Goal: Task Accomplishment & Management: Manage account settings

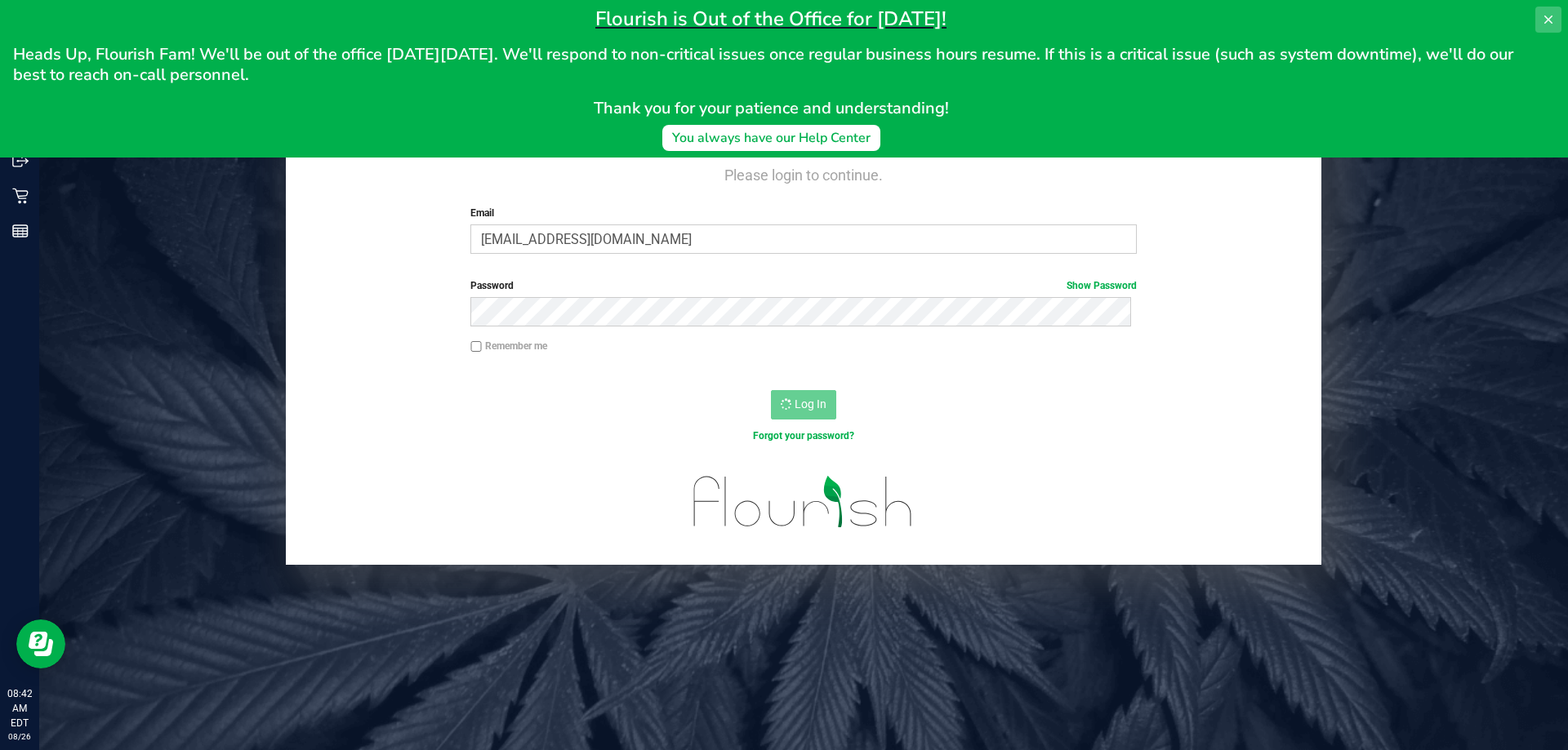
click at [1546, 21] on icon at bounding box center [1548, 19] width 8 height 8
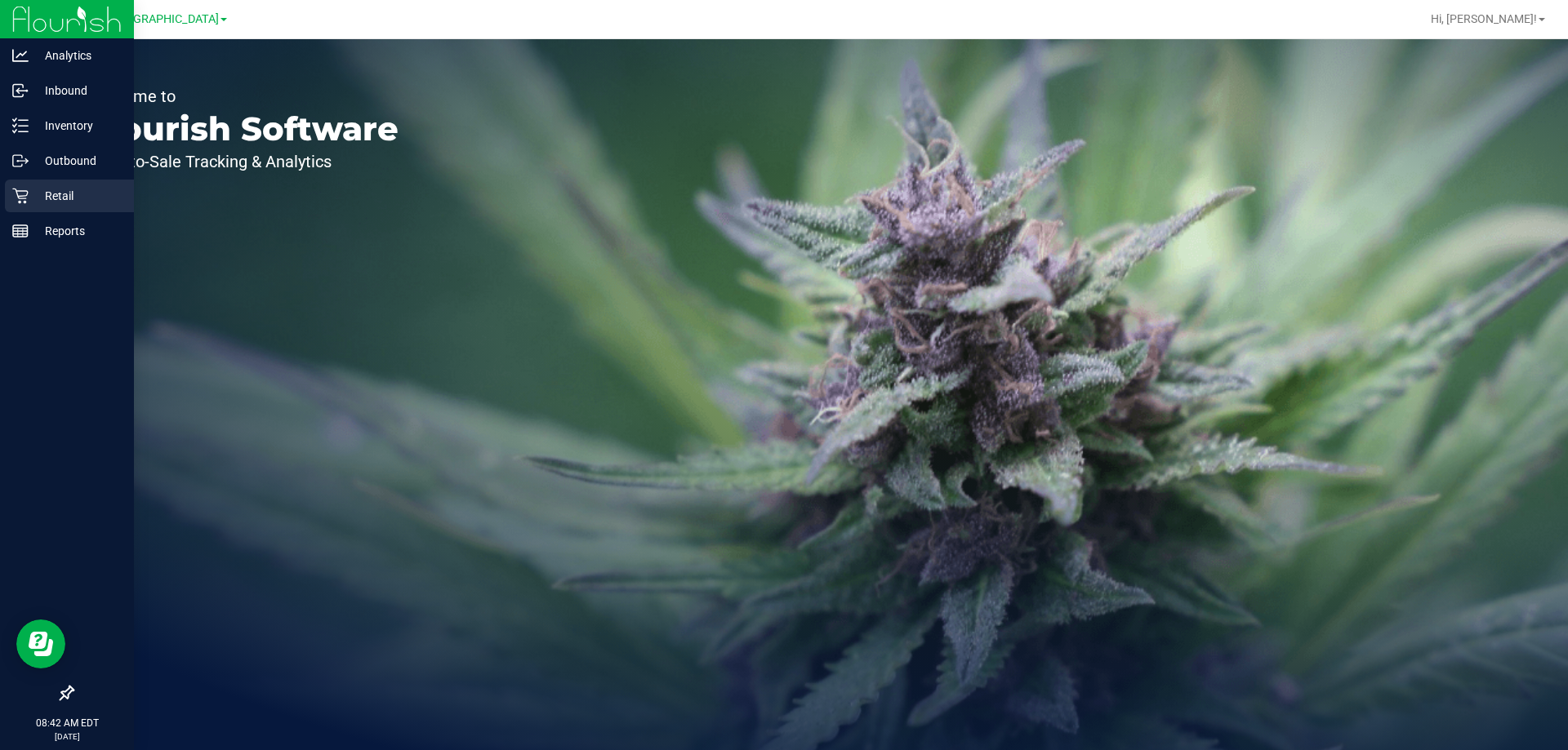
click at [21, 191] on icon at bounding box center [19, 196] width 16 height 16
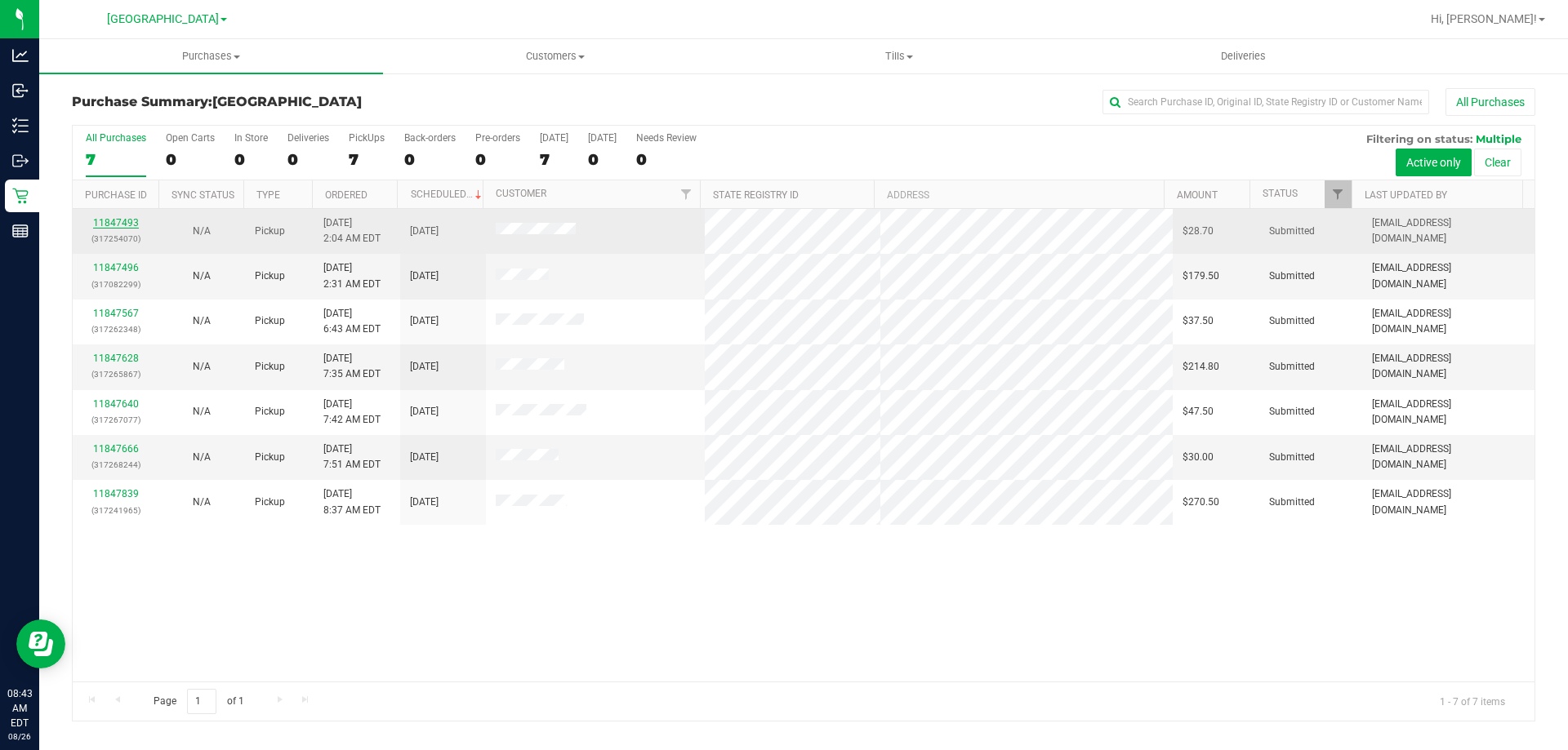
click at [122, 221] on link "11847493" at bounding box center [116, 223] width 46 height 11
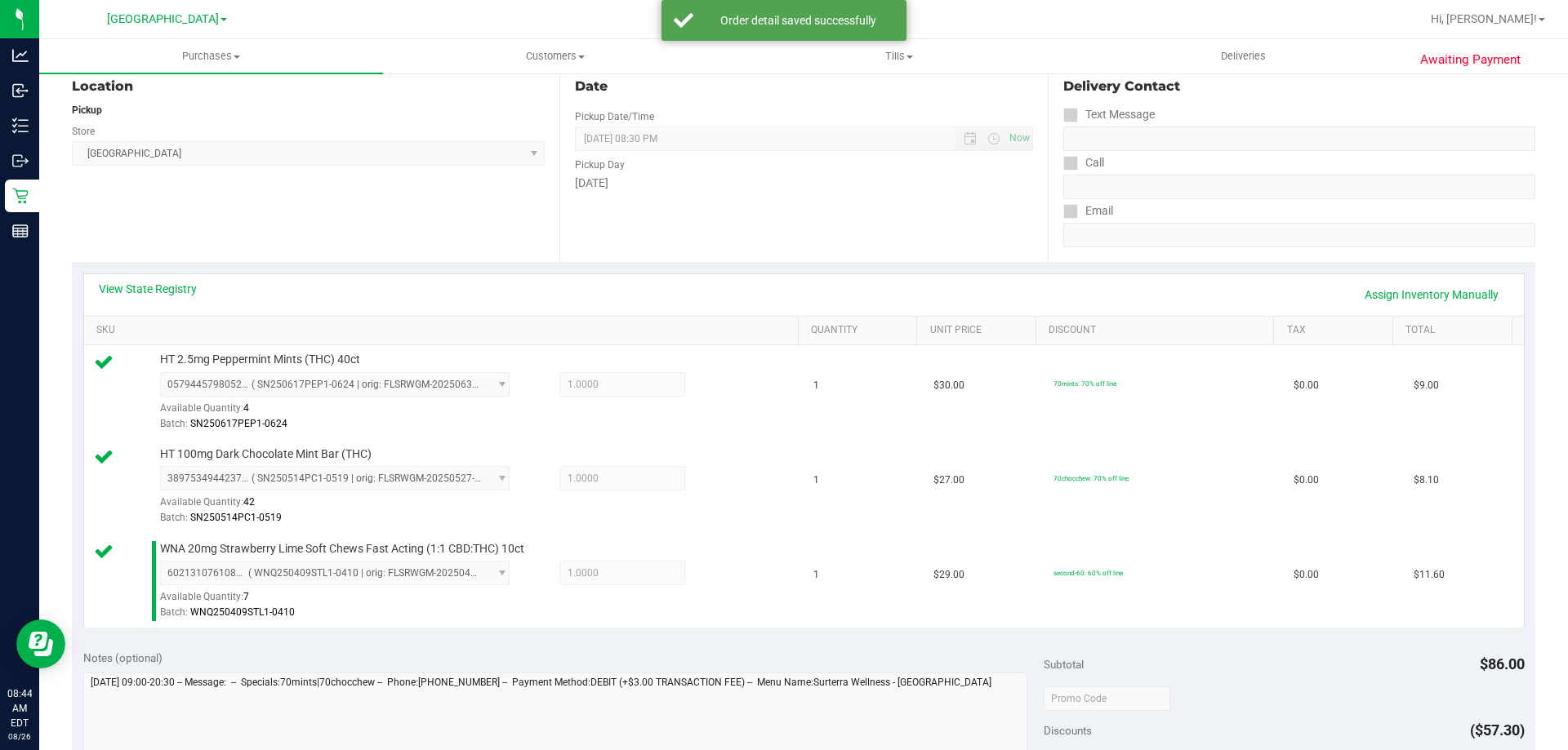
scroll to position [409, 0]
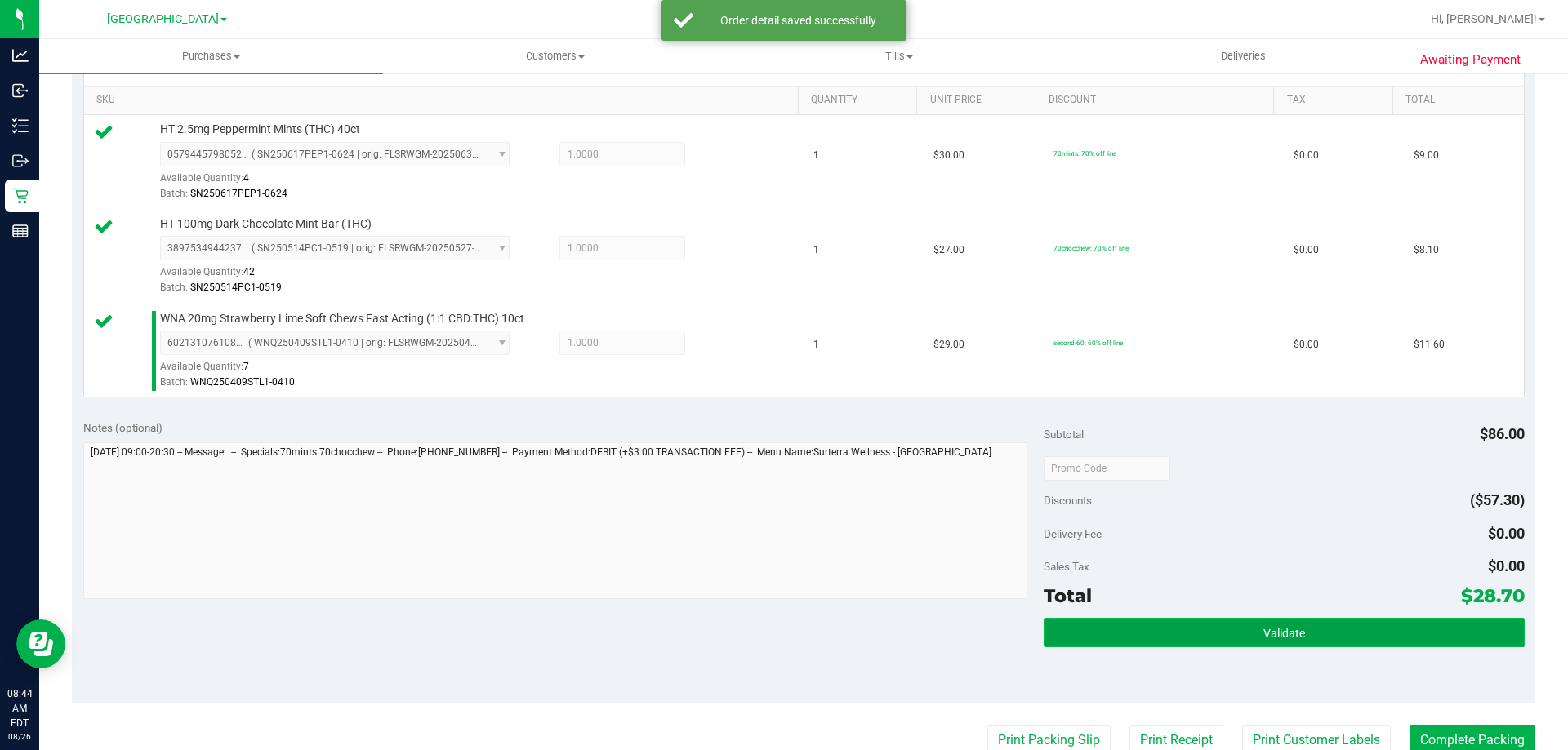
drag, startPoint x: 1455, startPoint y: 641, endPoint x: 1446, endPoint y: 642, distance: 9.1
click at [1455, 639] on button "Validate" at bounding box center [1283, 632] width 480 height 29
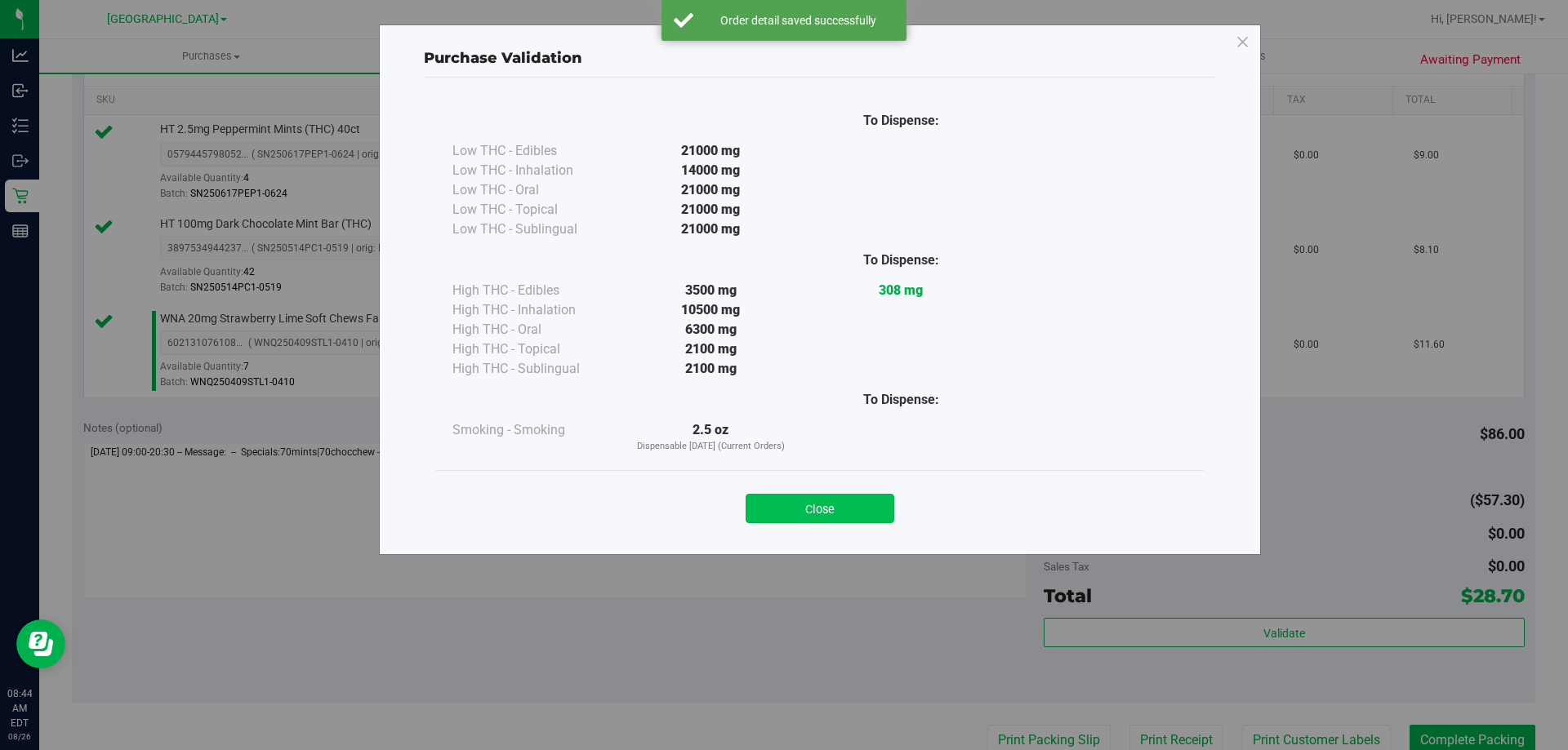
click at [787, 512] on button "Close" at bounding box center [820, 509] width 149 height 29
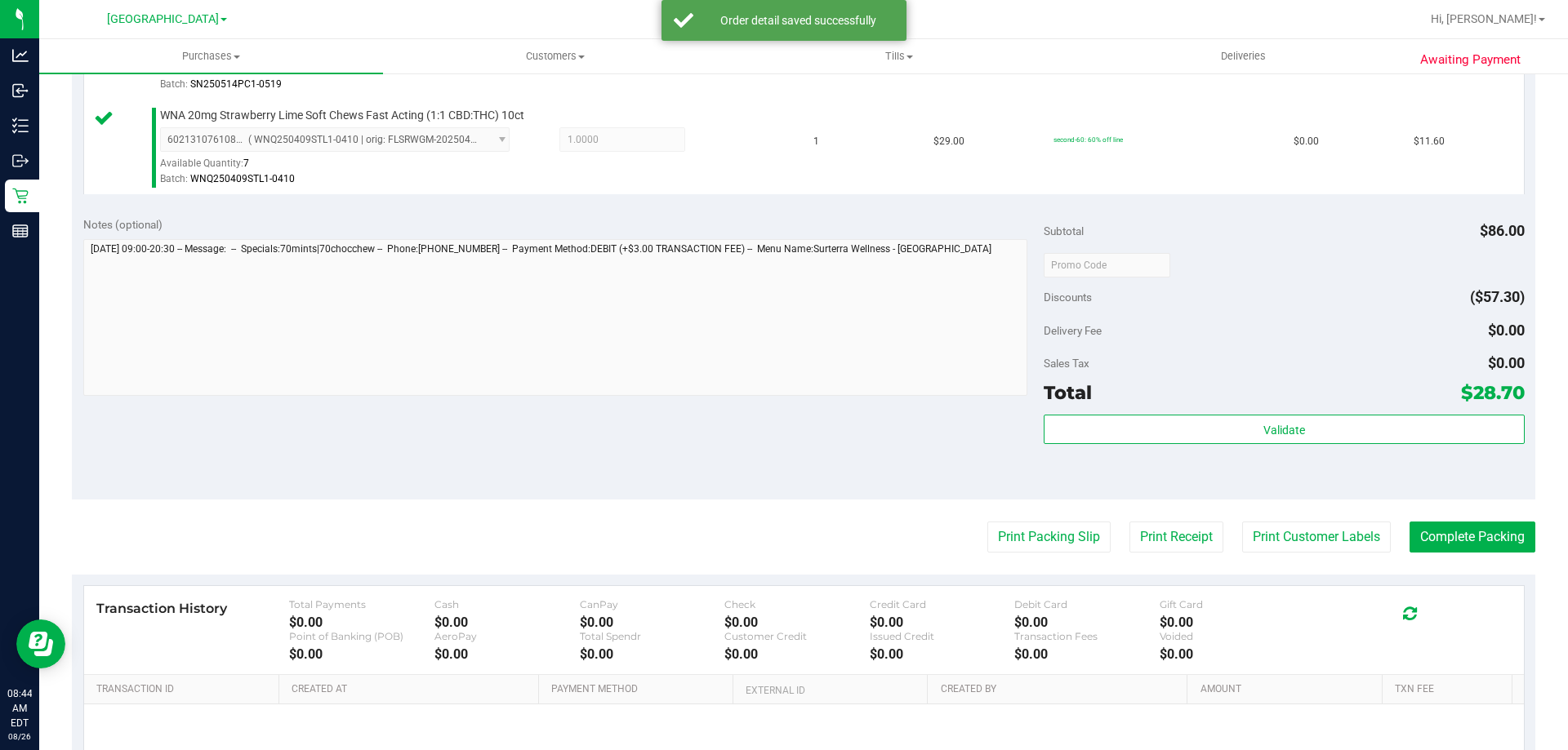
scroll to position [735, 0]
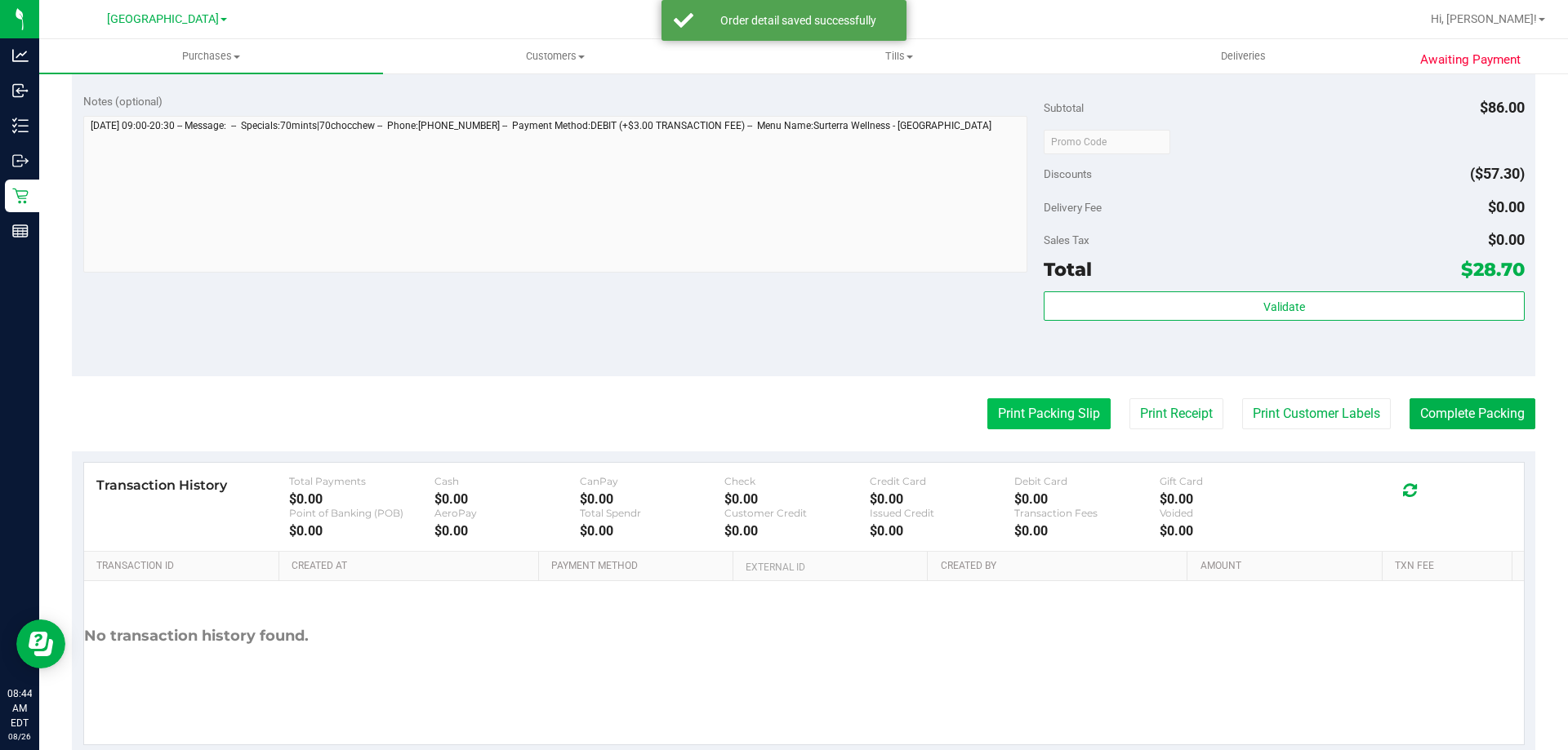
click at [1069, 406] on button "Print Packing Slip" at bounding box center [1048, 414] width 123 height 31
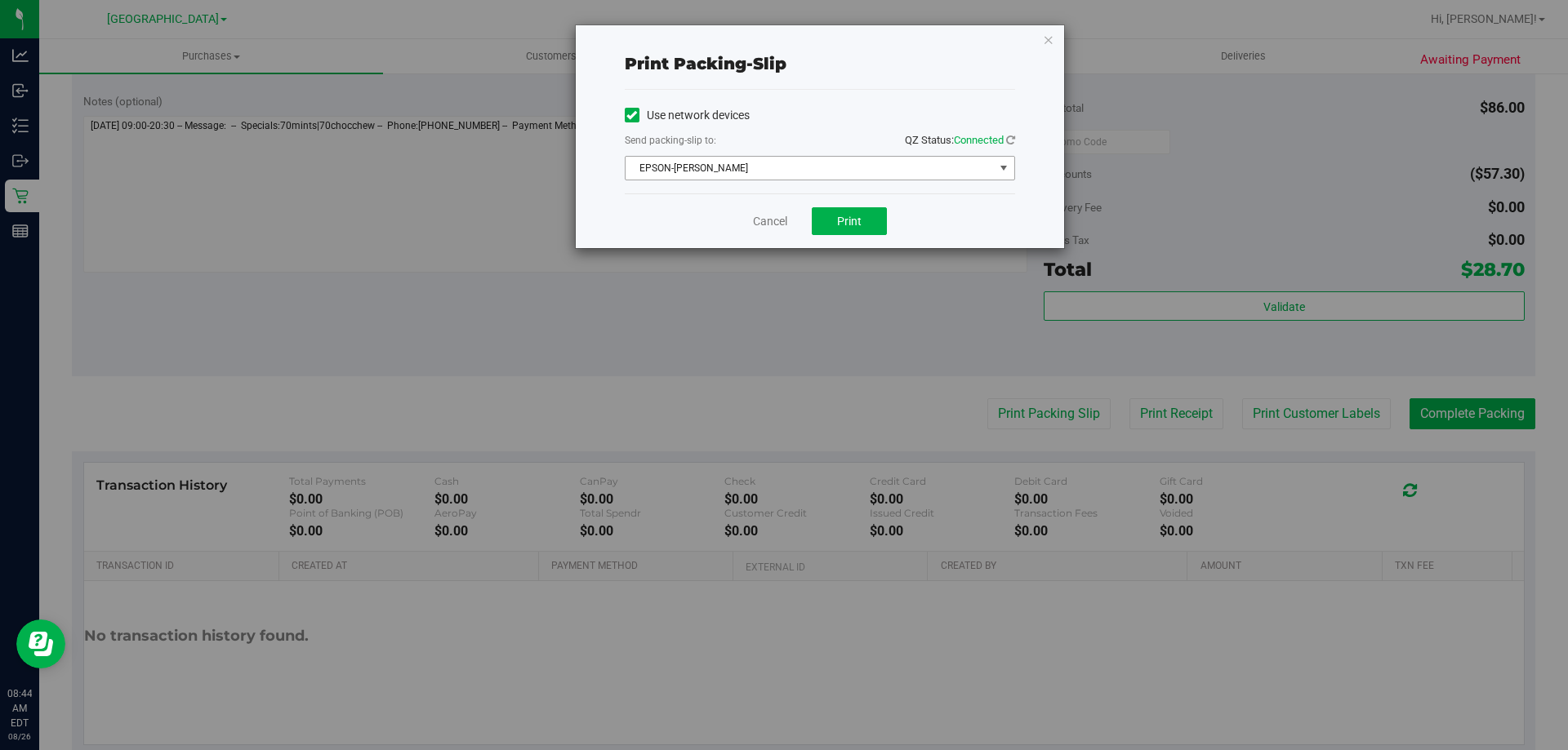
click at [834, 174] on span "EPSON-AUDREY-KITCHING" at bounding box center [809, 168] width 368 height 23
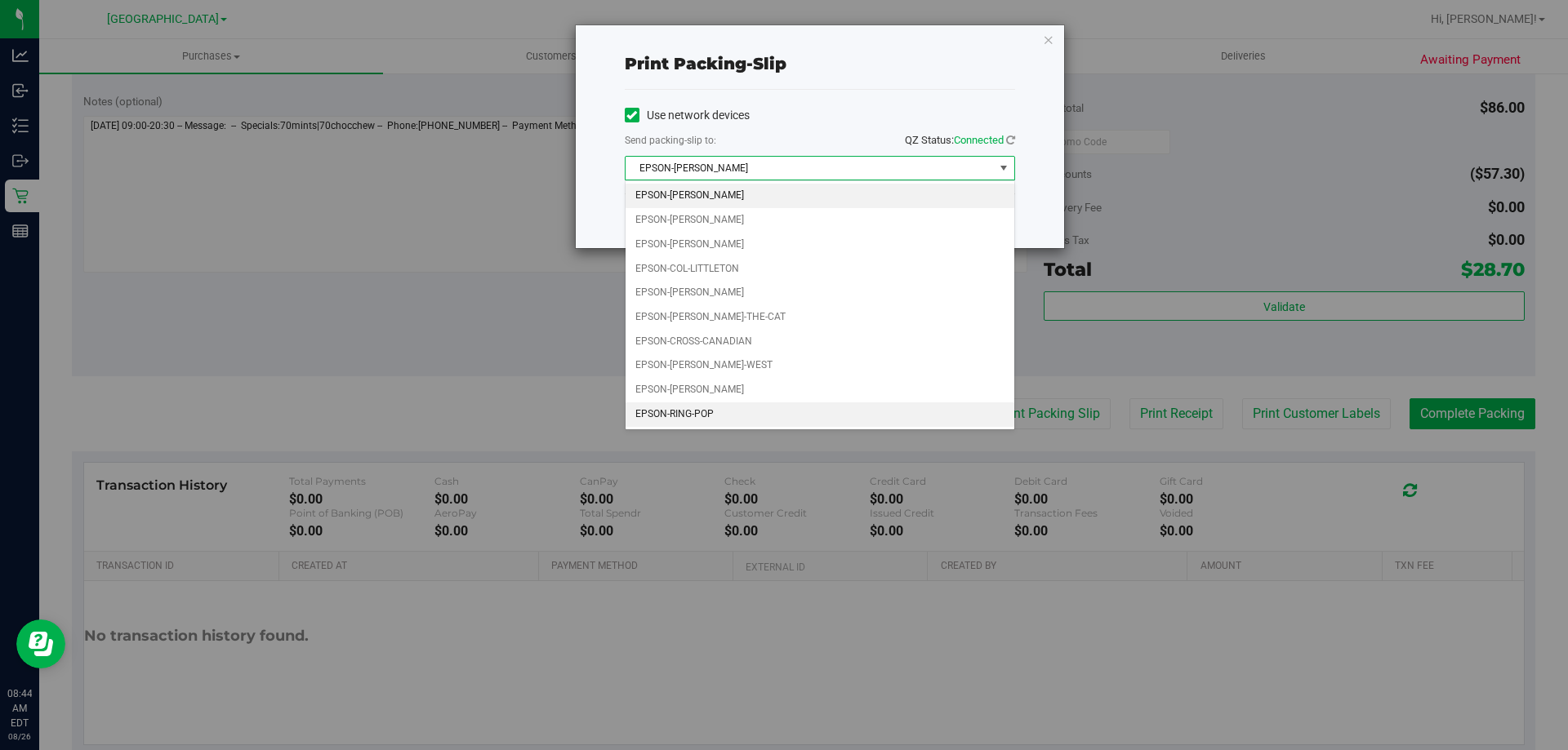
click at [727, 407] on li "EPSON-RING-POP" at bounding box center [819, 415] width 388 height 25
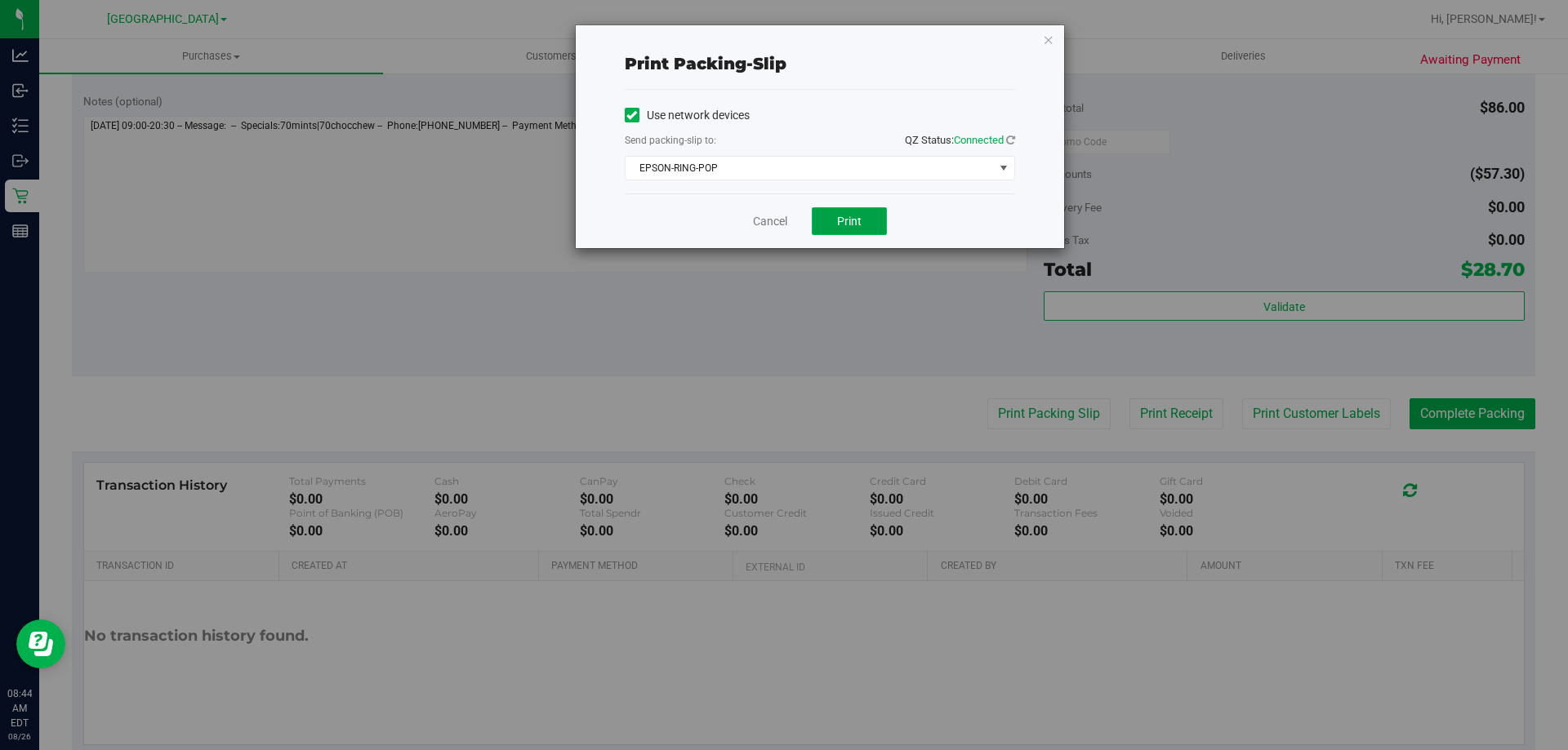
click at [849, 229] on button "Print" at bounding box center [849, 221] width 75 height 28
click at [767, 225] on link "Cancel" at bounding box center [769, 221] width 34 height 17
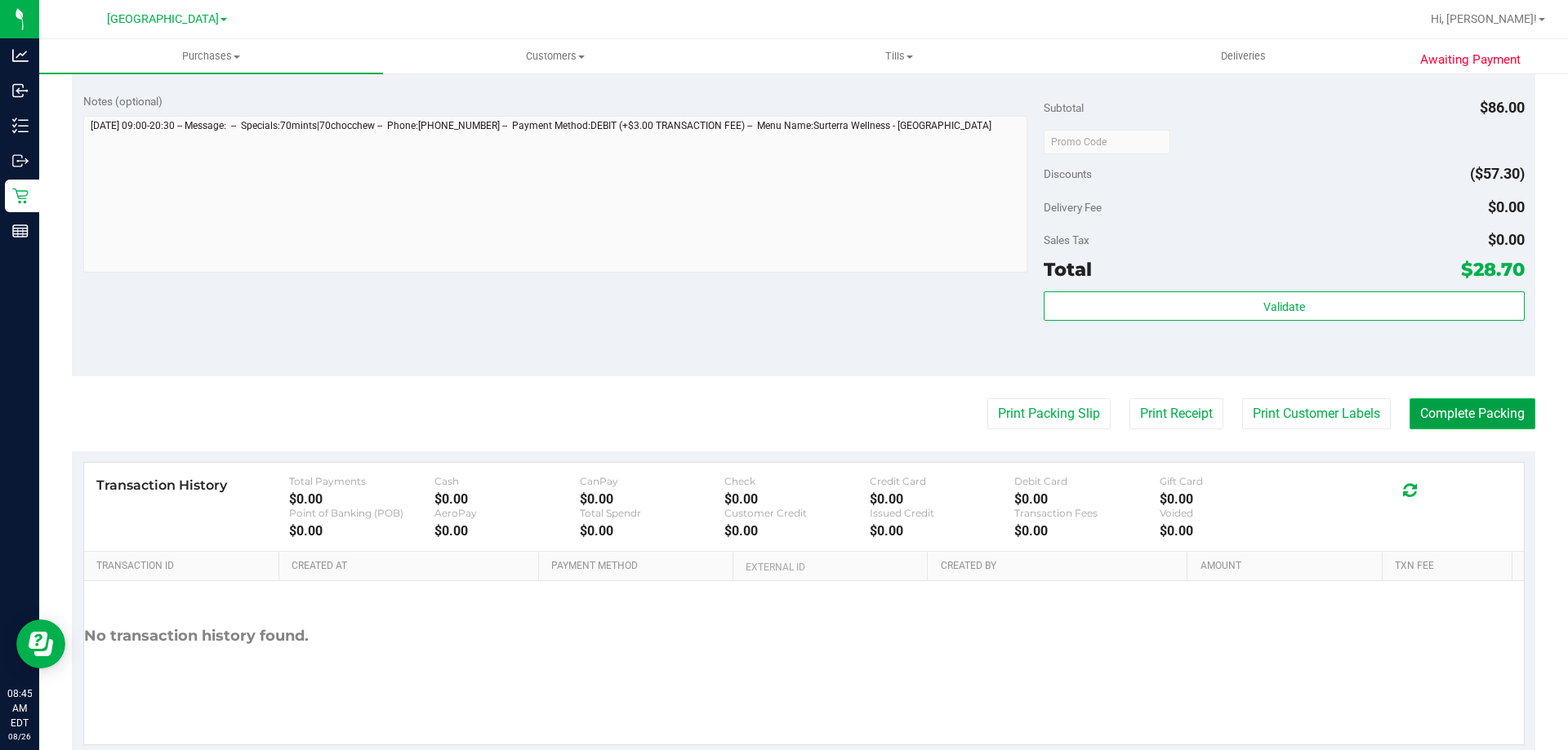
click at [1466, 425] on button "Complete Packing" at bounding box center [1472, 414] width 126 height 31
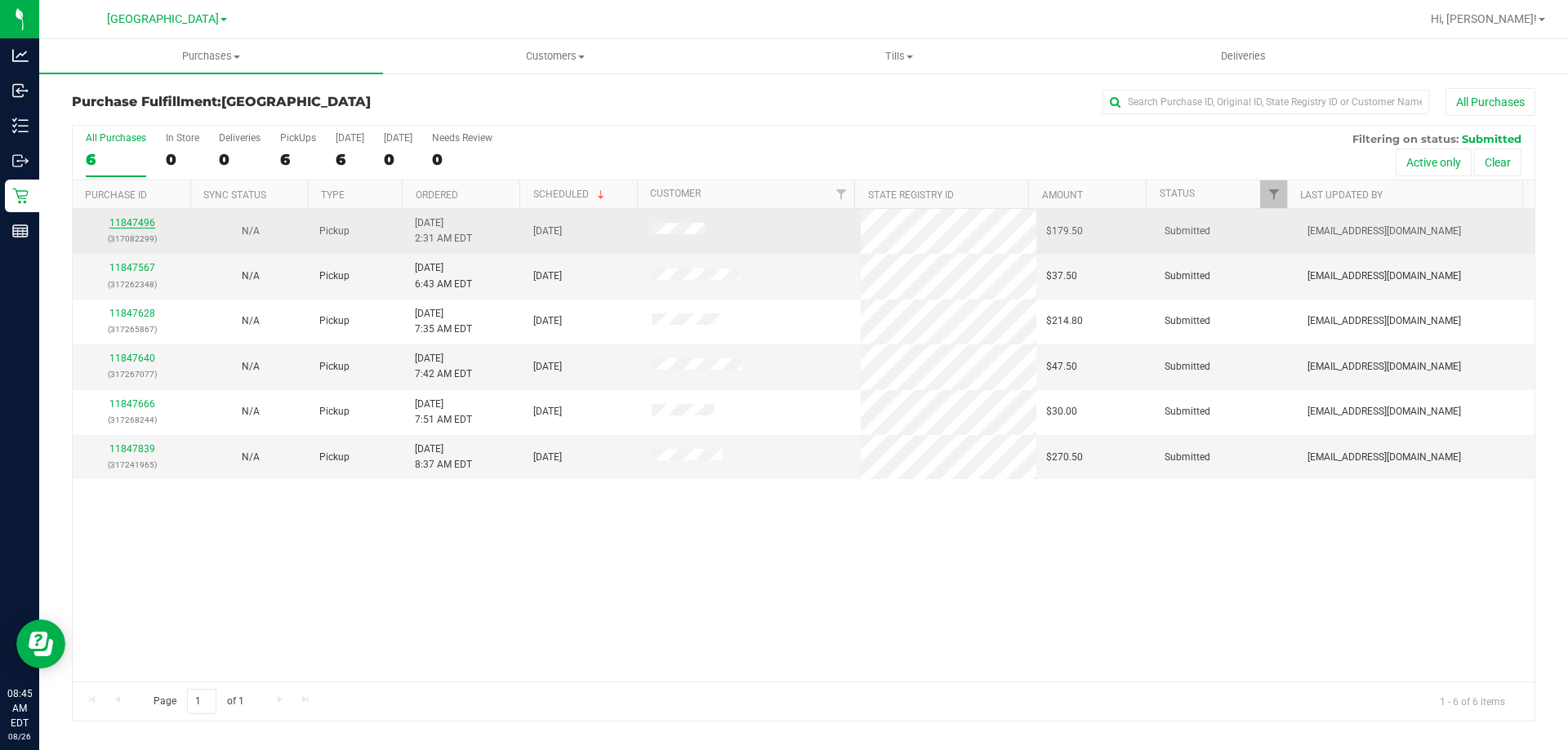
click at [147, 224] on link "11847496" at bounding box center [132, 223] width 46 height 11
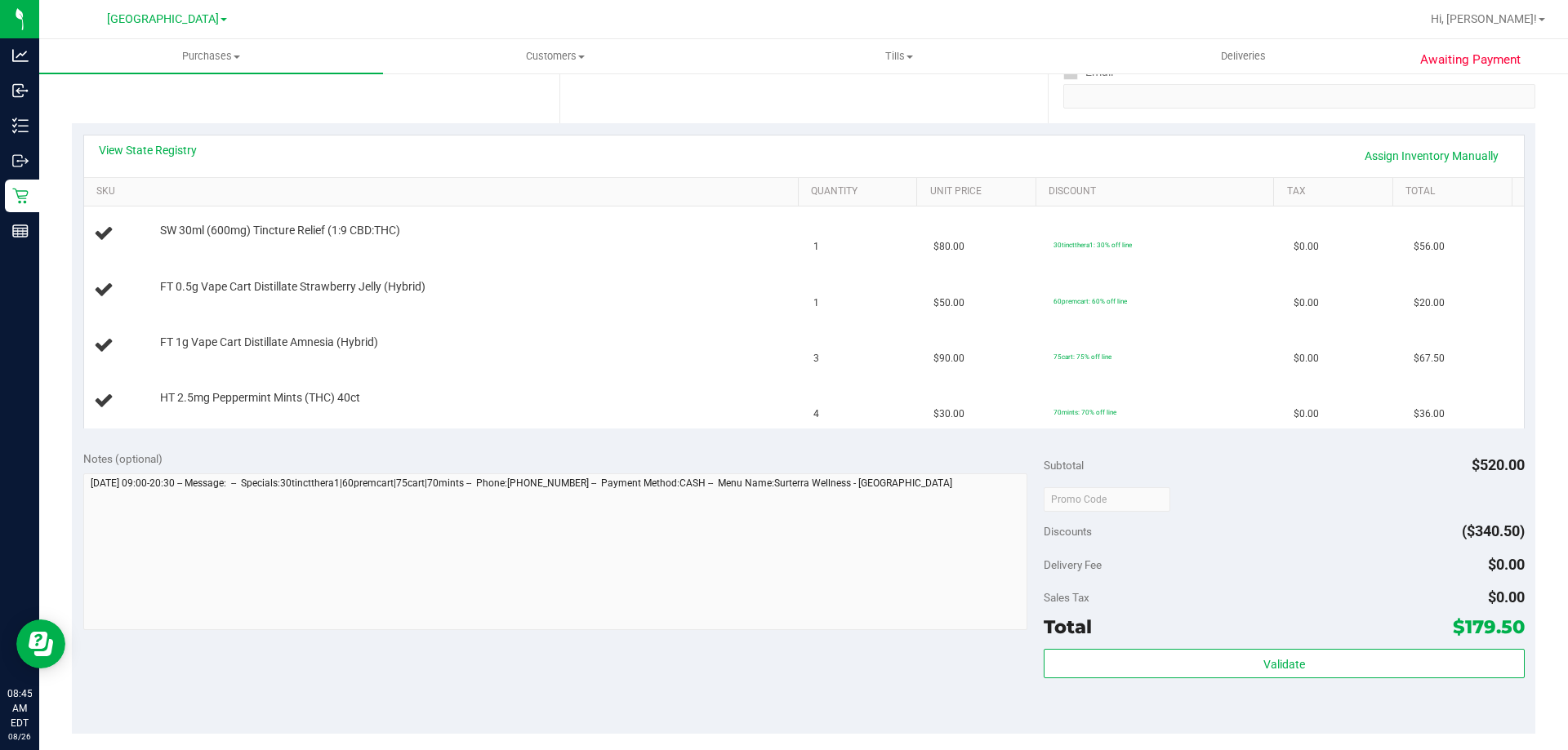
scroll to position [327, 0]
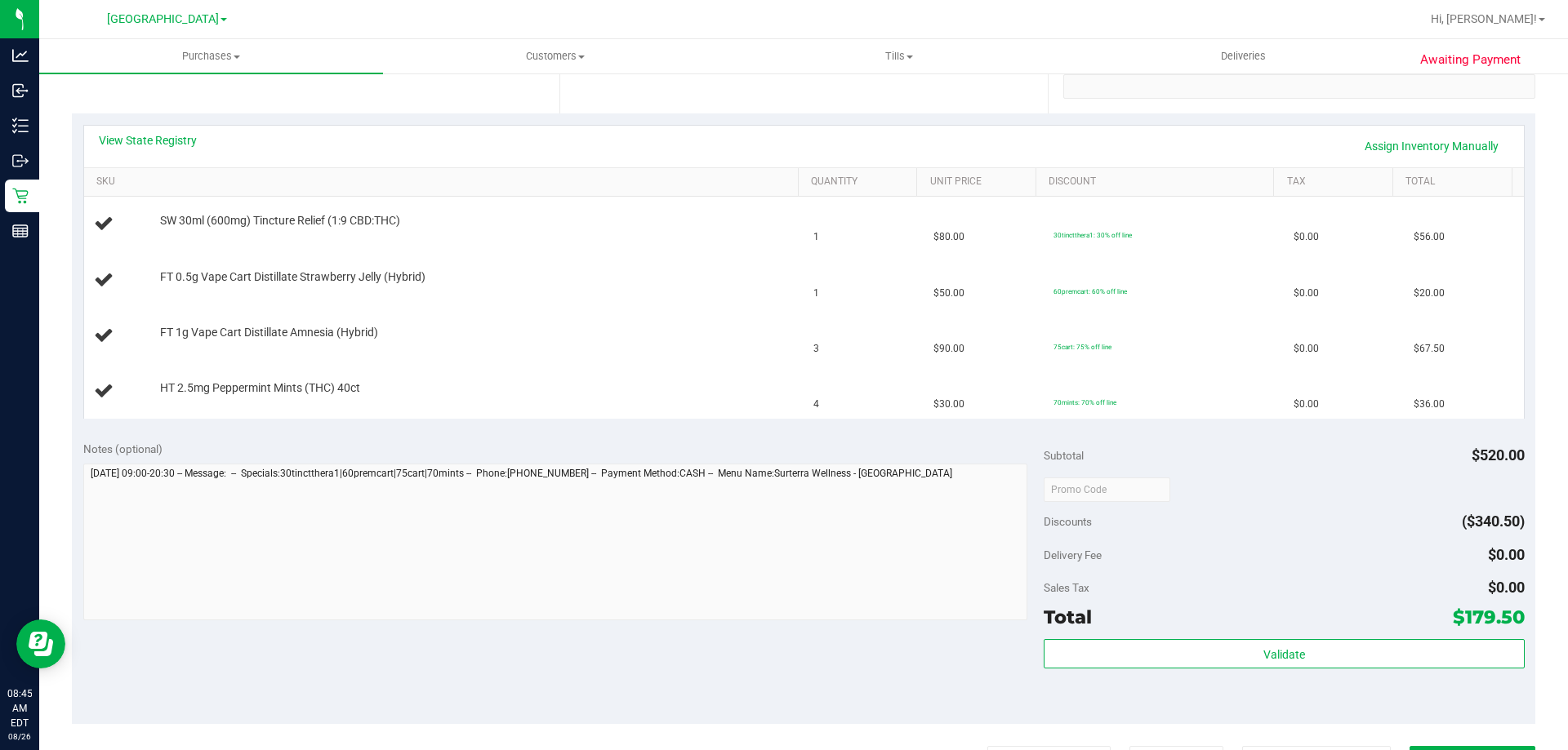
click at [862, 443] on div "Notes (optional)" at bounding box center [564, 449] width 961 height 17
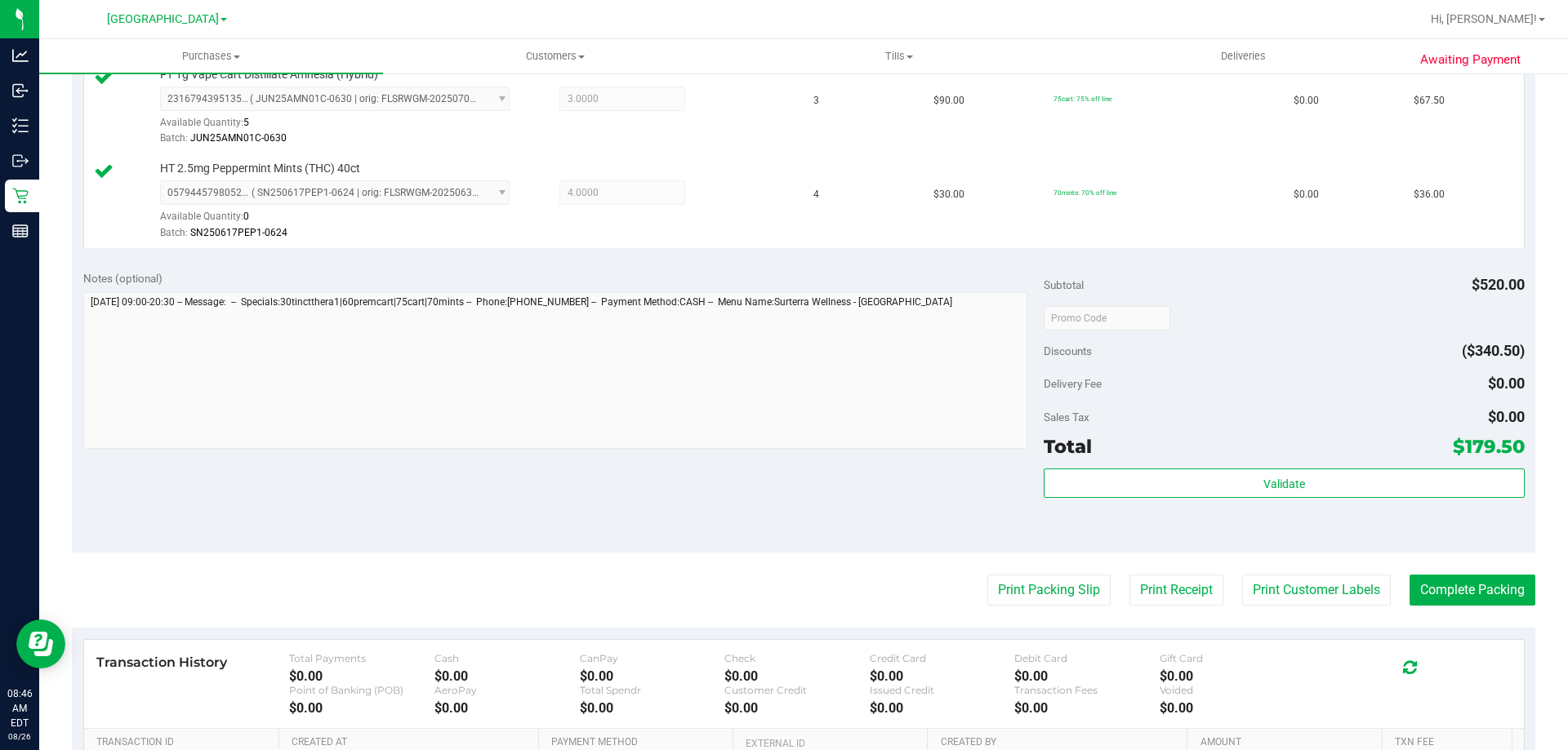
scroll to position [654, 0]
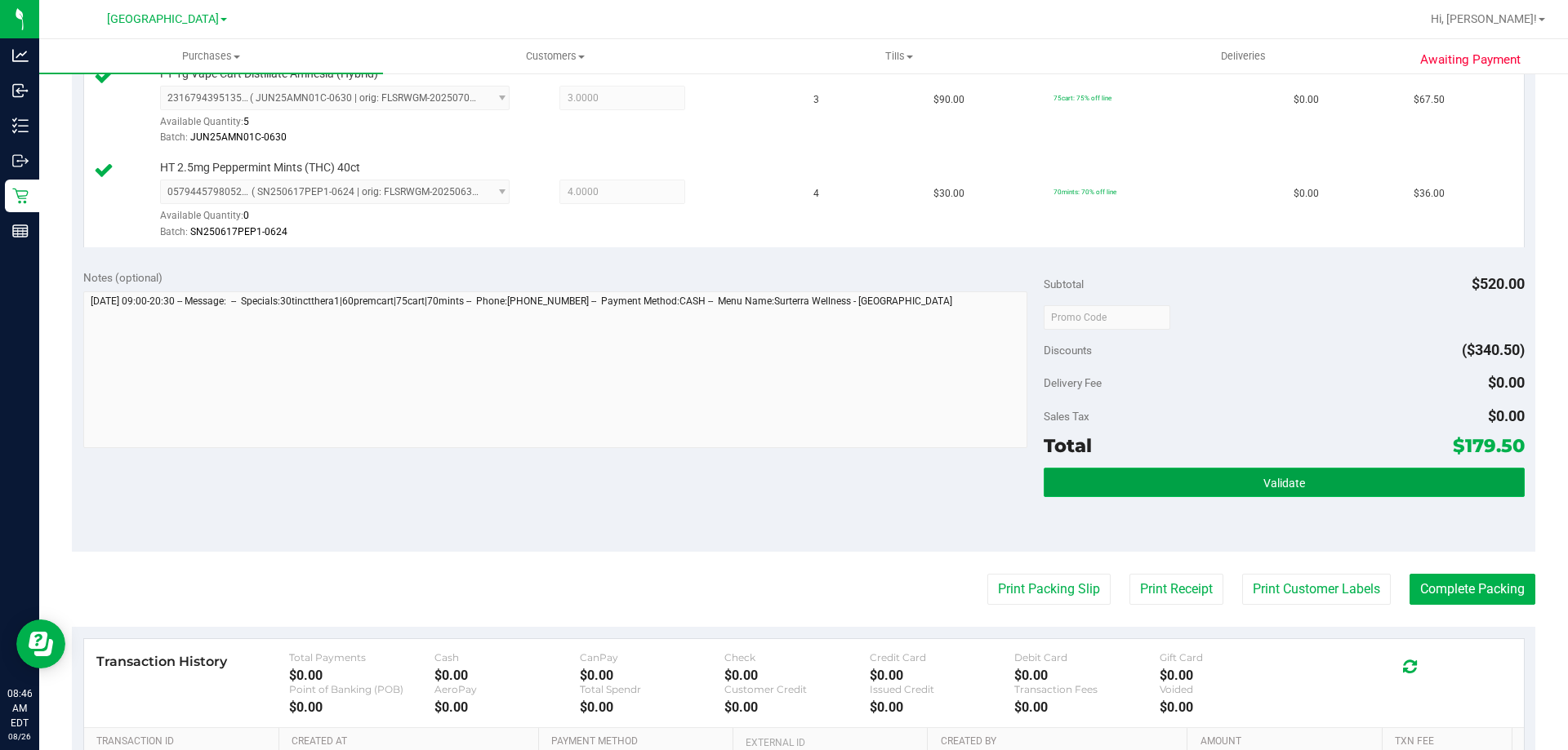
click at [1277, 486] on span "Validate" at bounding box center [1283, 483] width 41 height 13
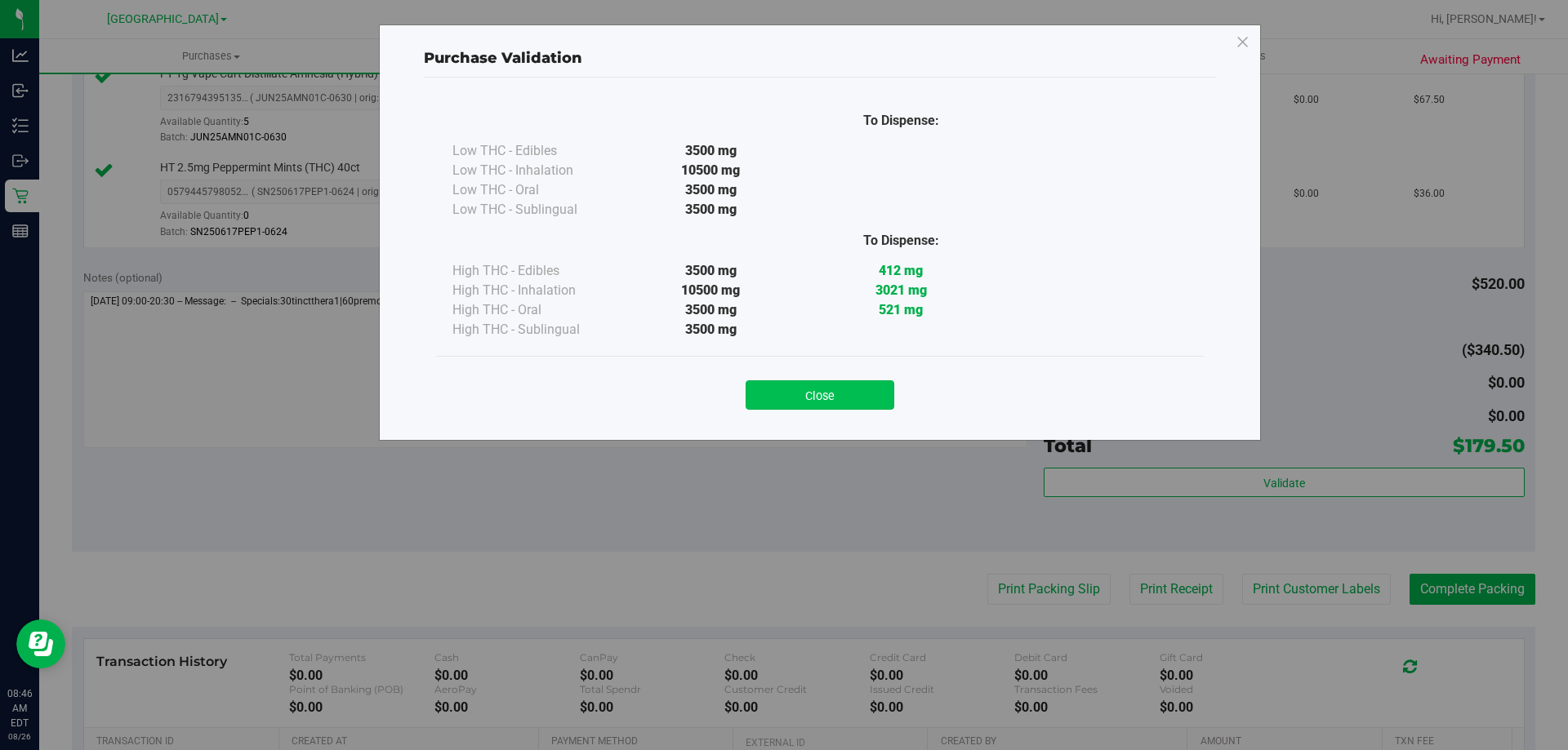
click at [797, 386] on button "Close" at bounding box center [820, 396] width 149 height 29
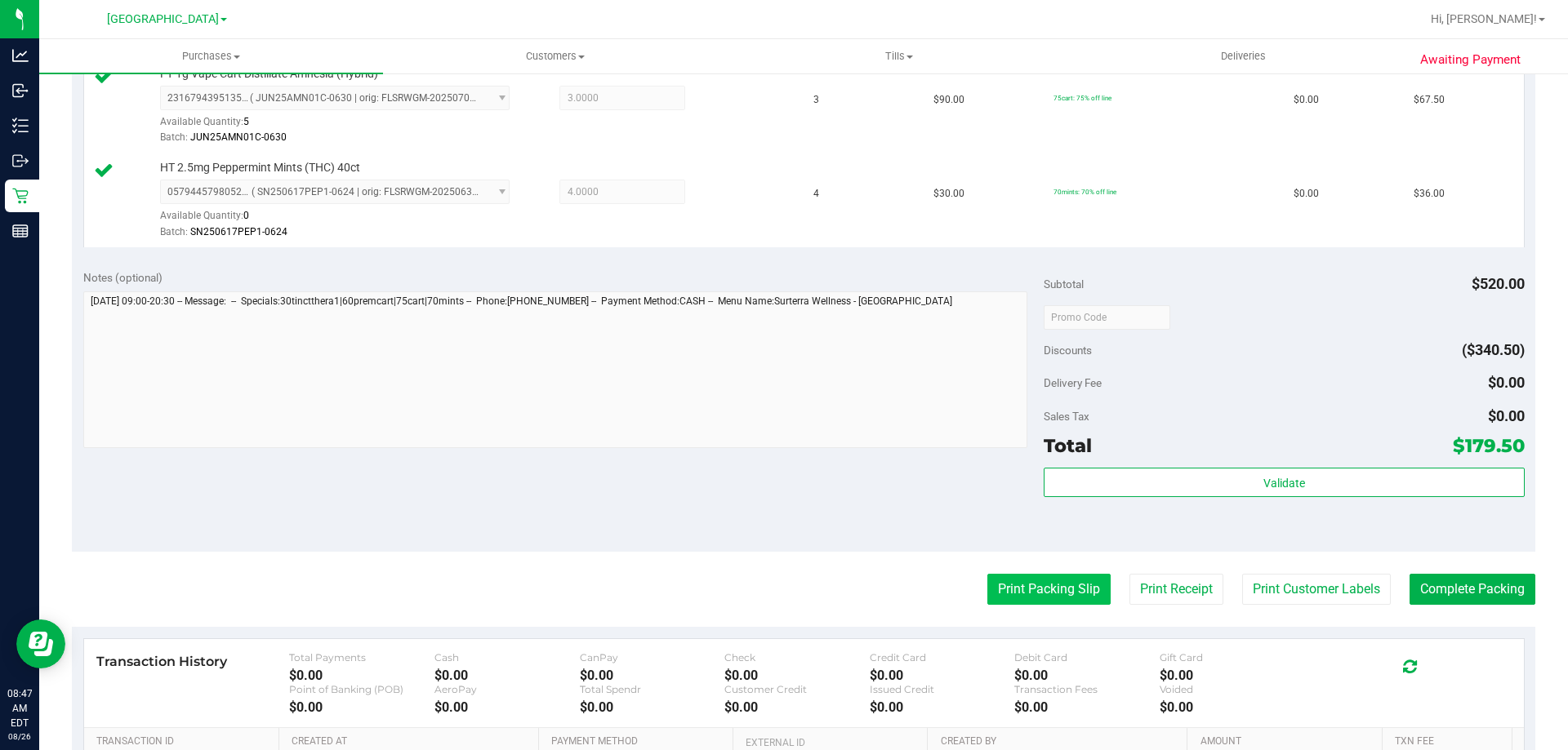
click at [1015, 581] on button "Print Packing Slip" at bounding box center [1048, 589] width 123 height 31
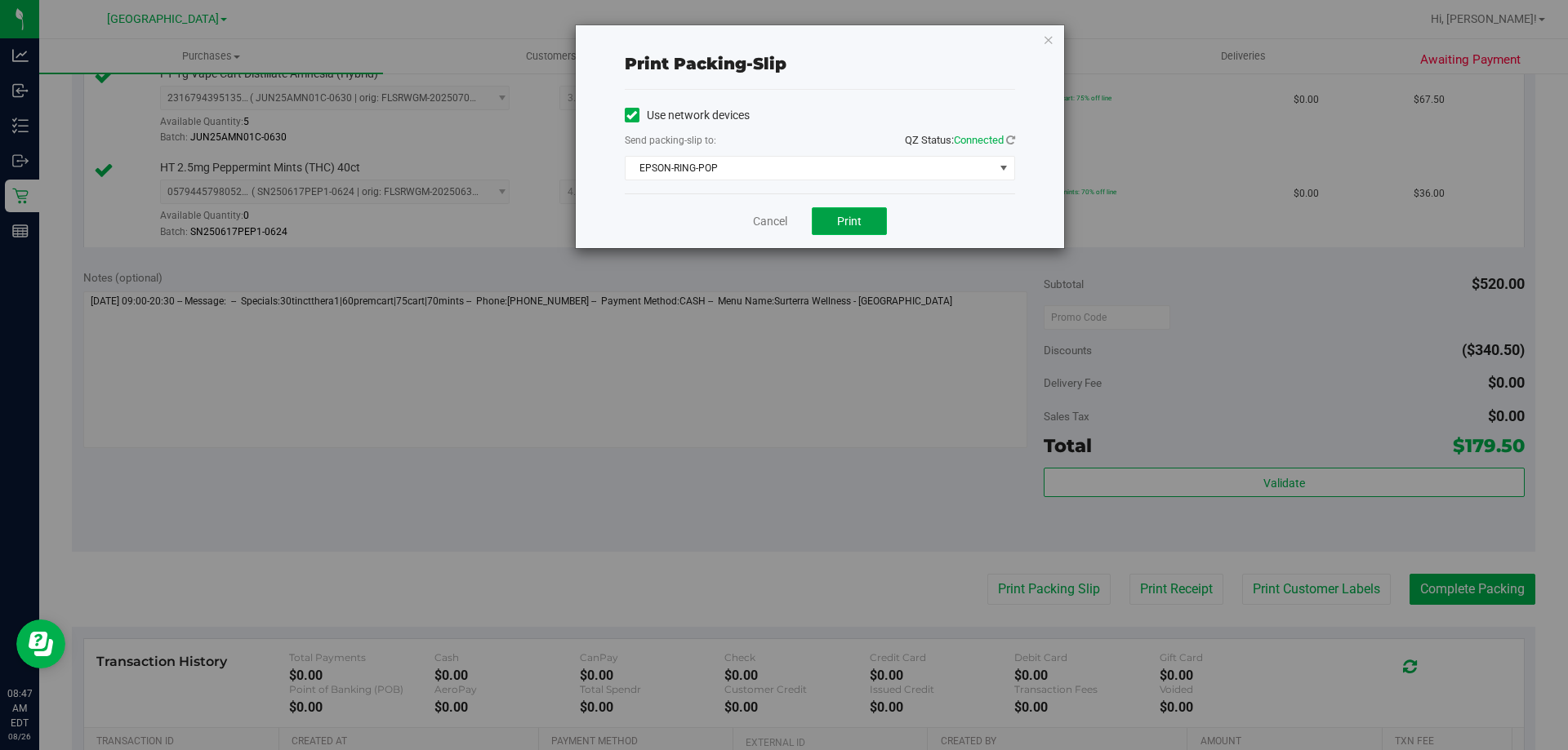
click at [849, 218] on span "Print" at bounding box center [849, 221] width 25 height 13
click at [774, 217] on link "Cancel" at bounding box center [769, 221] width 34 height 17
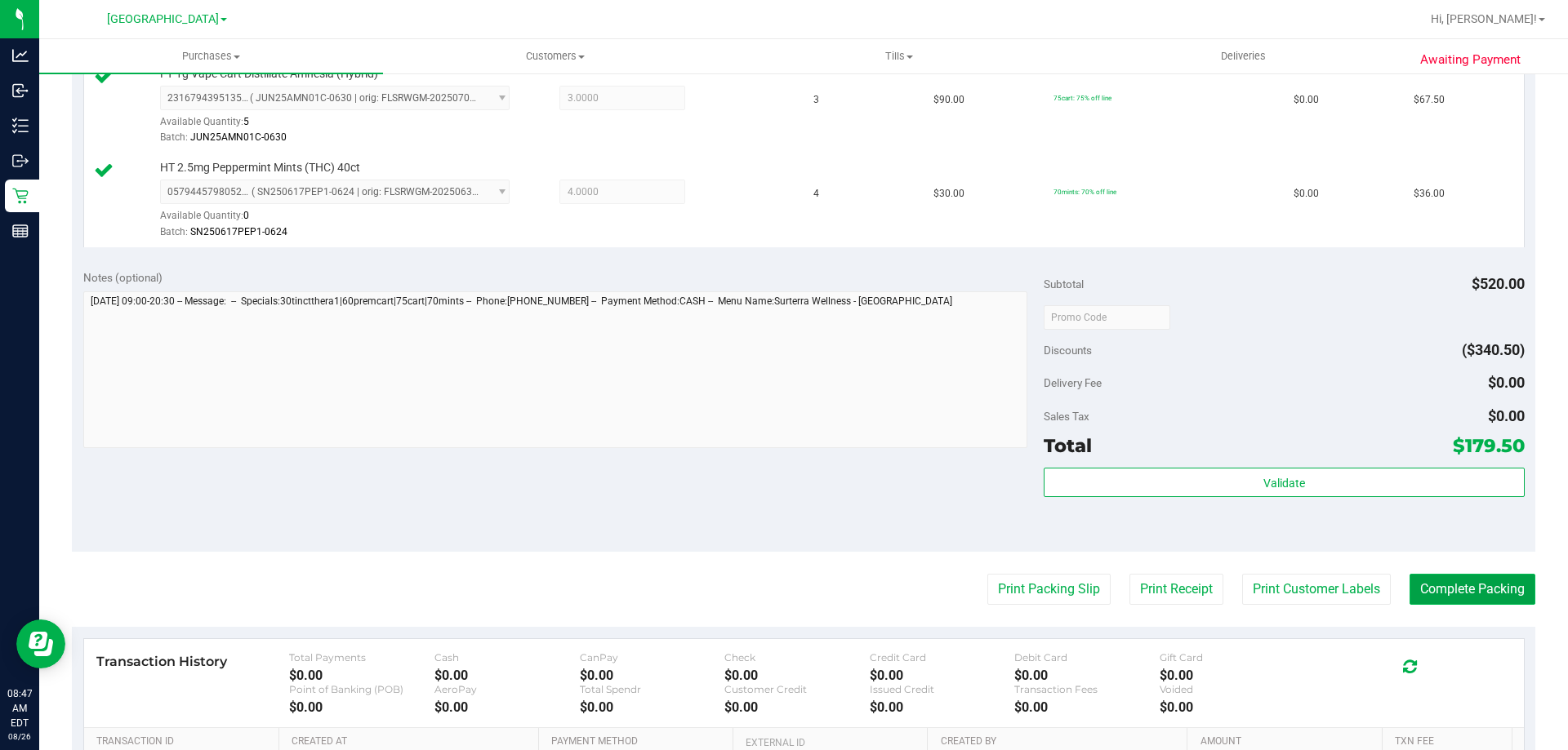
click at [1421, 582] on button "Complete Packing" at bounding box center [1472, 589] width 126 height 31
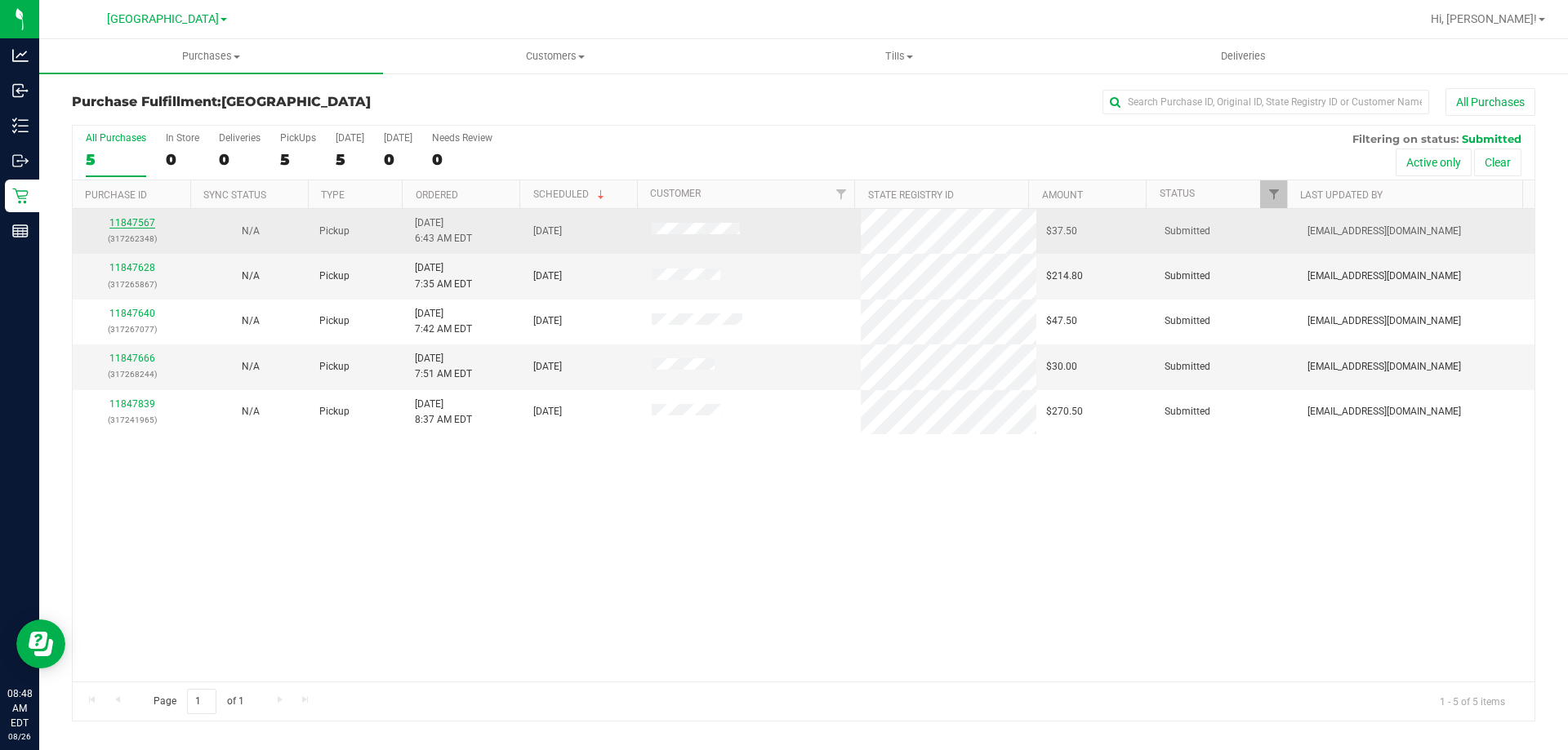
click at [138, 219] on link "11847567" at bounding box center [132, 223] width 46 height 11
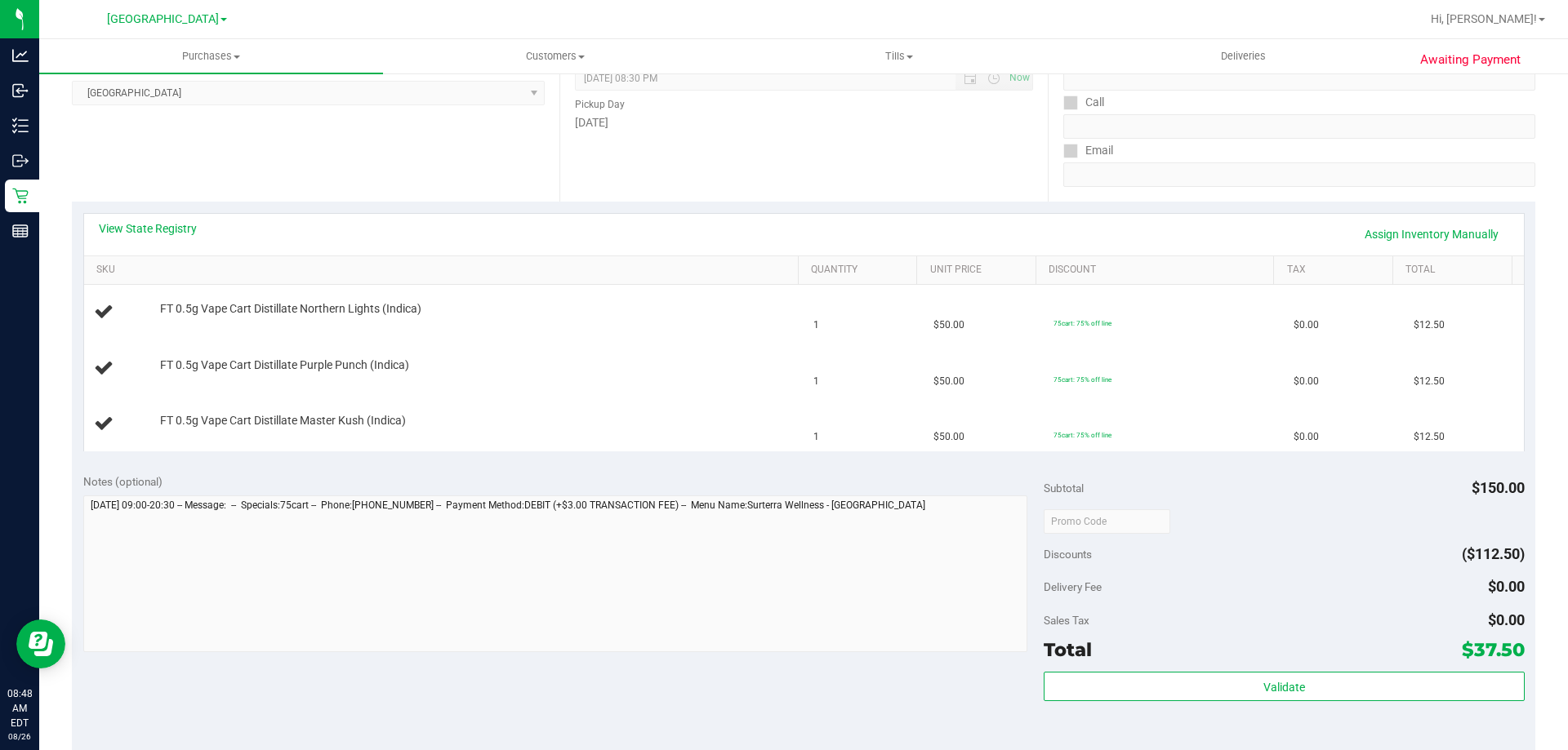
scroll to position [245, 0]
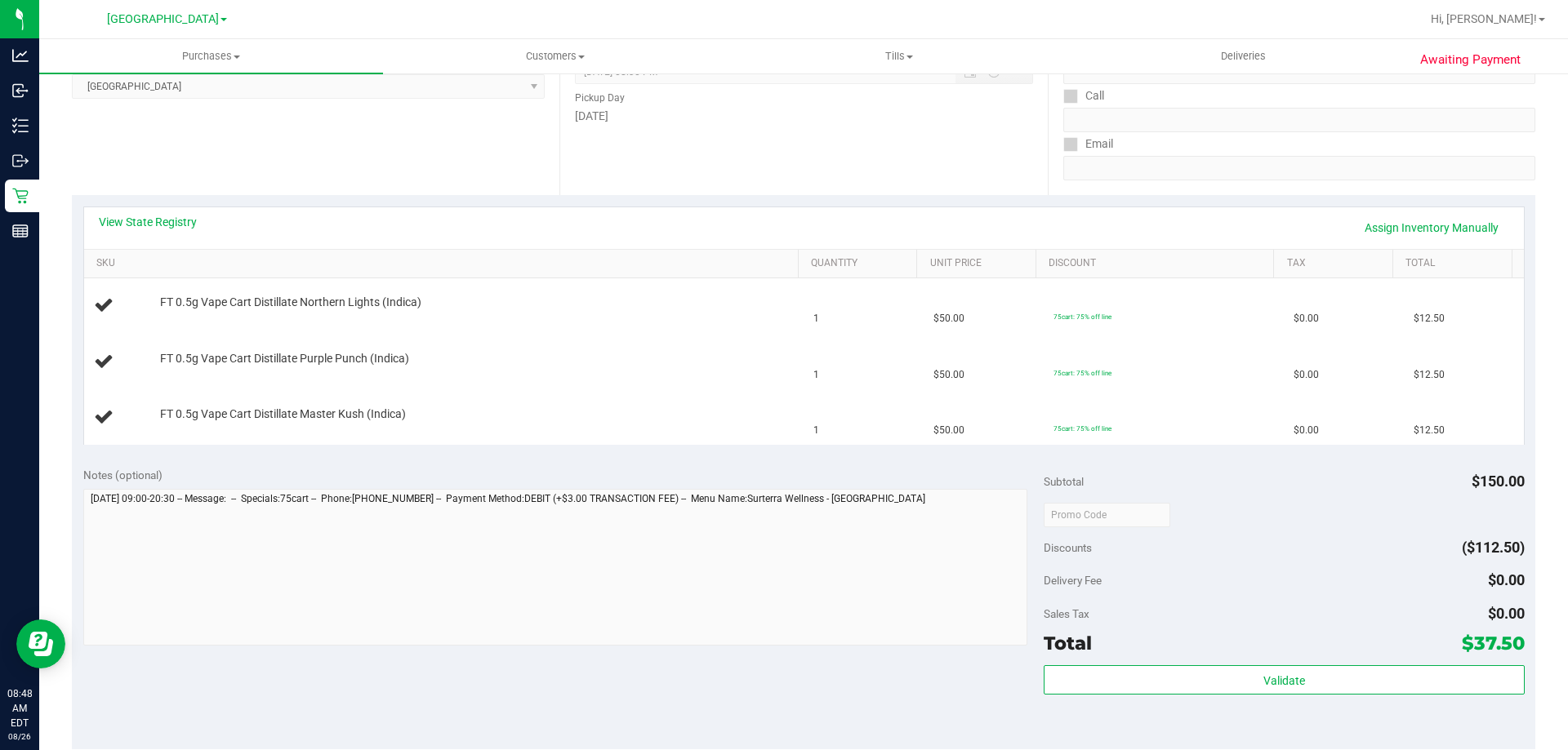
click at [857, 469] on div "Notes (optional)" at bounding box center [564, 476] width 961 height 17
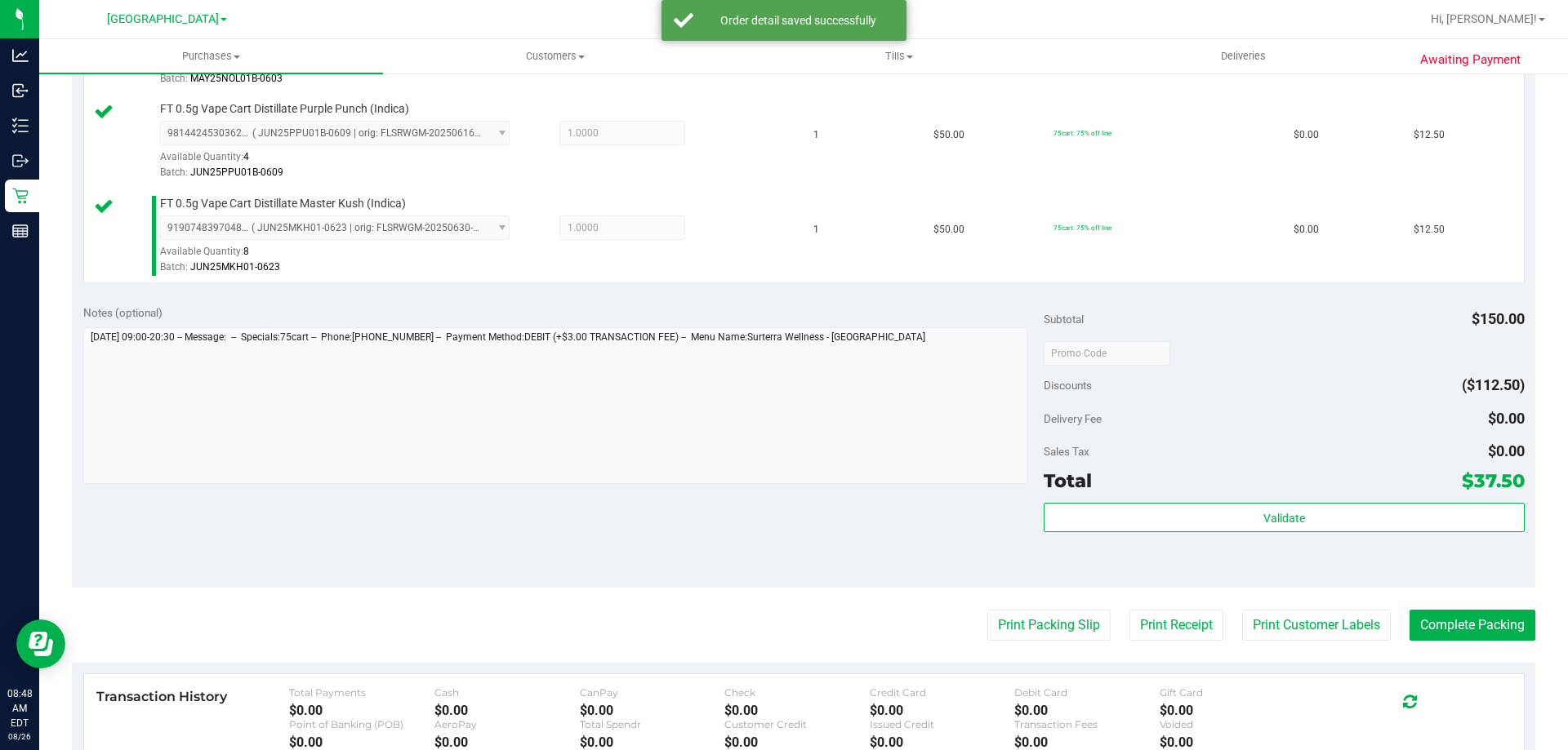
scroll to position [572, 0]
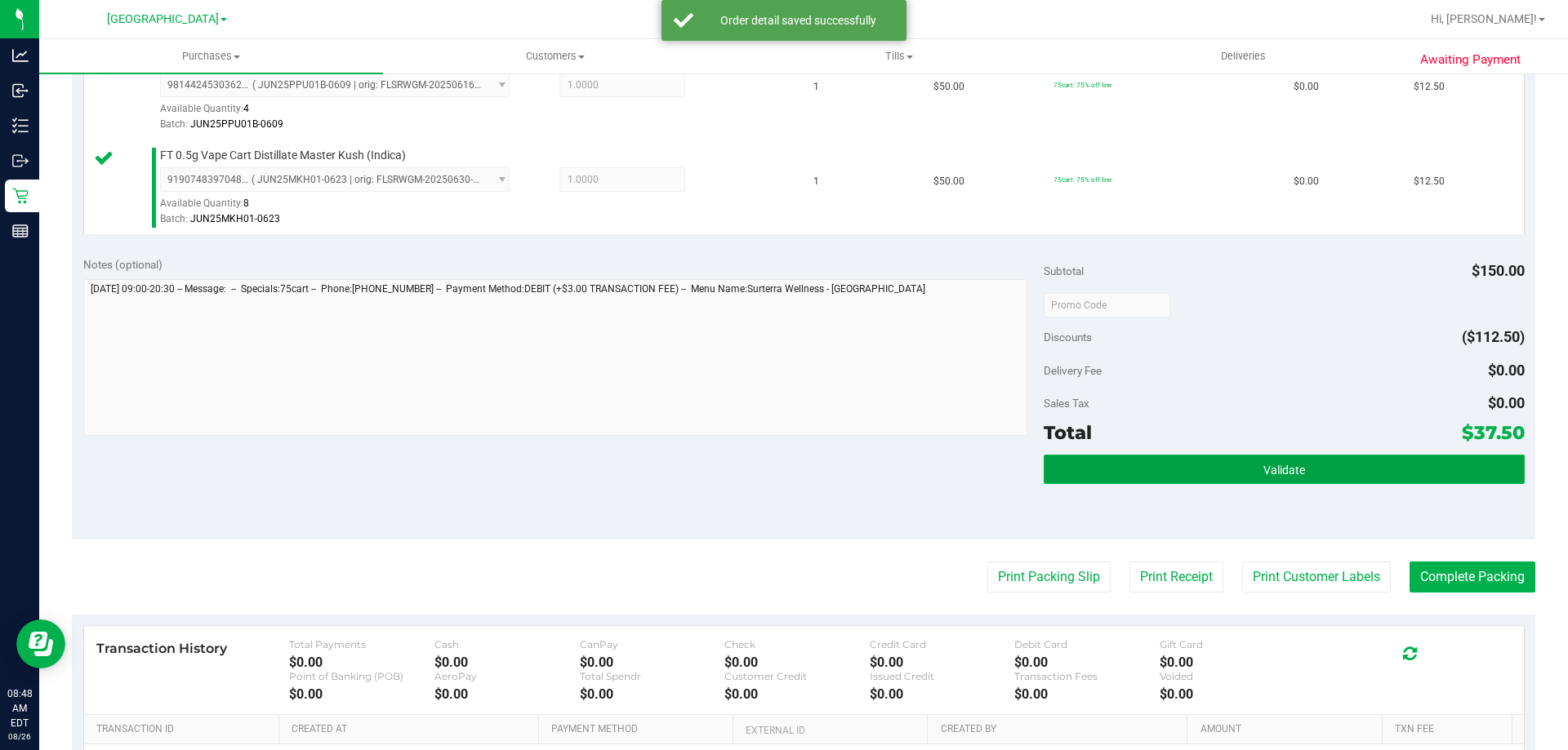
click at [1215, 470] on button "Validate" at bounding box center [1283, 469] width 480 height 29
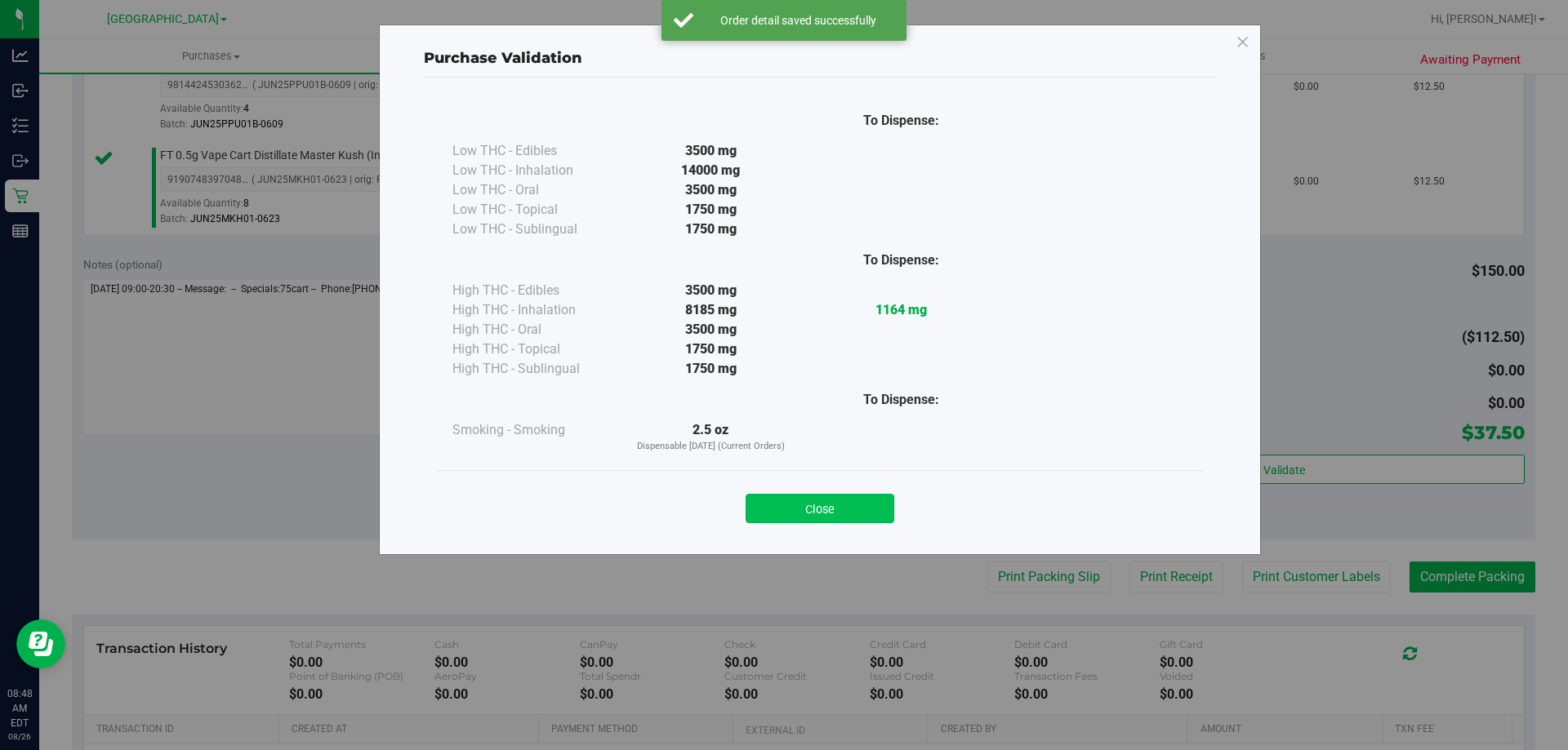
click at [824, 505] on button "Close" at bounding box center [820, 509] width 149 height 29
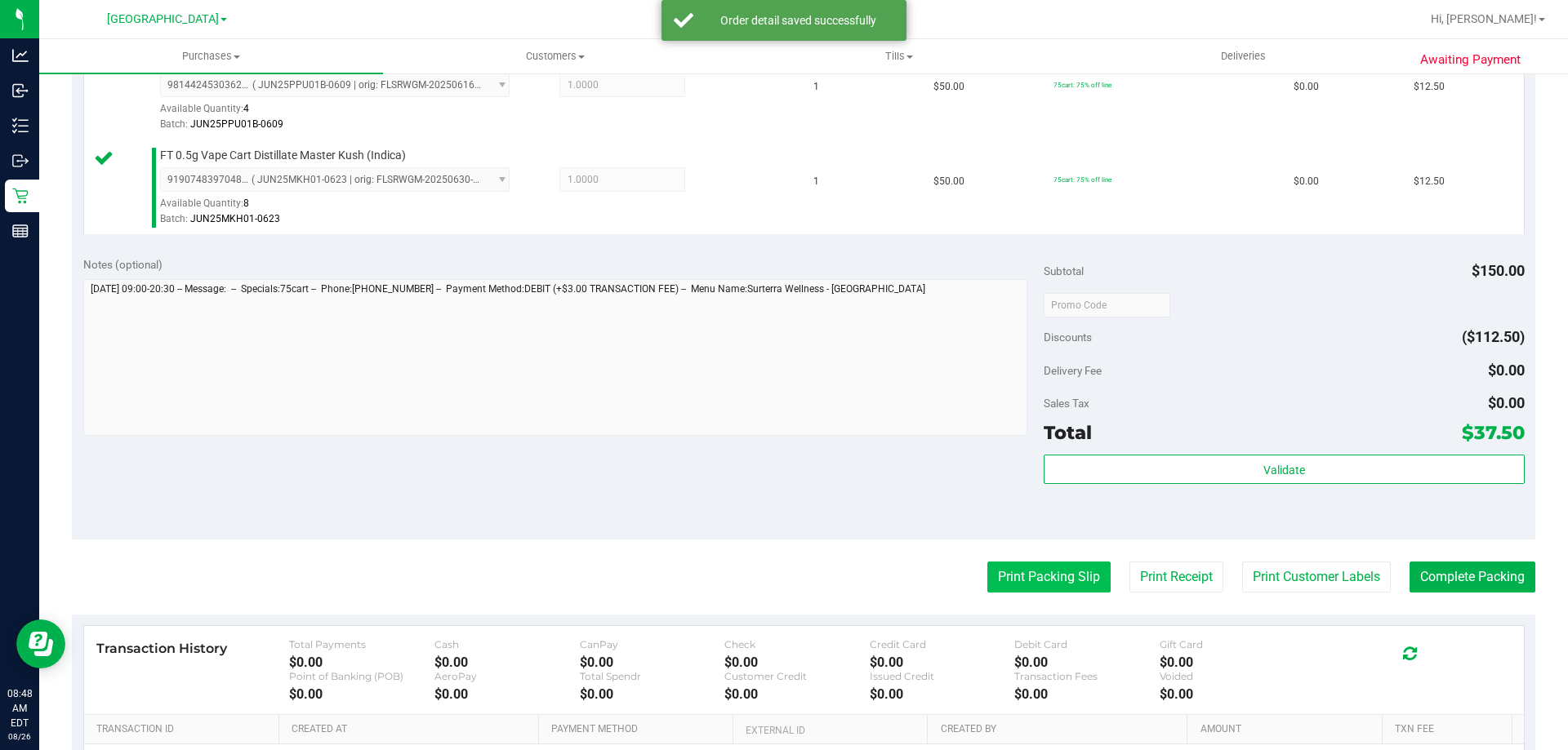
click at [1033, 577] on button "Print Packing Slip" at bounding box center [1048, 577] width 123 height 31
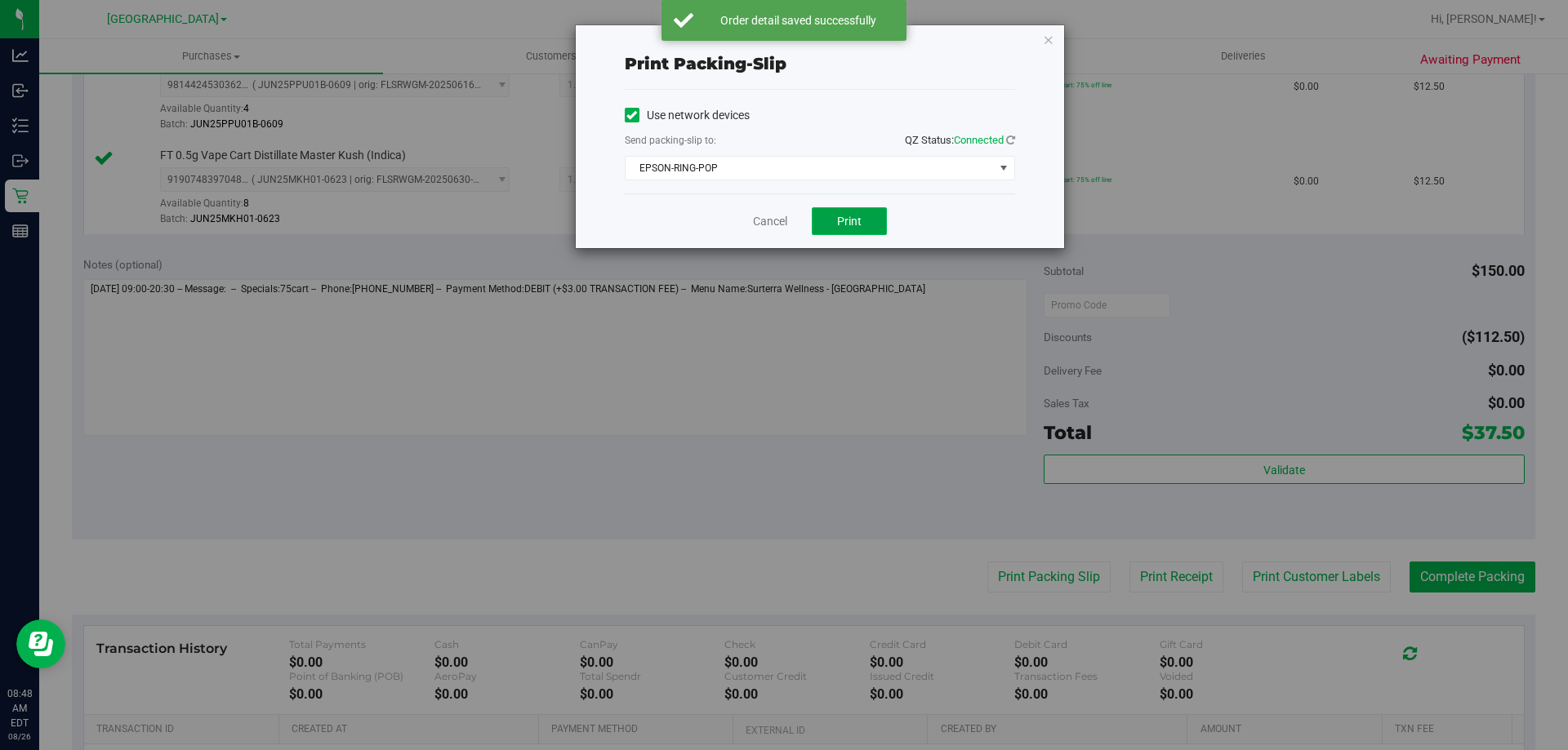
click at [861, 215] on button "Print" at bounding box center [849, 221] width 75 height 28
click at [766, 223] on link "Cancel" at bounding box center [769, 221] width 34 height 17
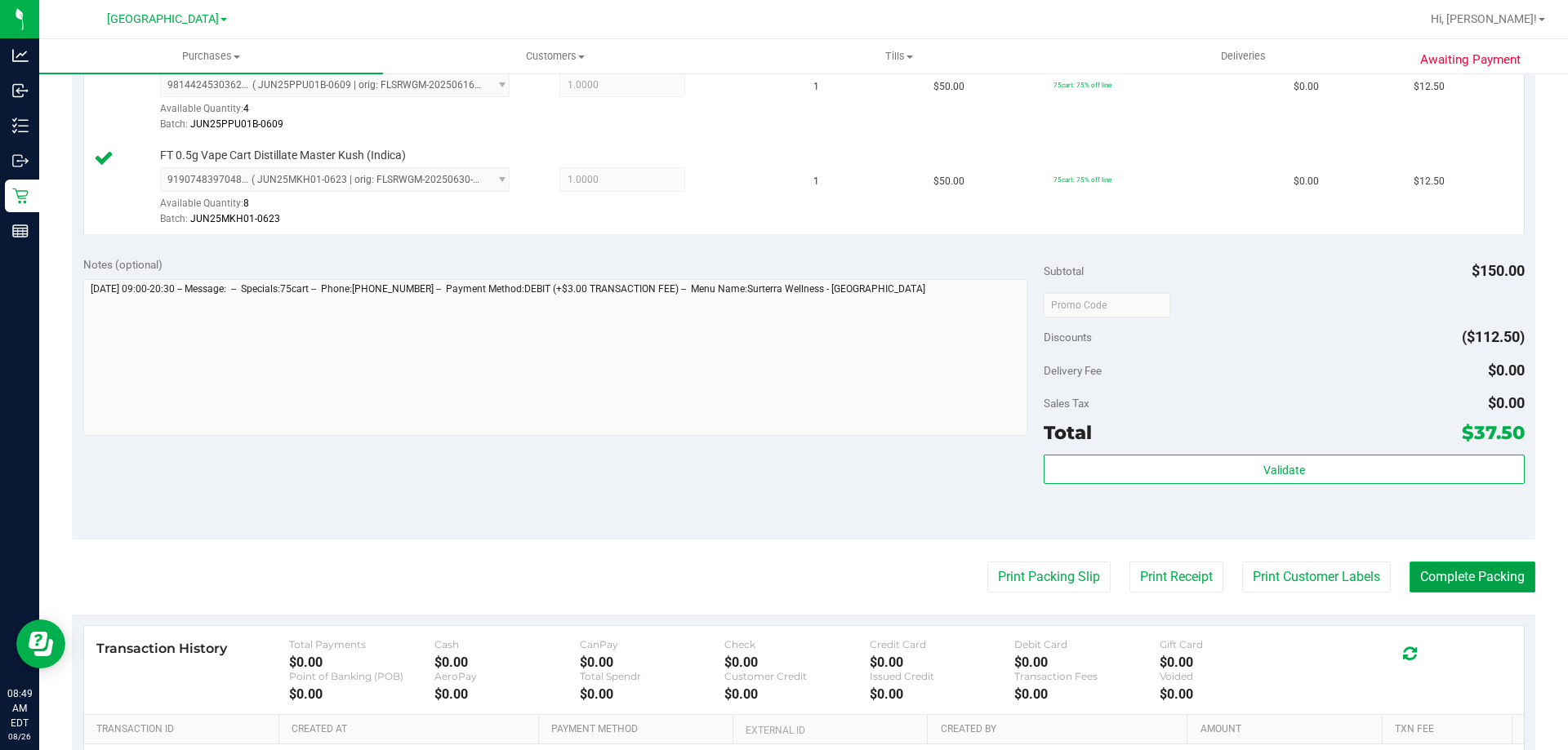
click at [1466, 581] on button "Complete Packing" at bounding box center [1472, 577] width 126 height 31
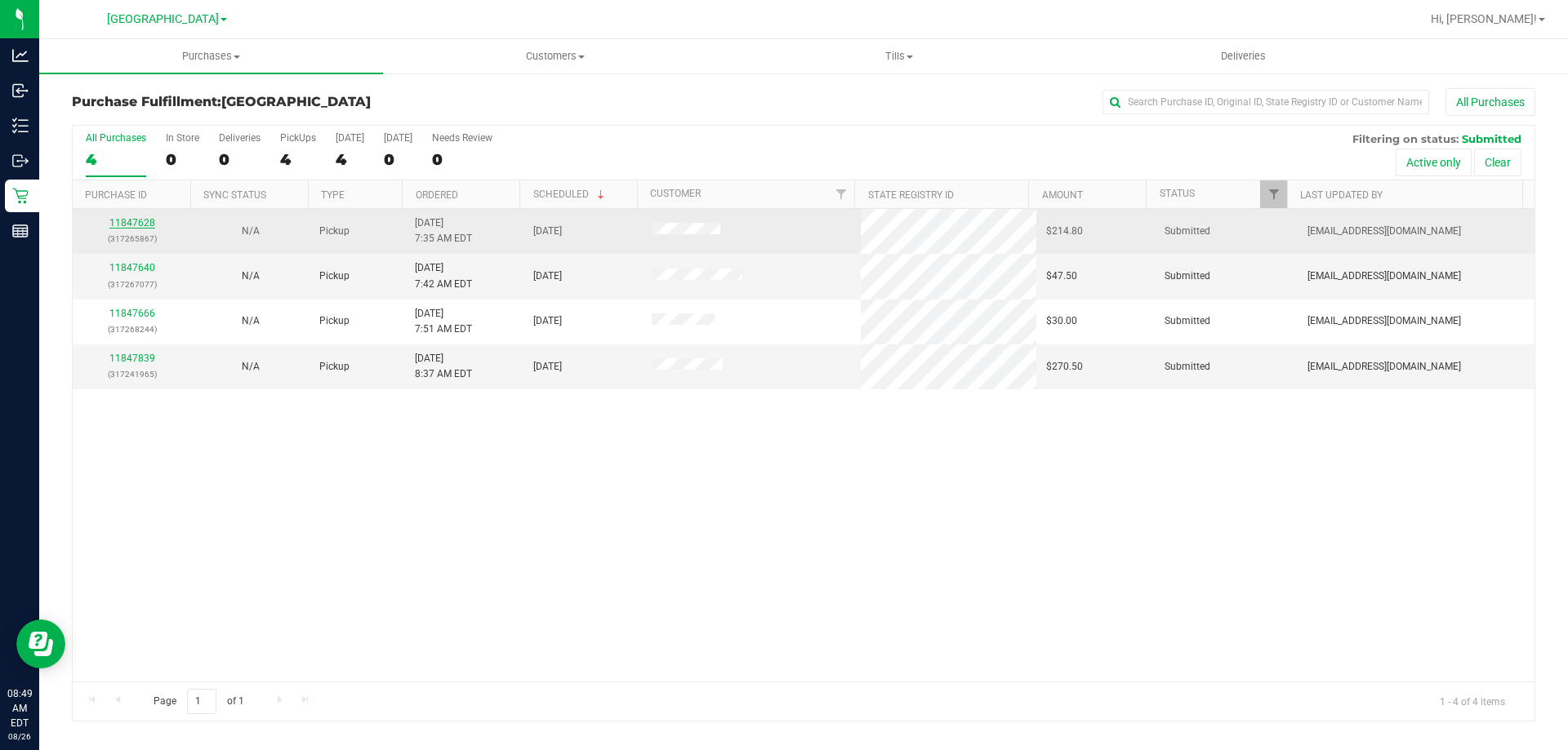
click at [133, 218] on link "11847628" at bounding box center [132, 223] width 46 height 11
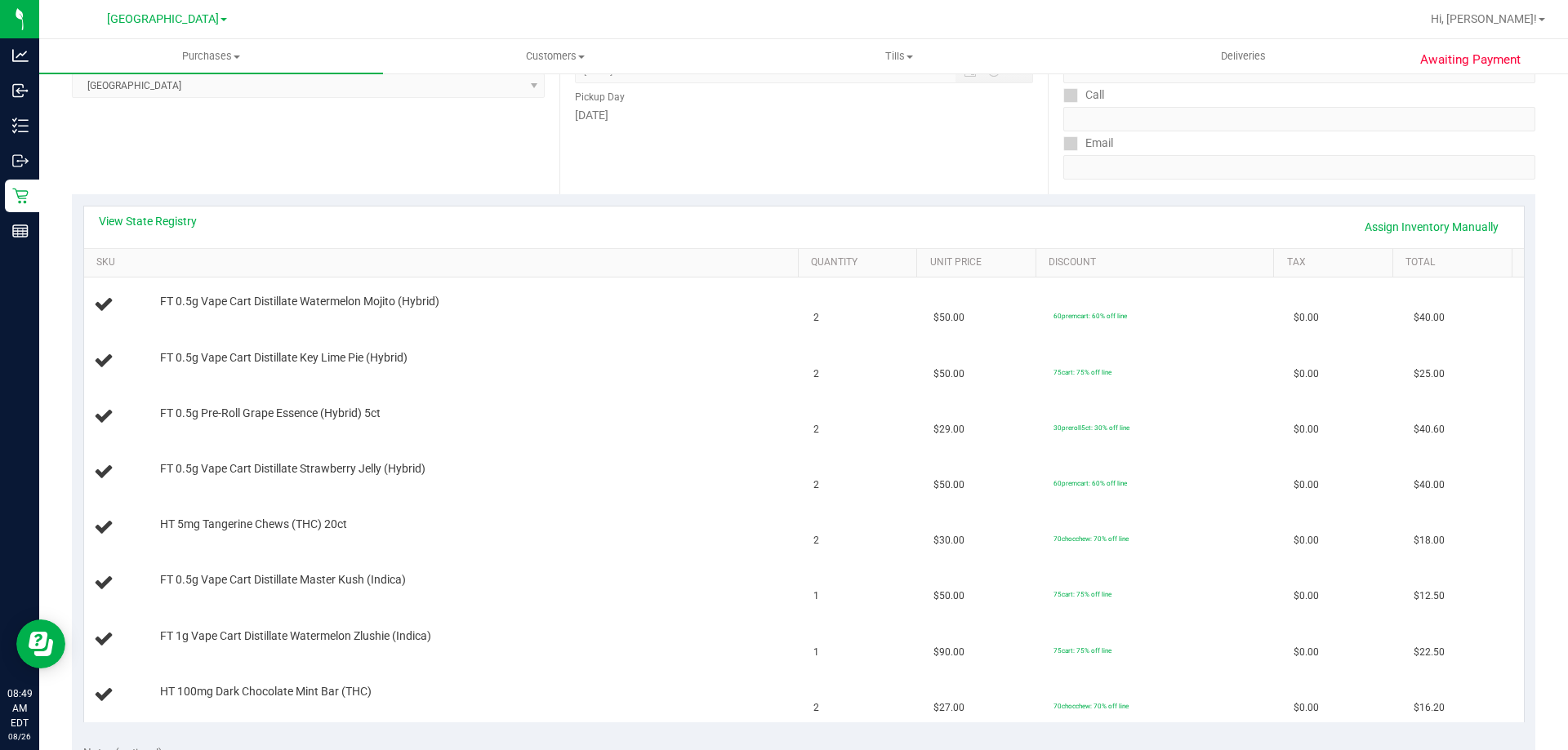
scroll to position [245, 0]
click at [129, 227] on link "View State Registry" at bounding box center [148, 222] width 98 height 17
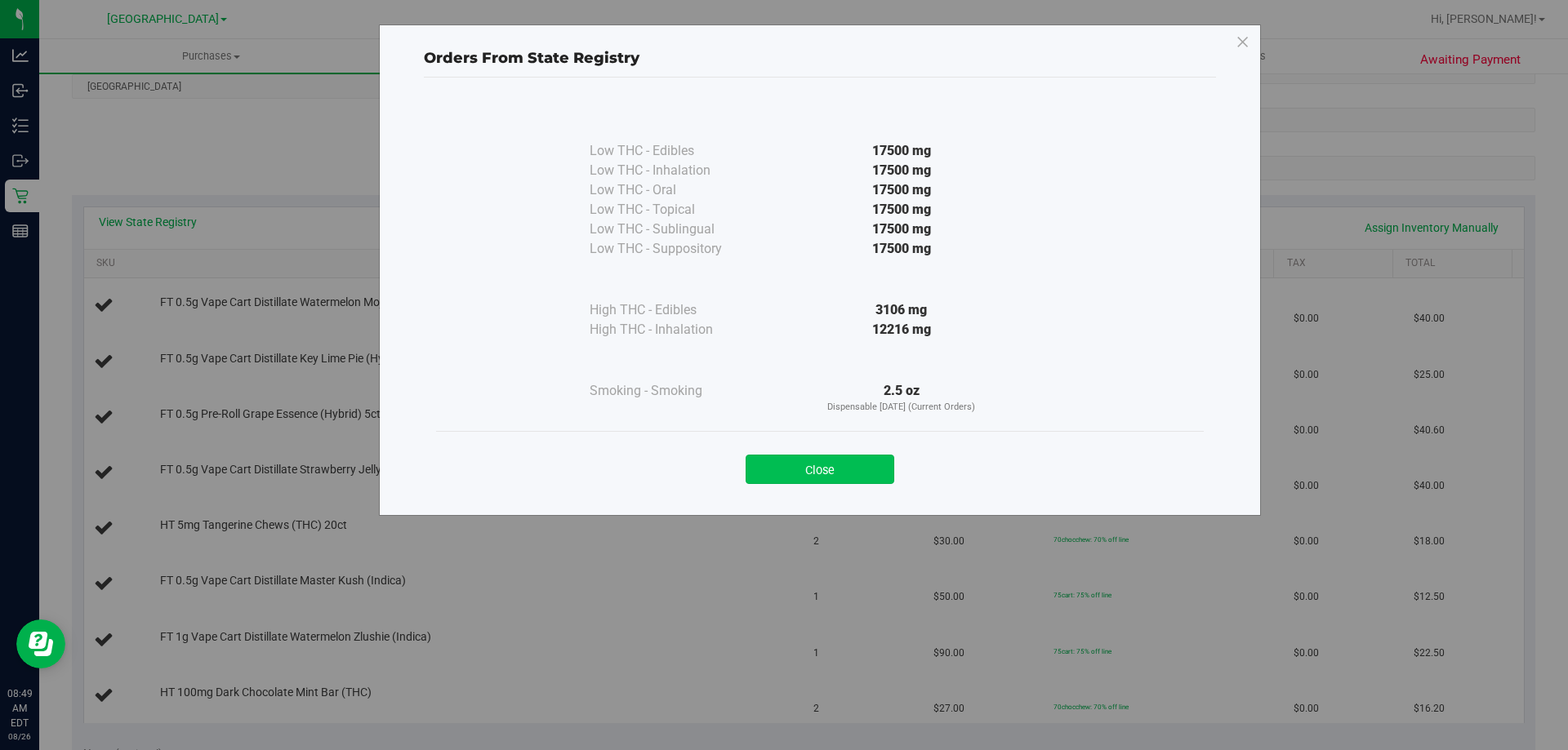
click at [823, 465] on button "Close" at bounding box center [820, 469] width 149 height 29
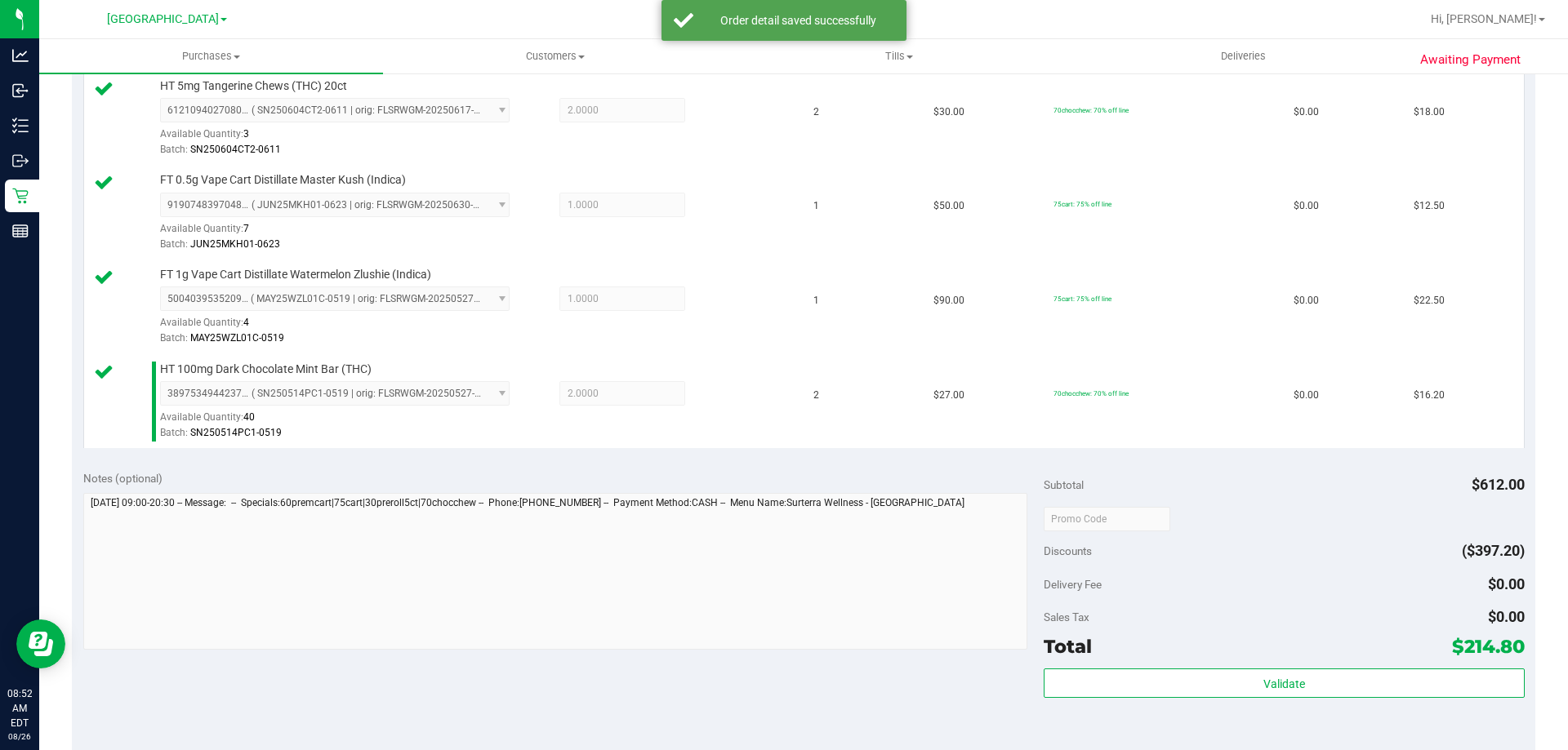
scroll to position [979, 0]
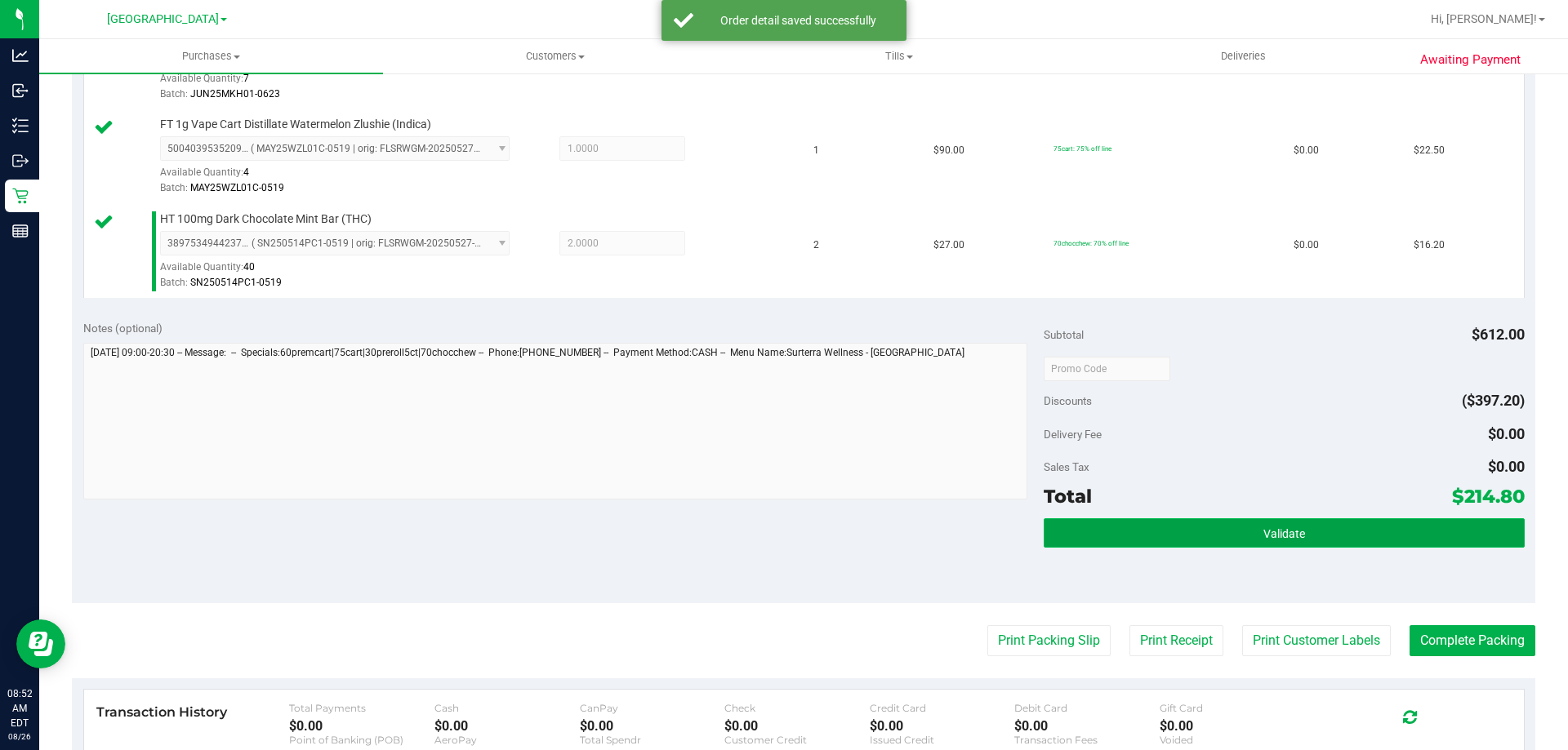
click at [1338, 531] on button "Validate" at bounding box center [1283, 533] width 480 height 29
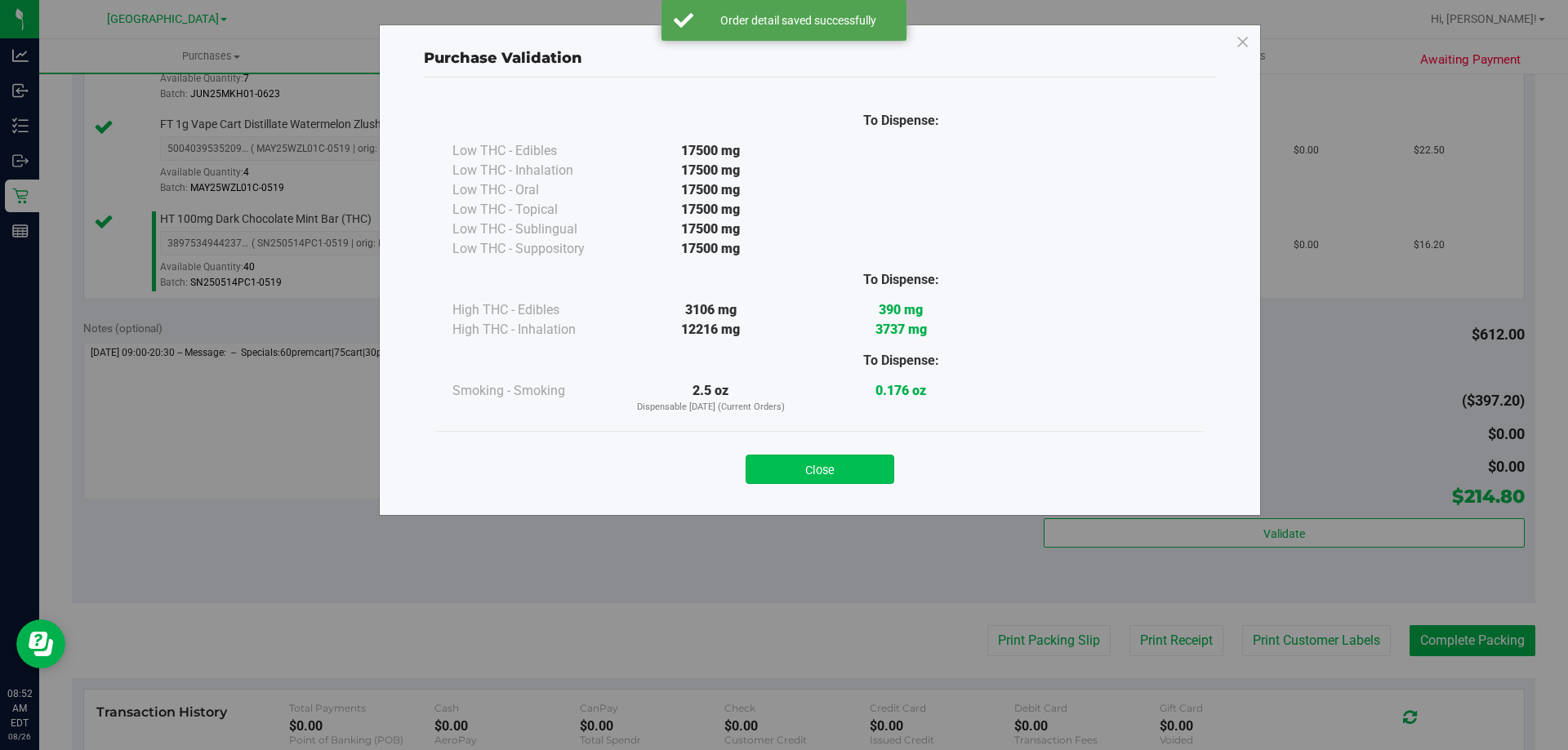
click at [861, 476] on button "Close" at bounding box center [820, 469] width 149 height 29
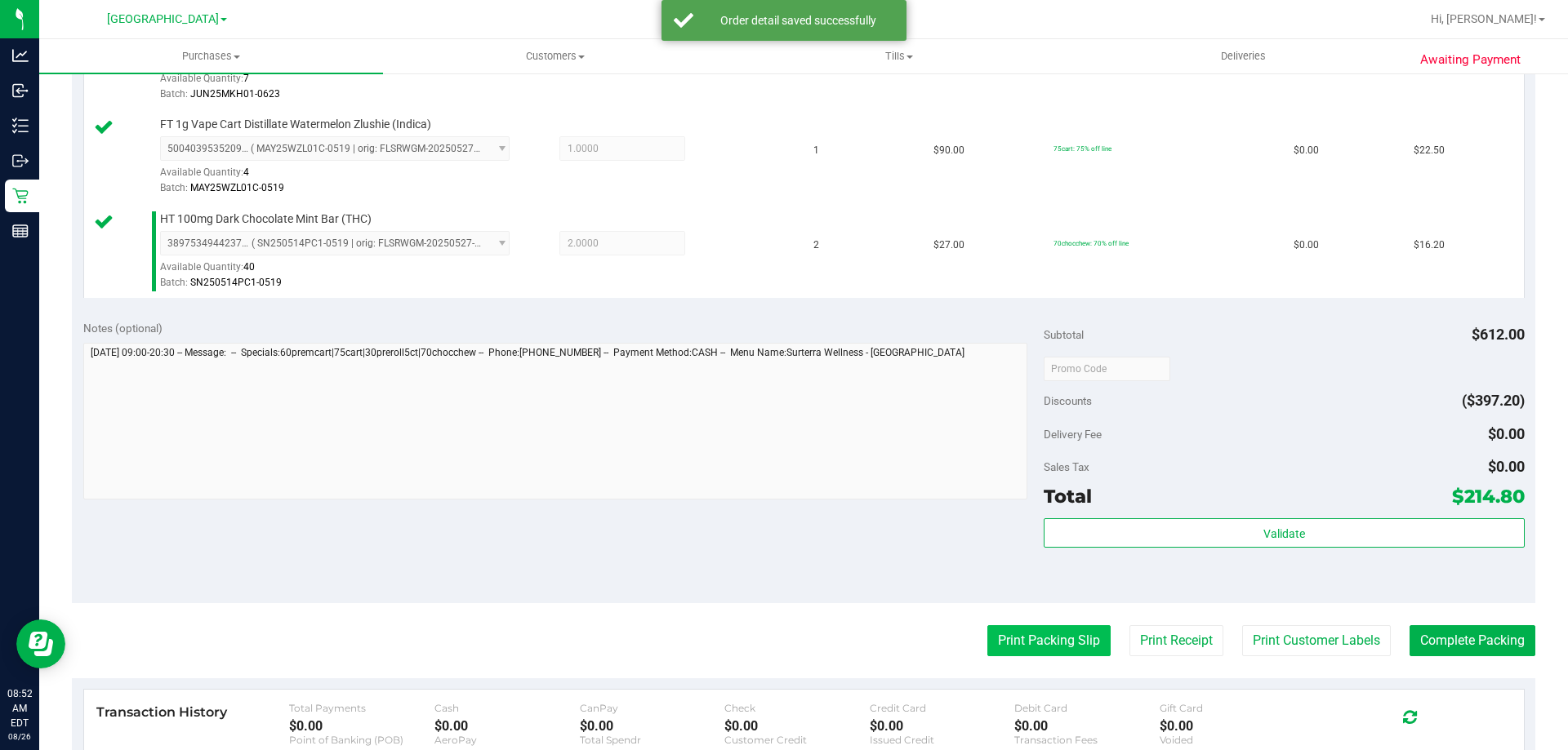
click at [1063, 644] on button "Print Packing Slip" at bounding box center [1048, 641] width 123 height 31
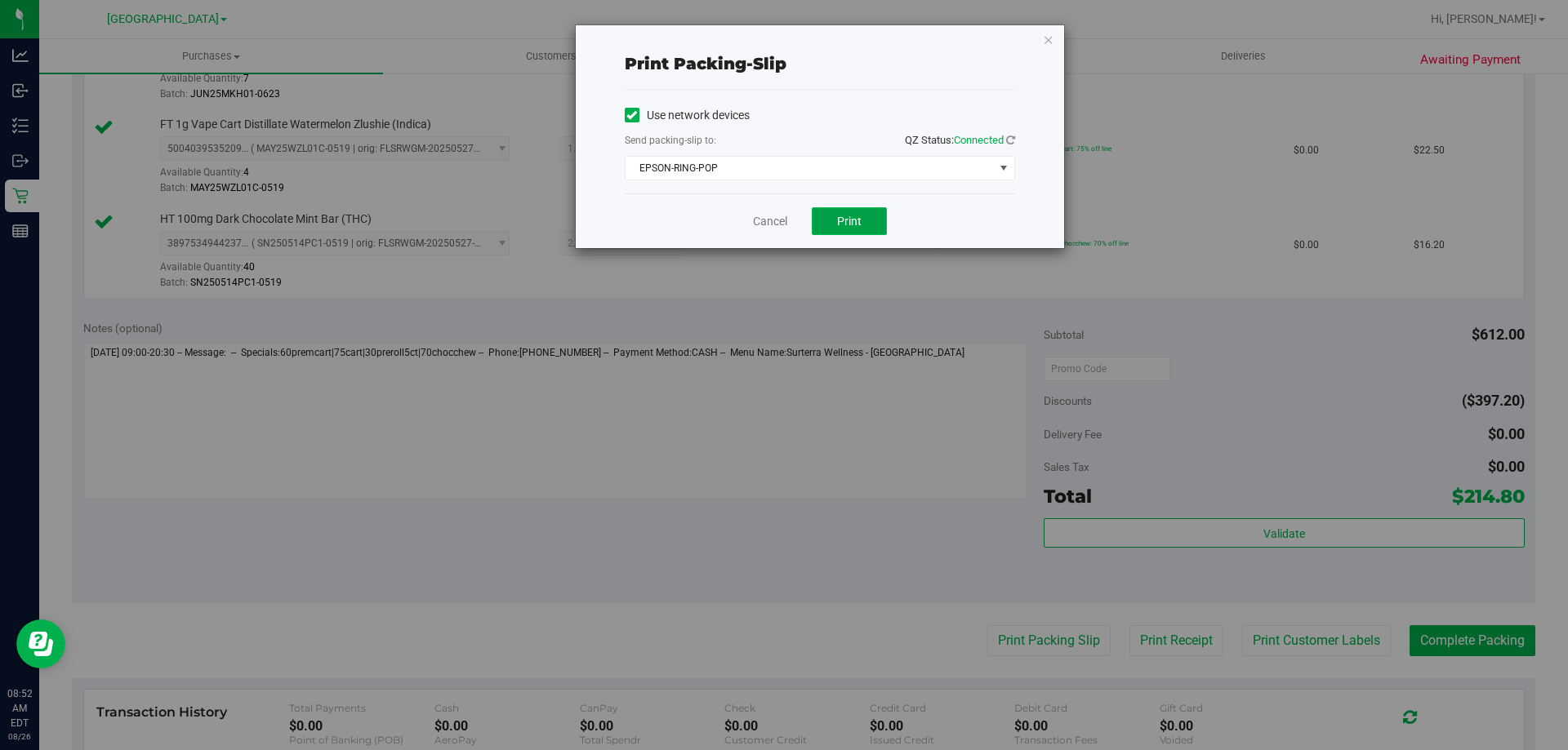
click at [846, 225] on span "Print" at bounding box center [849, 221] width 25 height 13
click at [773, 218] on link "Cancel" at bounding box center [769, 221] width 34 height 17
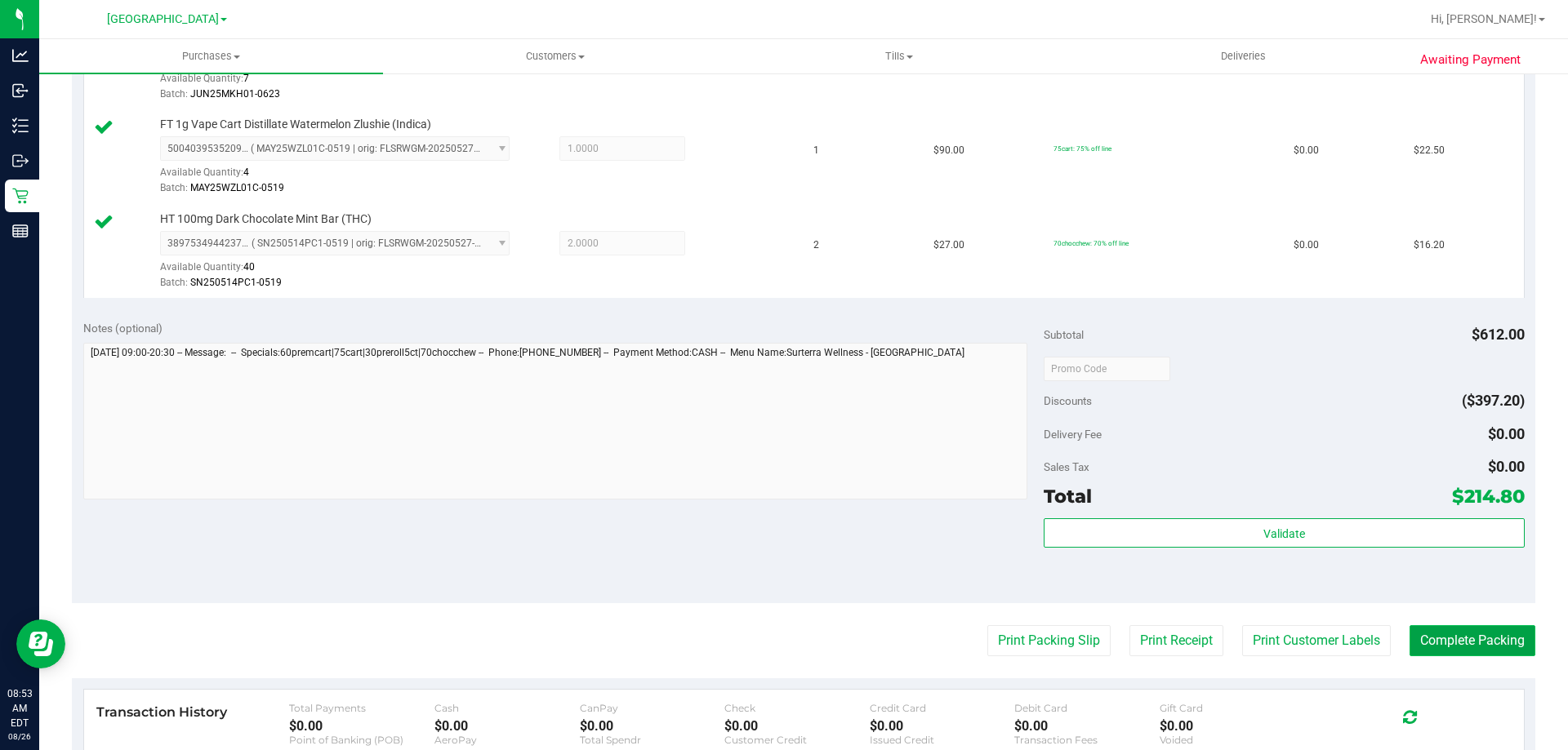
click at [1491, 640] on button "Complete Packing" at bounding box center [1472, 641] width 126 height 31
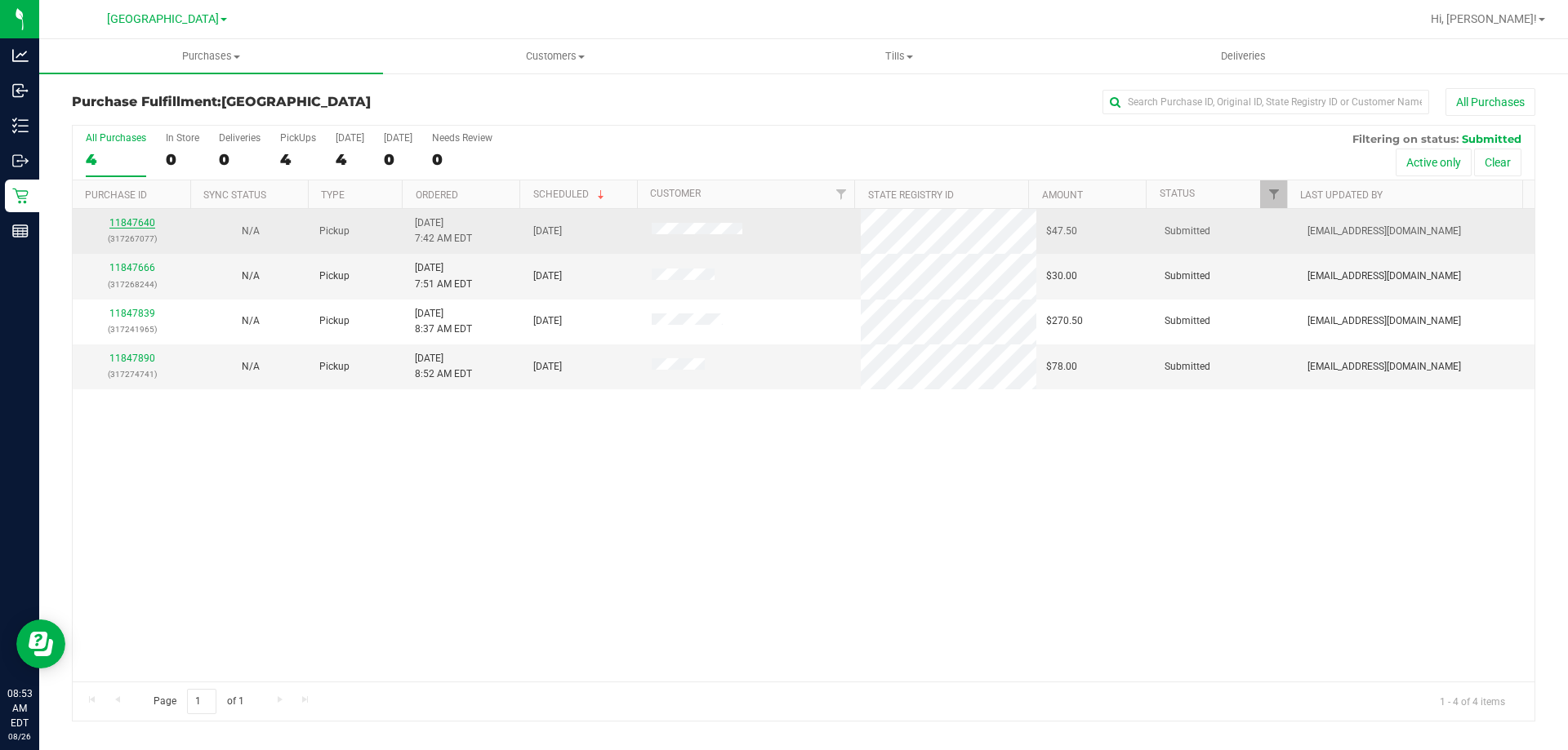
click at [137, 219] on link "11847640" at bounding box center [132, 223] width 46 height 11
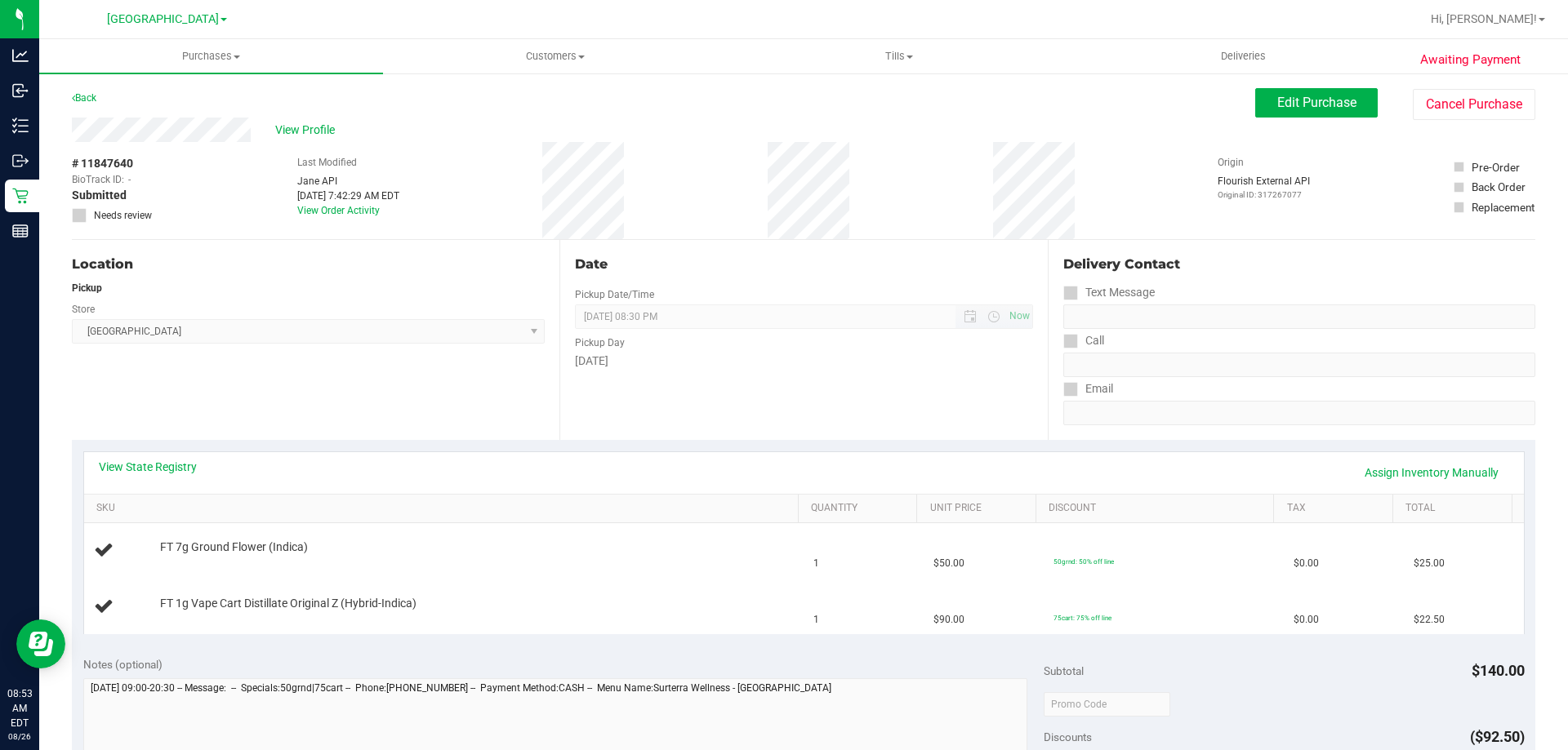
scroll to position [163, 0]
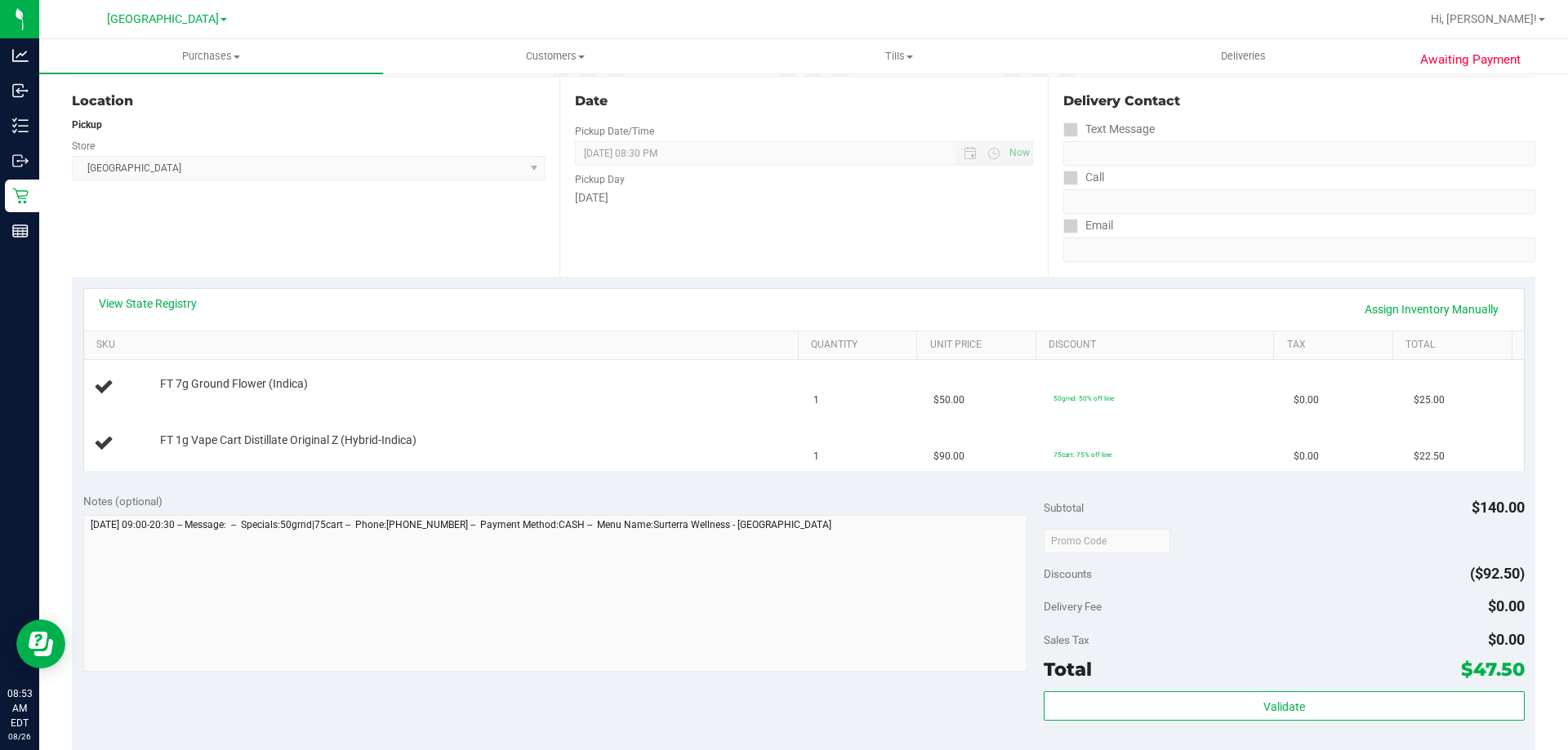
click at [735, 307] on div "View State Registry Assign Inventory Manually" at bounding box center [804, 309] width 1410 height 28
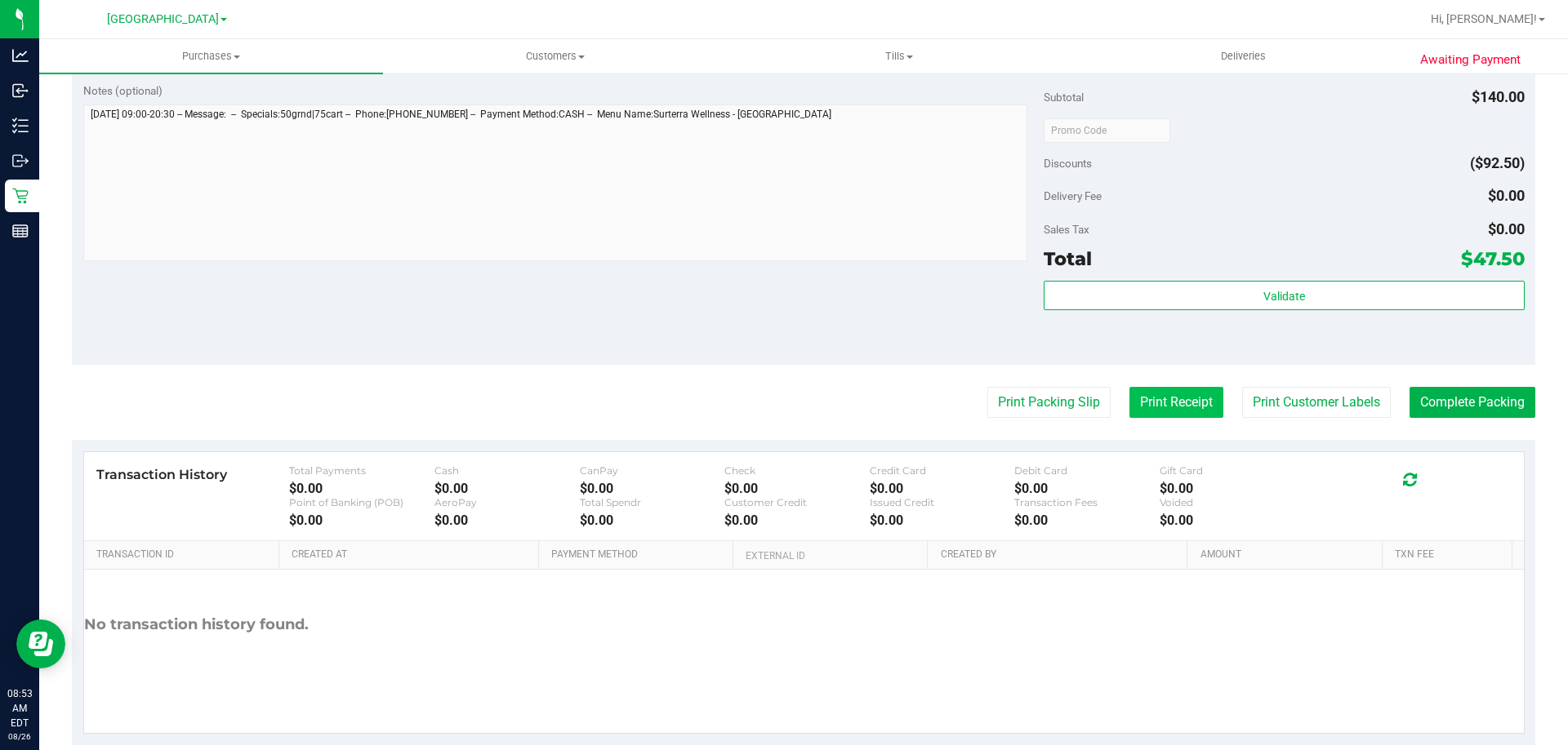
scroll to position [654, 0]
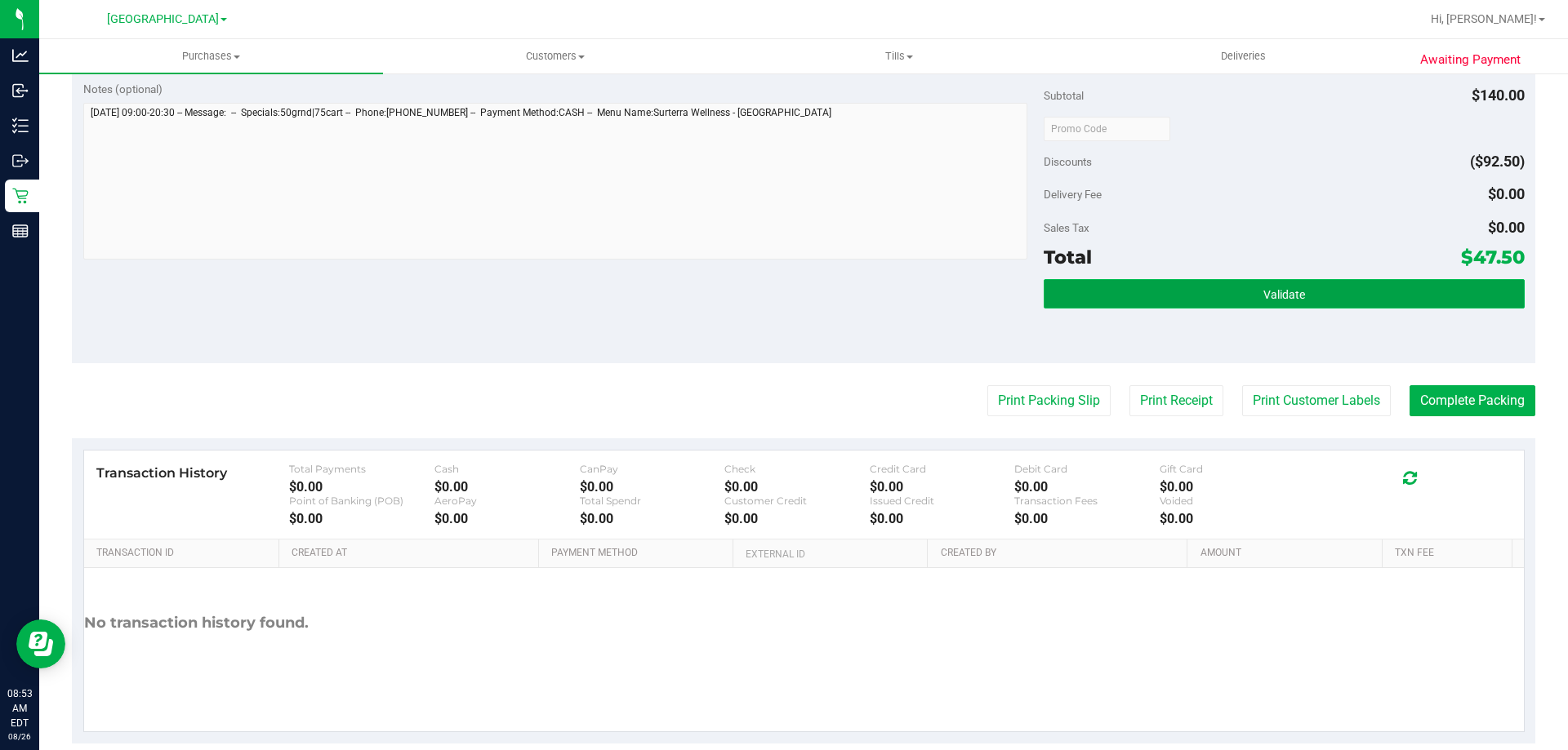
drag, startPoint x: 1182, startPoint y: 302, endPoint x: 1172, endPoint y: 304, distance: 10.2
click at [1181, 302] on button "Validate" at bounding box center [1283, 294] width 480 height 29
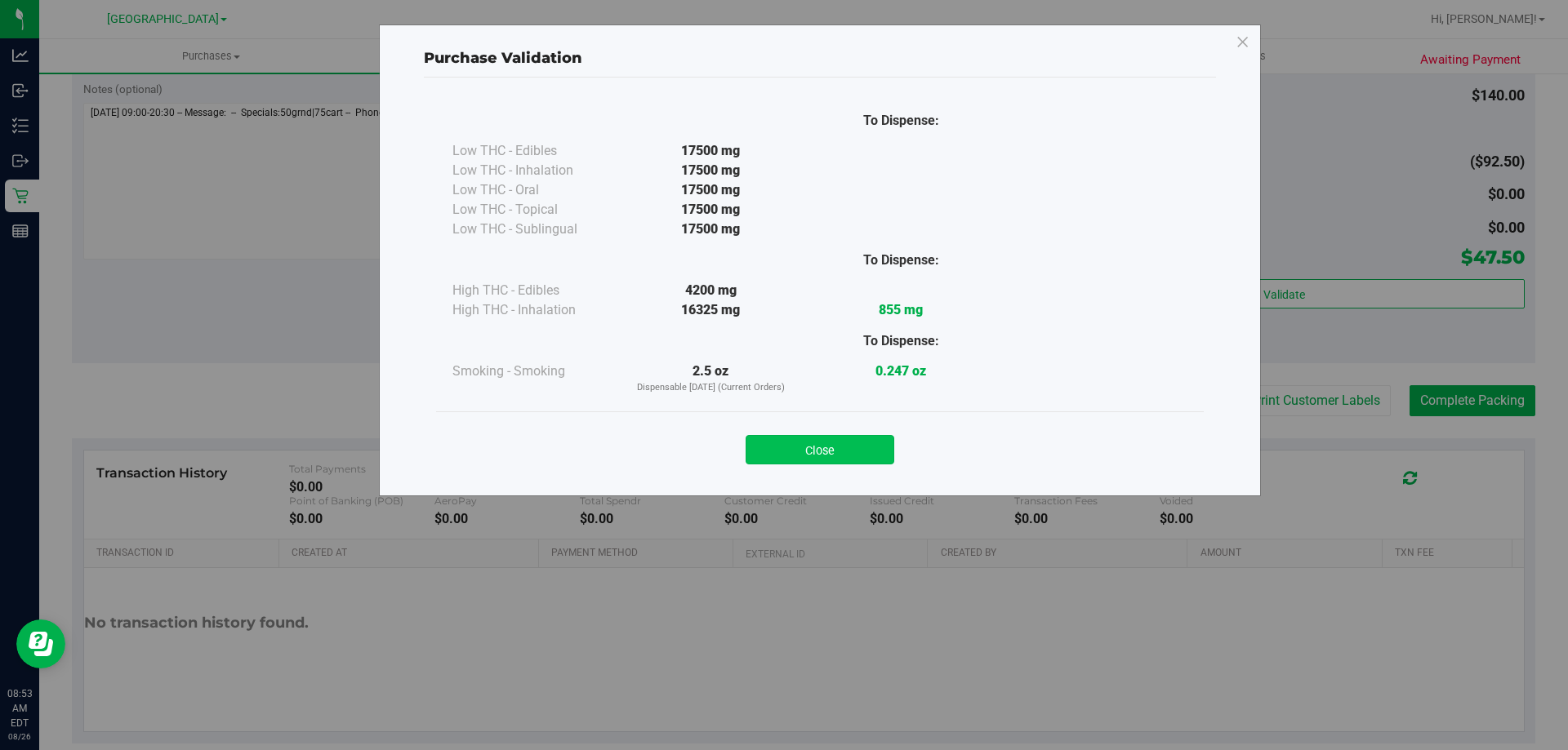
click at [822, 453] on button "Close" at bounding box center [820, 450] width 149 height 29
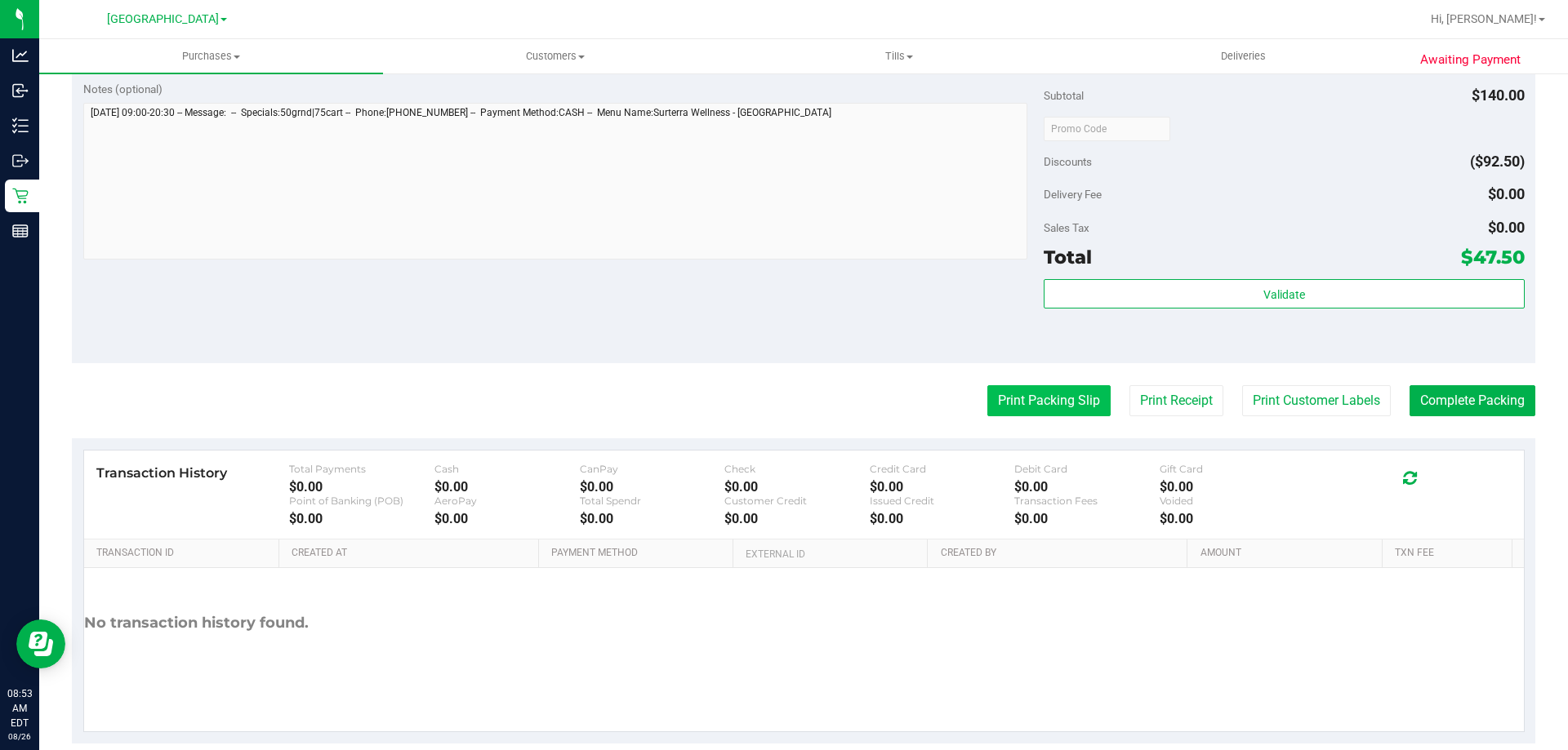
click at [1010, 402] on button "Print Packing Slip" at bounding box center [1048, 401] width 123 height 31
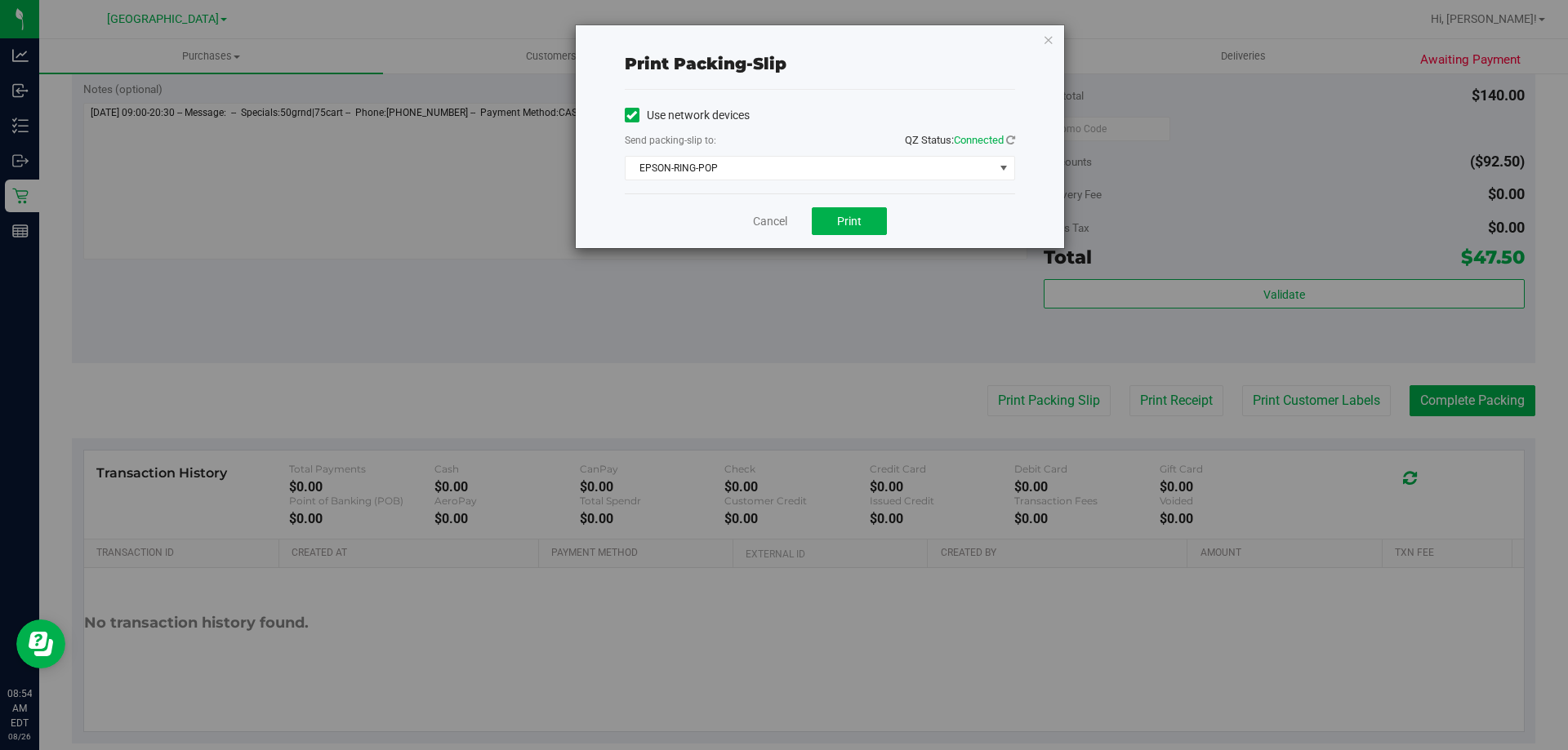
click at [857, 238] on div "Cancel Print" at bounding box center [819, 221] width 390 height 55
click at [860, 225] on span "Print" at bounding box center [849, 221] width 25 height 13
click at [767, 228] on link "Cancel" at bounding box center [769, 221] width 34 height 17
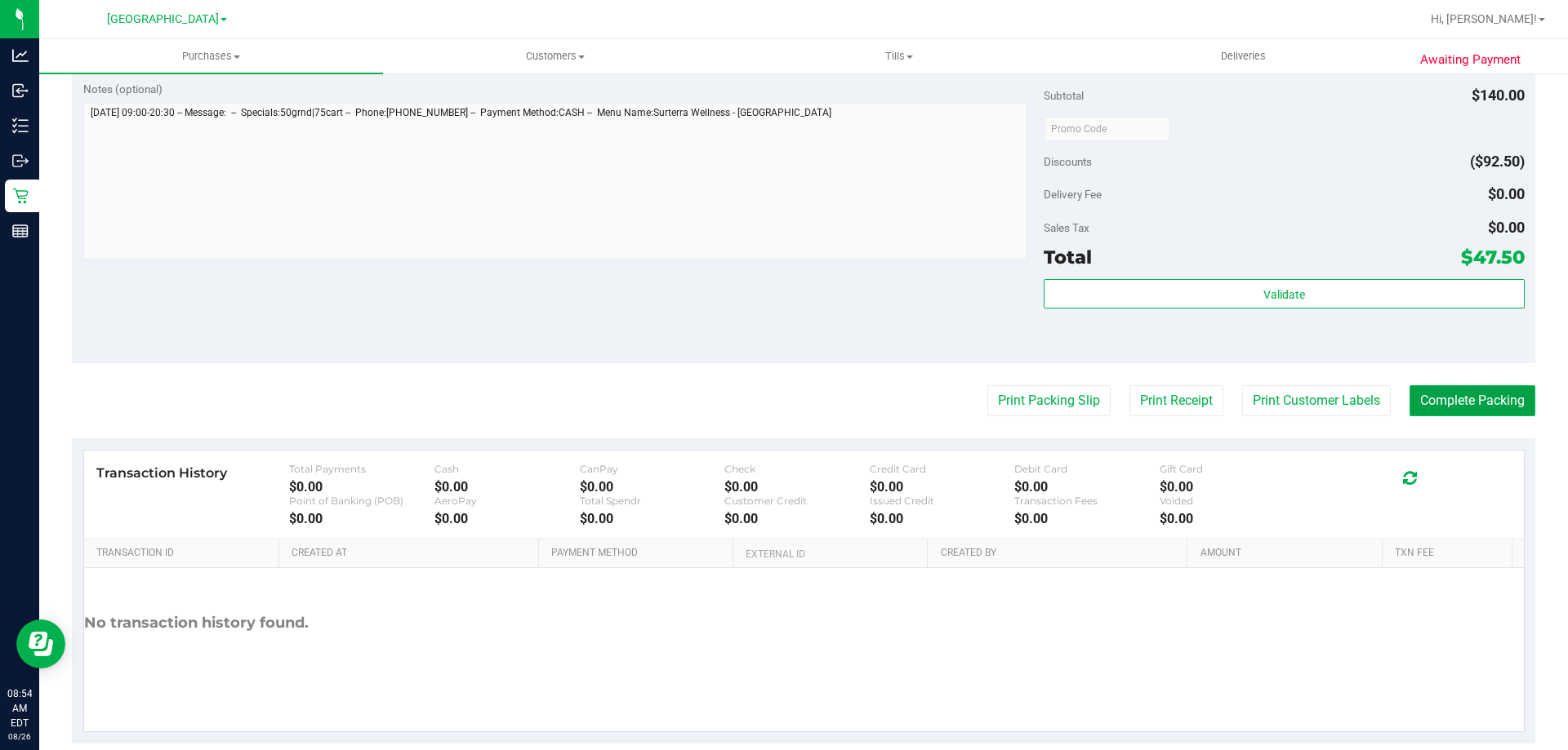
click at [1441, 398] on button "Complete Packing" at bounding box center [1472, 401] width 126 height 31
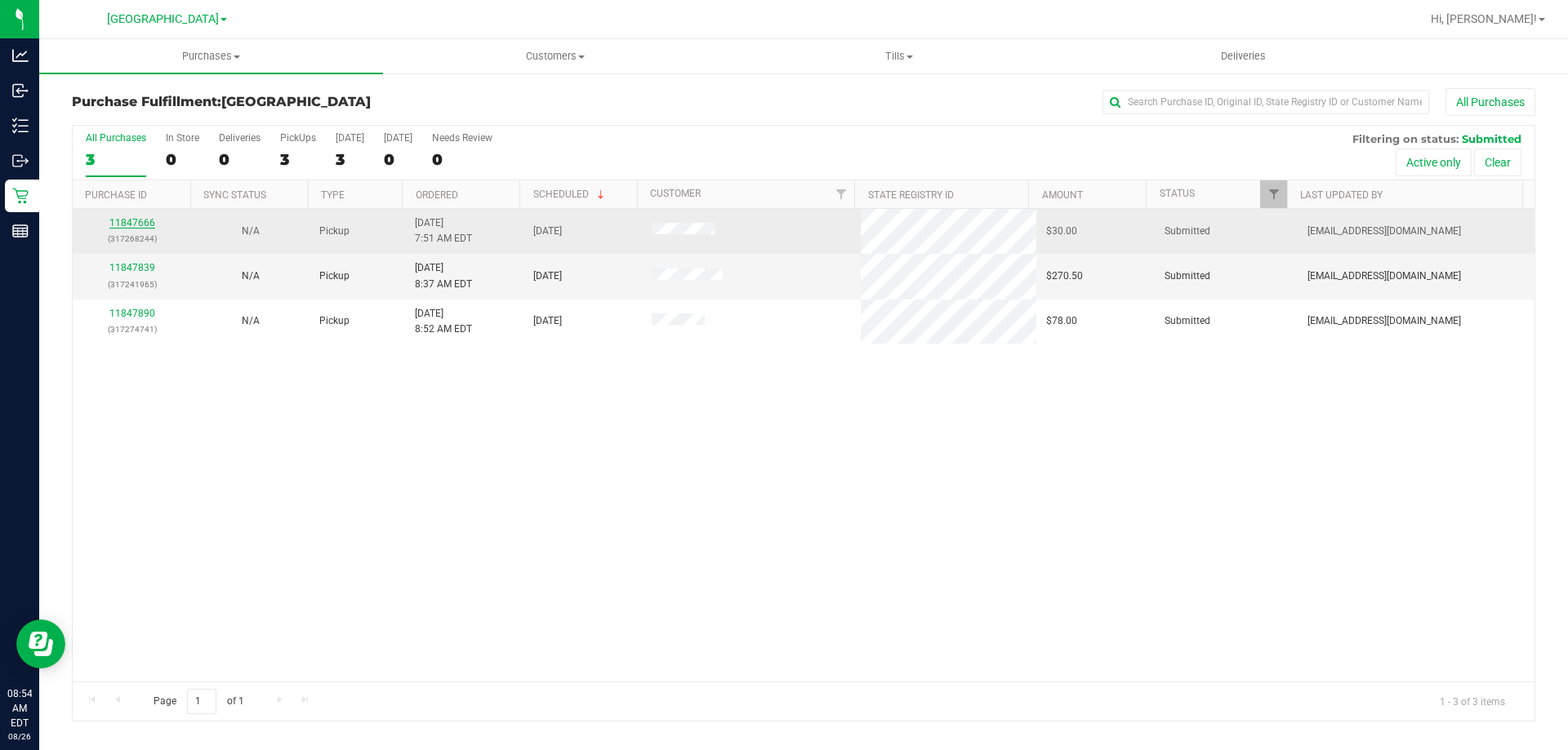
click at [146, 227] on link "11847666" at bounding box center [132, 223] width 46 height 11
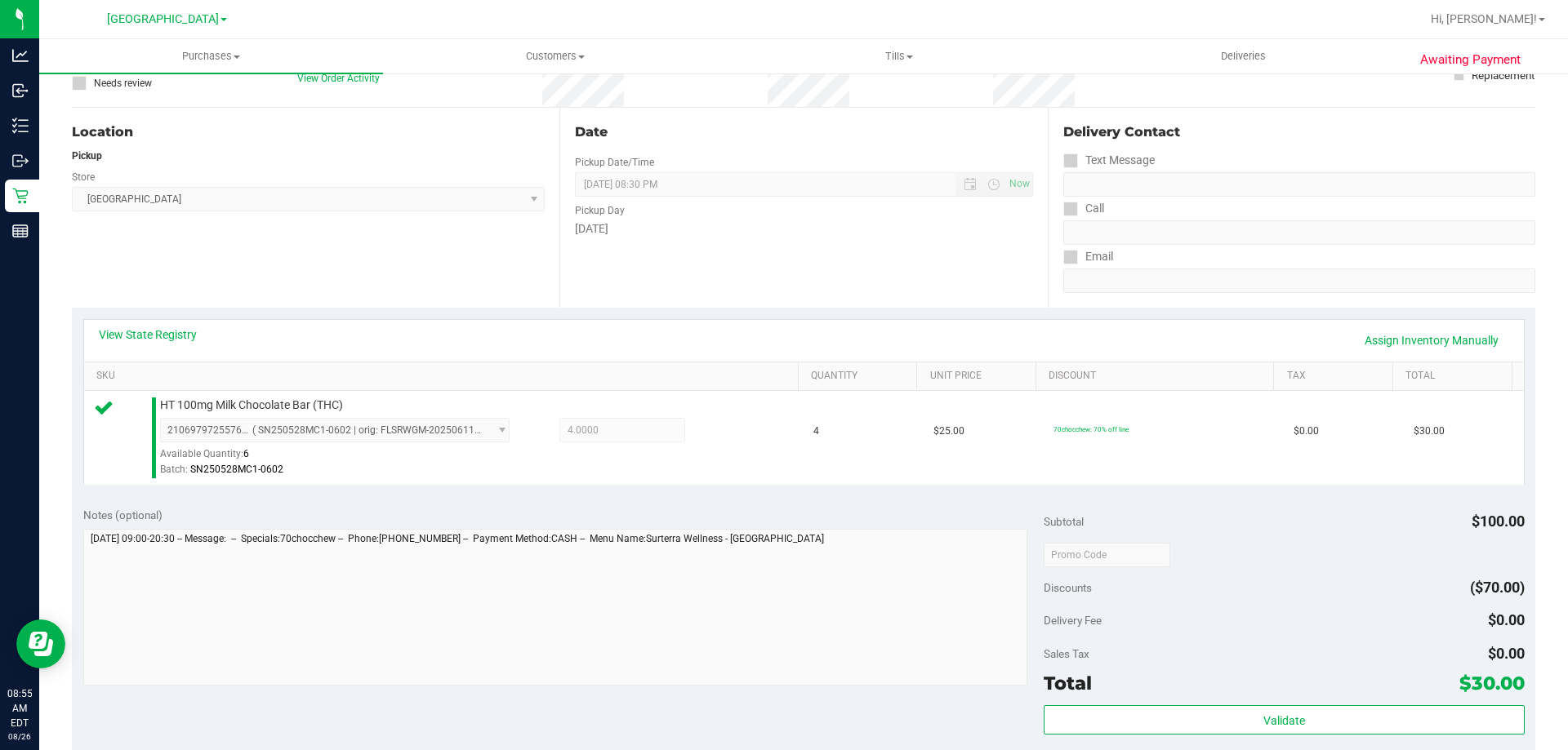
scroll to position [327, 0]
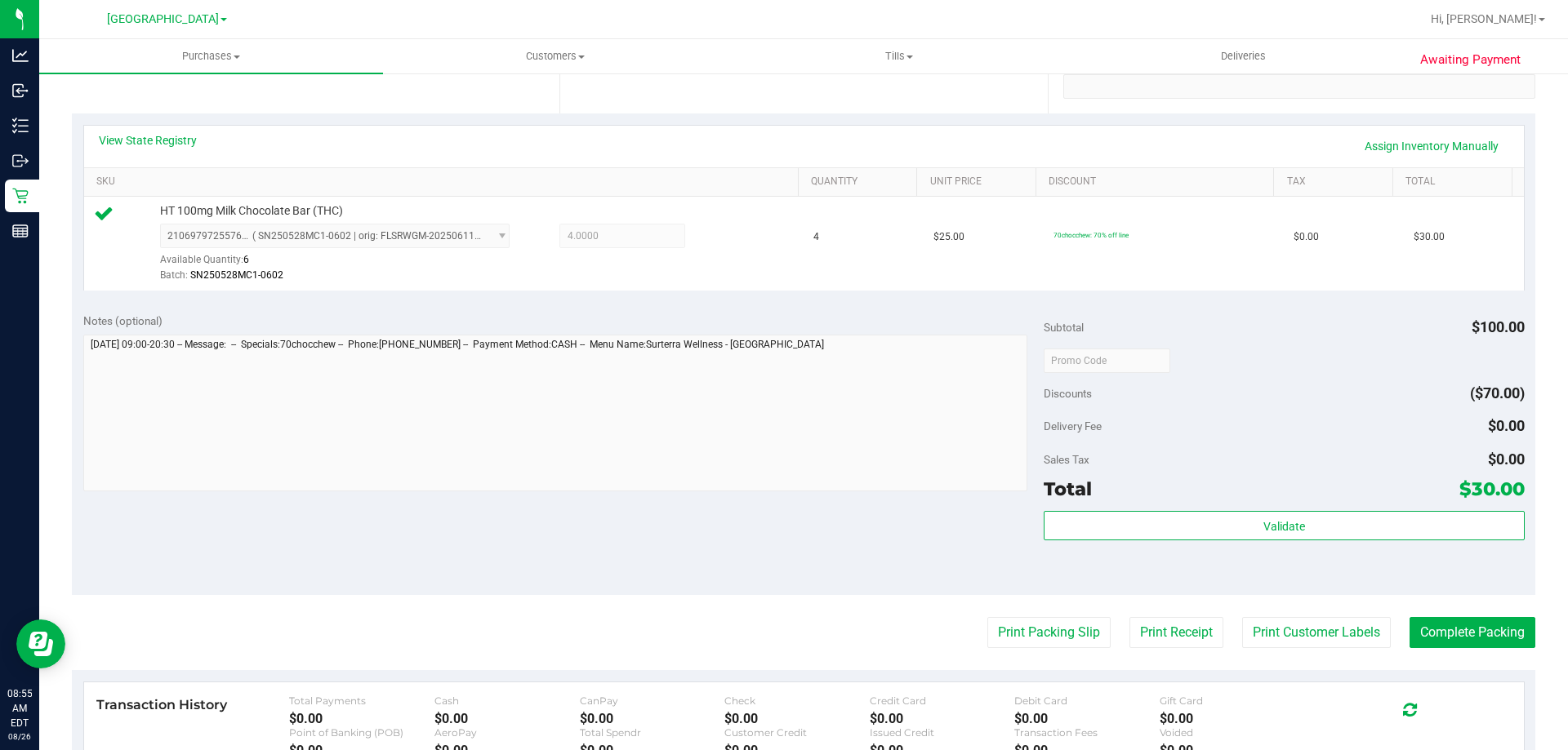
click at [1192, 542] on div "Validate" at bounding box center [1283, 548] width 480 height 73
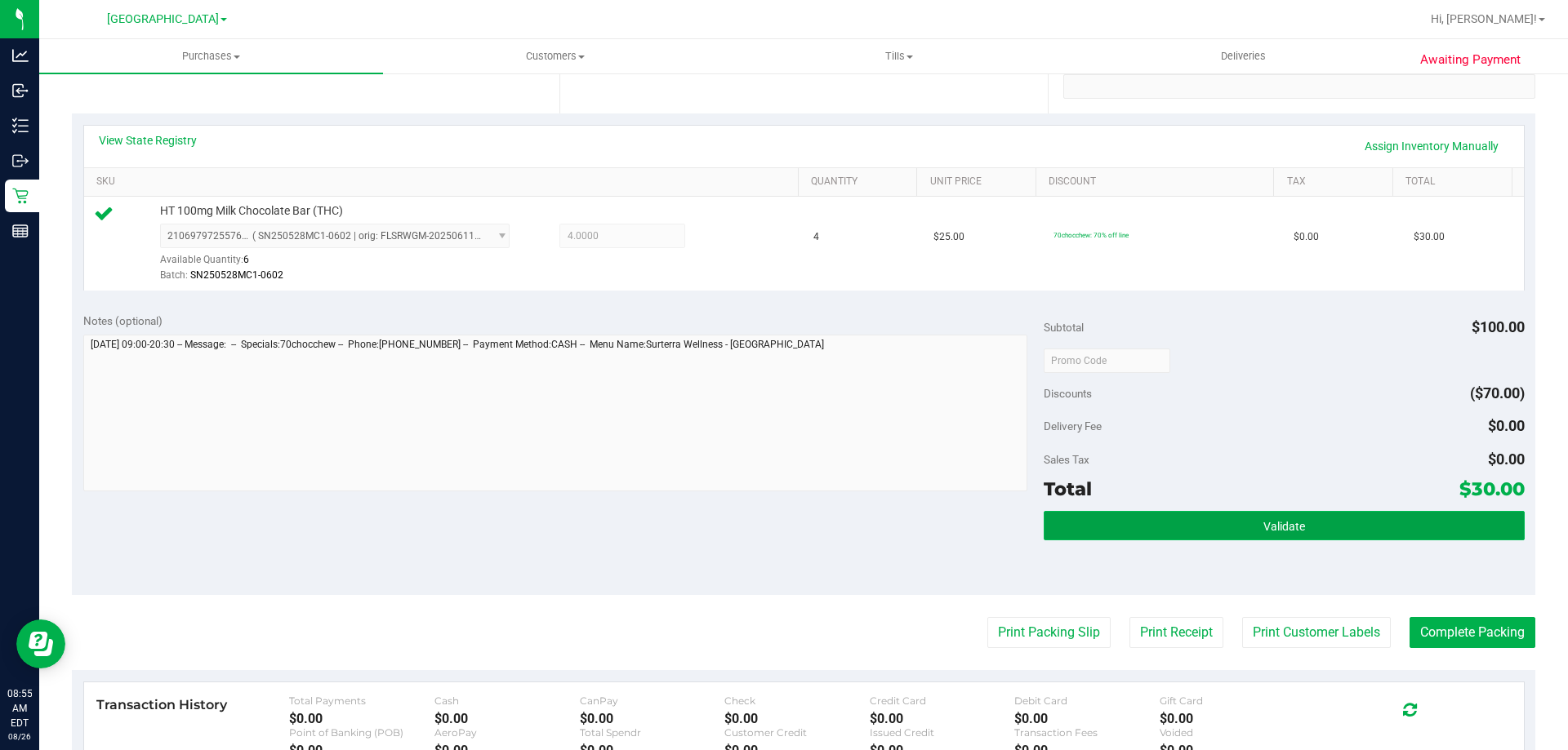
click at [1193, 530] on button "Validate" at bounding box center [1283, 526] width 480 height 29
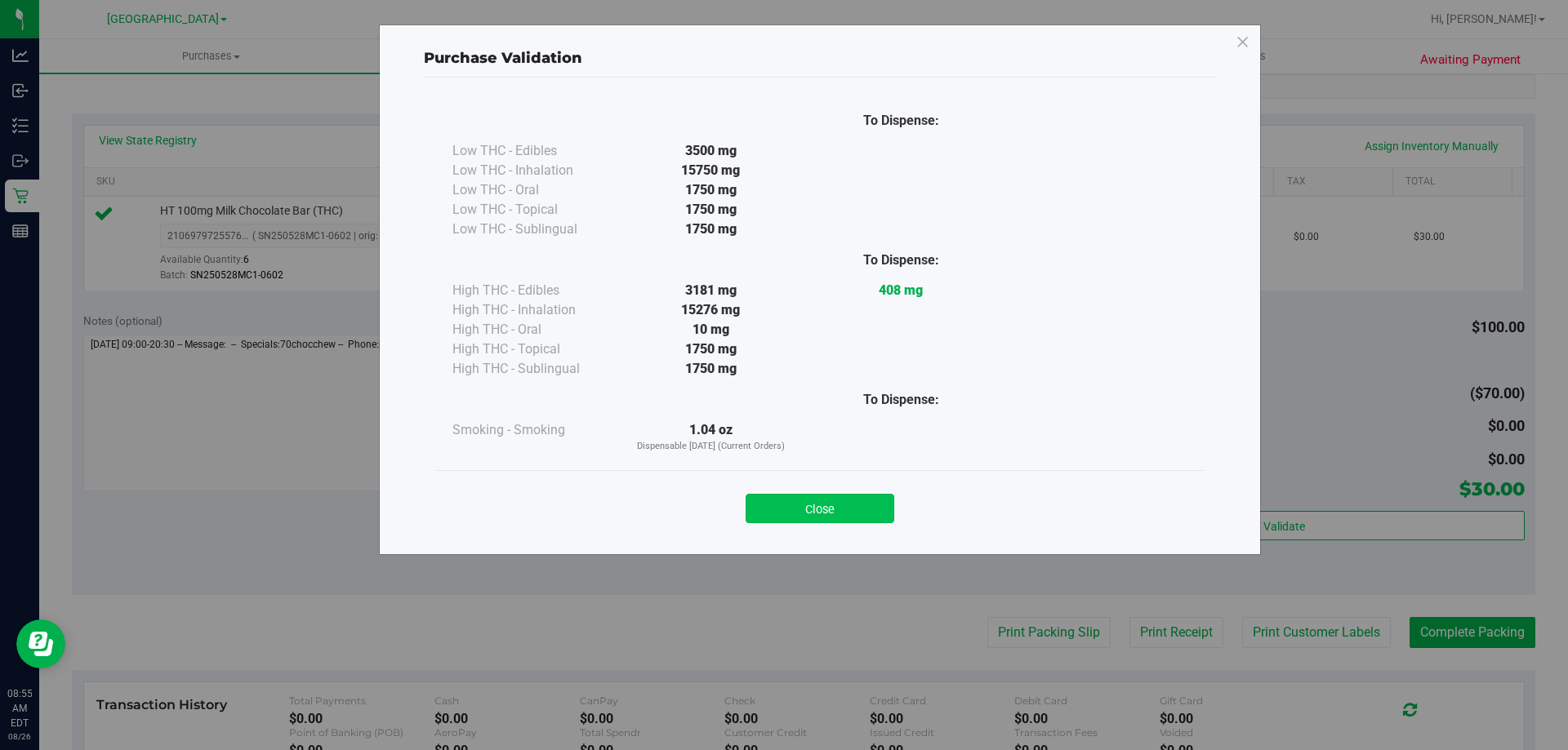
click at [850, 511] on button "Close" at bounding box center [820, 509] width 149 height 29
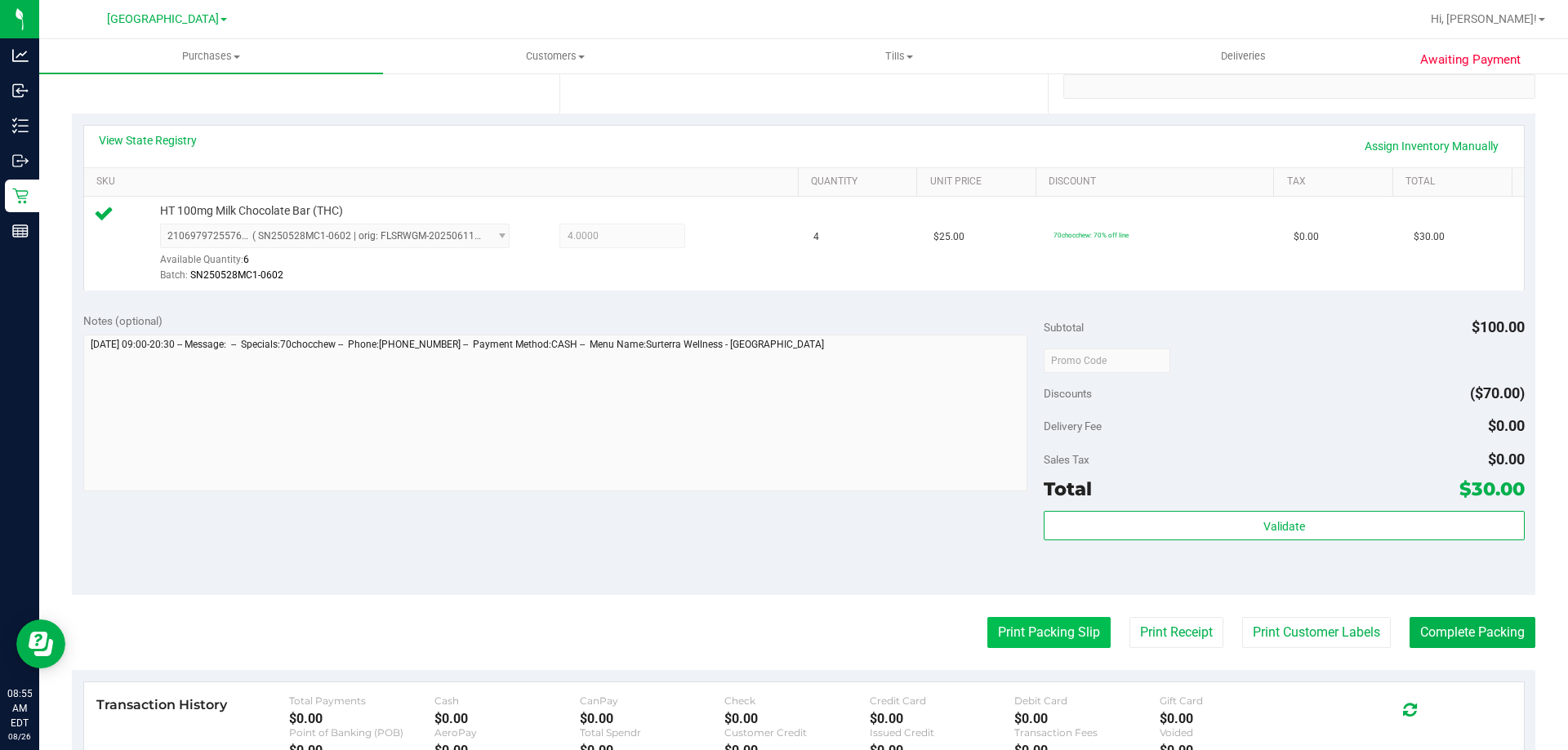
click at [1009, 631] on button "Print Packing Slip" at bounding box center [1048, 632] width 123 height 31
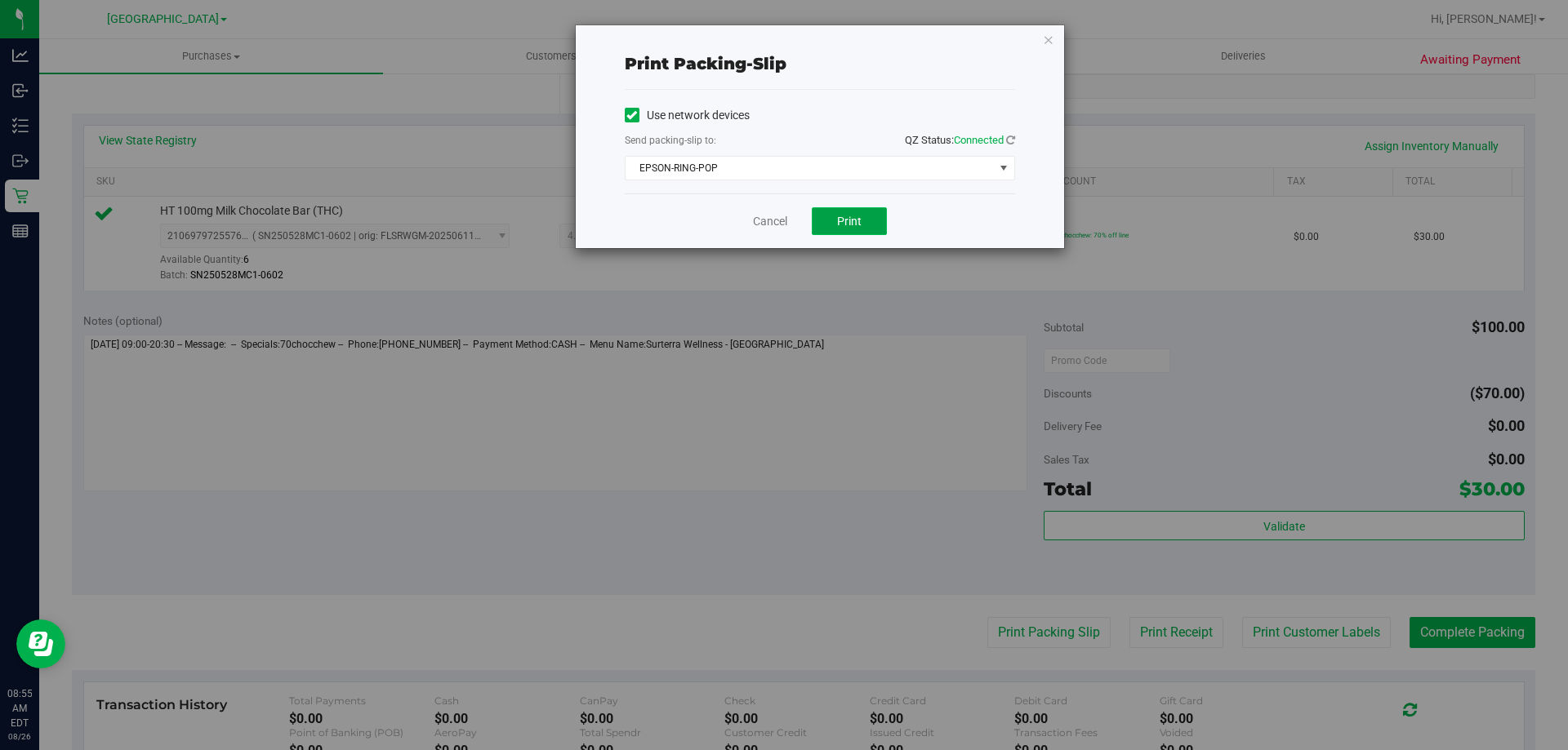
click at [871, 209] on button "Print" at bounding box center [849, 221] width 75 height 28
click at [766, 210] on div "Cancel Print" at bounding box center [819, 221] width 390 height 55
click at [768, 226] on link "Cancel" at bounding box center [769, 221] width 34 height 17
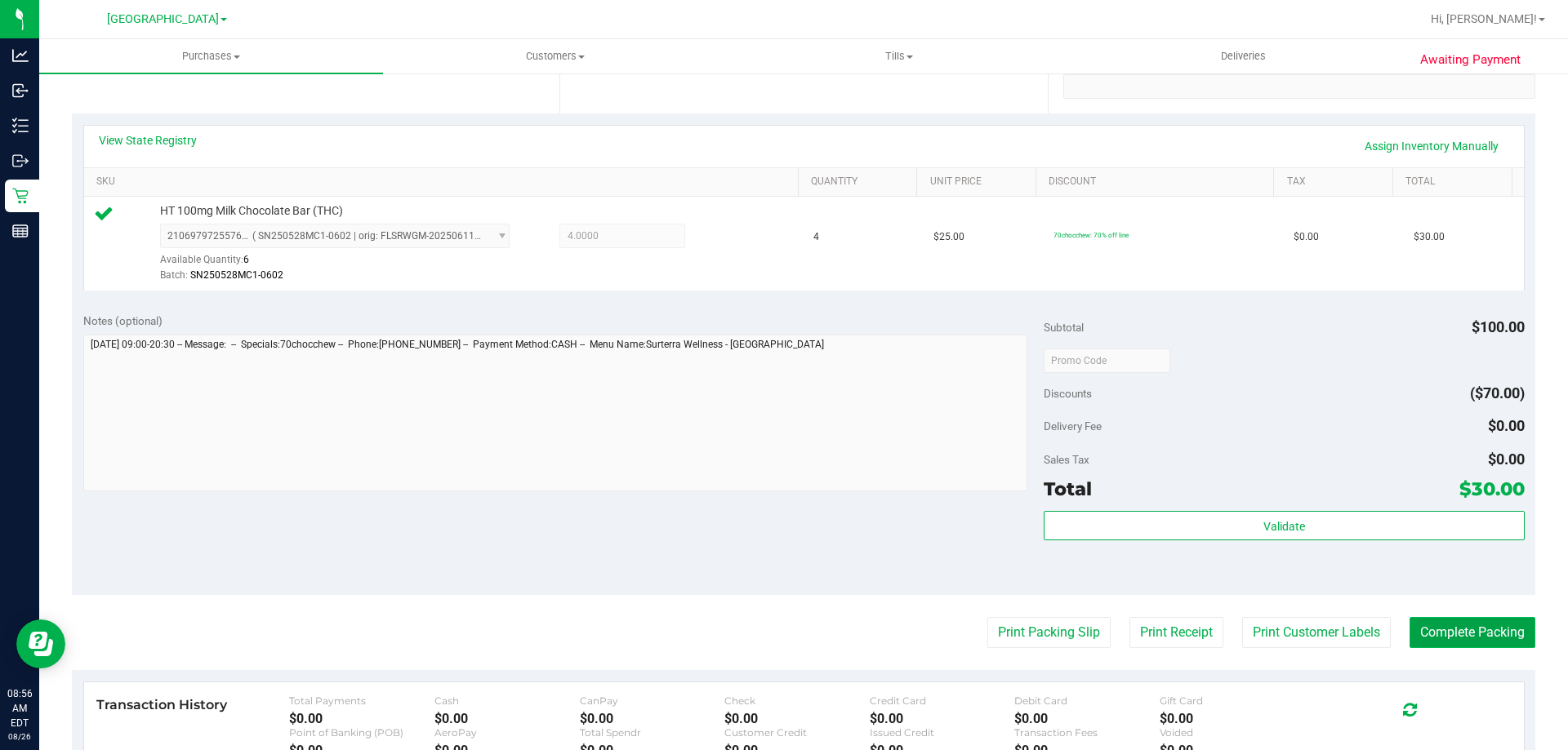
click at [1427, 635] on button "Complete Packing" at bounding box center [1472, 632] width 126 height 31
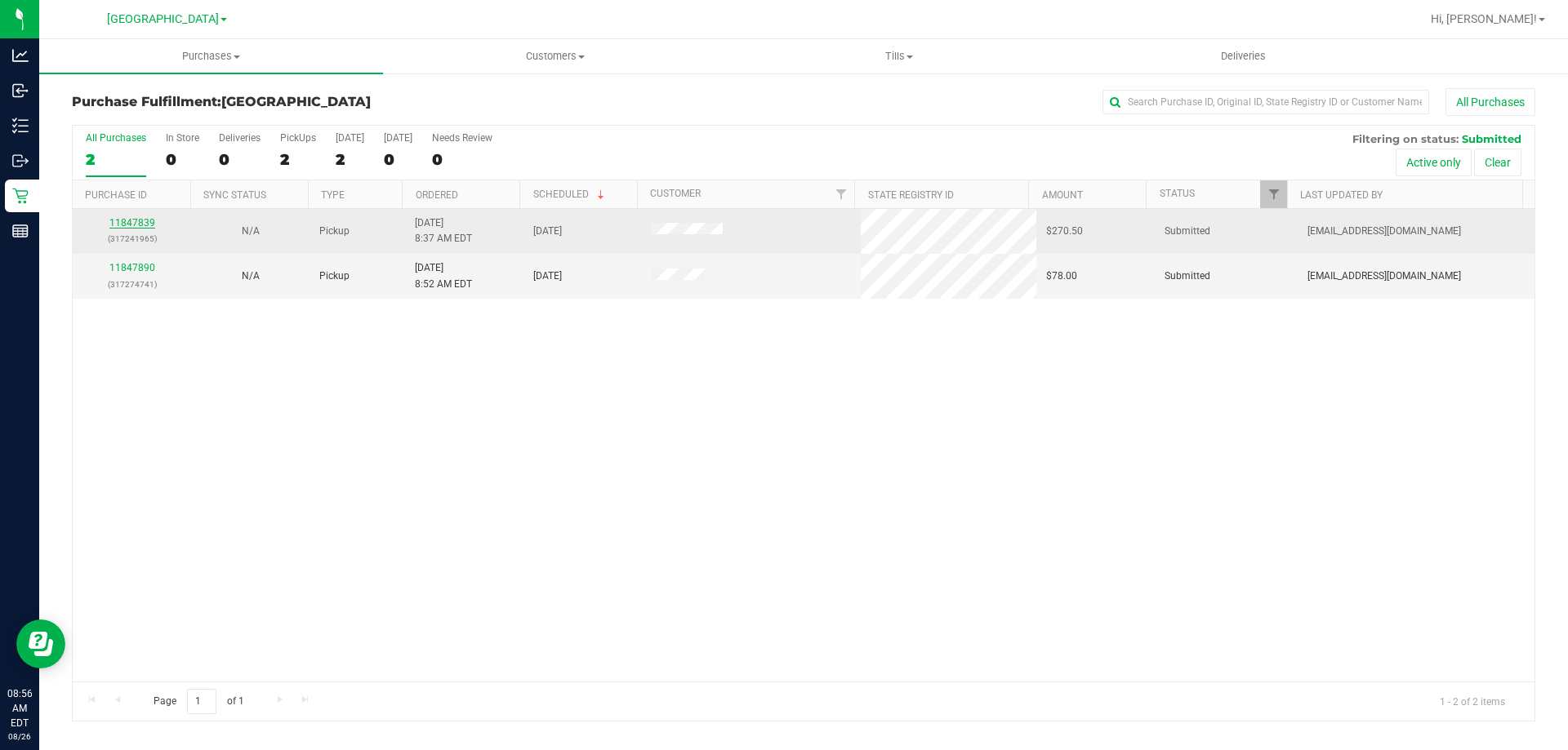
click at [148, 220] on link "11847839" at bounding box center [132, 223] width 46 height 11
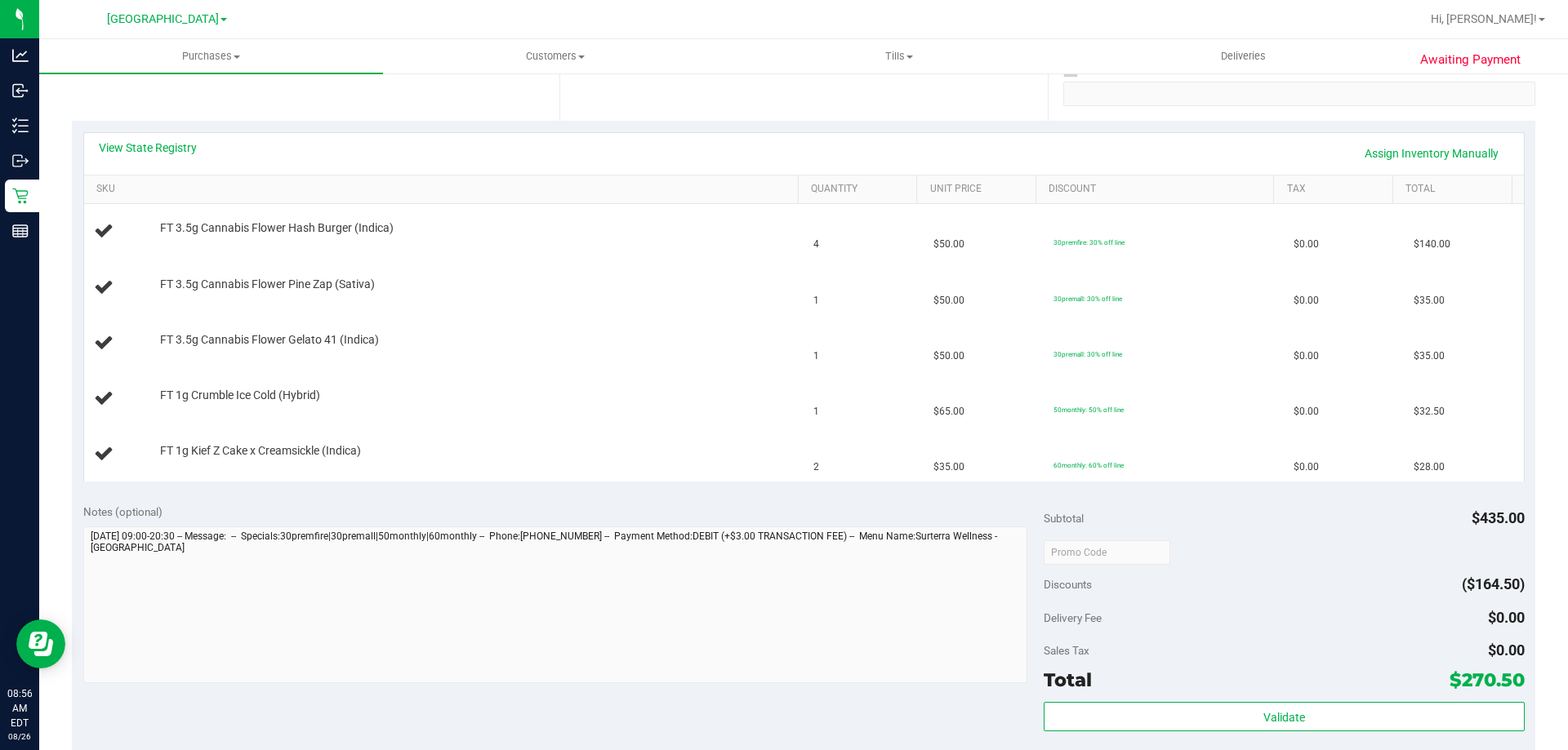
scroll to position [327, 0]
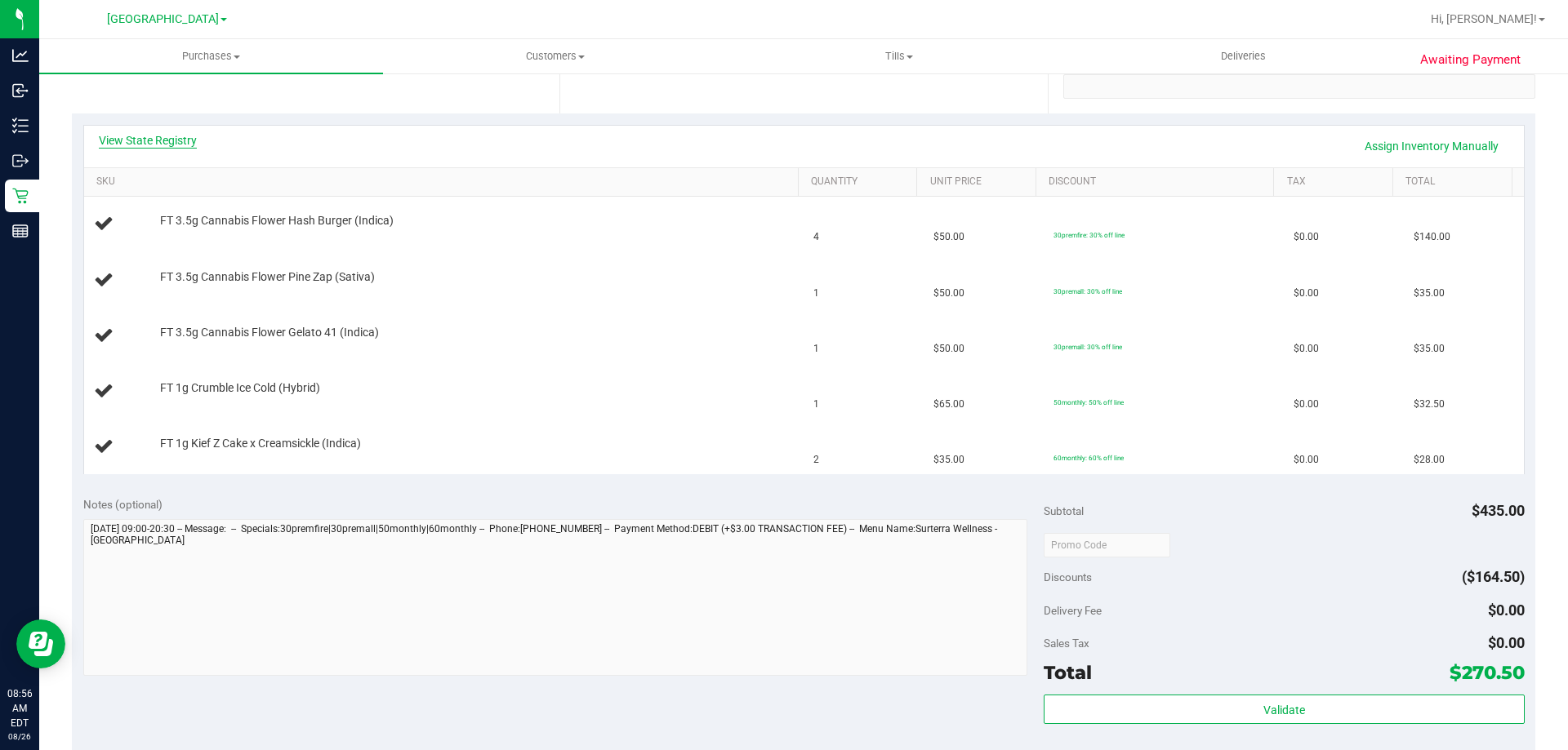
click at [181, 141] on link "View State Registry" at bounding box center [148, 140] width 98 height 17
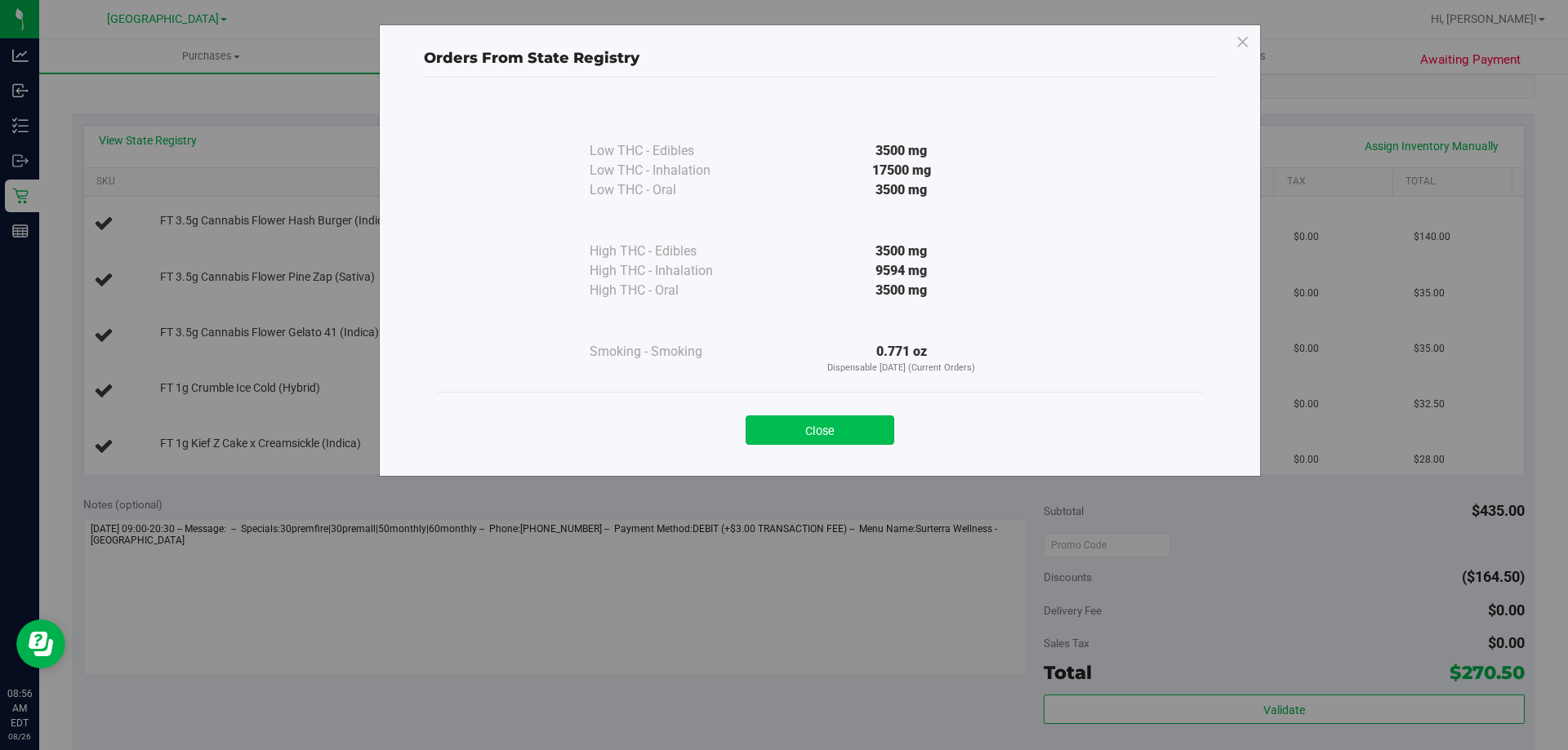
click at [857, 430] on button "Close" at bounding box center [820, 431] width 149 height 29
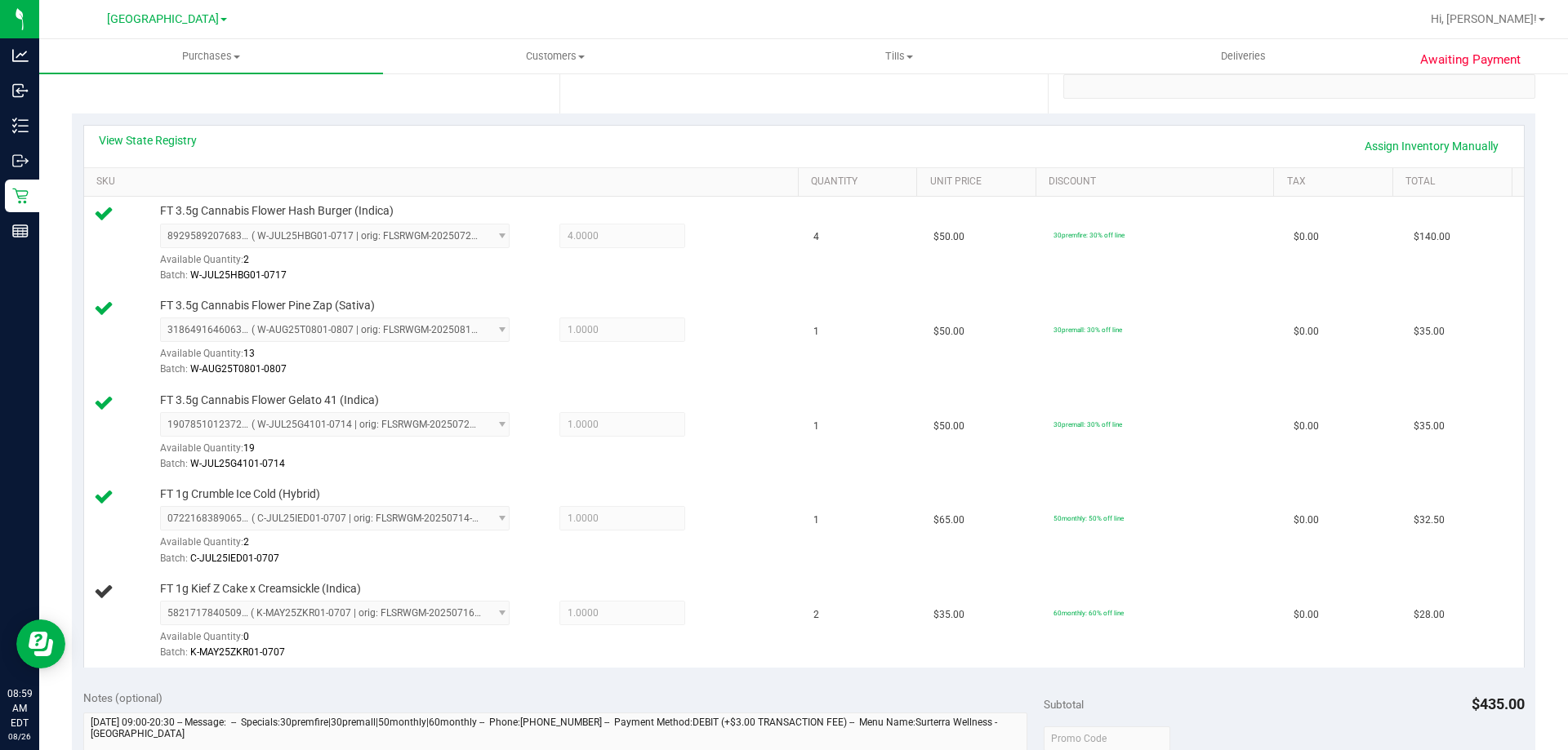
click at [665, 128] on div "View State Registry Assign Inventory Manually" at bounding box center [804, 146] width 1439 height 41
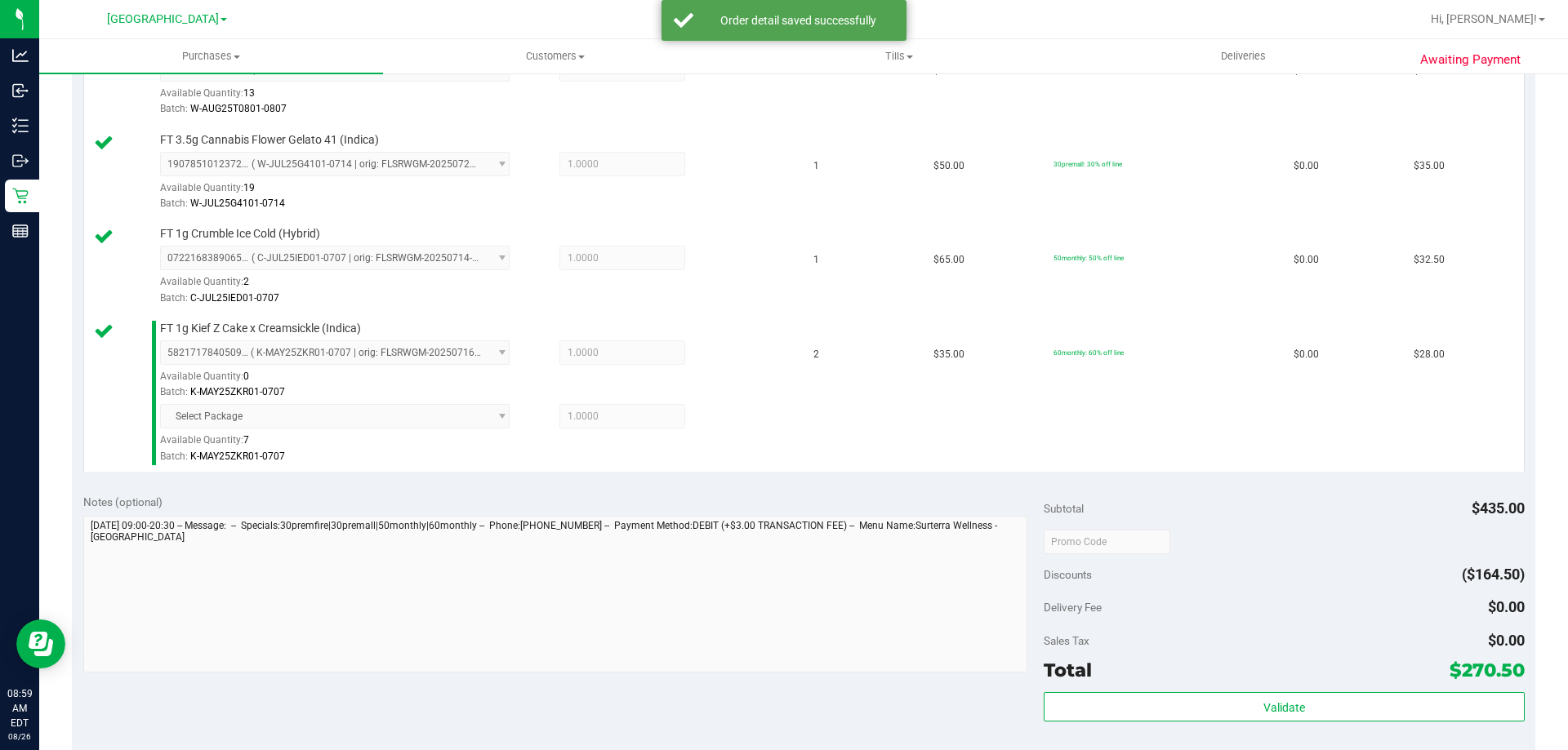
scroll to position [654, 0]
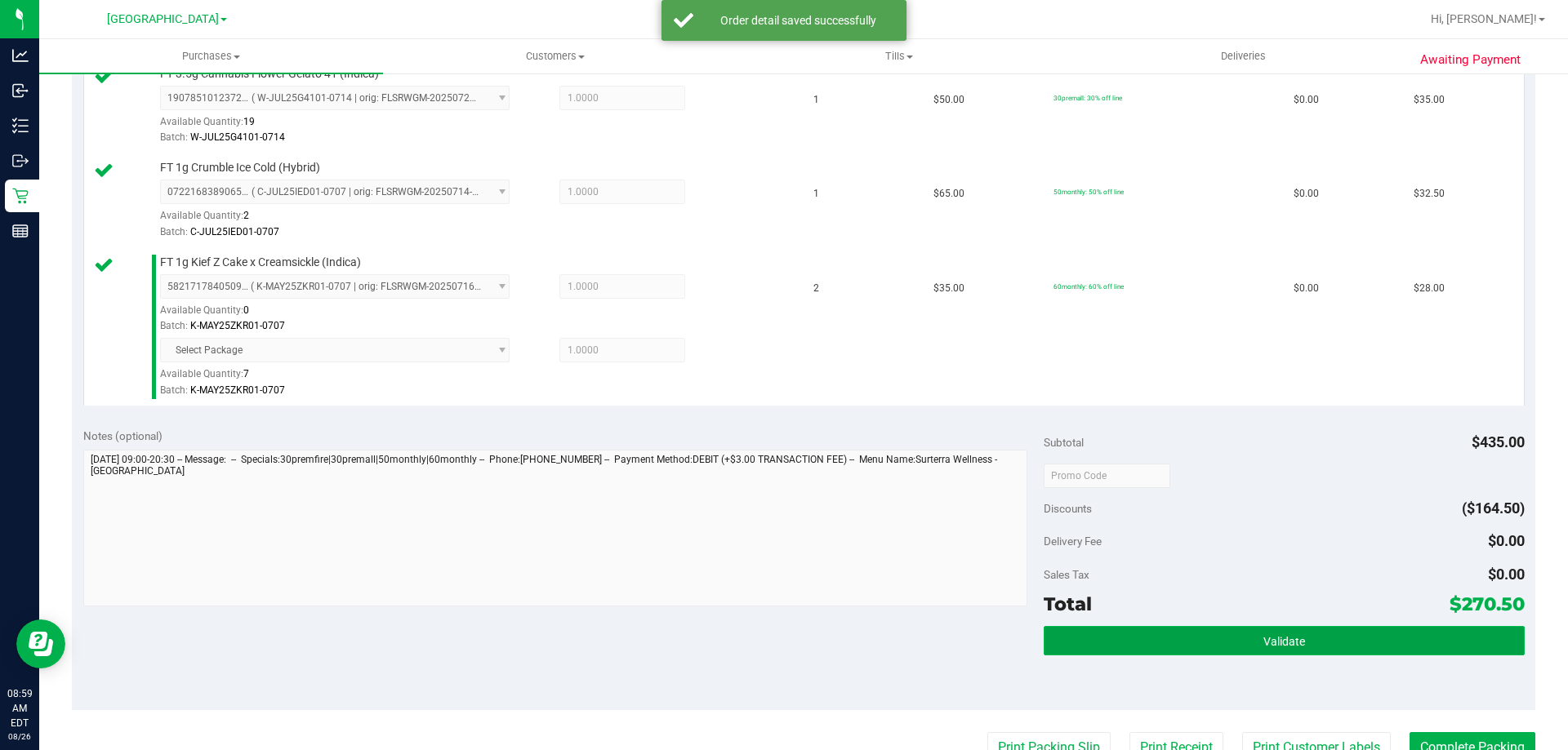
click at [1327, 630] on button "Validate" at bounding box center [1283, 641] width 480 height 29
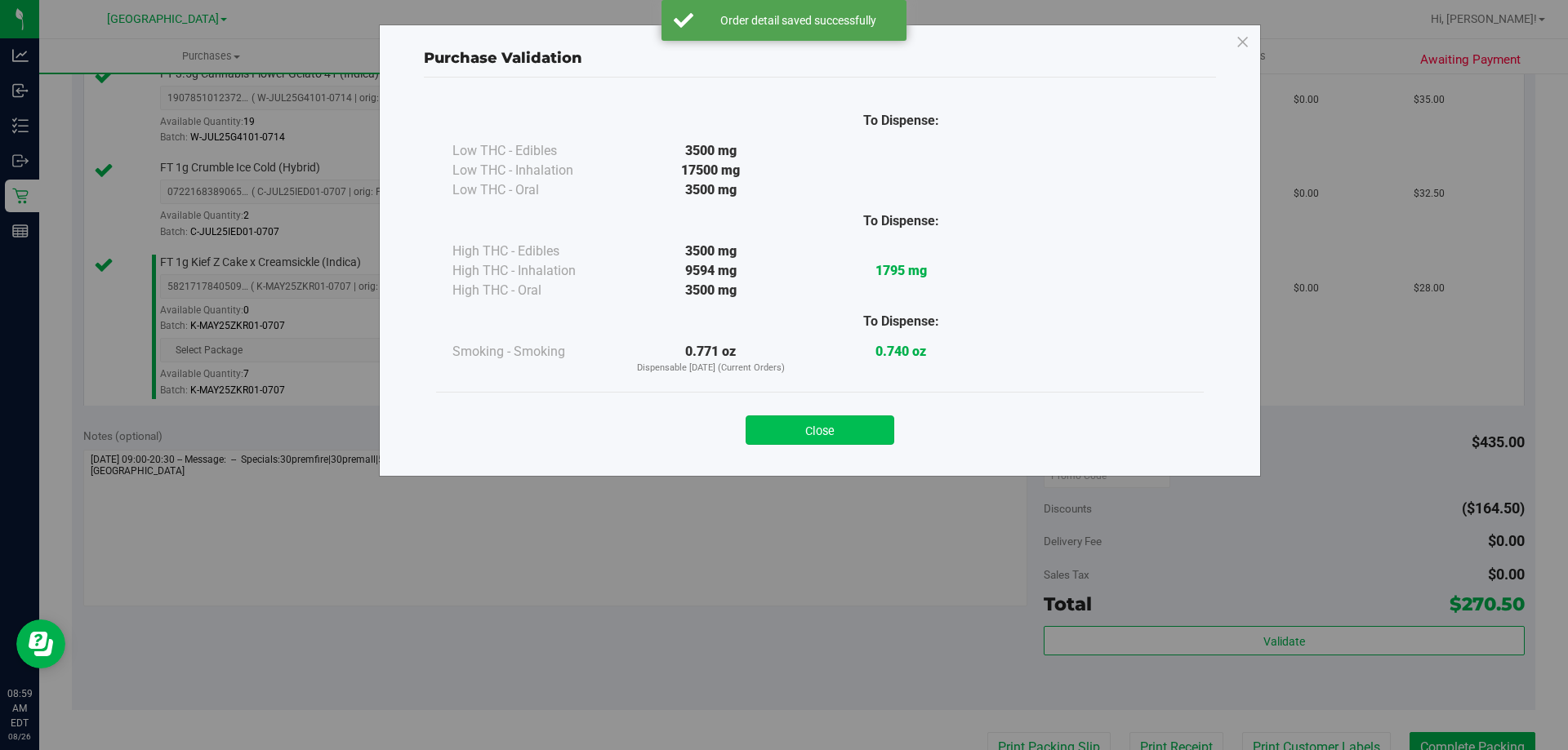
click at [846, 433] on button "Close" at bounding box center [820, 431] width 149 height 29
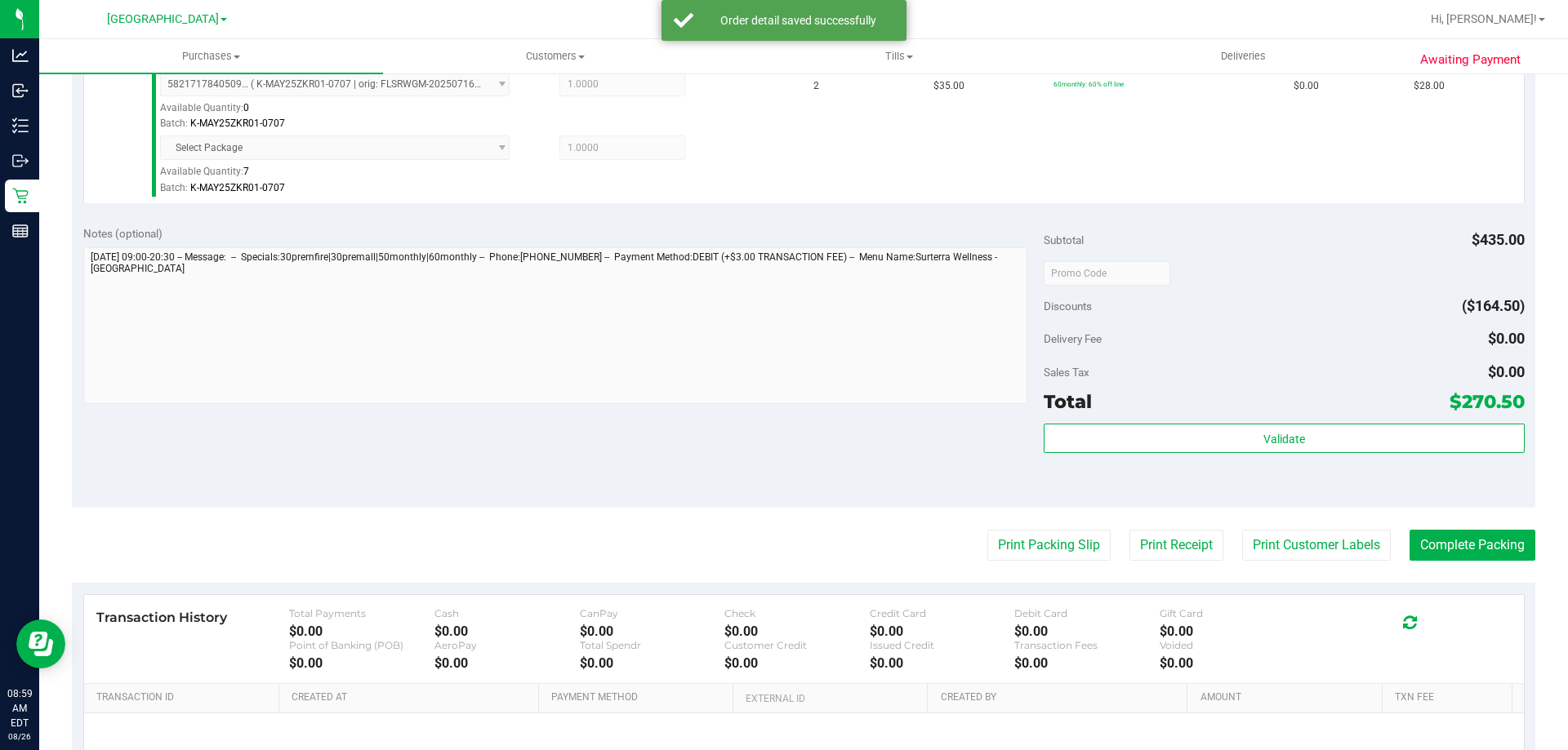
scroll to position [1026, 0]
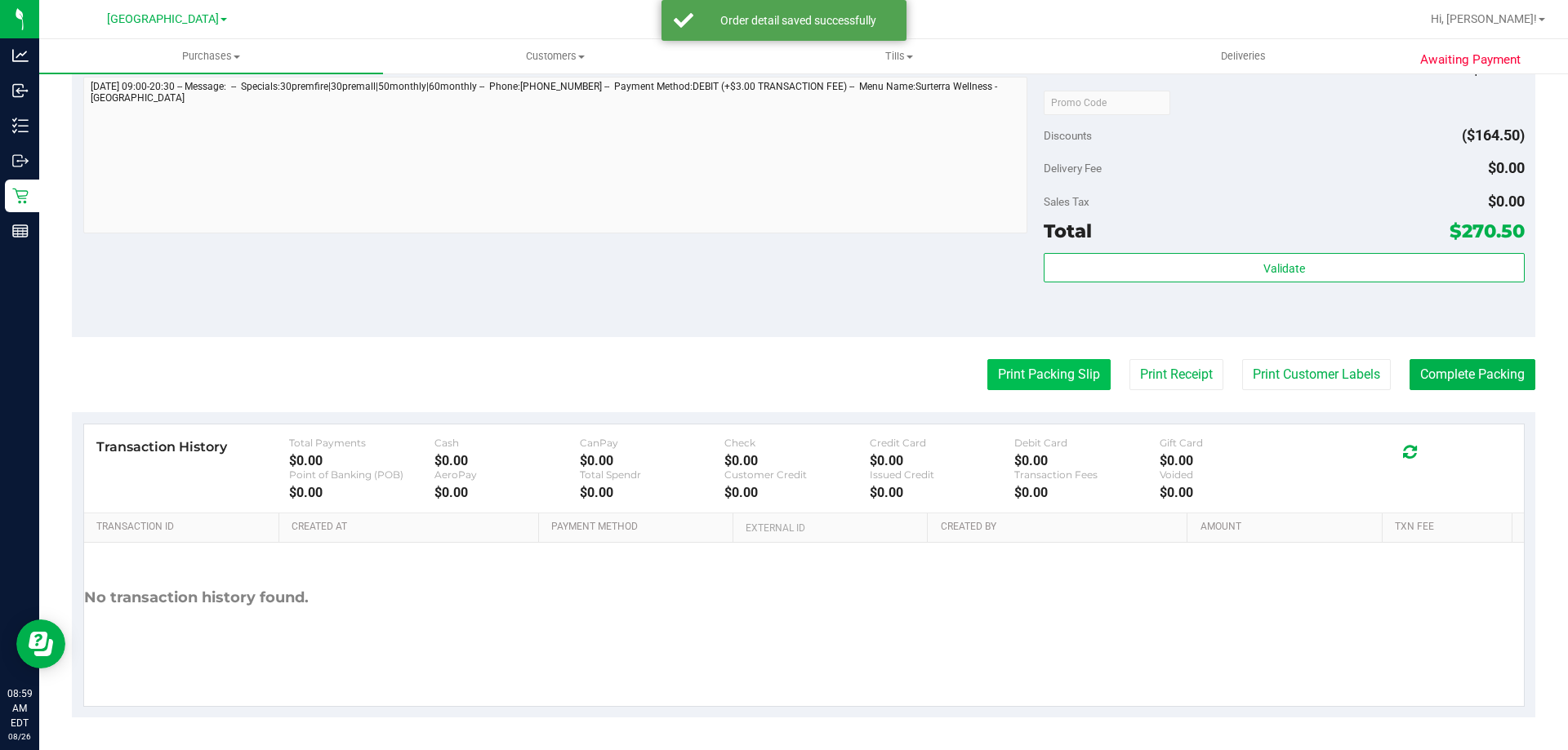
click at [1045, 370] on button "Print Packing Slip" at bounding box center [1048, 375] width 123 height 31
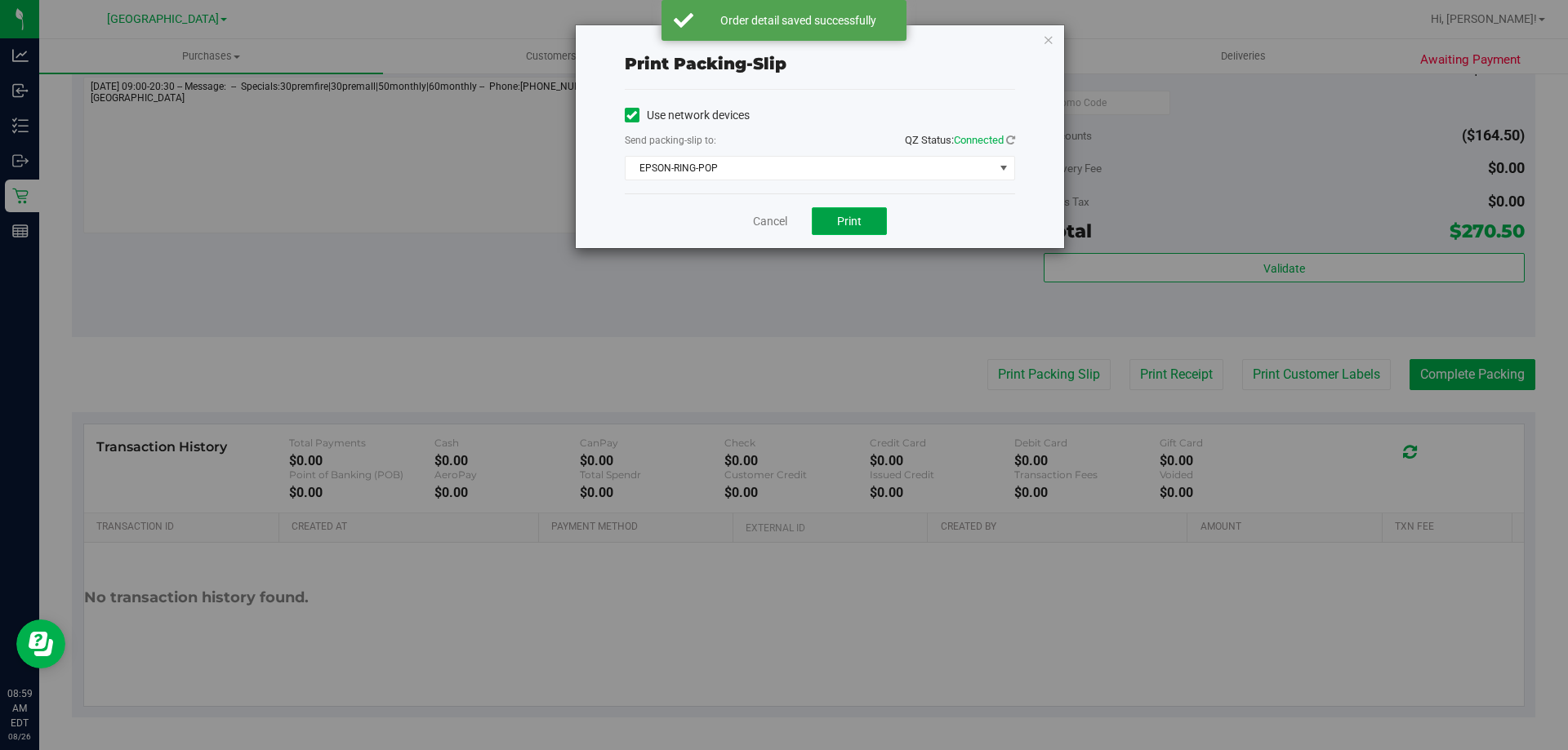
click at [883, 218] on button "Print" at bounding box center [849, 221] width 75 height 28
click at [782, 223] on link "Cancel" at bounding box center [769, 221] width 34 height 17
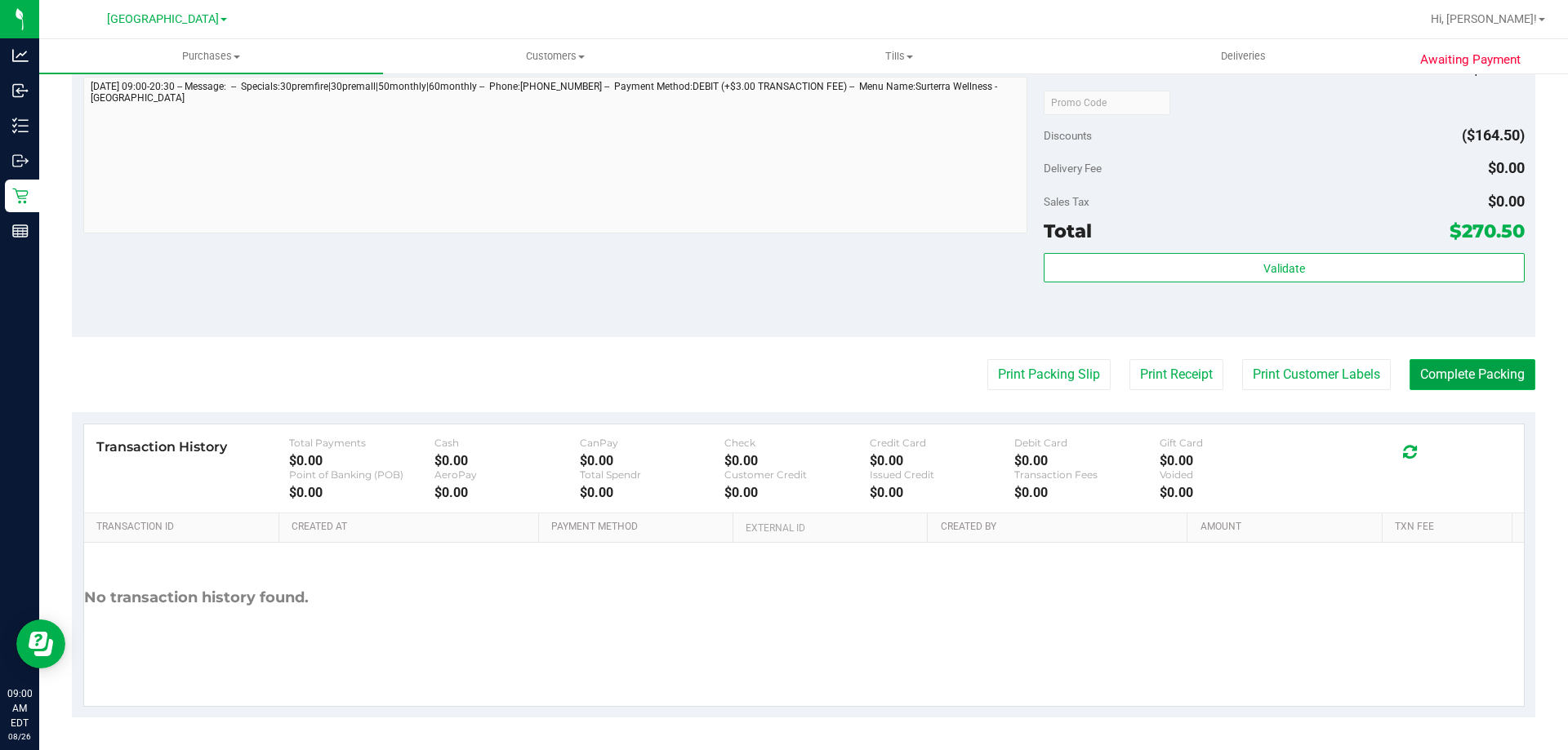
click at [1492, 376] on button "Complete Packing" at bounding box center [1472, 375] width 126 height 31
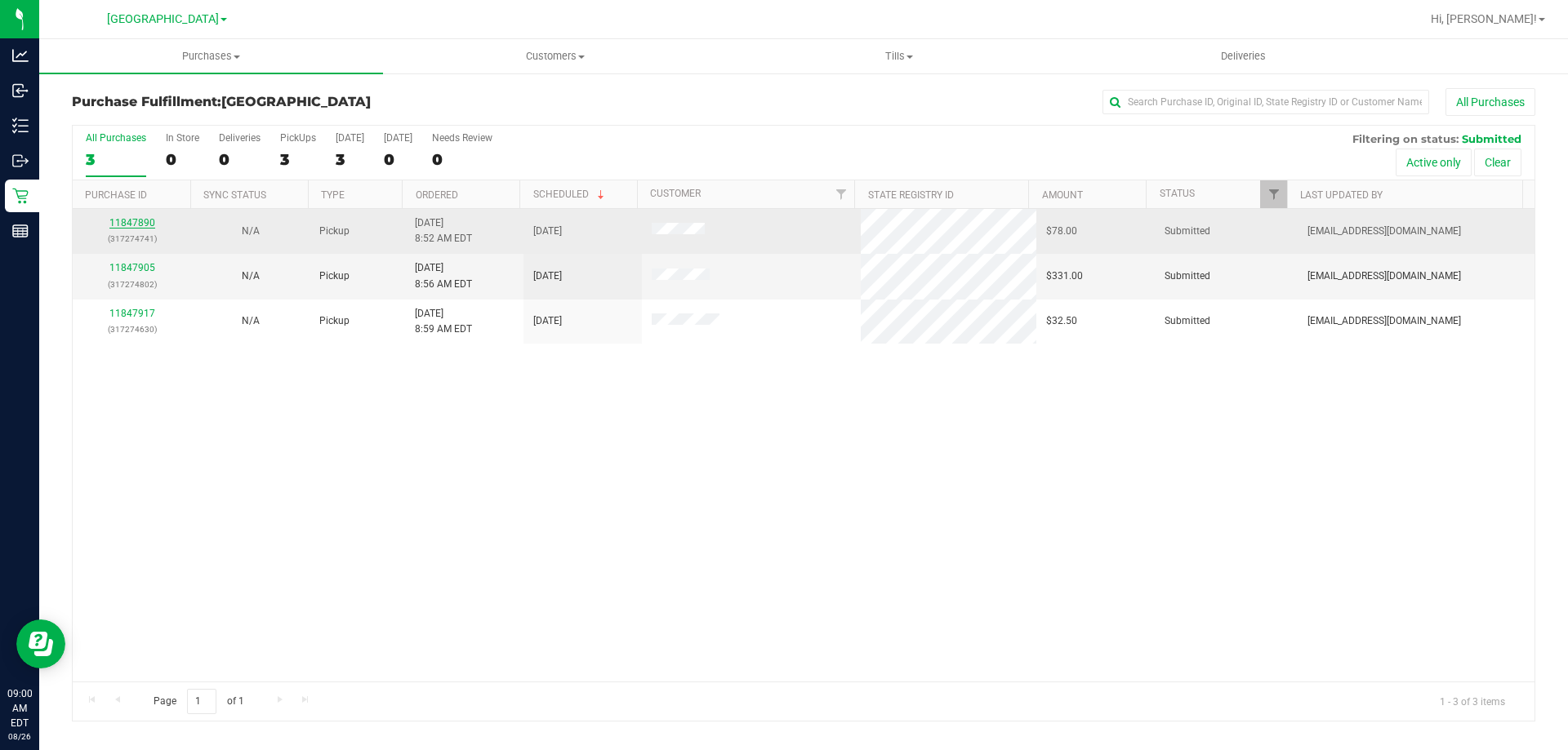
click at [148, 222] on link "11847890" at bounding box center [132, 223] width 46 height 11
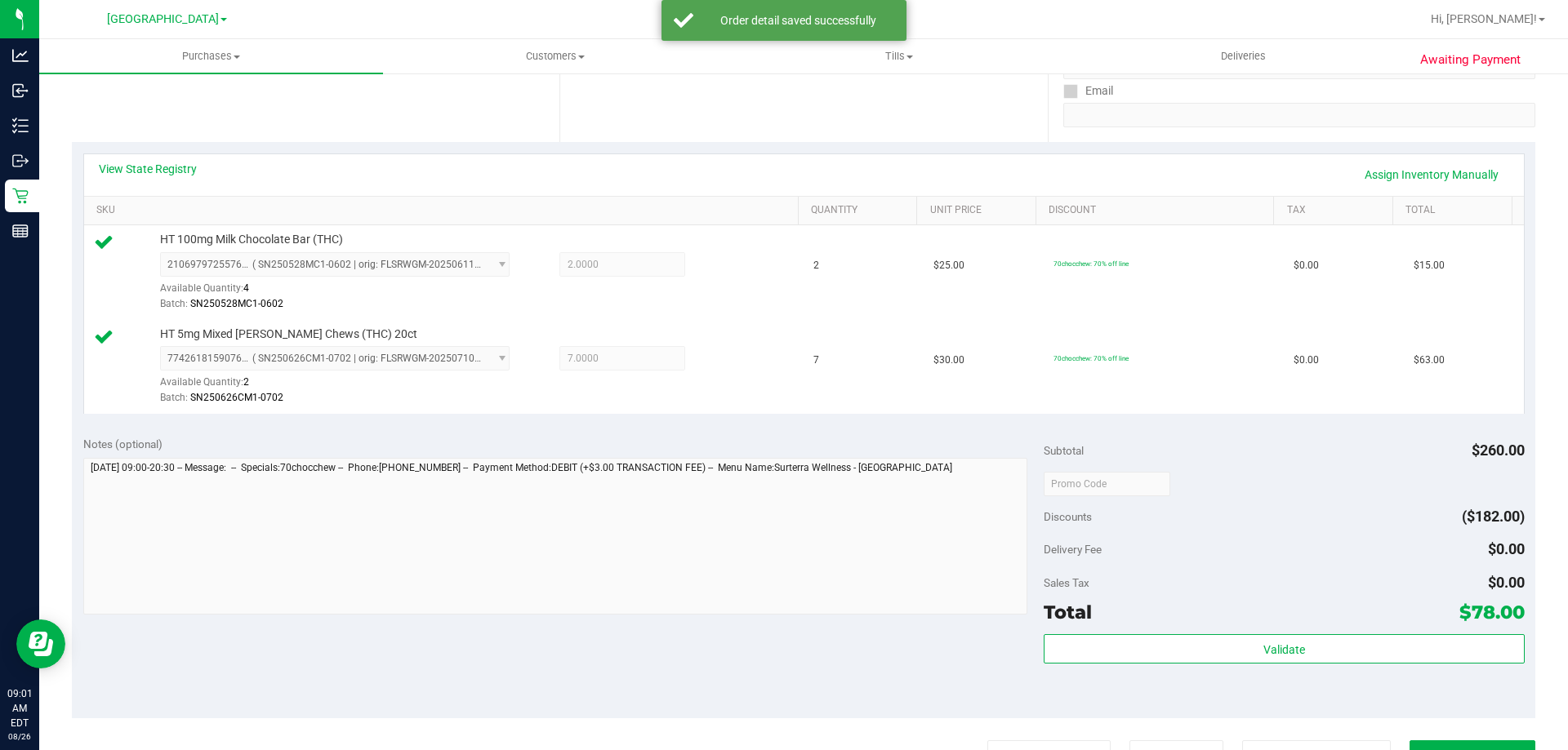
scroll to position [327, 0]
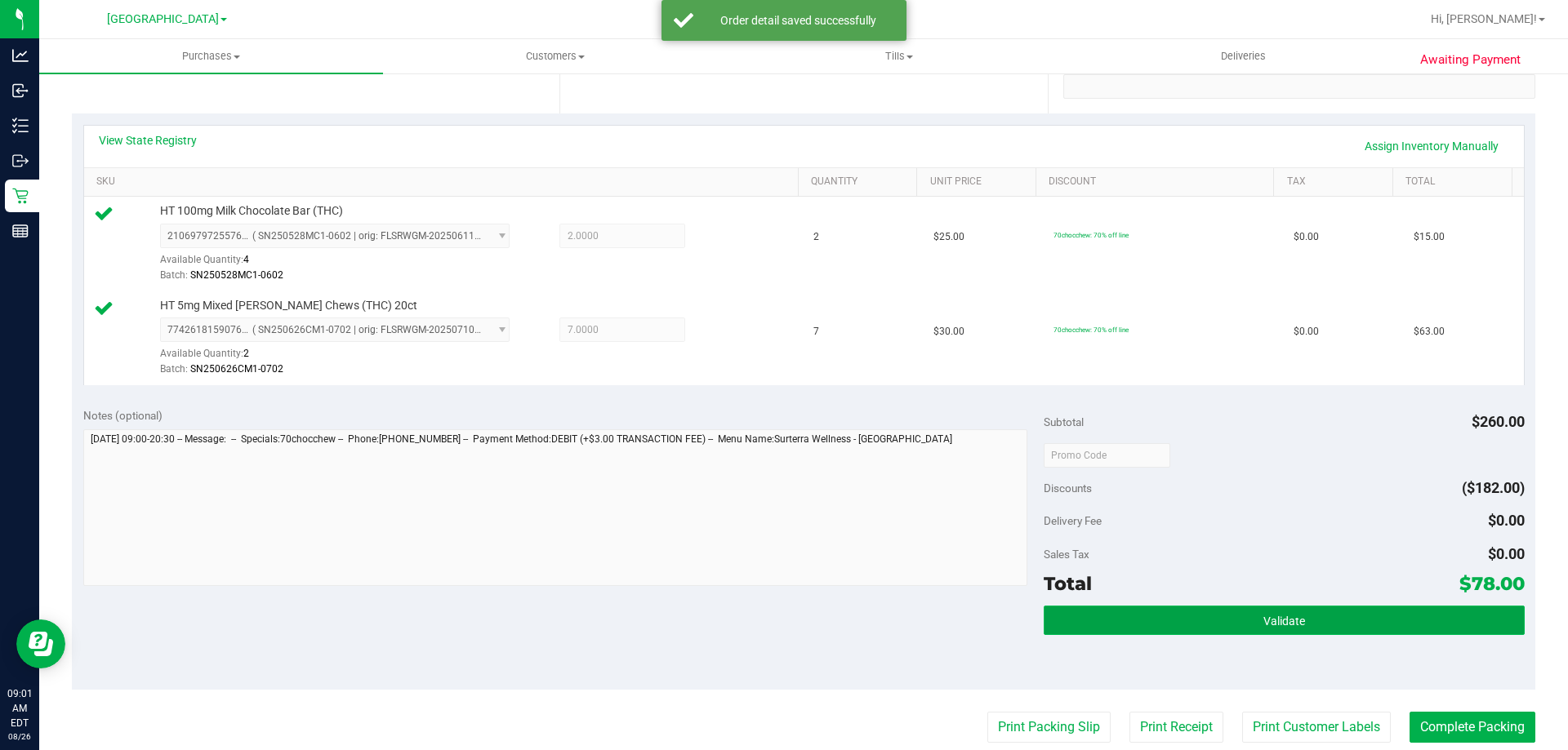
click at [1305, 609] on button "Validate" at bounding box center [1283, 621] width 480 height 29
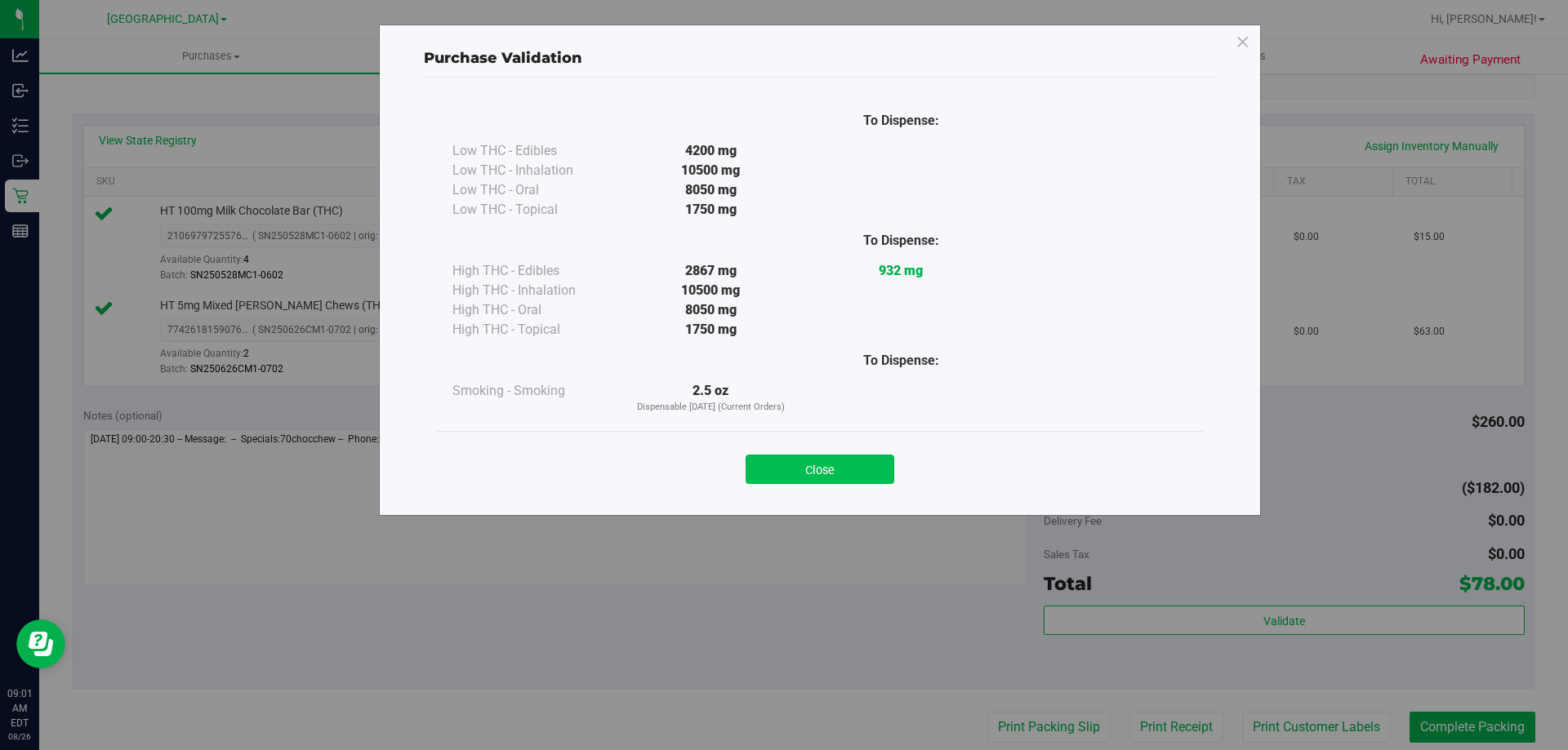
click at [797, 481] on button "Close" at bounding box center [820, 469] width 149 height 29
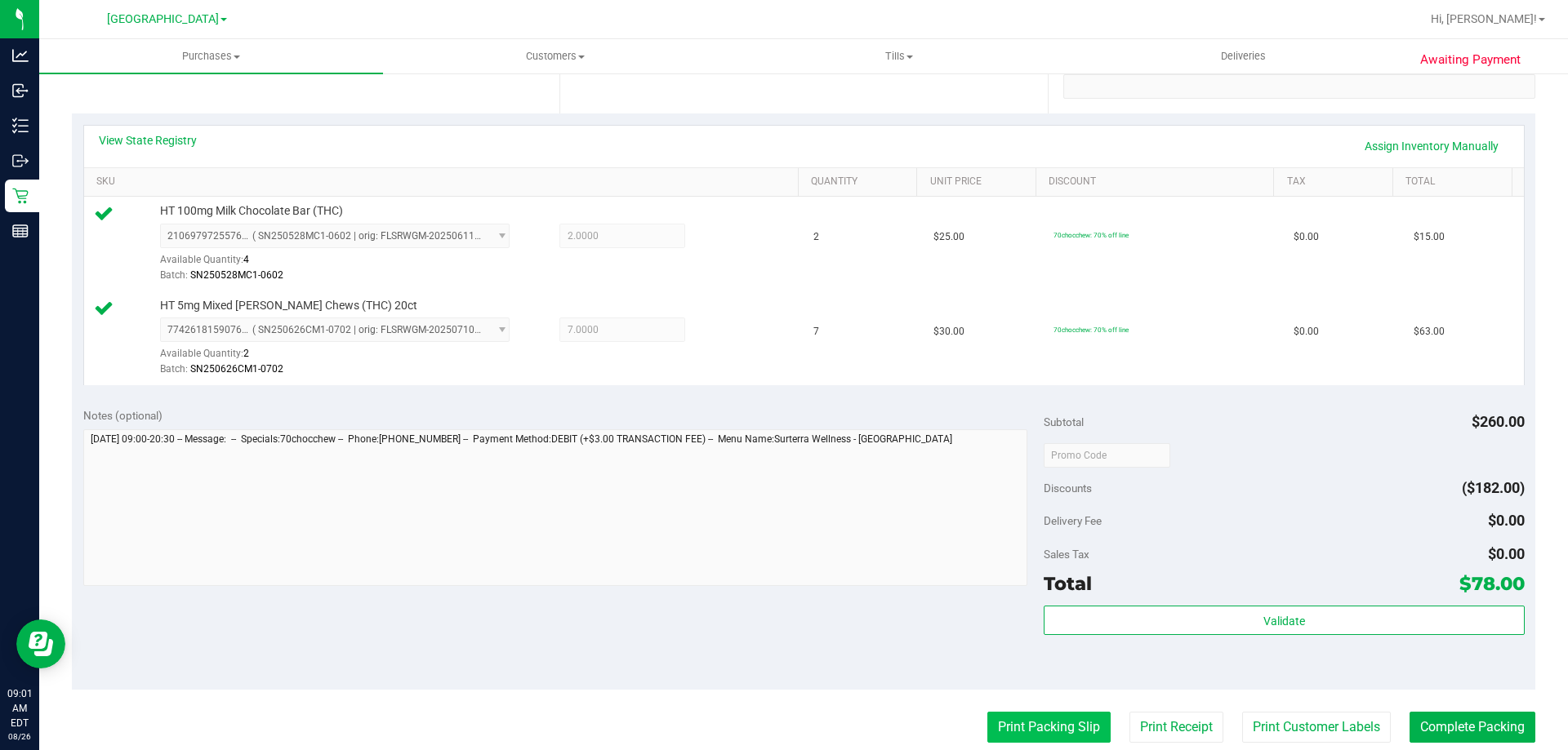
click at [1053, 726] on button "Print Packing Slip" at bounding box center [1048, 728] width 123 height 31
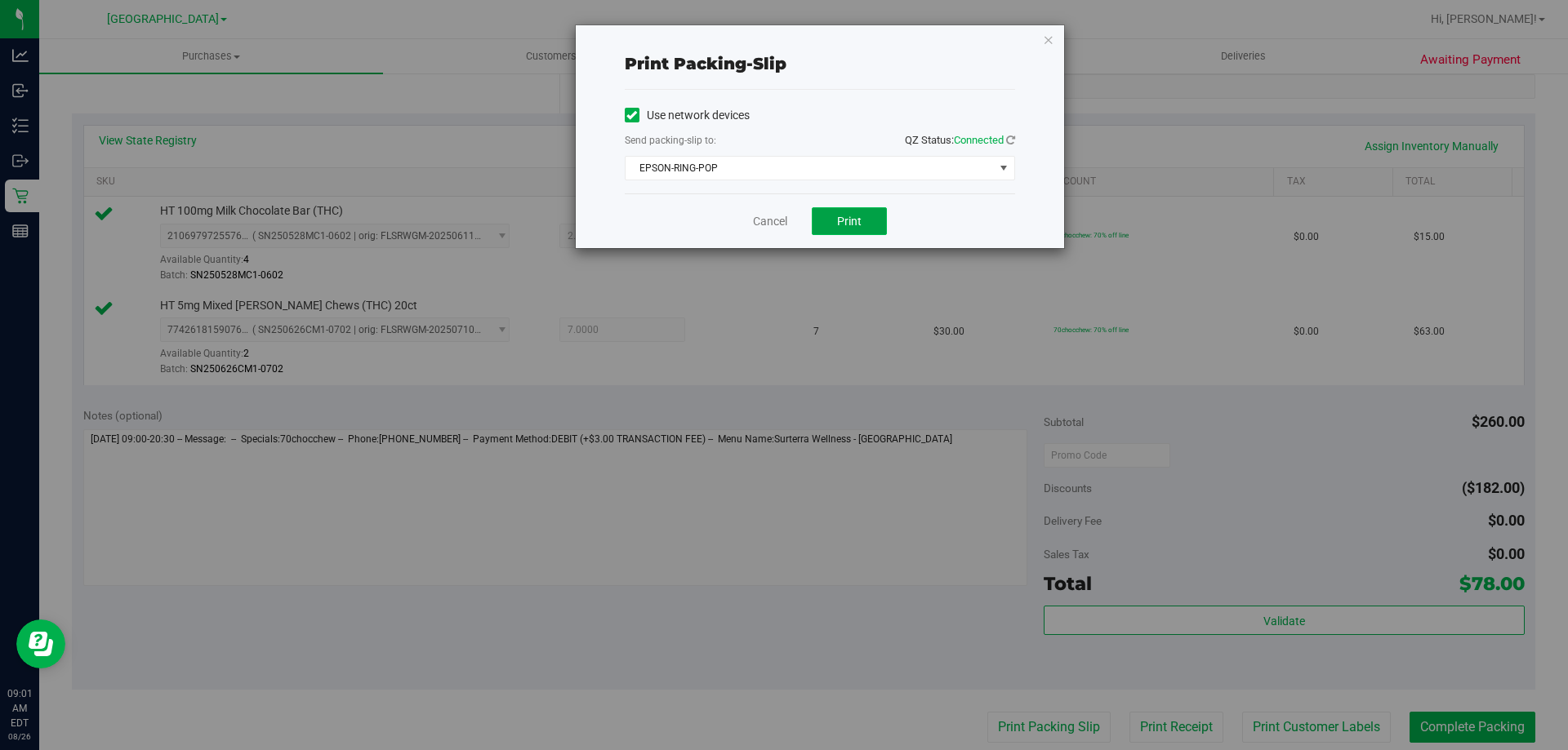
click at [857, 211] on button "Print" at bounding box center [849, 221] width 75 height 28
click at [763, 218] on link "Cancel" at bounding box center [769, 221] width 34 height 17
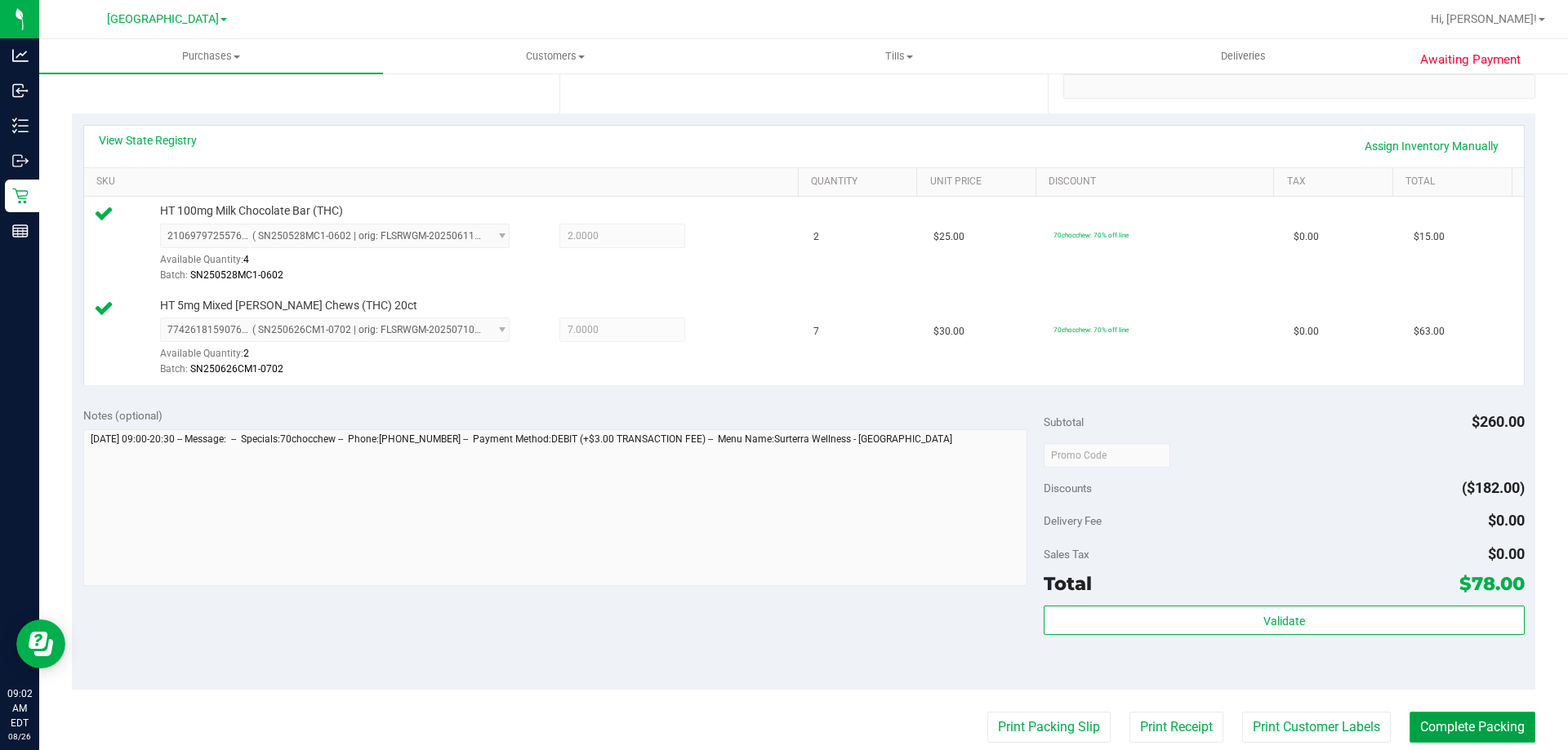
click at [1491, 714] on button "Complete Packing" at bounding box center [1472, 728] width 126 height 31
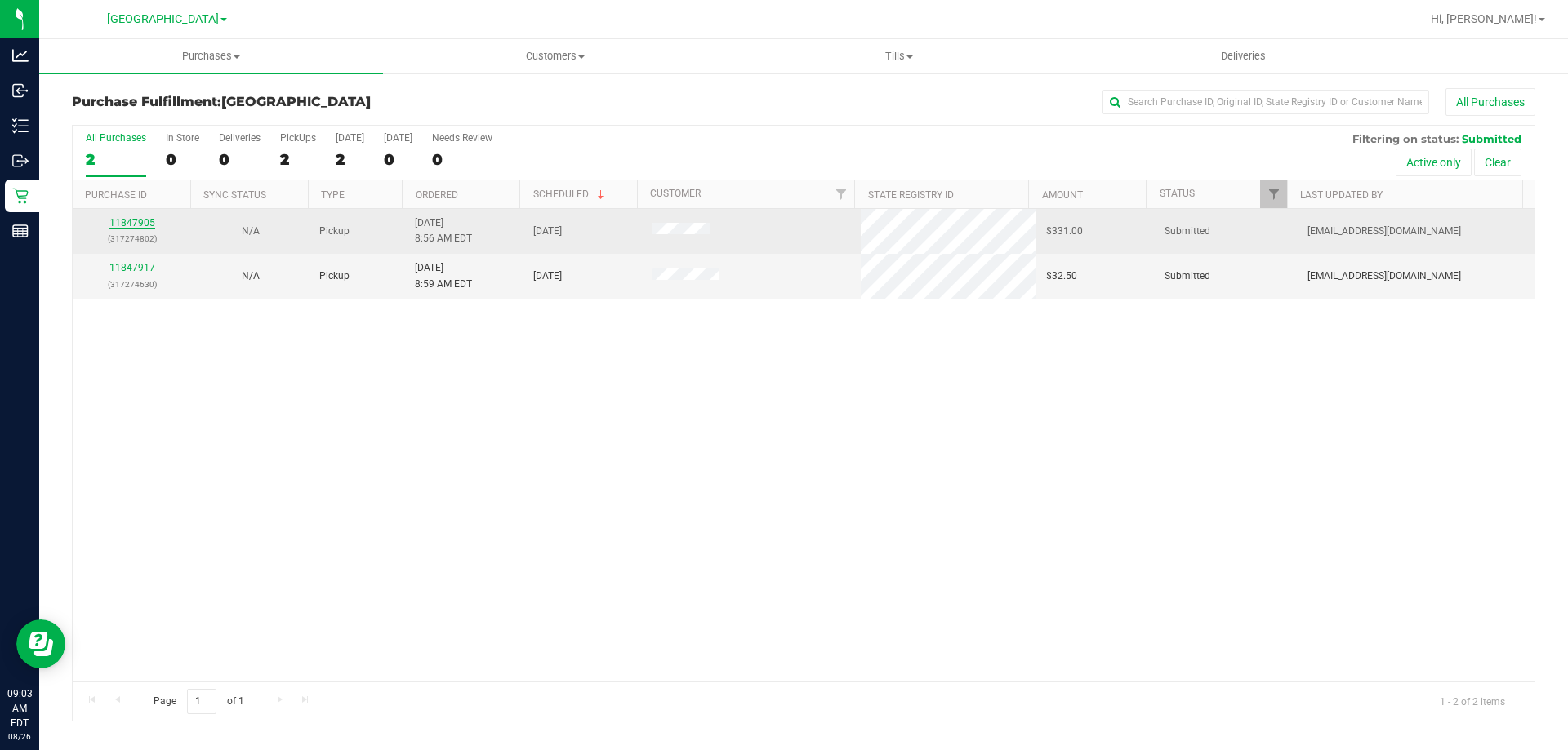
click at [127, 219] on link "11847905" at bounding box center [132, 223] width 46 height 11
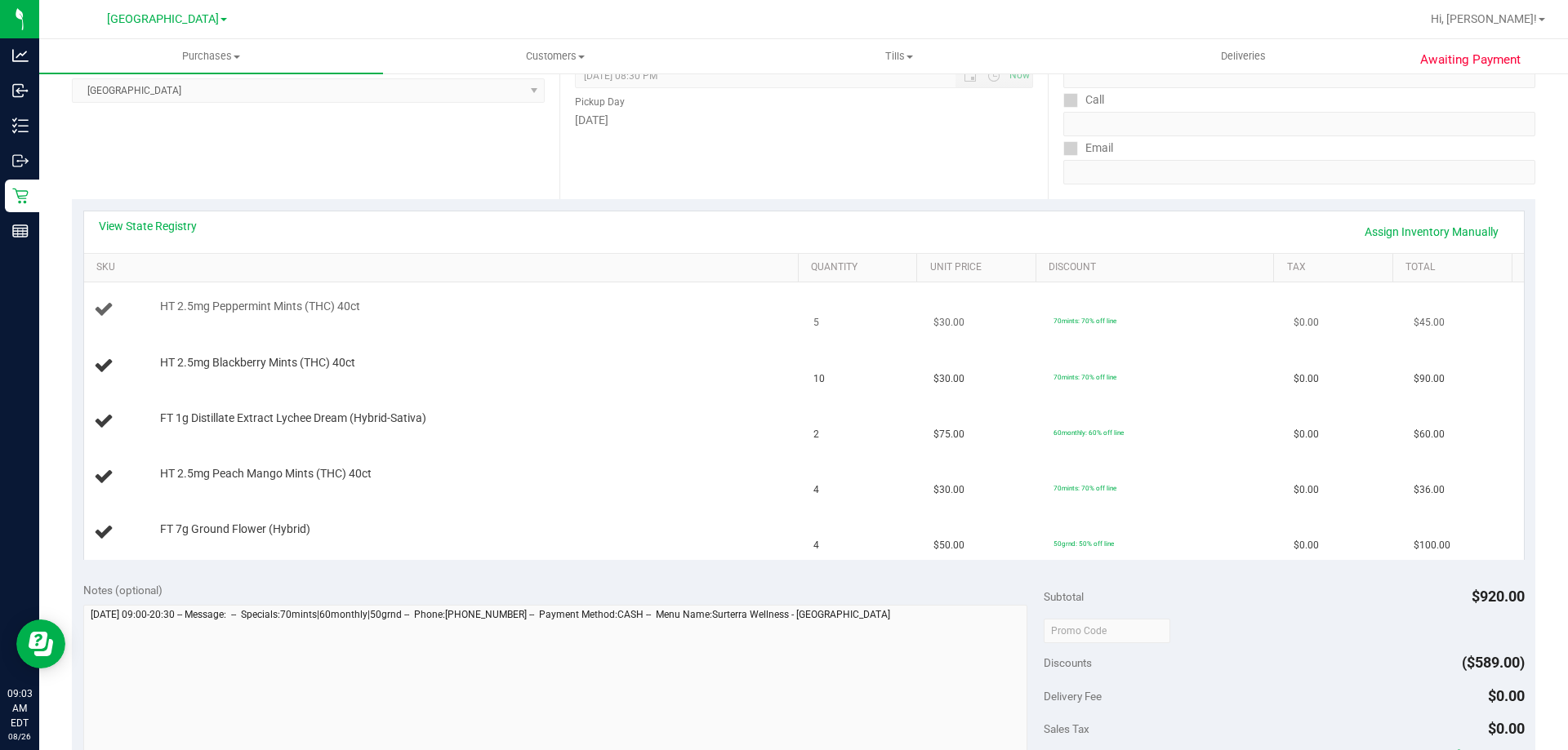
scroll to position [245, 0]
click at [166, 225] on link "View State Registry" at bounding box center [148, 222] width 98 height 17
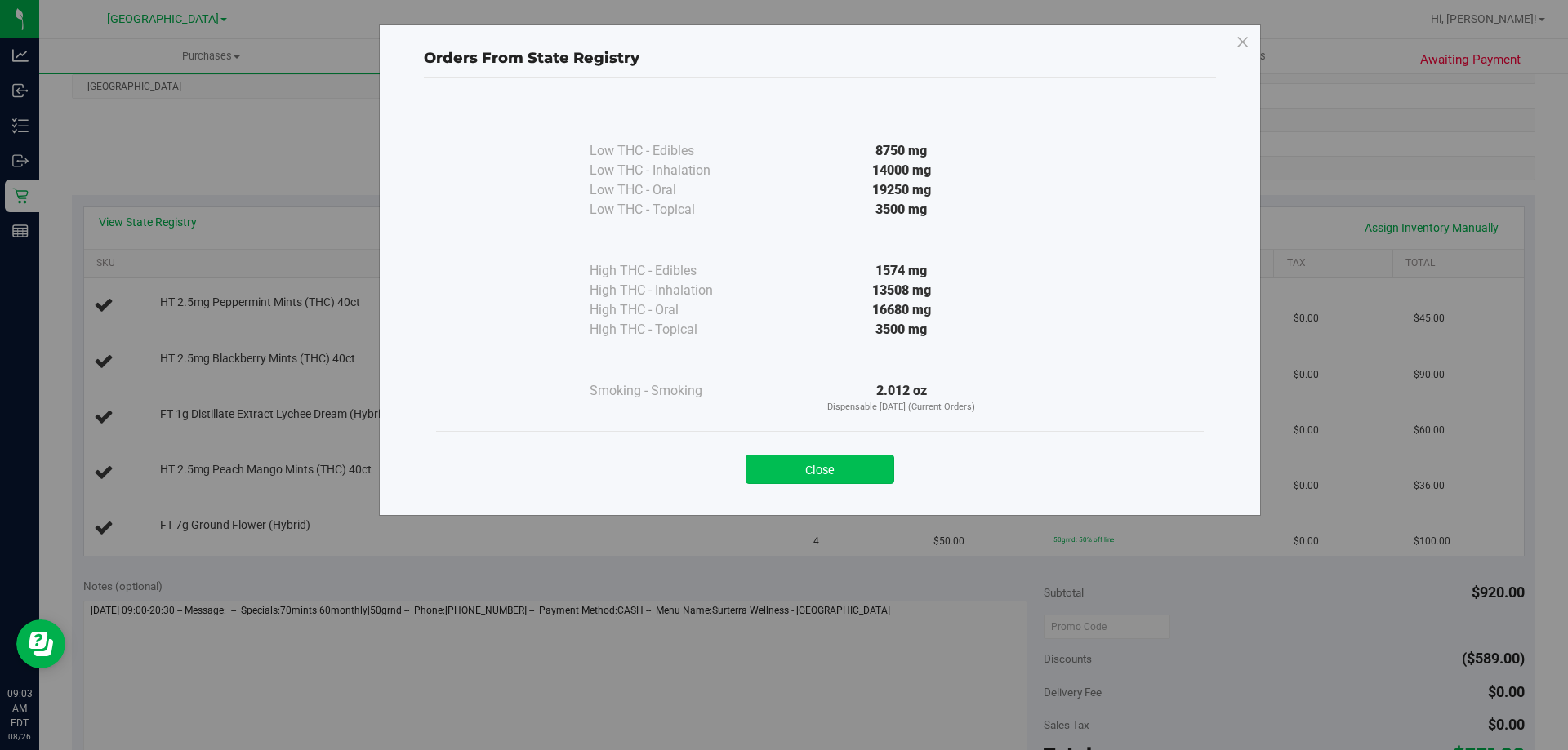
click at [868, 476] on button "Close" at bounding box center [820, 469] width 149 height 29
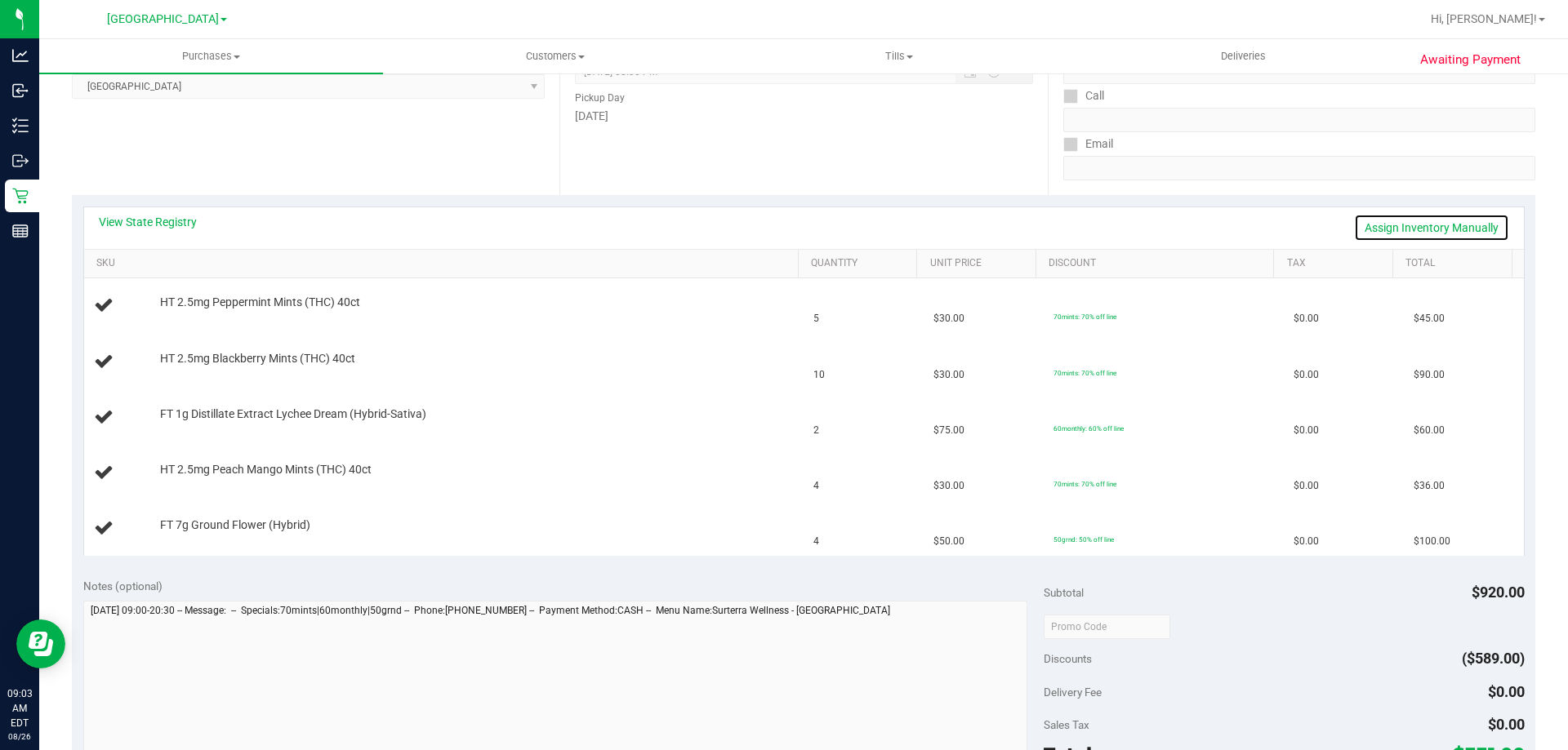
click at [1401, 223] on link "Assign Inventory Manually" at bounding box center [1431, 228] width 155 height 28
click at [1442, 220] on link "Save & Exit" at bounding box center [1471, 228] width 77 height 28
click at [175, 217] on link "View State Registry" at bounding box center [148, 222] width 98 height 17
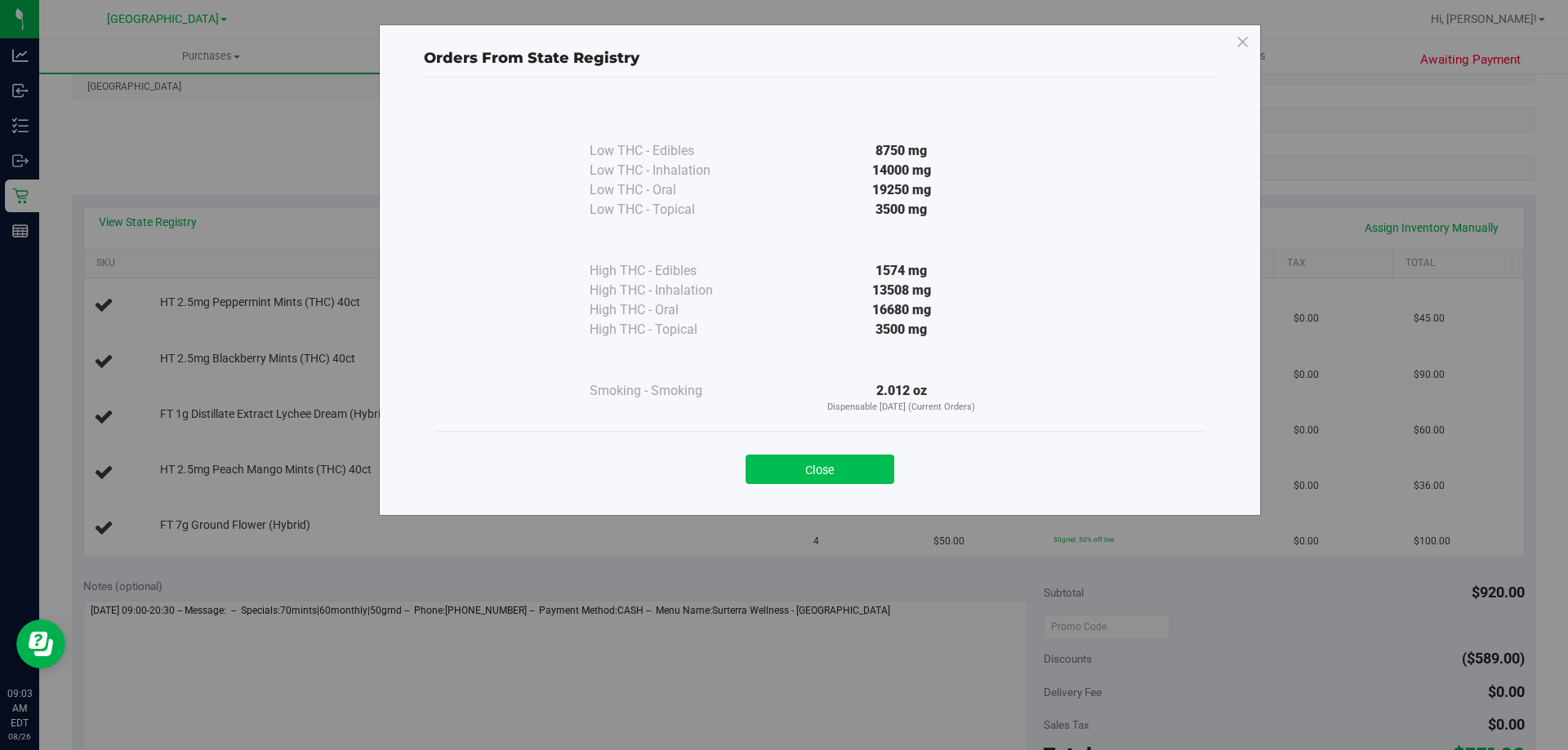
click at [869, 463] on button "Close" at bounding box center [820, 469] width 149 height 29
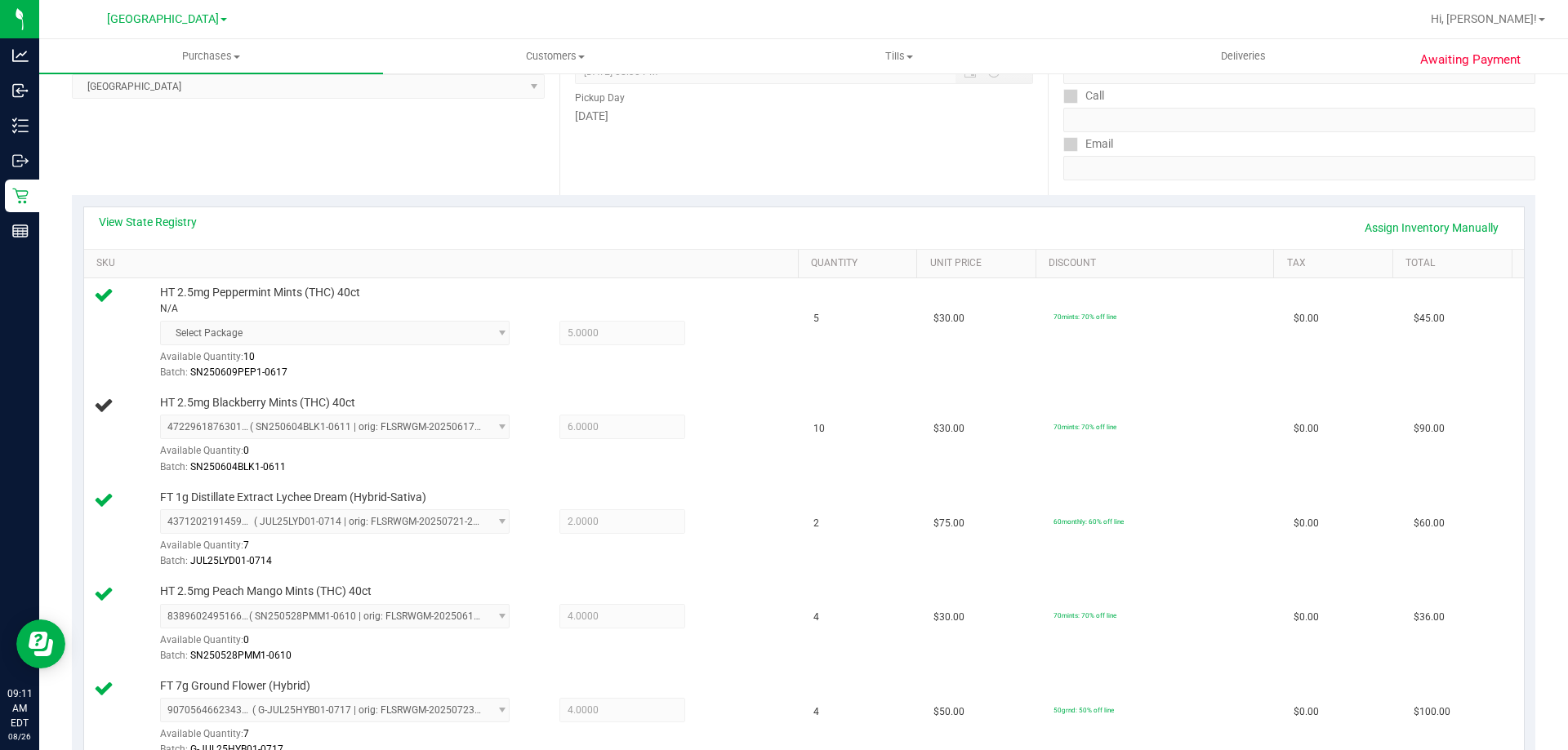
scroll to position [0, 0]
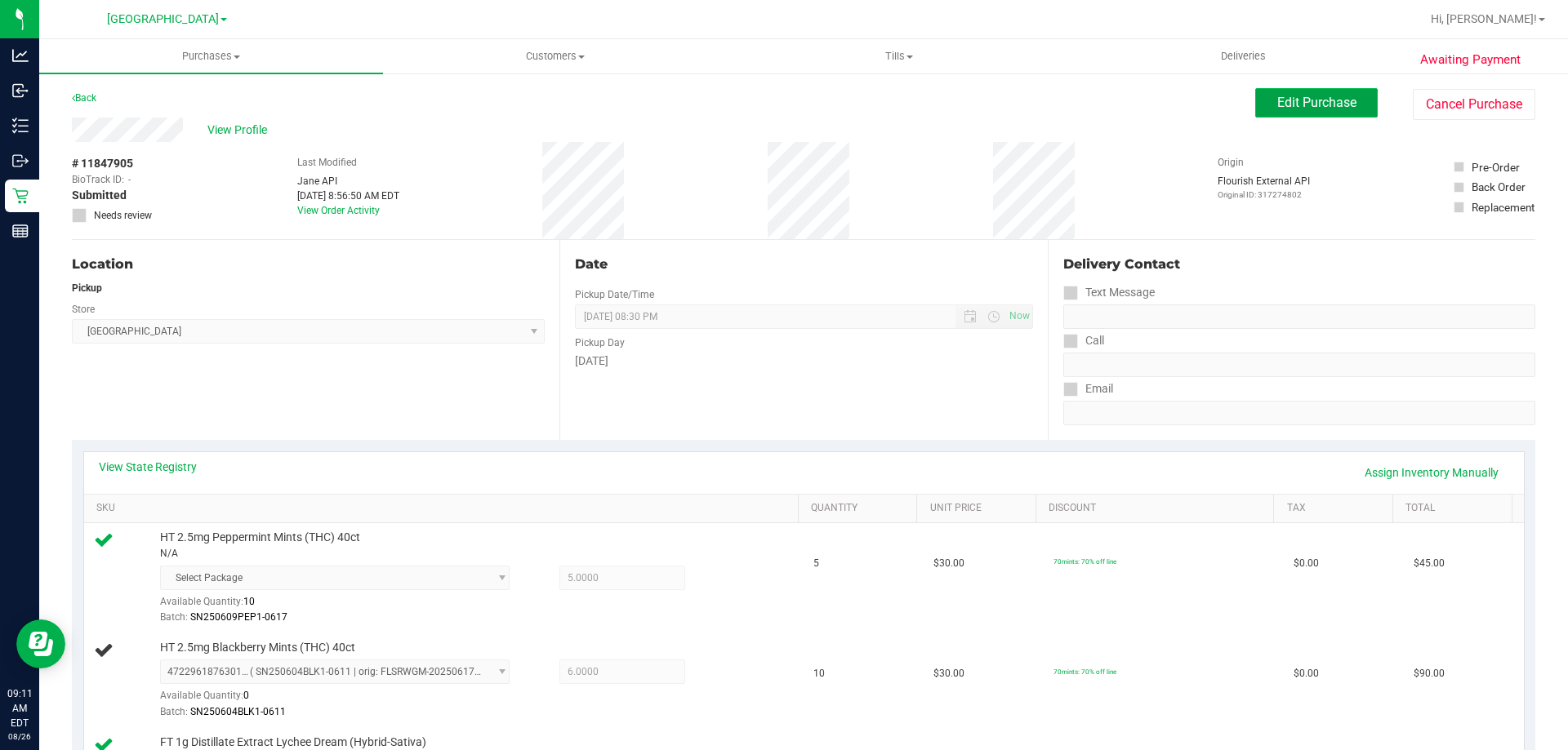
click at [1332, 109] on span "Edit Purchase" at bounding box center [1316, 102] width 79 height 16
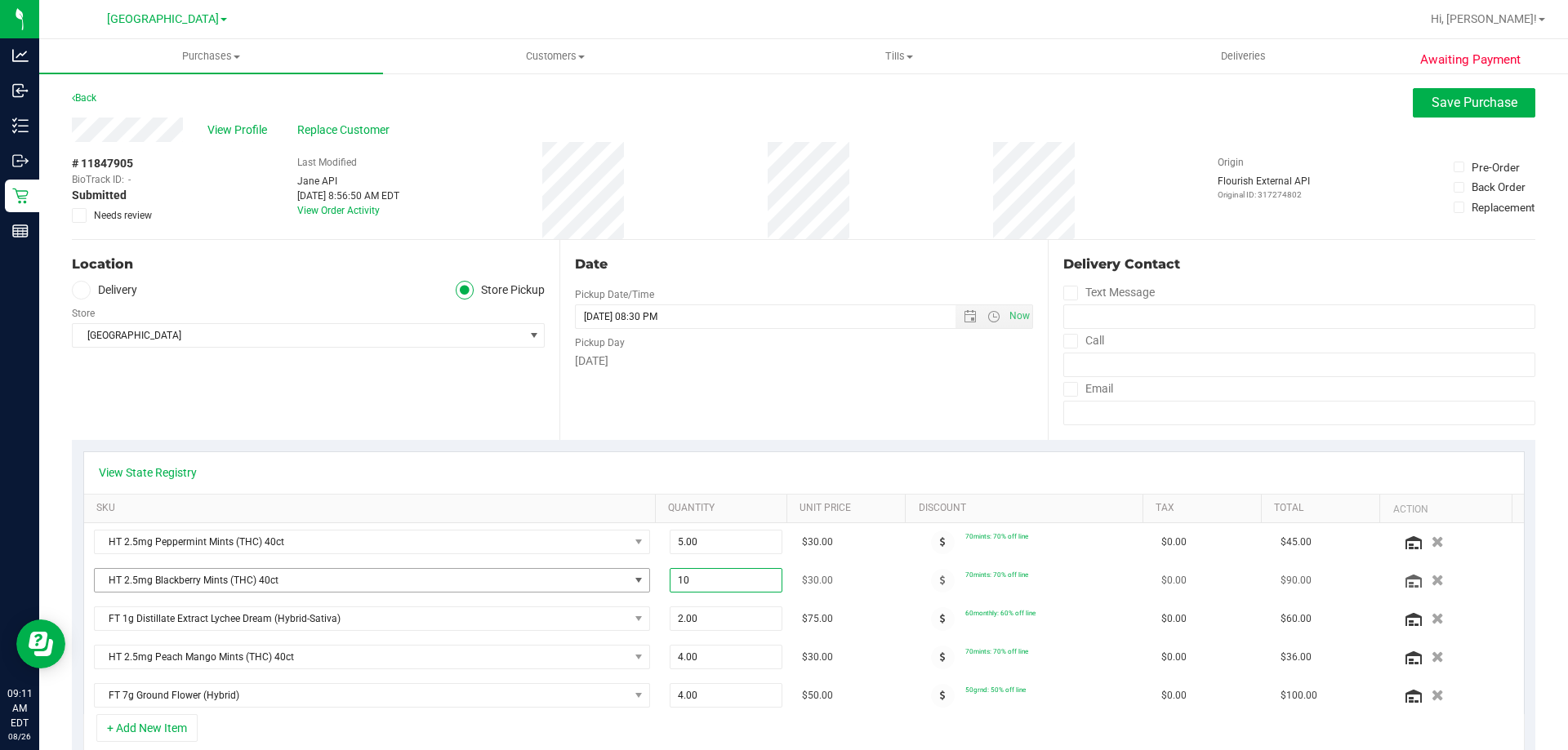
drag, startPoint x: 652, startPoint y: 580, endPoint x: 627, endPoint y: 580, distance: 25.0
click at [627, 580] on tr "HT 2.5mg Blackberry Mints (THC) 40ct 10.00 10 $30.00 70mints: 70% off line $0.0…" at bounding box center [804, 581] width 1439 height 39
type input "6"
type input "6.00"
click at [835, 468] on div "View State Registry" at bounding box center [804, 473] width 1410 height 17
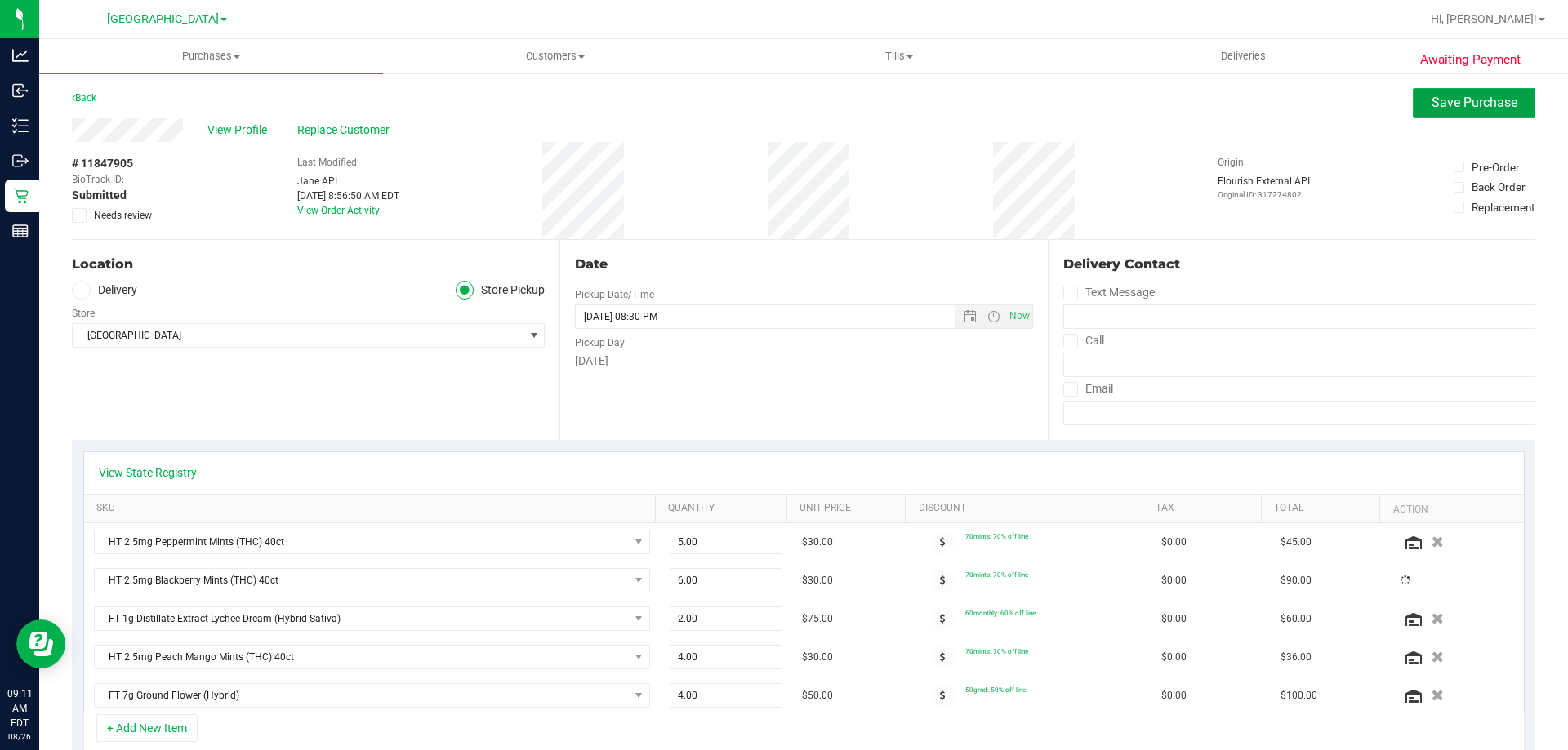
click at [1469, 102] on span "Save Purchase" at bounding box center [1473, 102] width 85 height 16
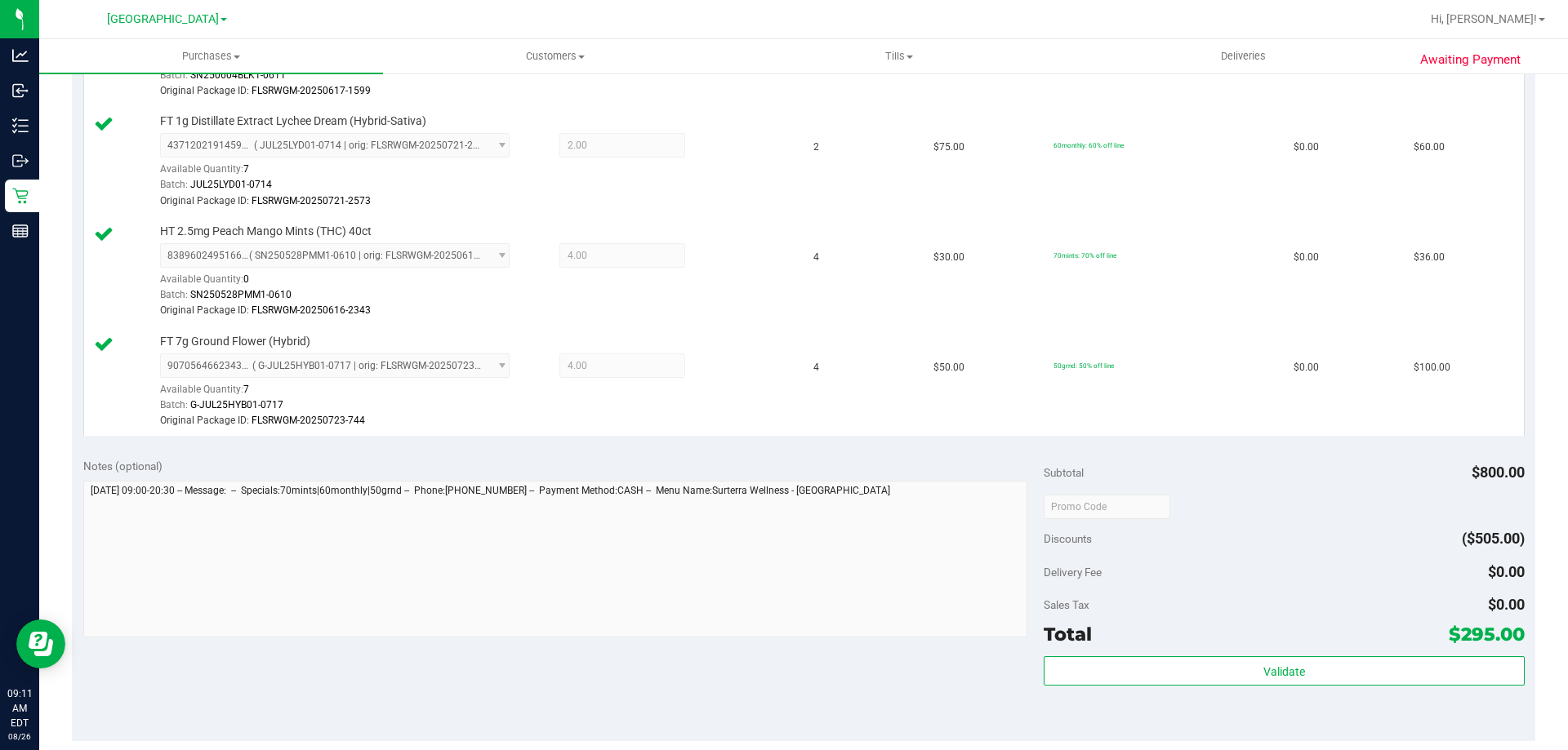
scroll to position [817, 0]
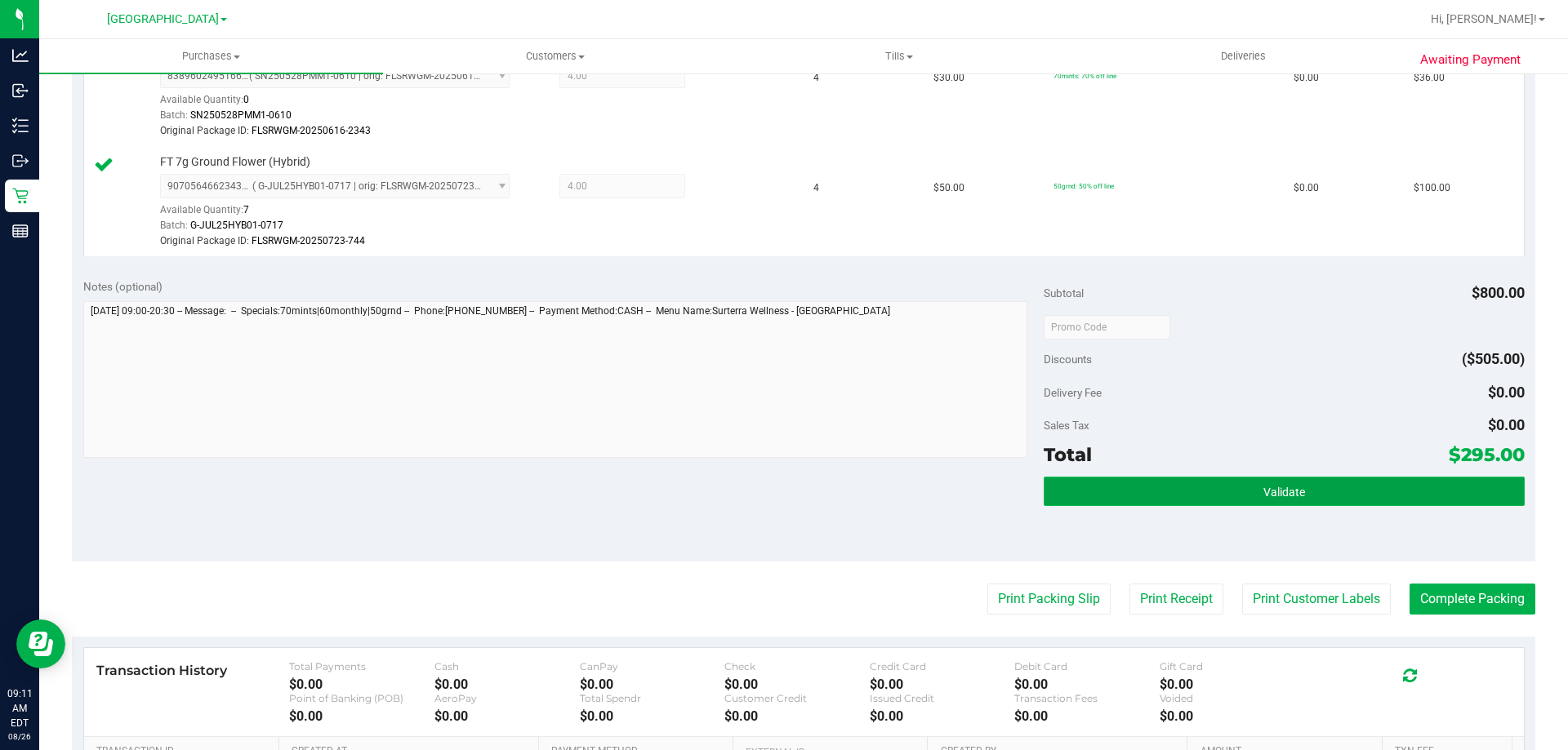
click at [1224, 493] on button "Validate" at bounding box center [1283, 491] width 480 height 29
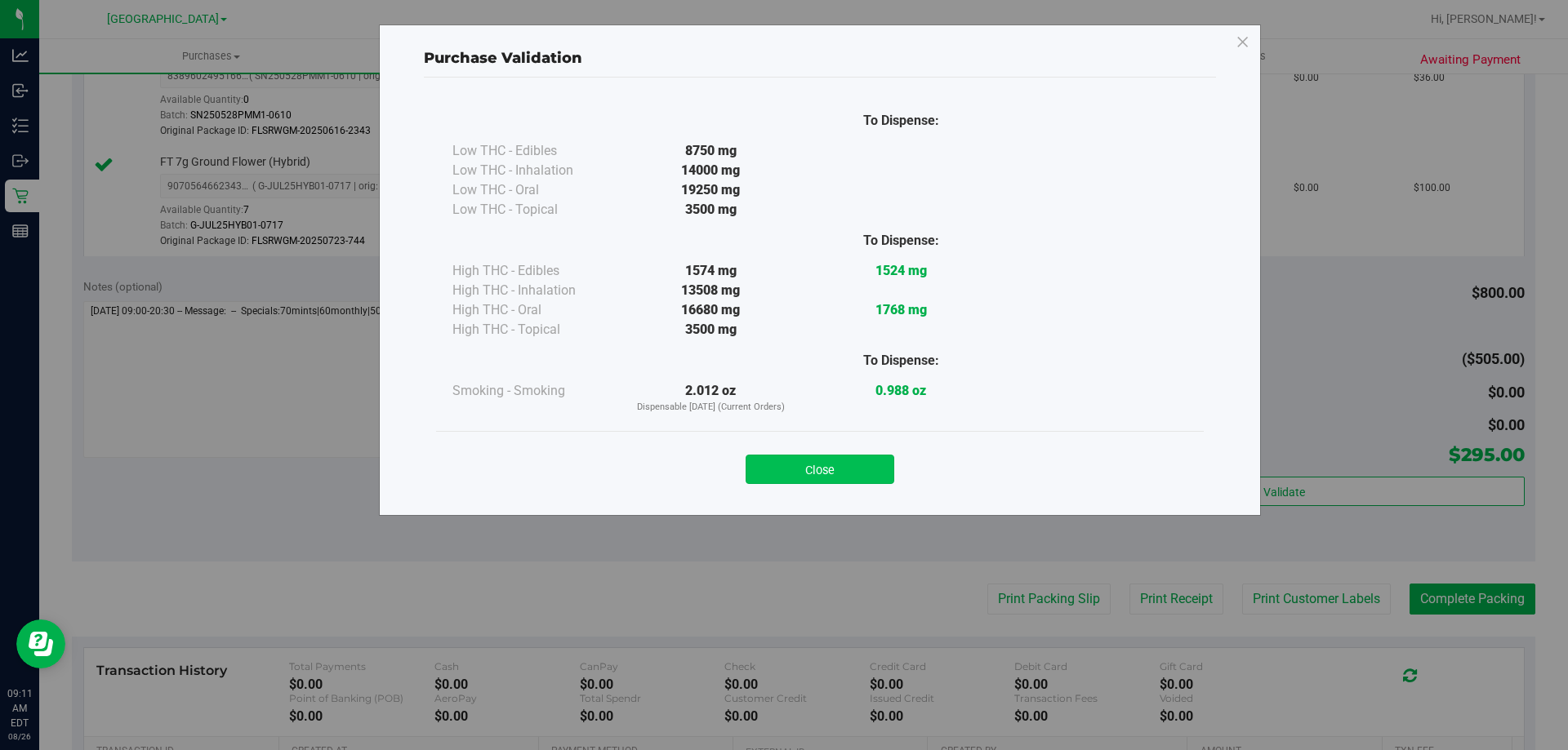
click at [859, 462] on button "Close" at bounding box center [820, 469] width 149 height 29
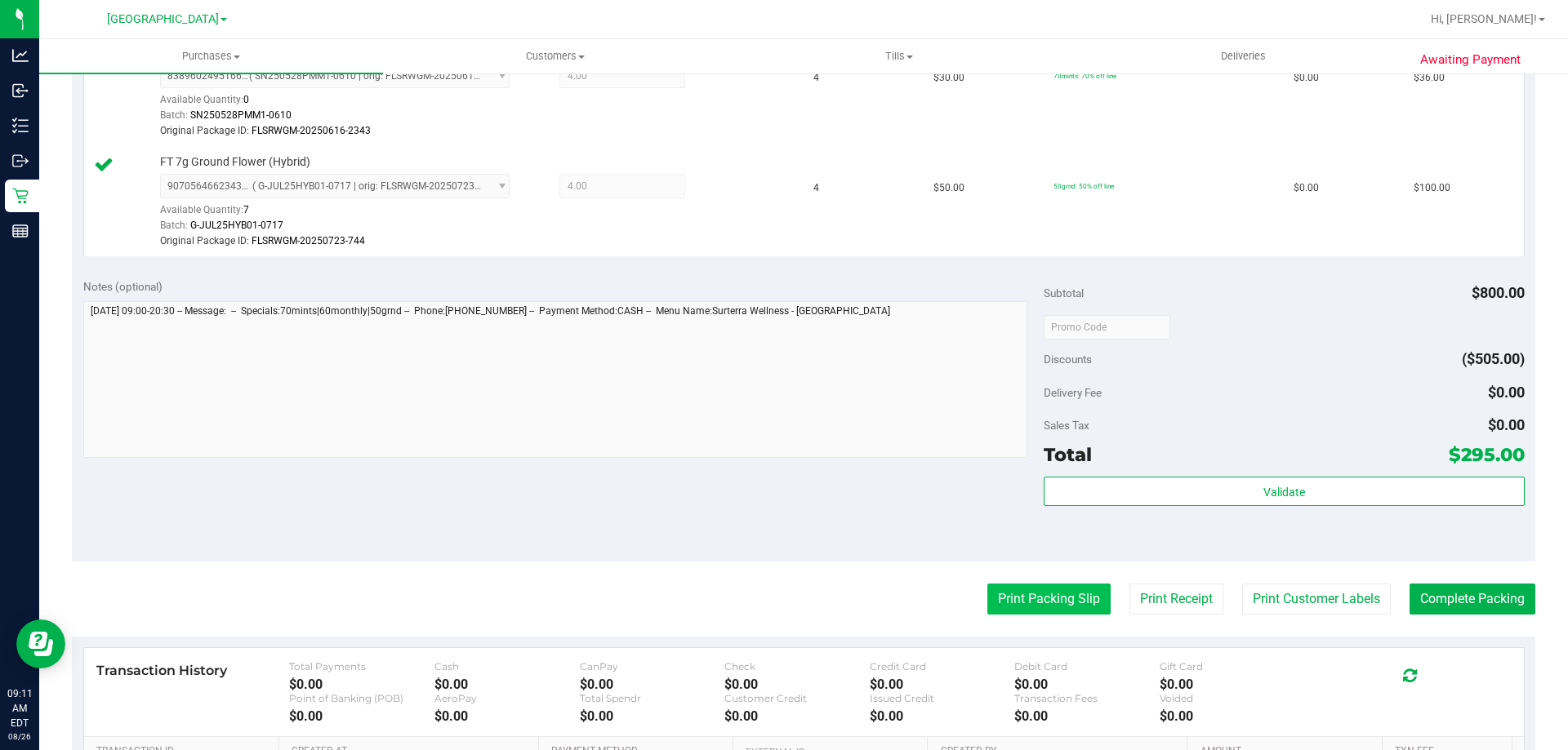
click at [1072, 590] on button "Print Packing Slip" at bounding box center [1048, 599] width 123 height 31
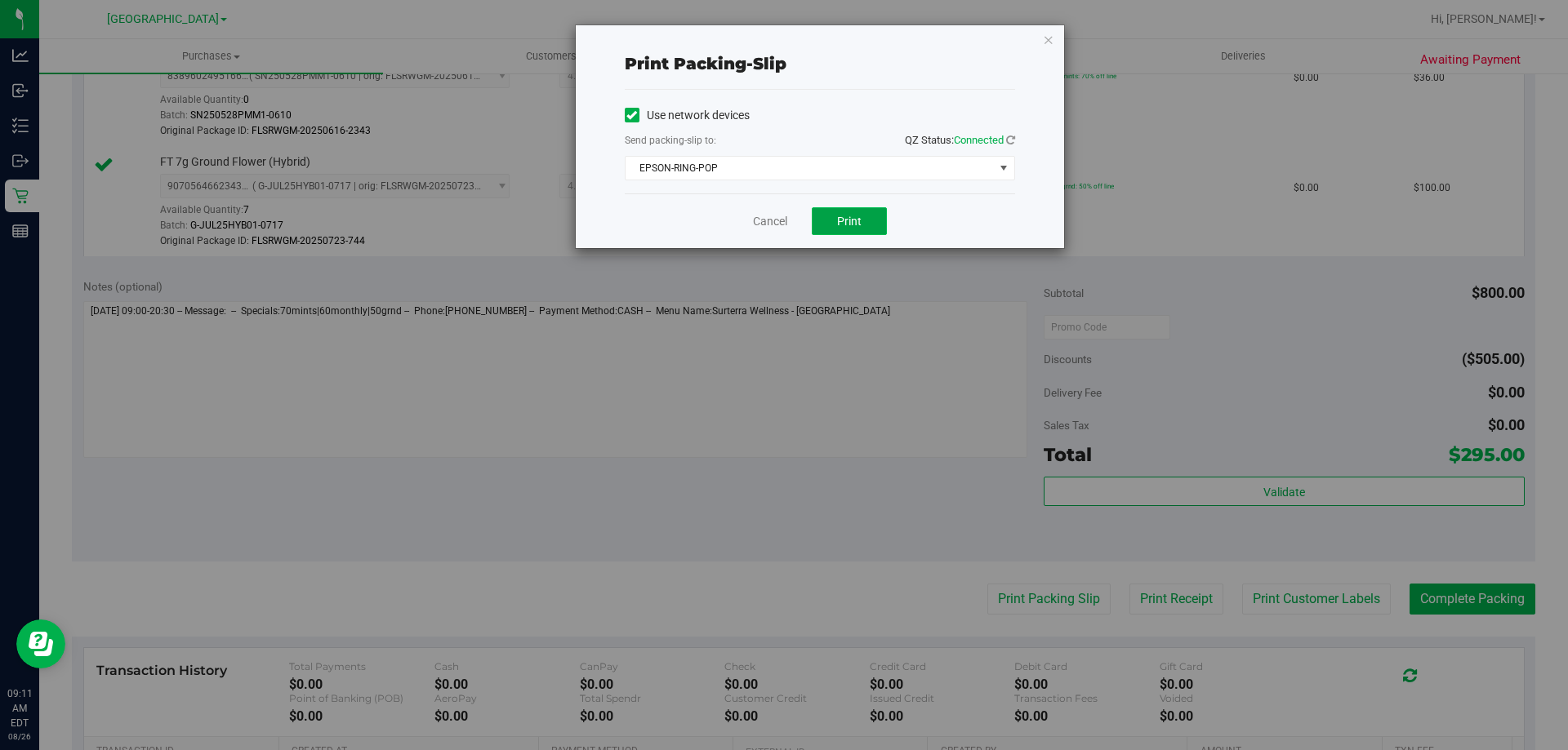
click at [847, 223] on span "Print" at bounding box center [849, 221] width 25 height 13
click at [757, 221] on link "Cancel" at bounding box center [769, 221] width 34 height 17
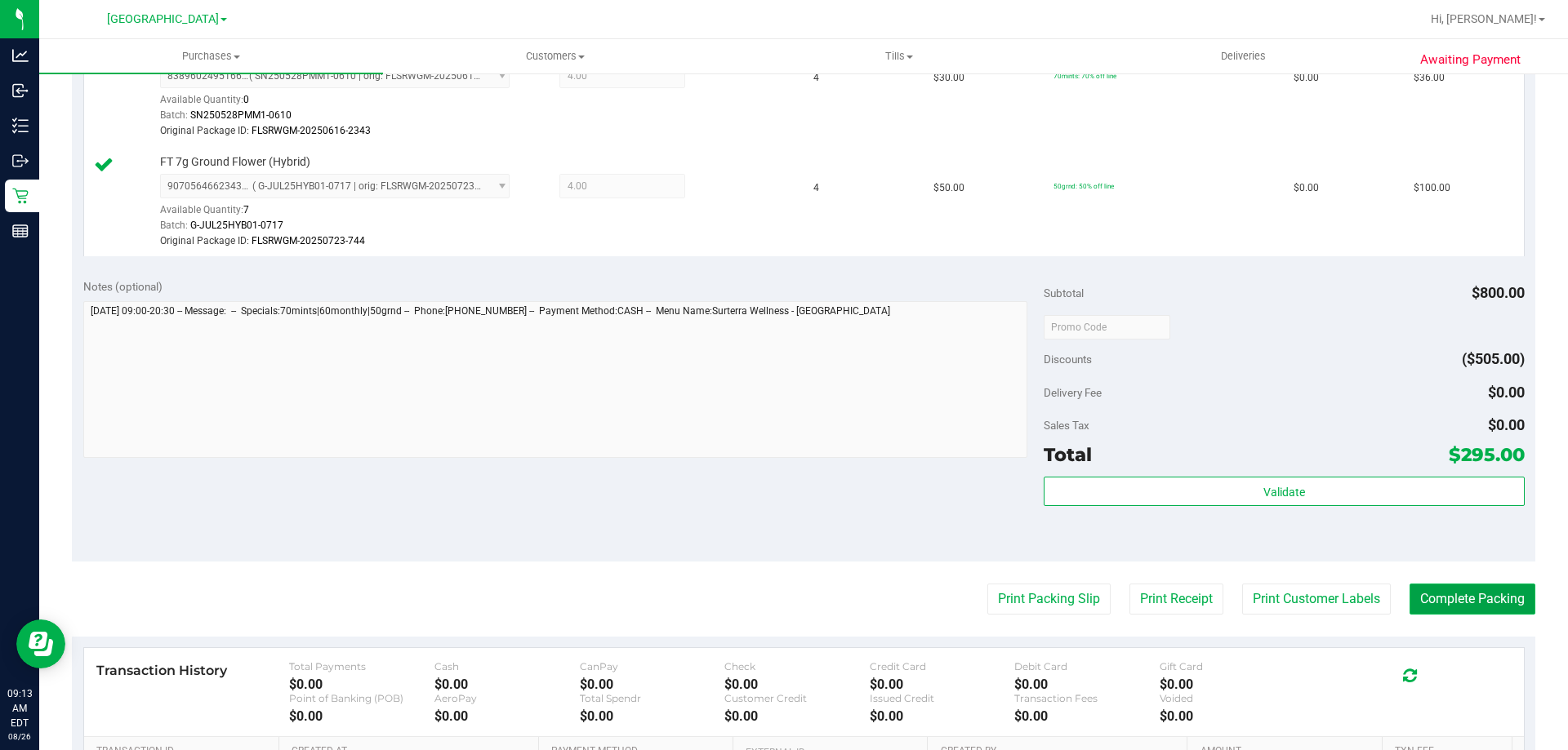
click at [1476, 606] on button "Complete Packing" at bounding box center [1472, 599] width 126 height 31
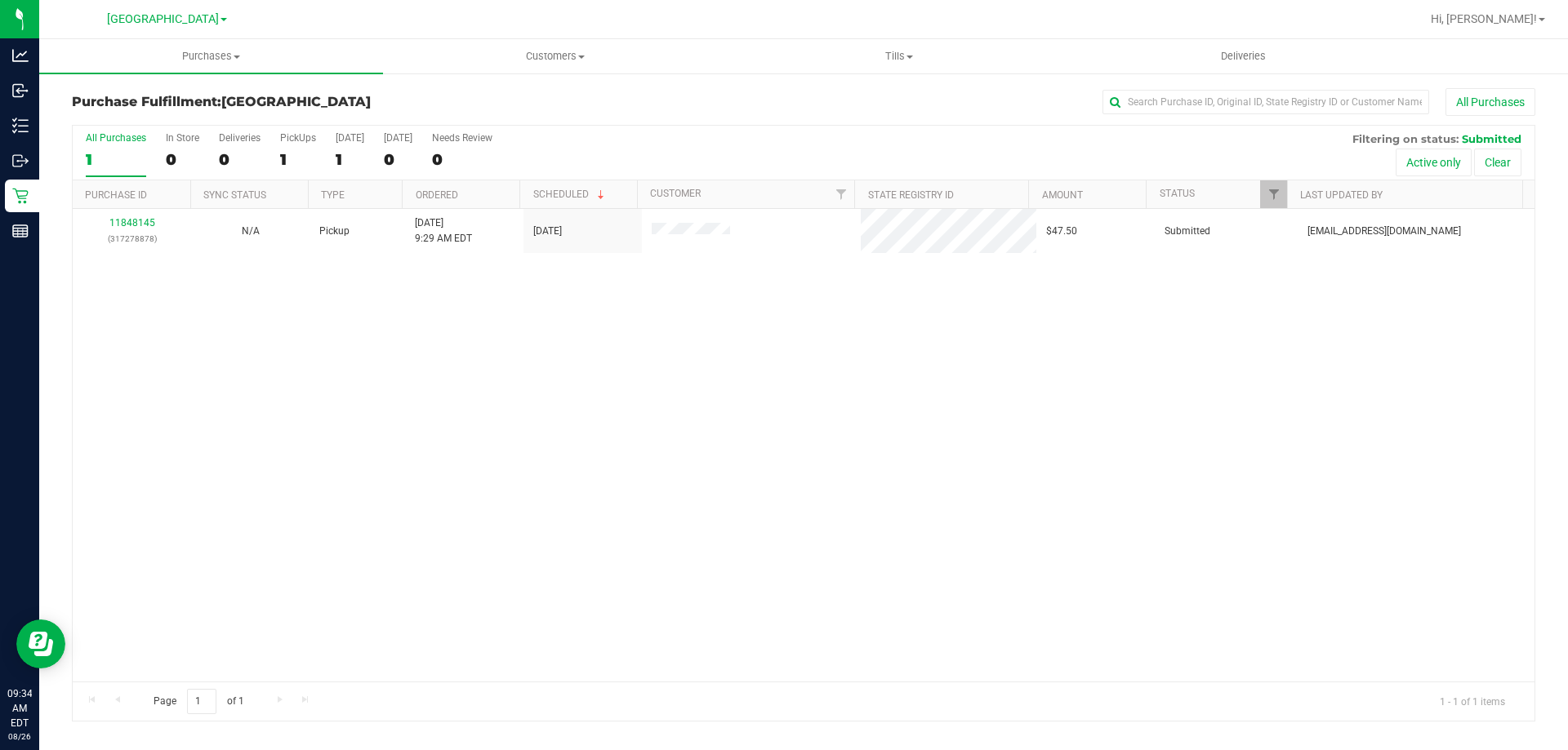
click at [409, 397] on div "11848145 (317278878) N/A Pickup 8/26/2025 9:29 AM EDT 8/26/2025 $47.50 Submitte…" at bounding box center [803, 445] width 1462 height 473
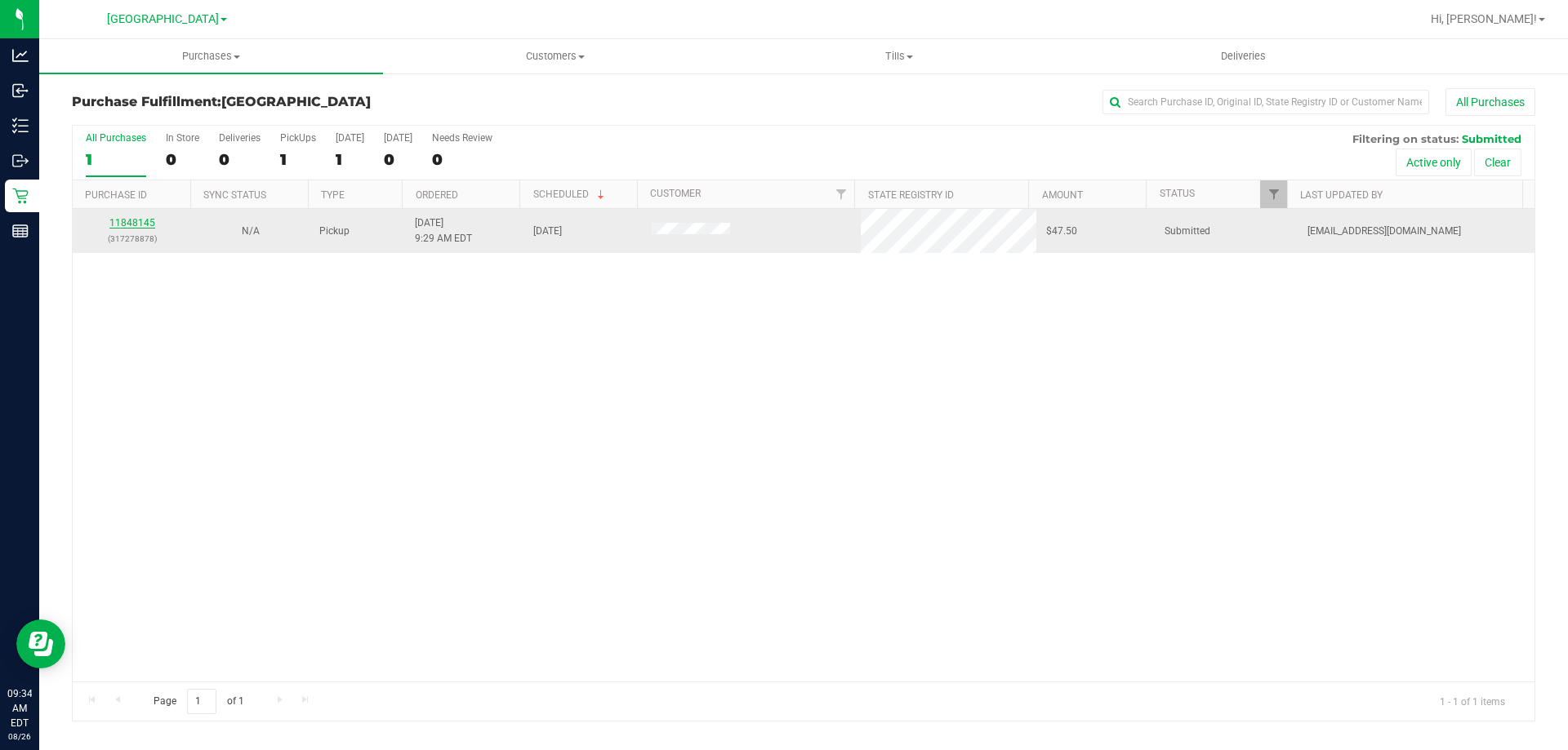
click at [122, 224] on link "11848145" at bounding box center [132, 223] width 46 height 11
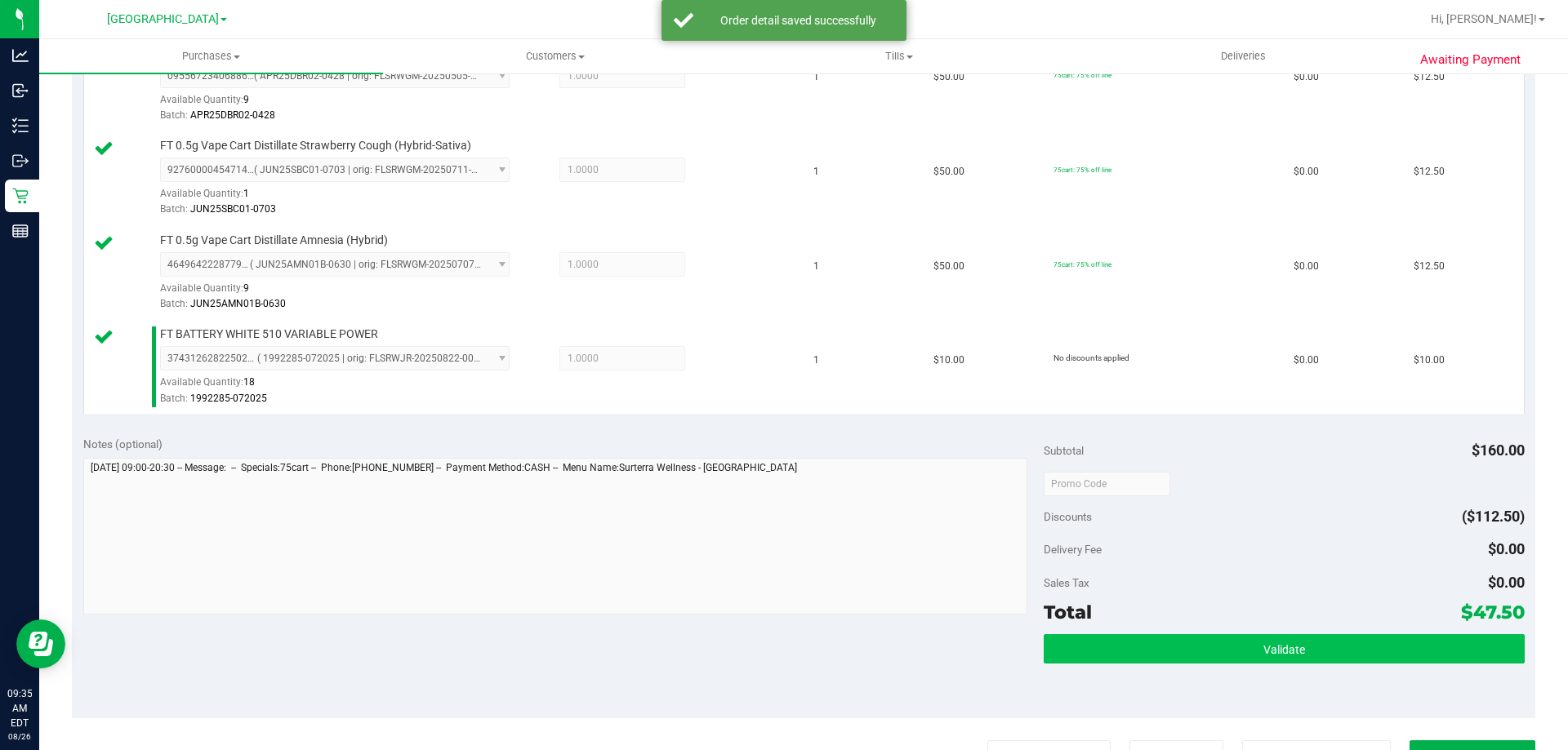
scroll to position [735, 0]
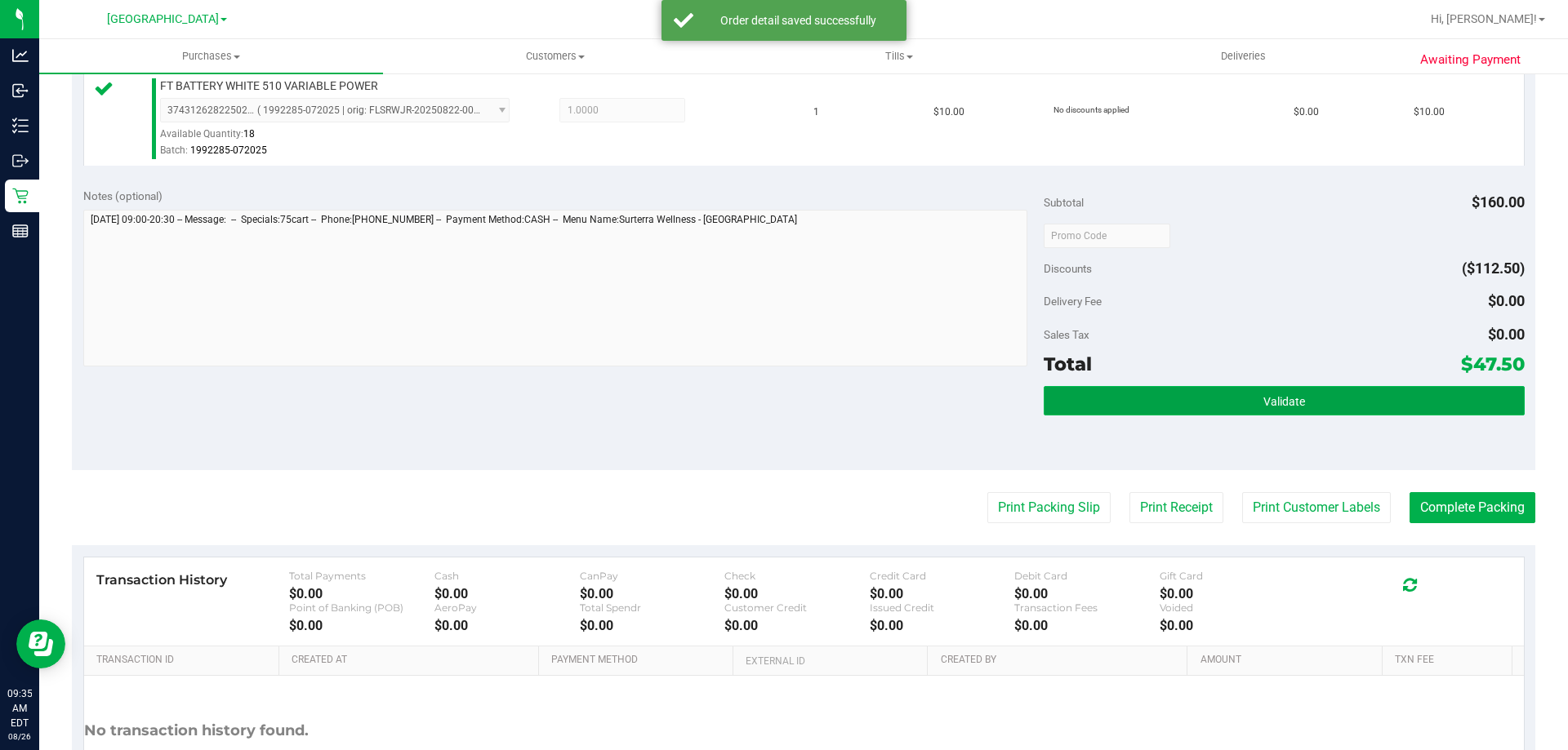
click at [1220, 394] on button "Validate" at bounding box center [1283, 401] width 480 height 29
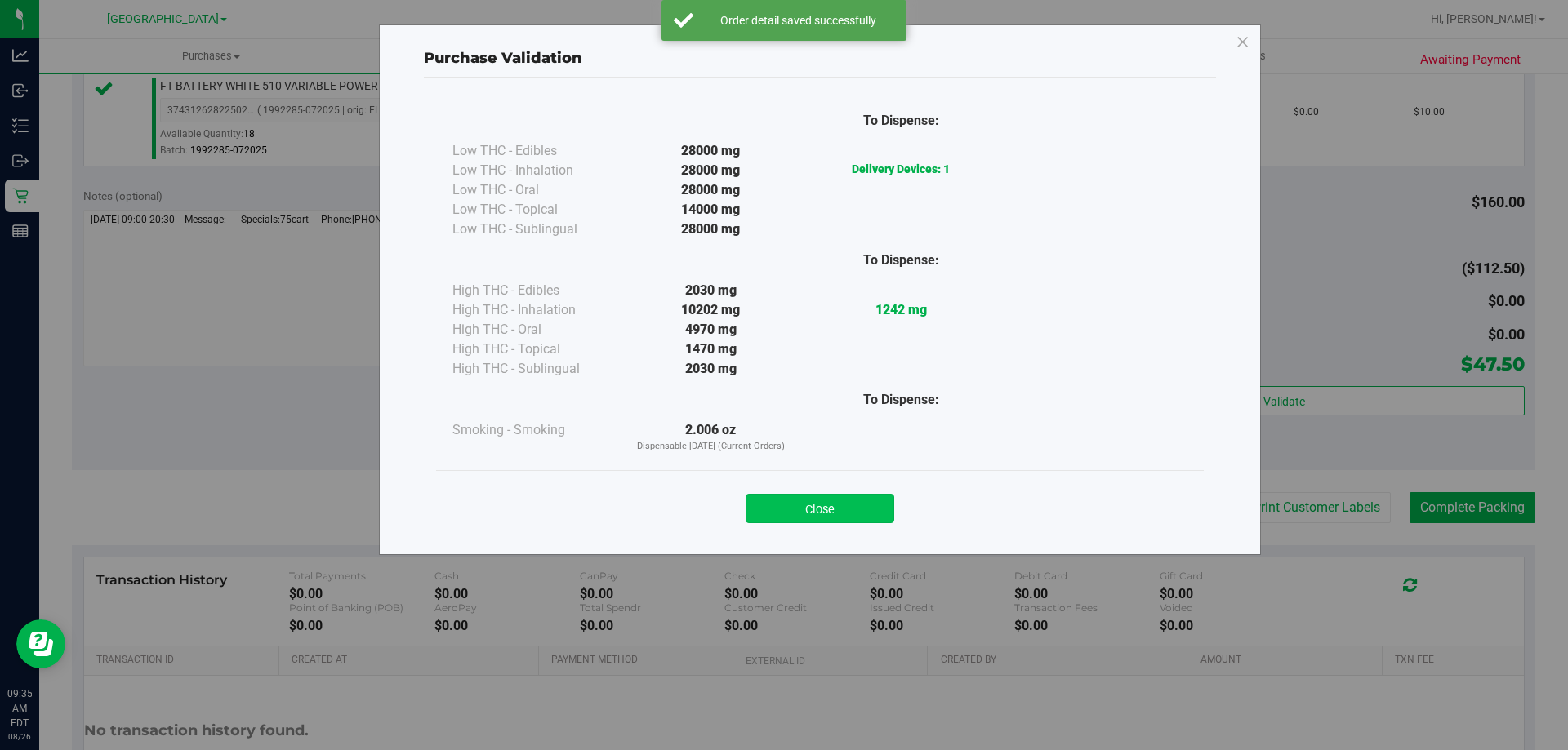
click at [807, 515] on button "Close" at bounding box center [820, 509] width 149 height 29
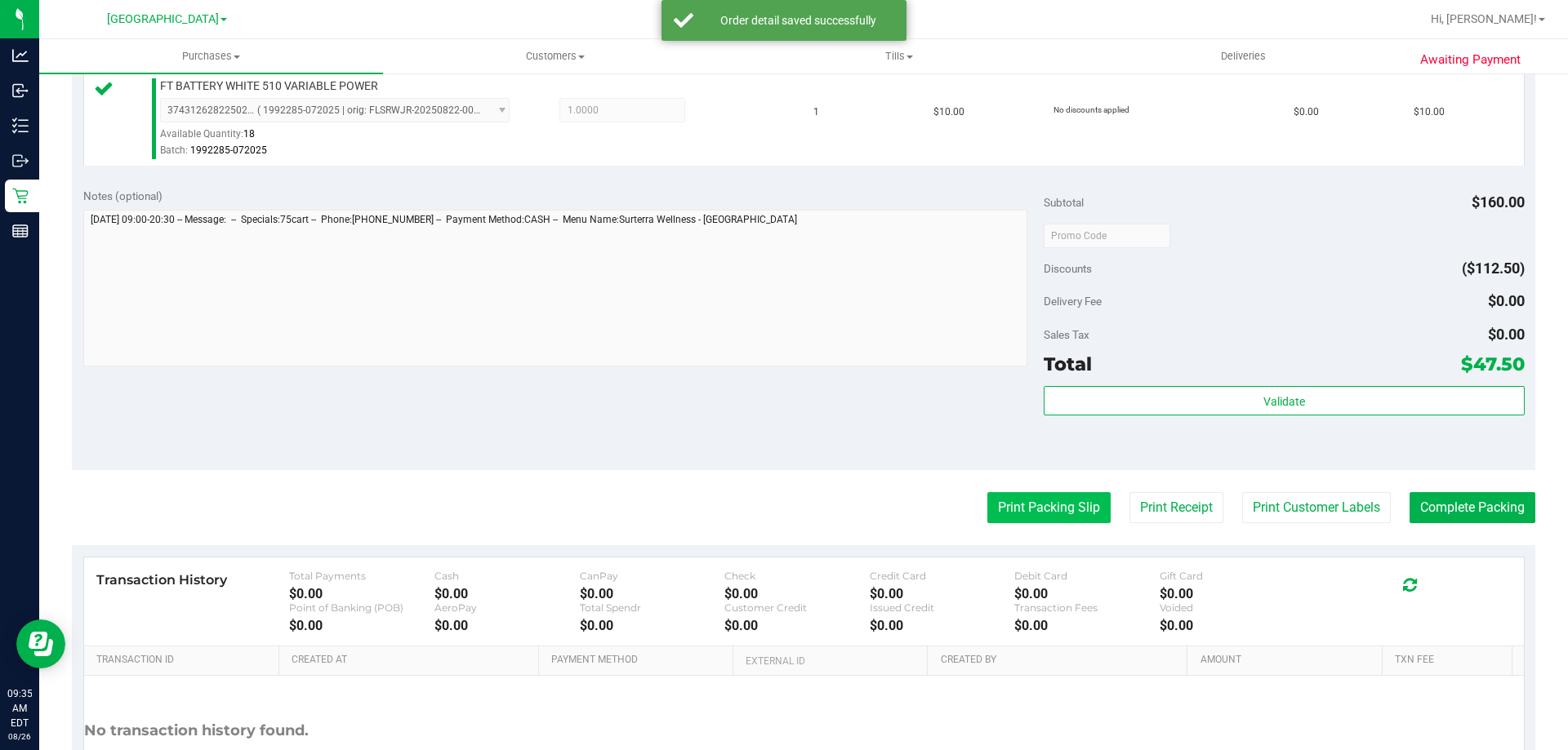
click at [1019, 504] on button "Print Packing Slip" at bounding box center [1048, 508] width 123 height 31
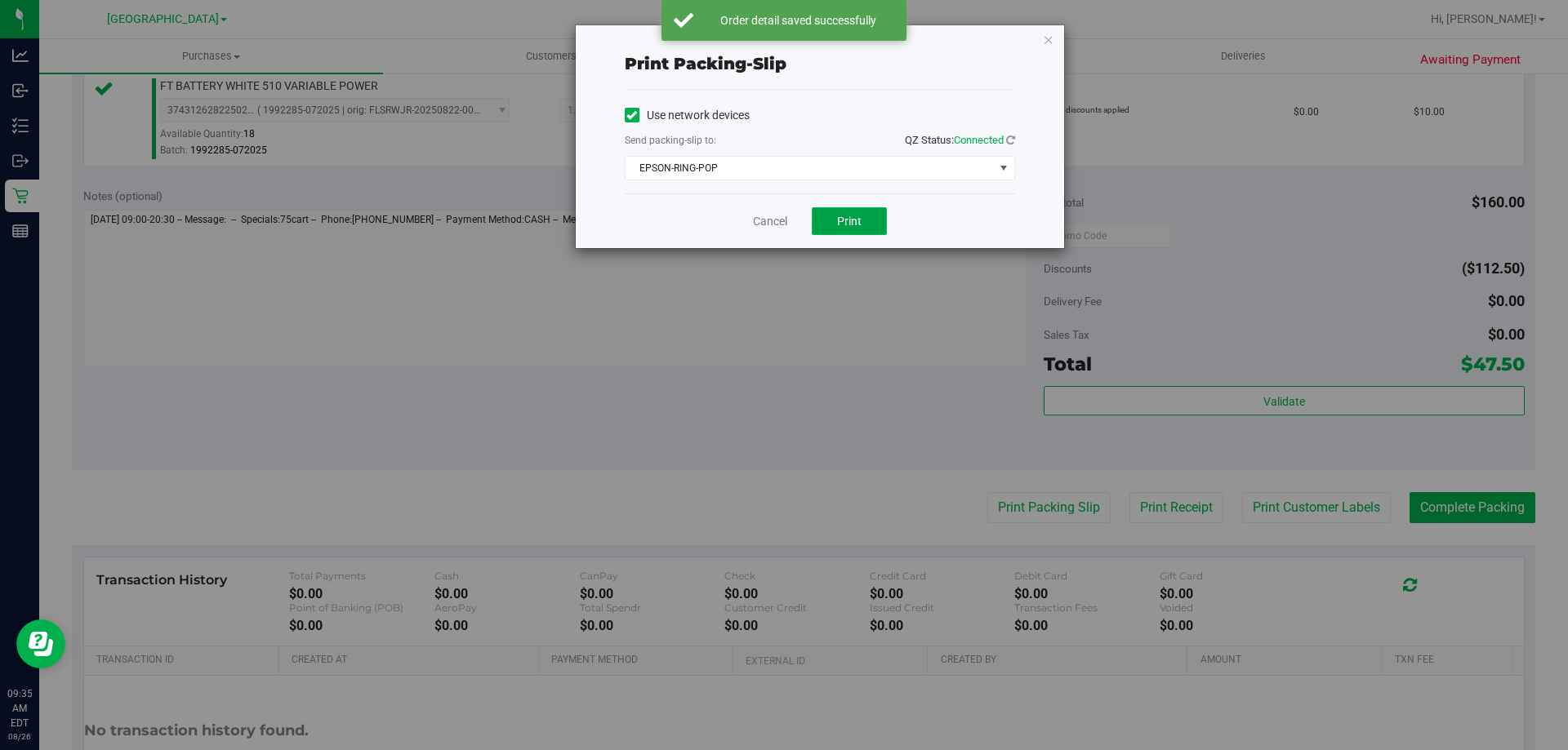
click at [859, 228] on button "Print" at bounding box center [849, 221] width 75 height 28
click at [766, 226] on link "Cancel" at bounding box center [769, 221] width 34 height 17
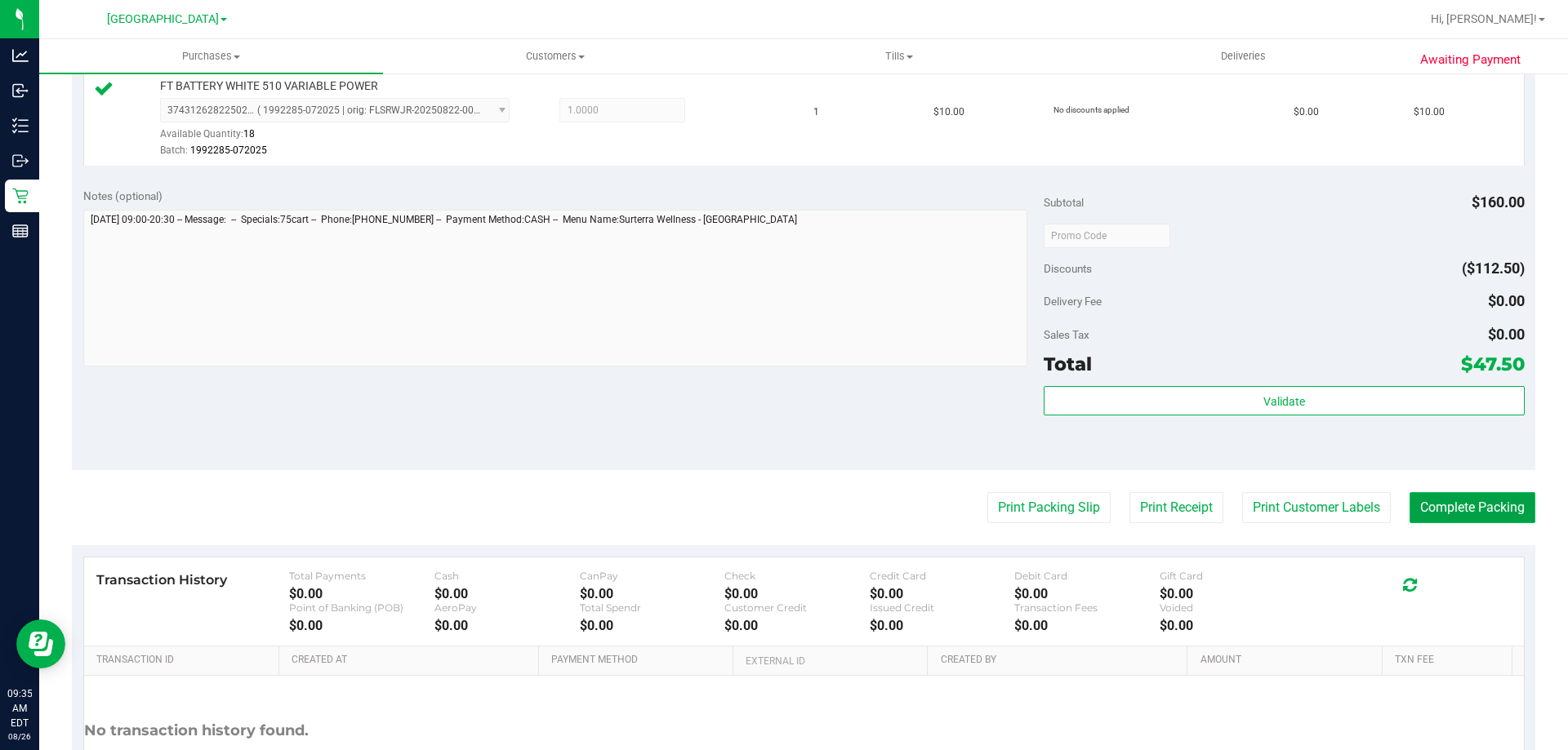
click at [1495, 506] on button "Complete Packing" at bounding box center [1472, 508] width 126 height 31
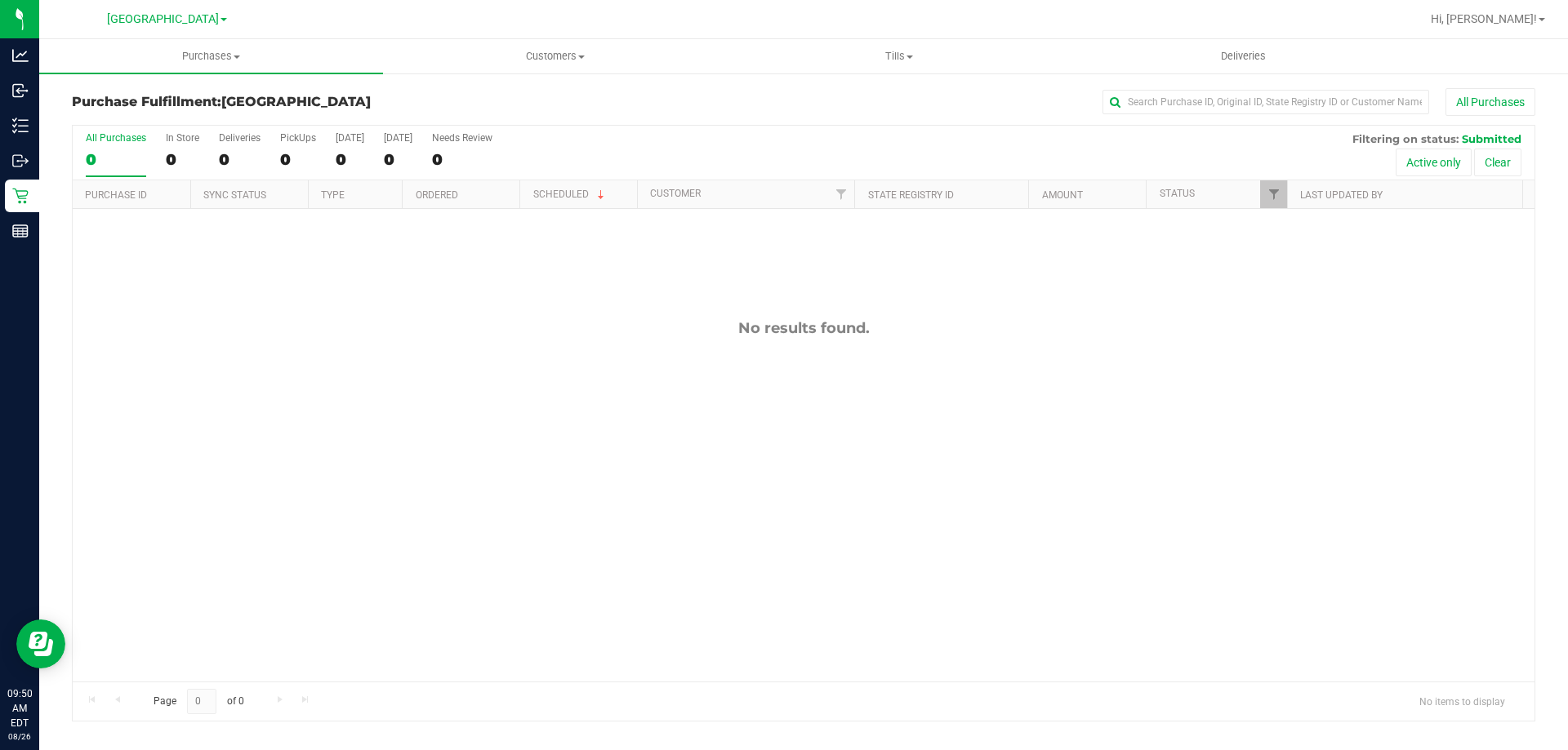
drag, startPoint x: 584, startPoint y: 431, endPoint x: 556, endPoint y: 444, distance: 30.9
click at [585, 432] on div "No results found." at bounding box center [803, 500] width 1462 height 583
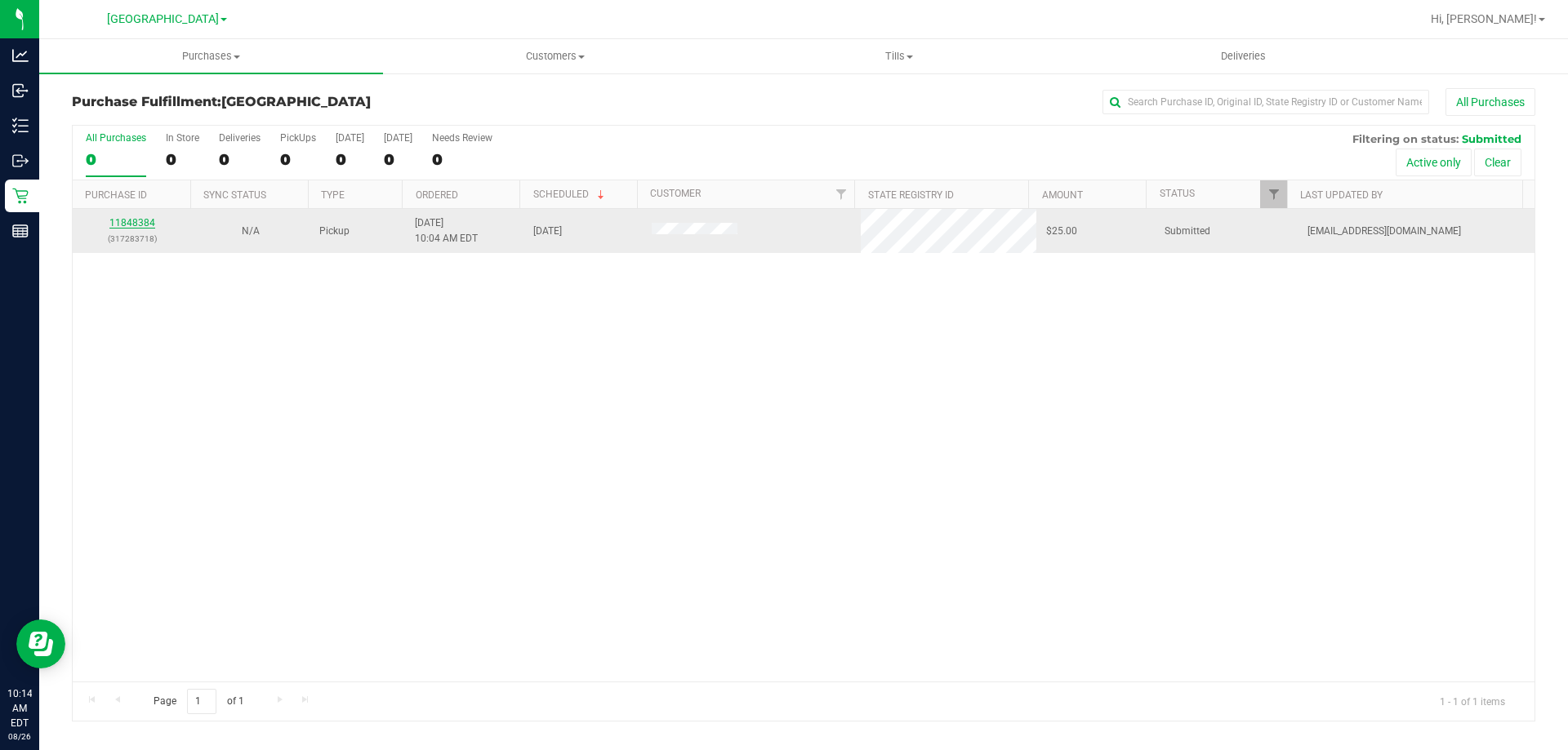
click at [139, 224] on link "11848384" at bounding box center [132, 223] width 46 height 11
click at [141, 218] on link "11848384" at bounding box center [132, 223] width 46 height 11
click at [138, 223] on link "11848384" at bounding box center [132, 223] width 46 height 11
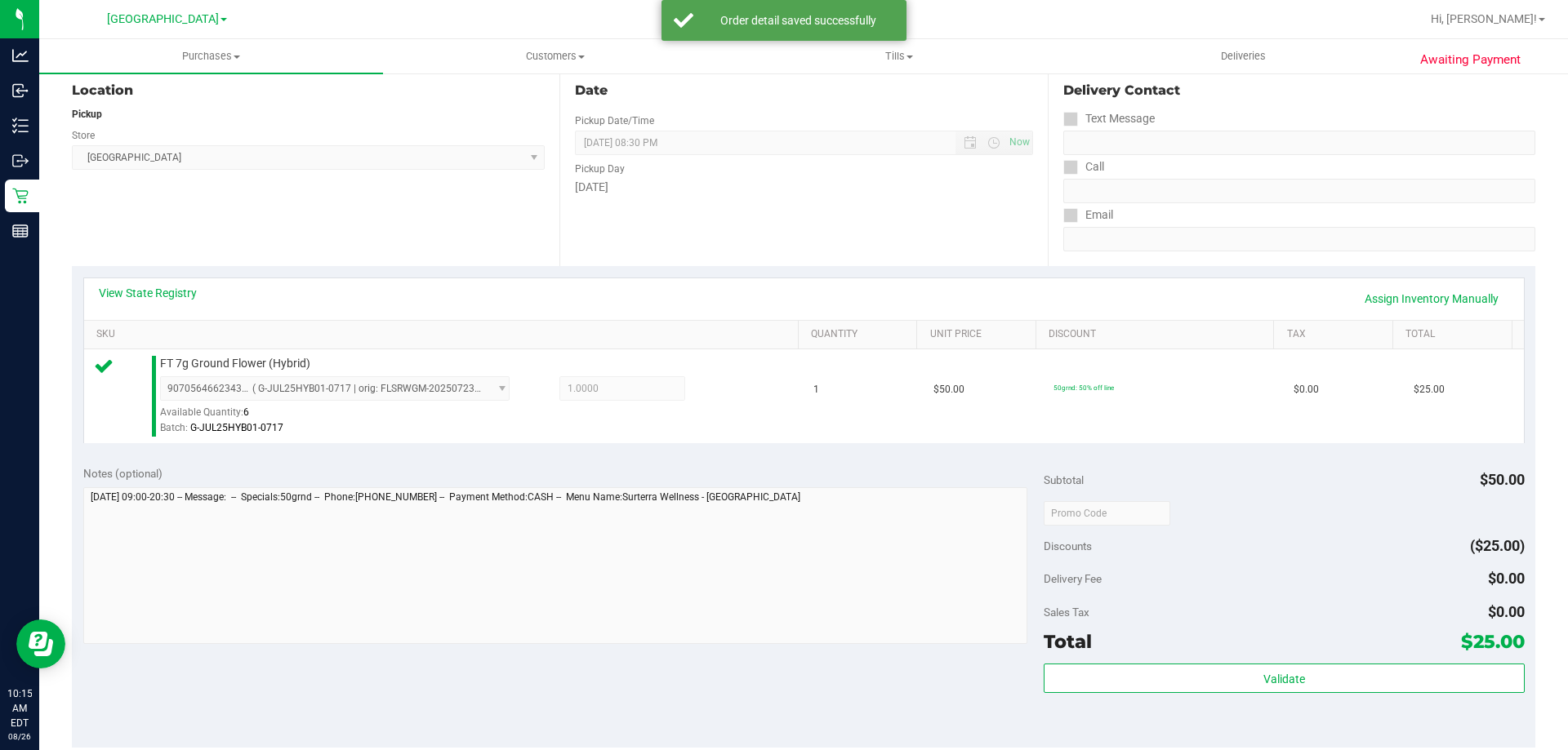
scroll to position [245, 0]
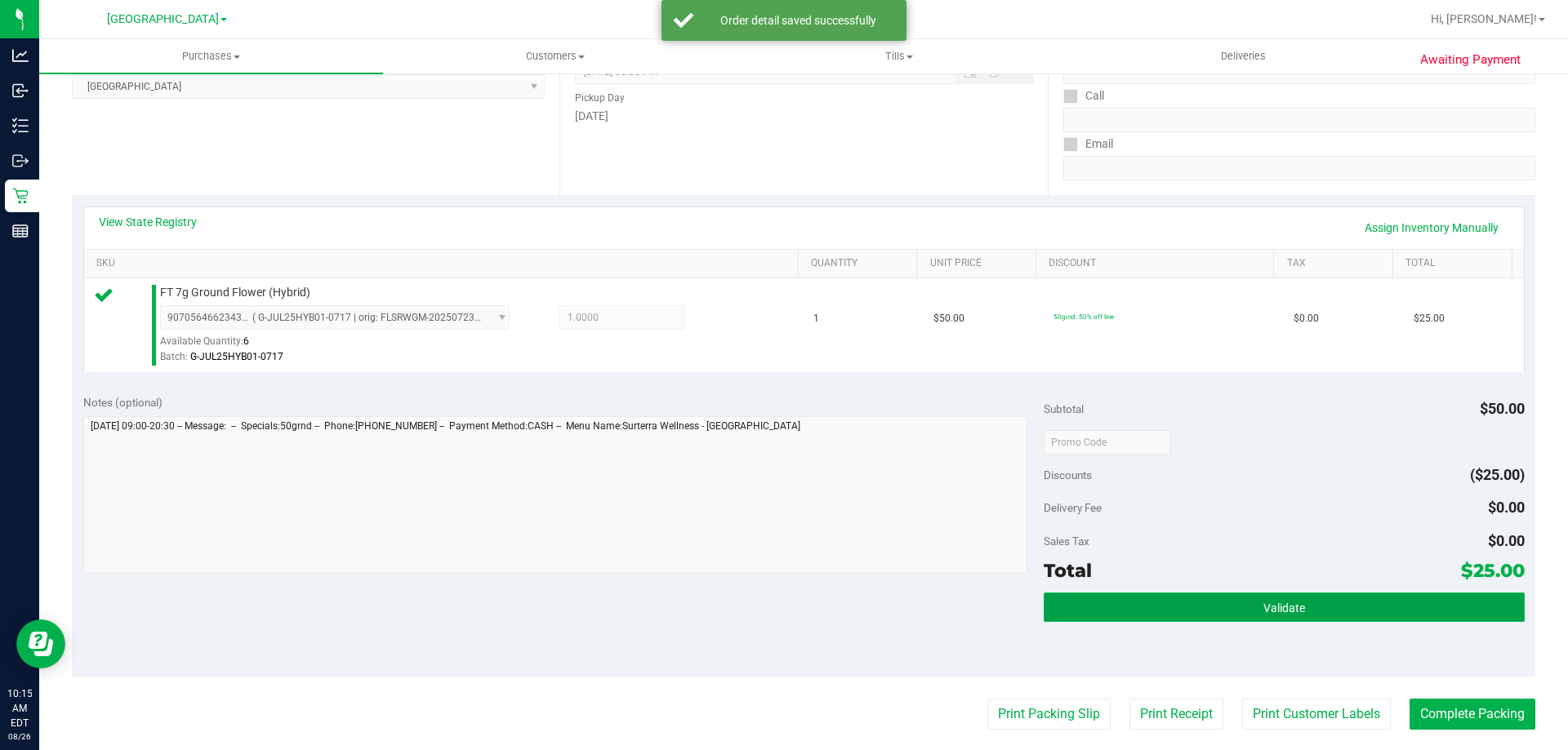
click at [1378, 600] on button "Validate" at bounding box center [1283, 608] width 480 height 29
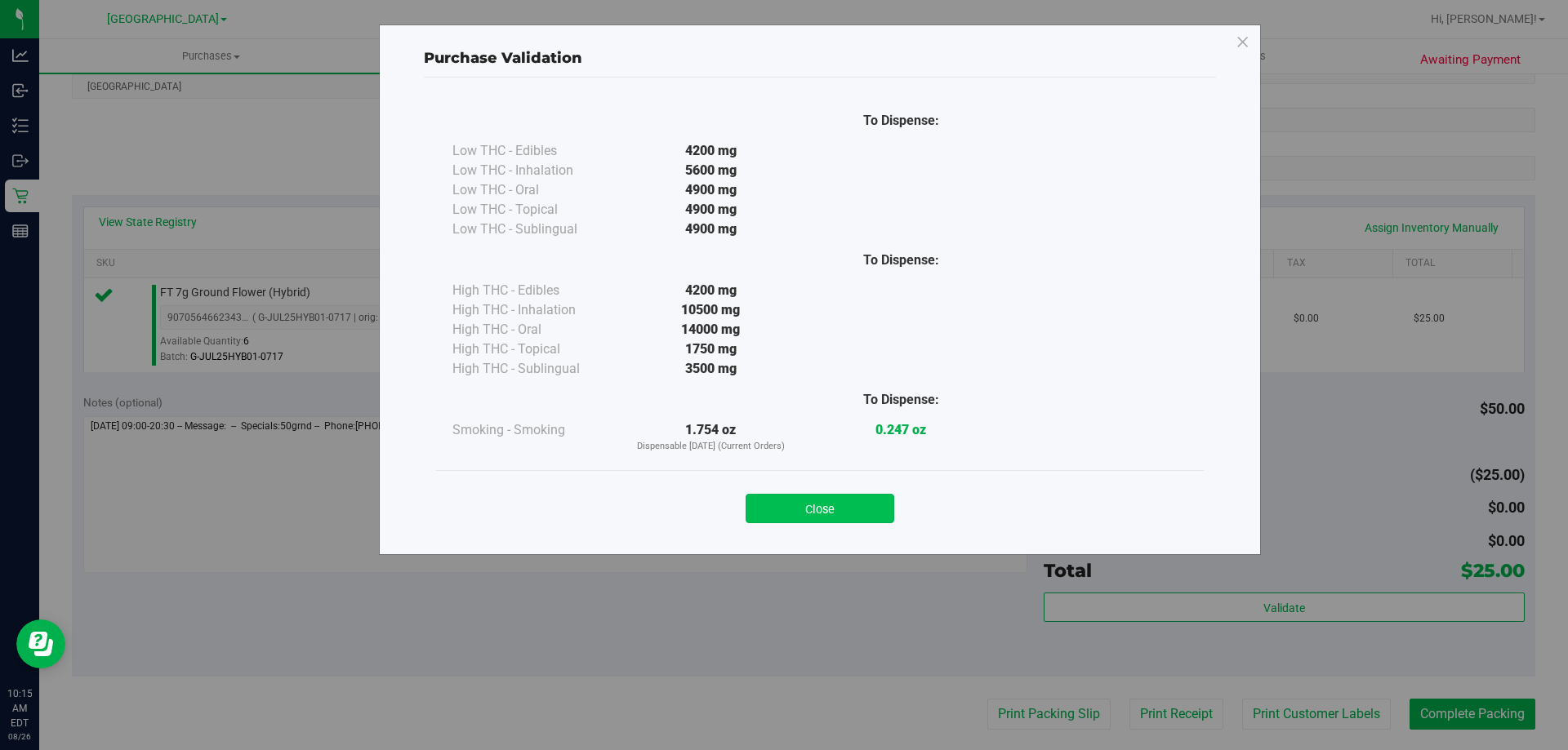
click at [844, 496] on button "Close" at bounding box center [820, 509] width 149 height 29
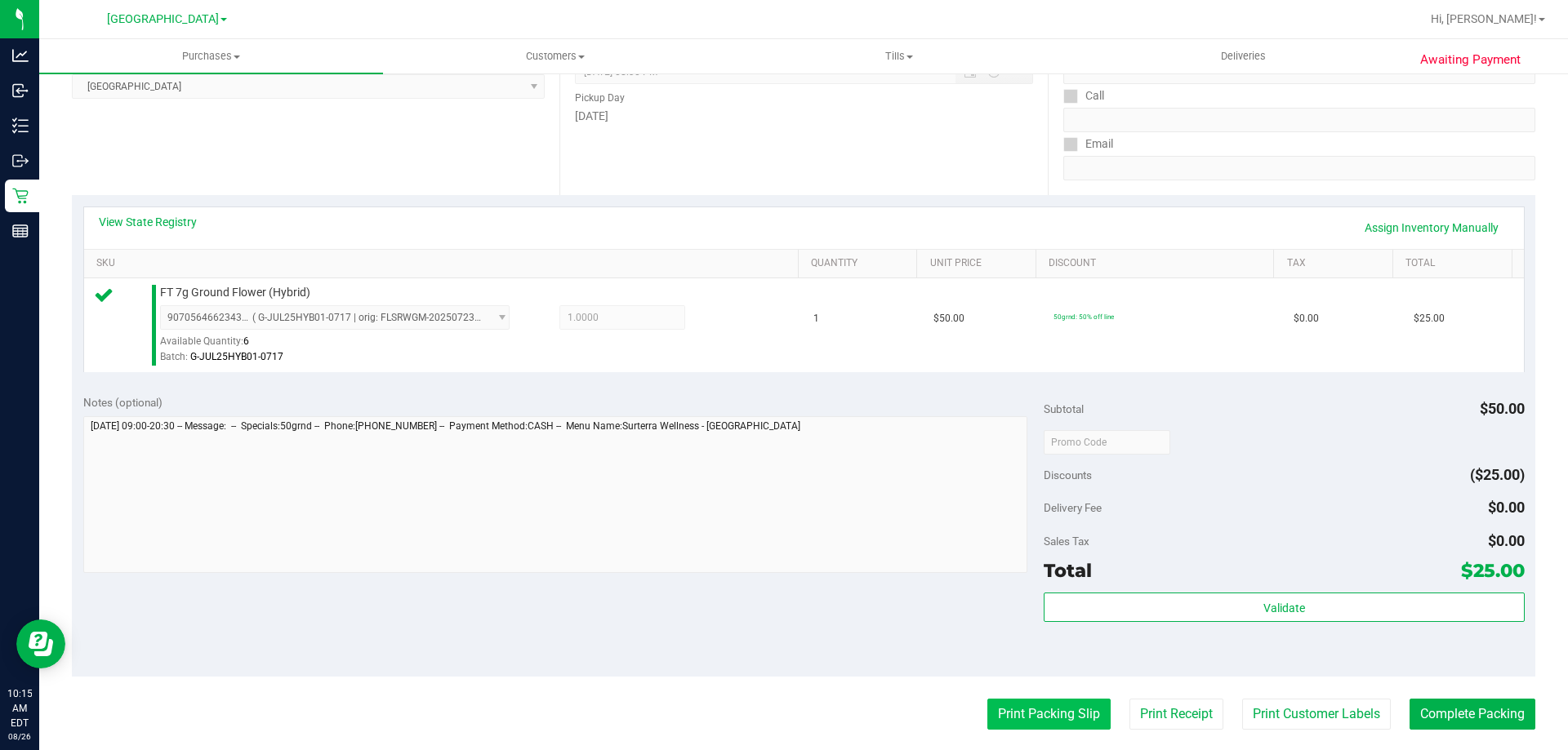
click at [1052, 722] on button "Print Packing Slip" at bounding box center [1048, 714] width 123 height 31
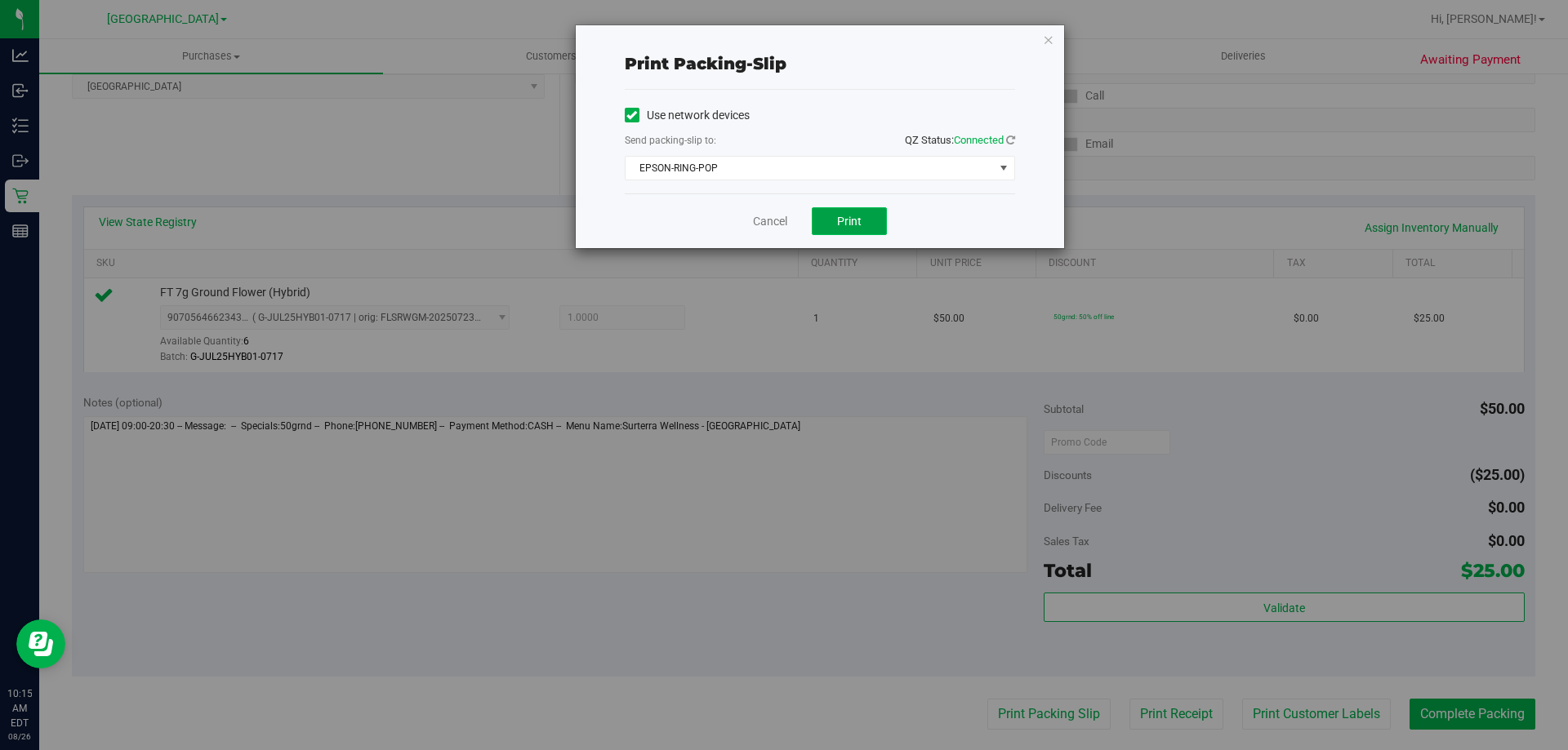
click at [850, 224] on span "Print" at bounding box center [849, 221] width 25 height 13
click at [784, 223] on link "Cancel" at bounding box center [769, 221] width 34 height 17
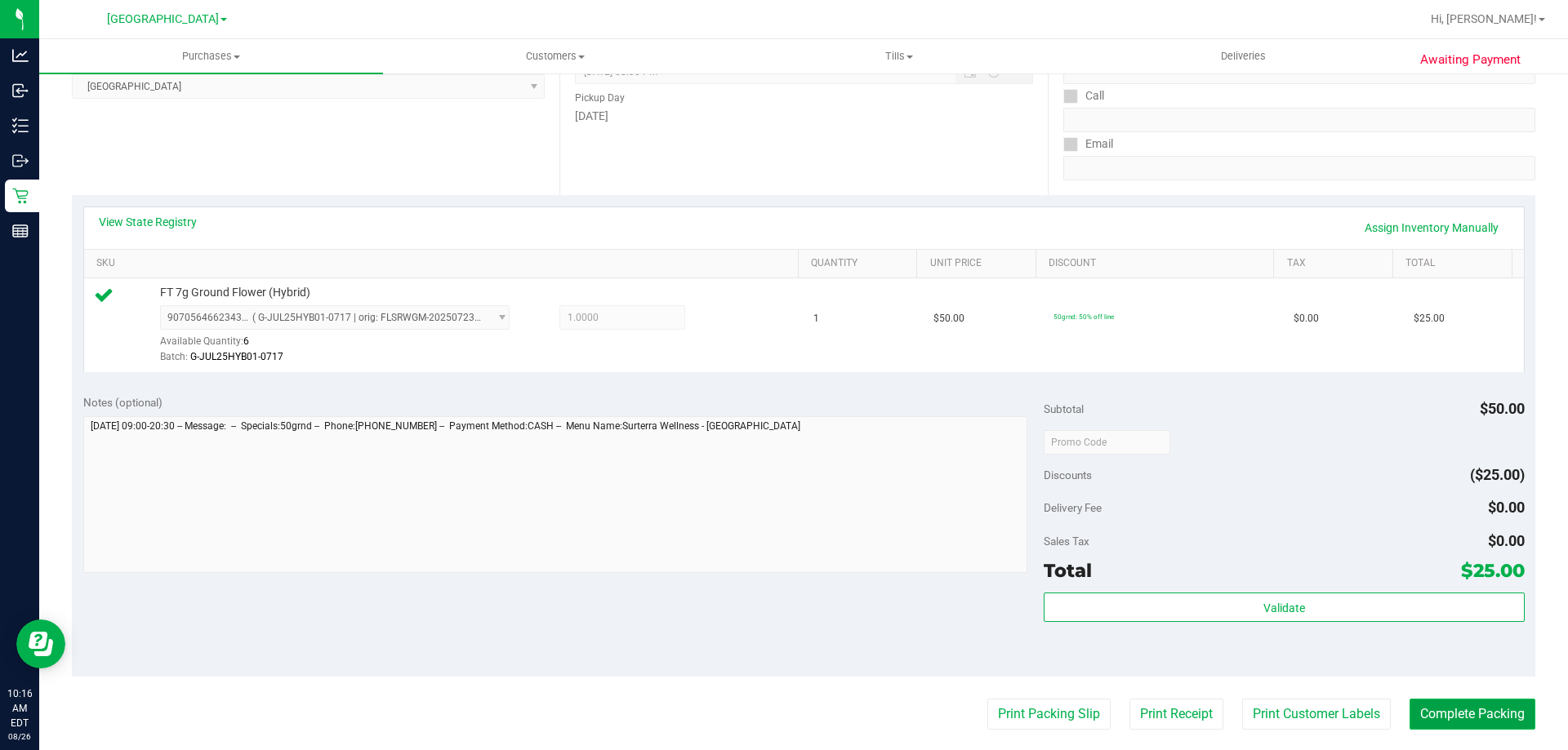
click at [1475, 724] on button "Complete Packing" at bounding box center [1472, 714] width 126 height 31
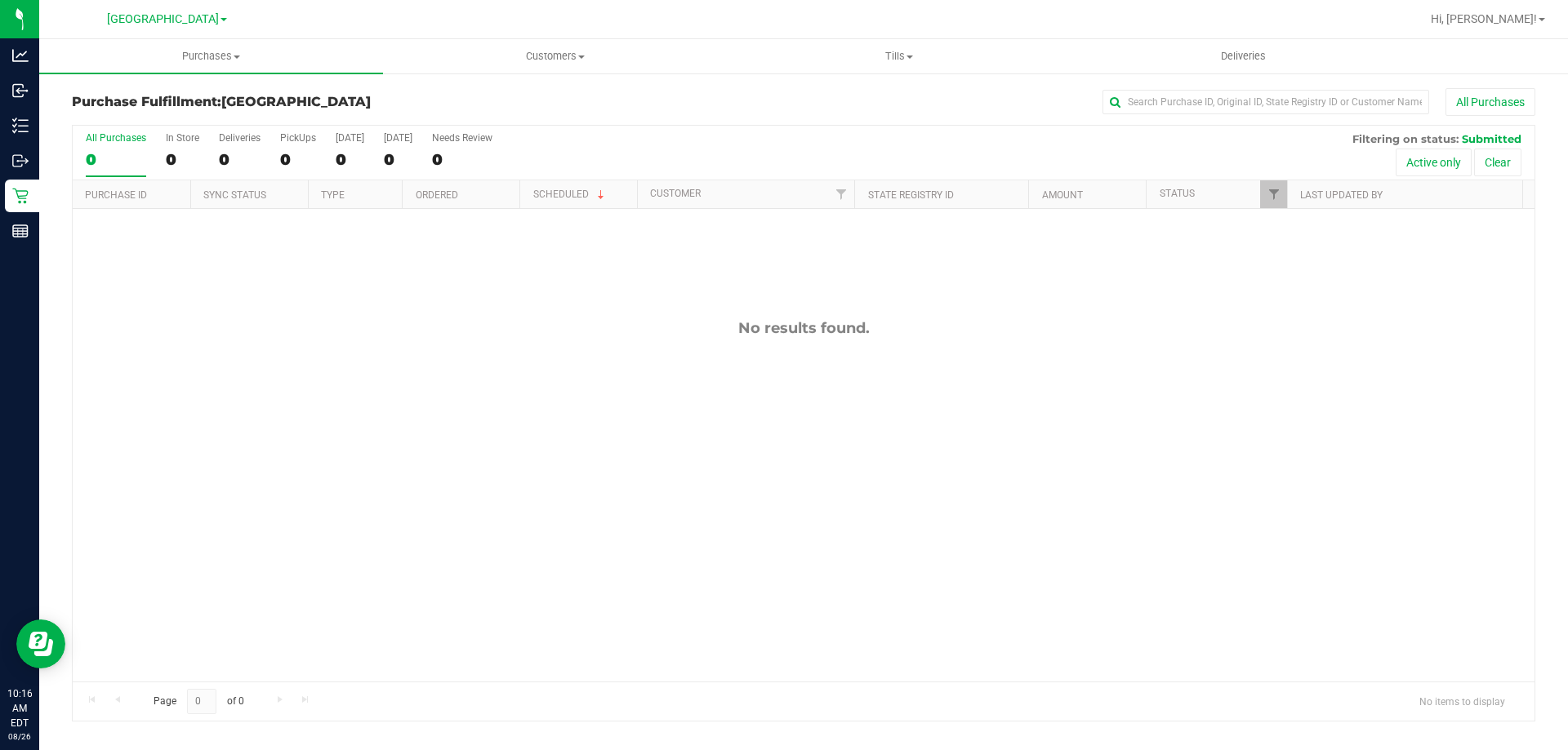
click at [749, 119] on div "Purchase Fulfillment: Orange Park WC All Purchases" at bounding box center [803, 106] width 1463 height 36
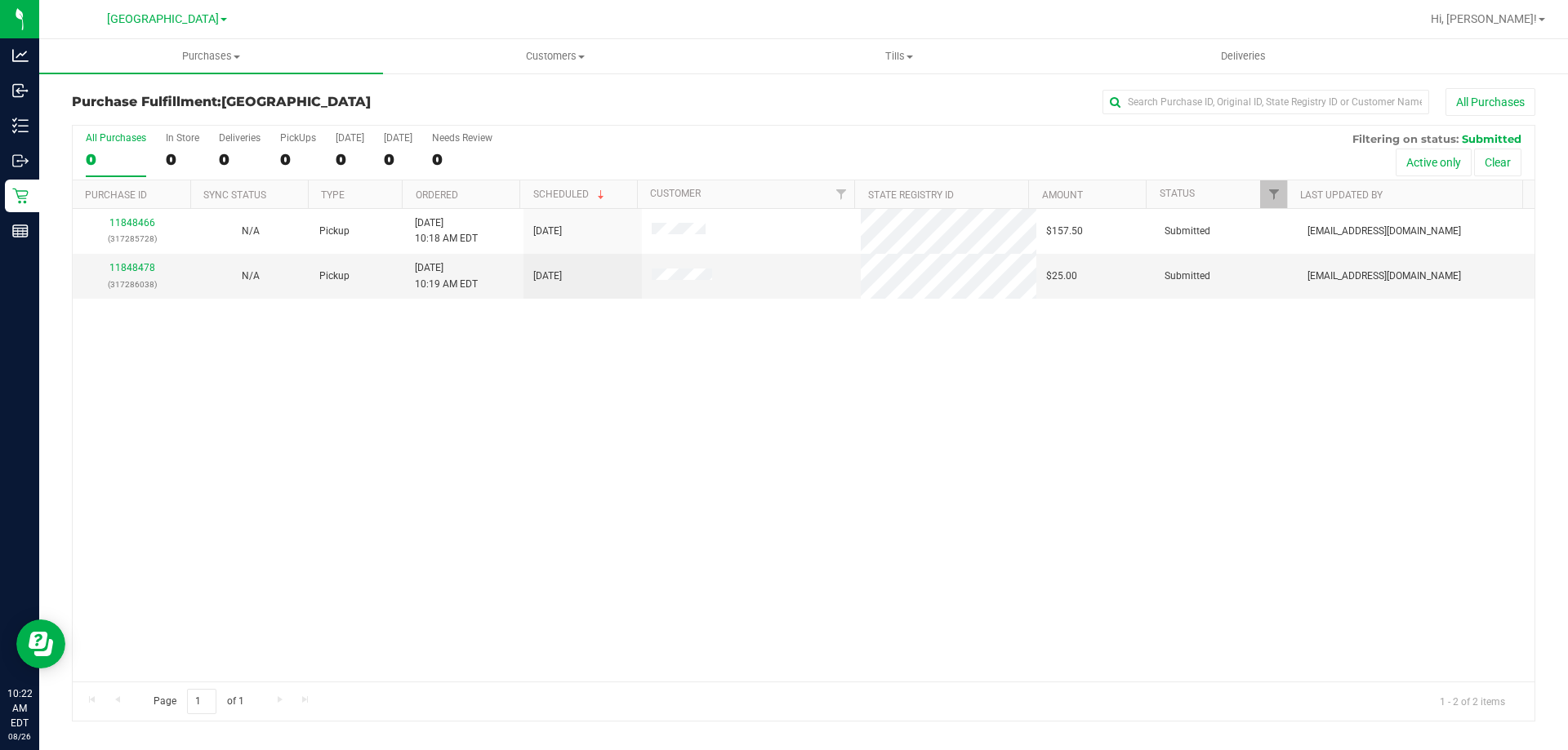
click at [654, 488] on div "11848466 (317285728) N/A Pickup 8/26/2025 10:18 AM EDT 8/26/2025 $157.50 Submit…" at bounding box center [803, 445] width 1462 height 473
click at [138, 266] on link "11848478" at bounding box center [132, 268] width 46 height 11
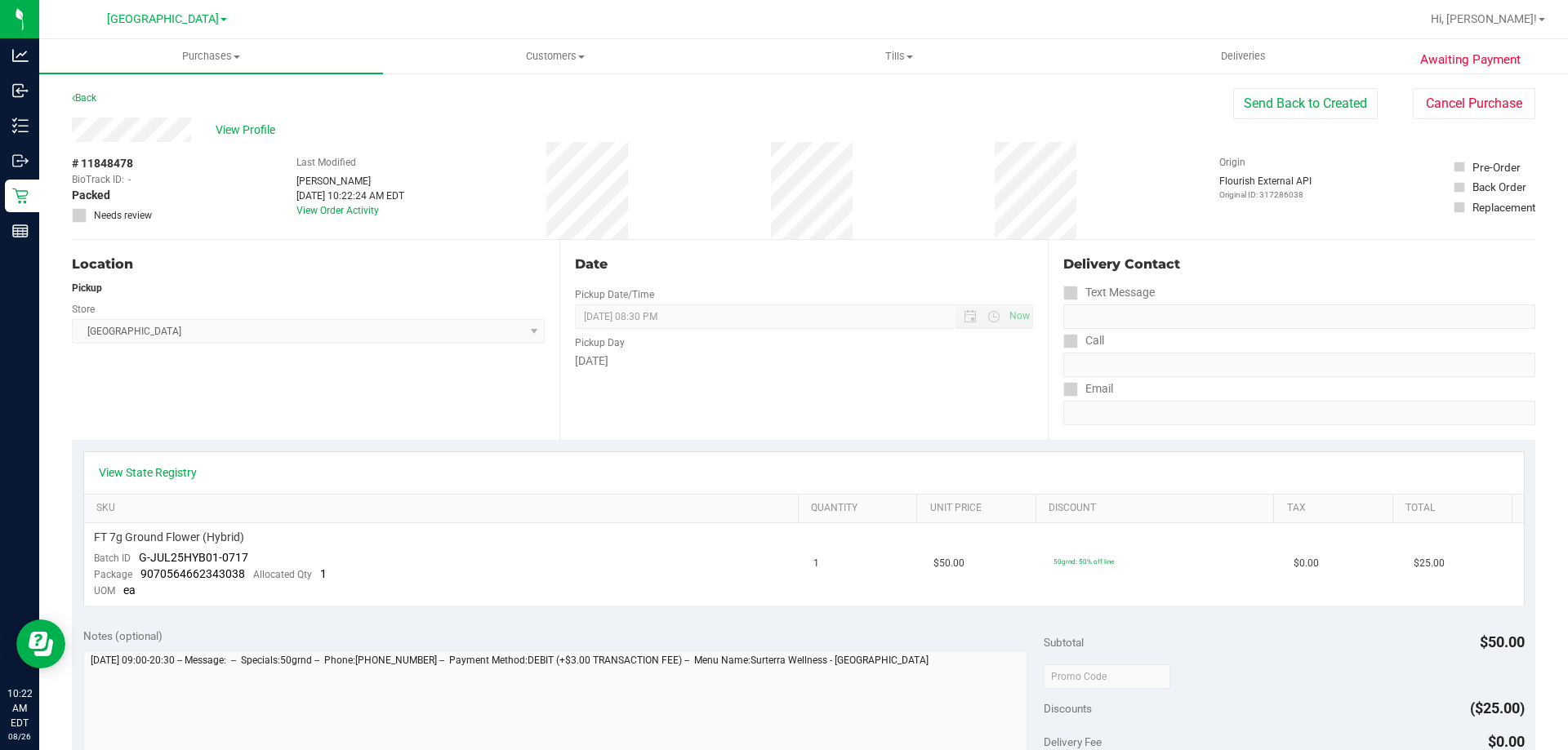
click at [91, 106] on div "Back" at bounding box center [84, 97] width 25 height 19
click at [90, 98] on link "Back" at bounding box center [84, 98] width 25 height 11
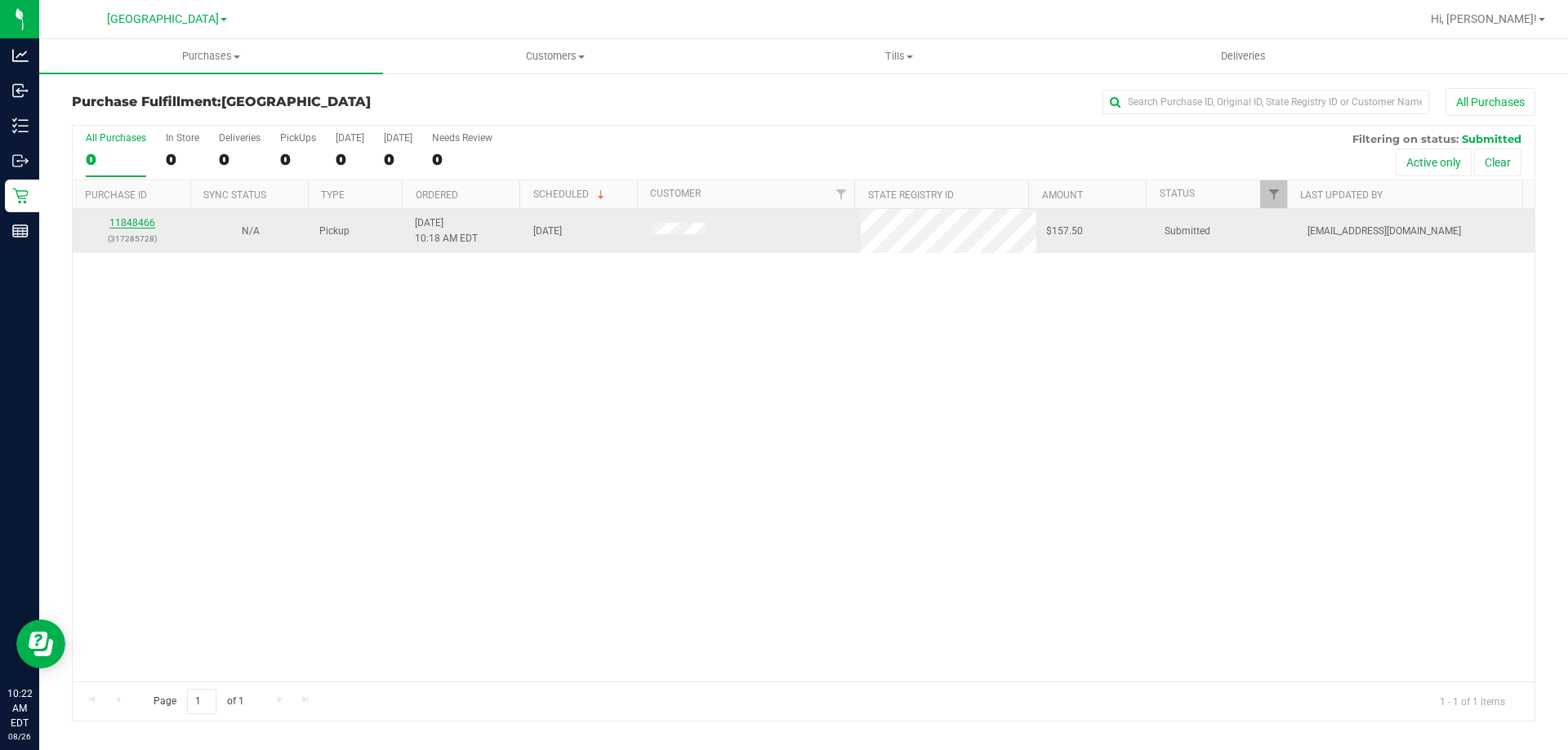
click at [122, 223] on link "11848466" at bounding box center [132, 223] width 46 height 11
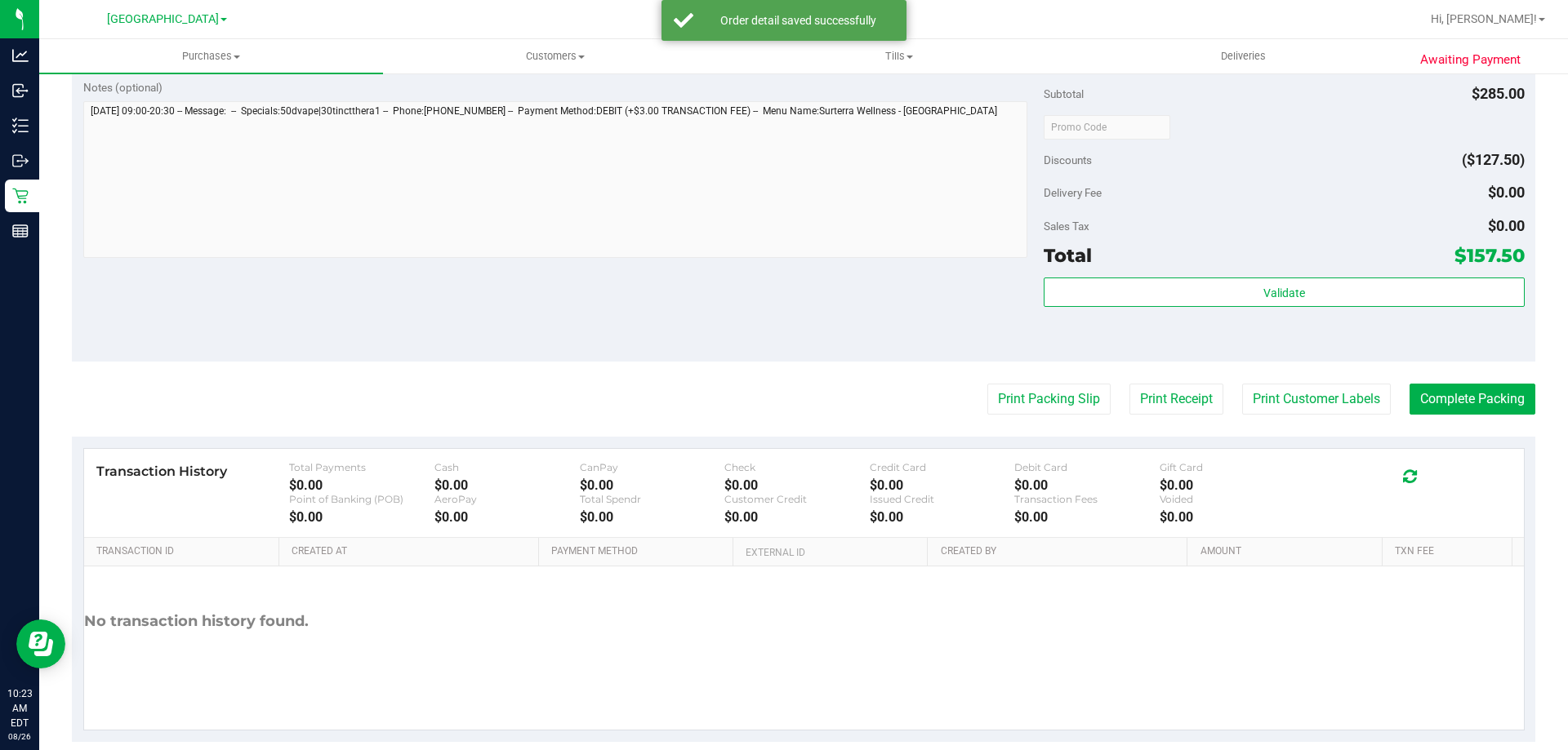
scroll to position [679, 0]
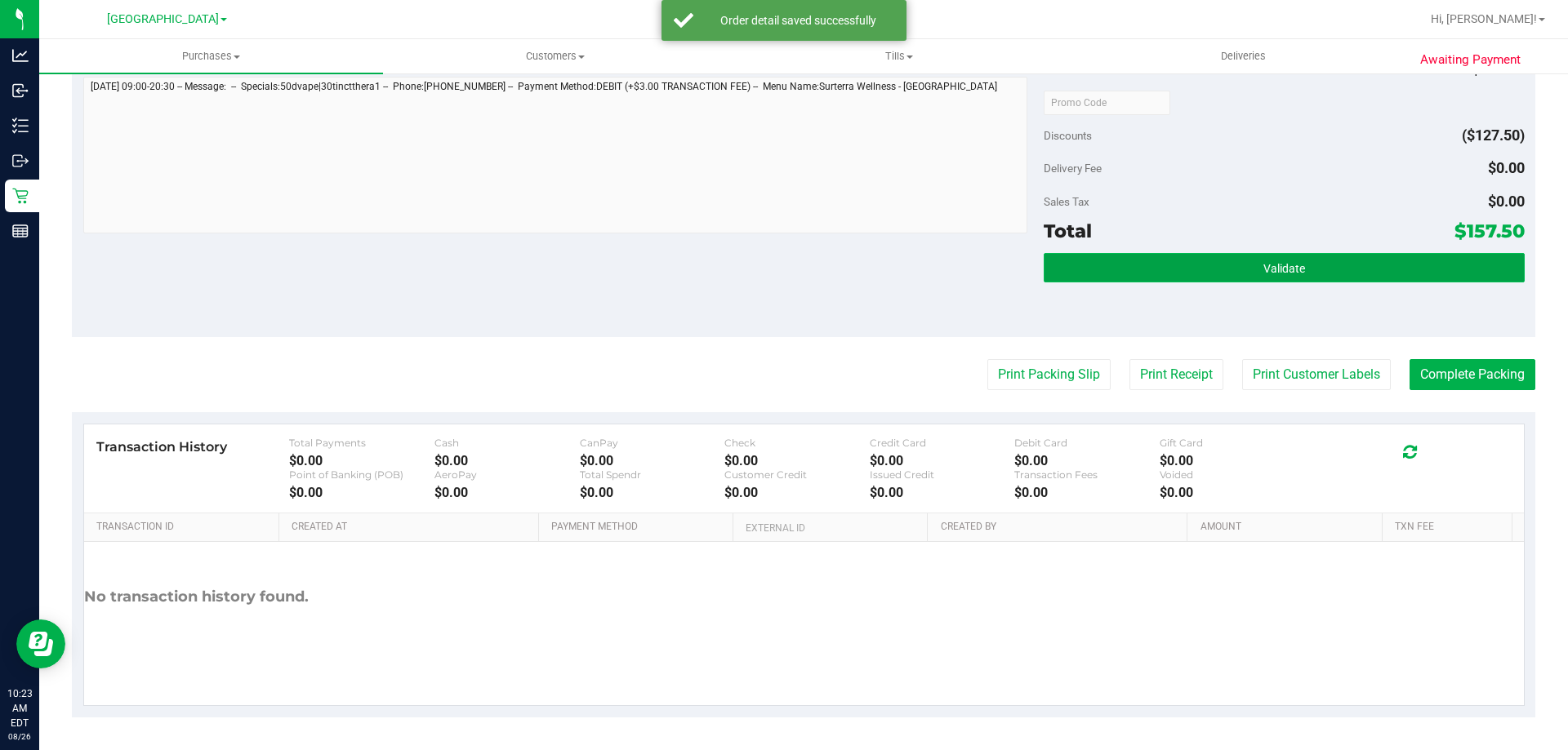
click at [1383, 275] on button "Validate" at bounding box center [1283, 268] width 480 height 29
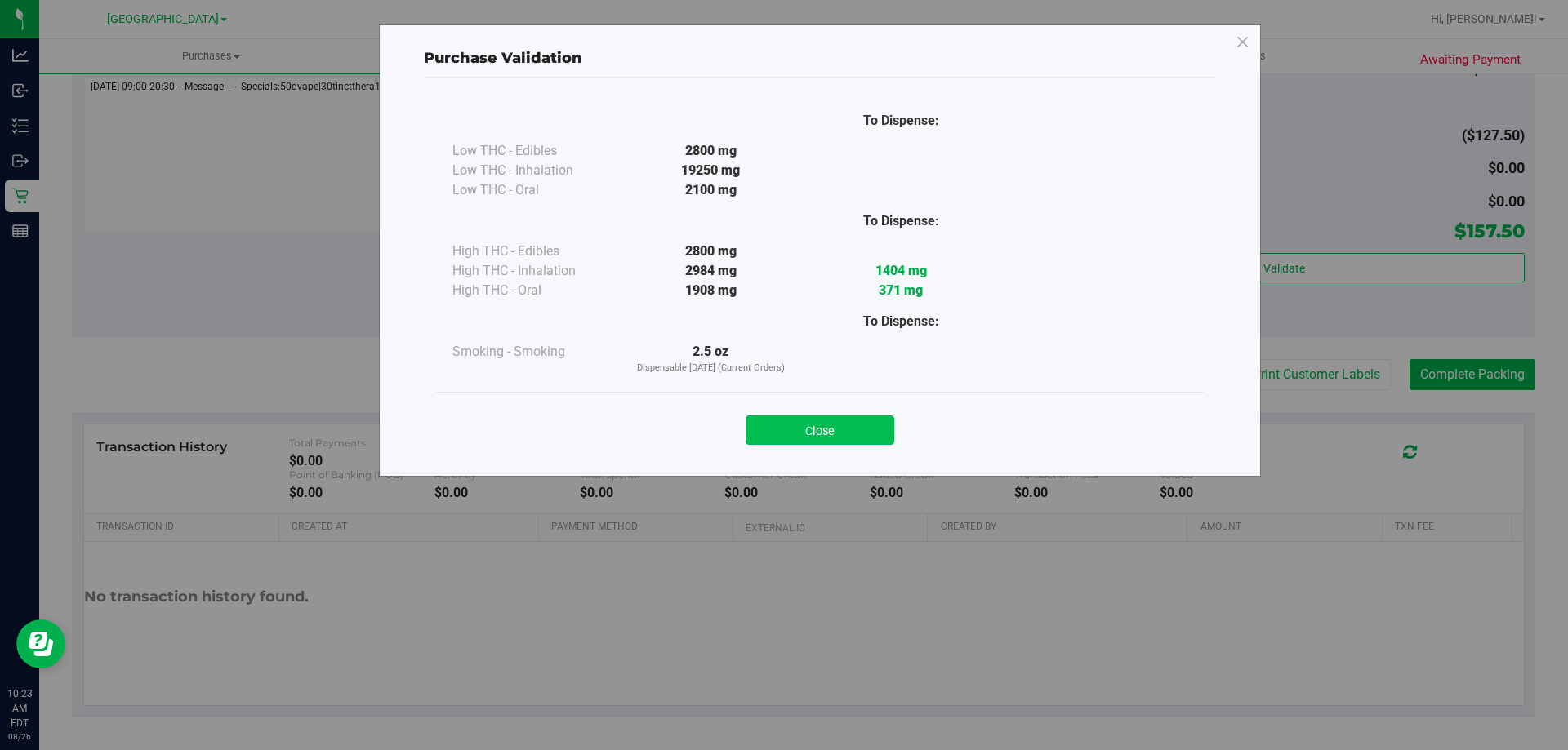
click at [861, 423] on button "Close" at bounding box center [820, 431] width 149 height 29
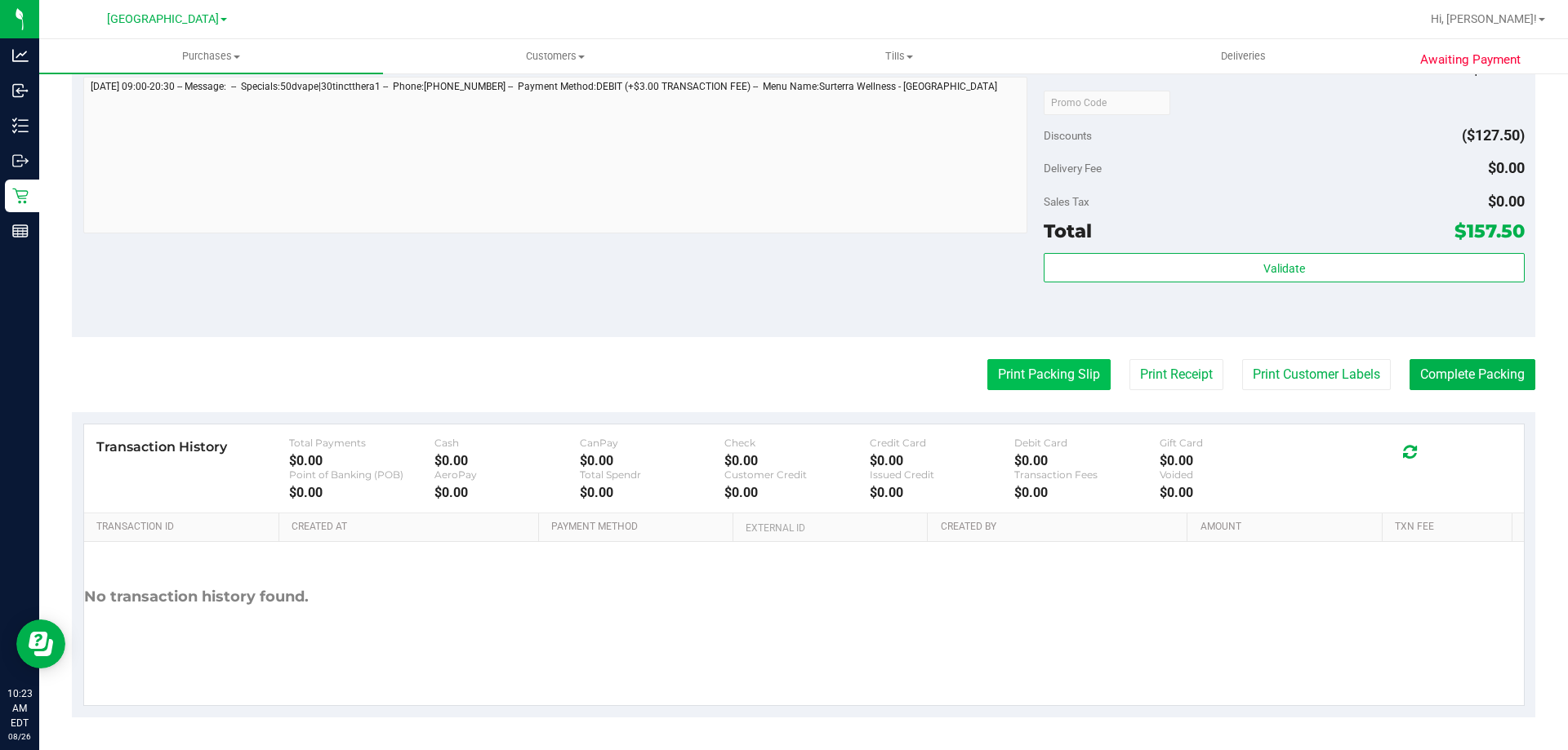
click at [1061, 386] on button "Print Packing Slip" at bounding box center [1048, 375] width 123 height 31
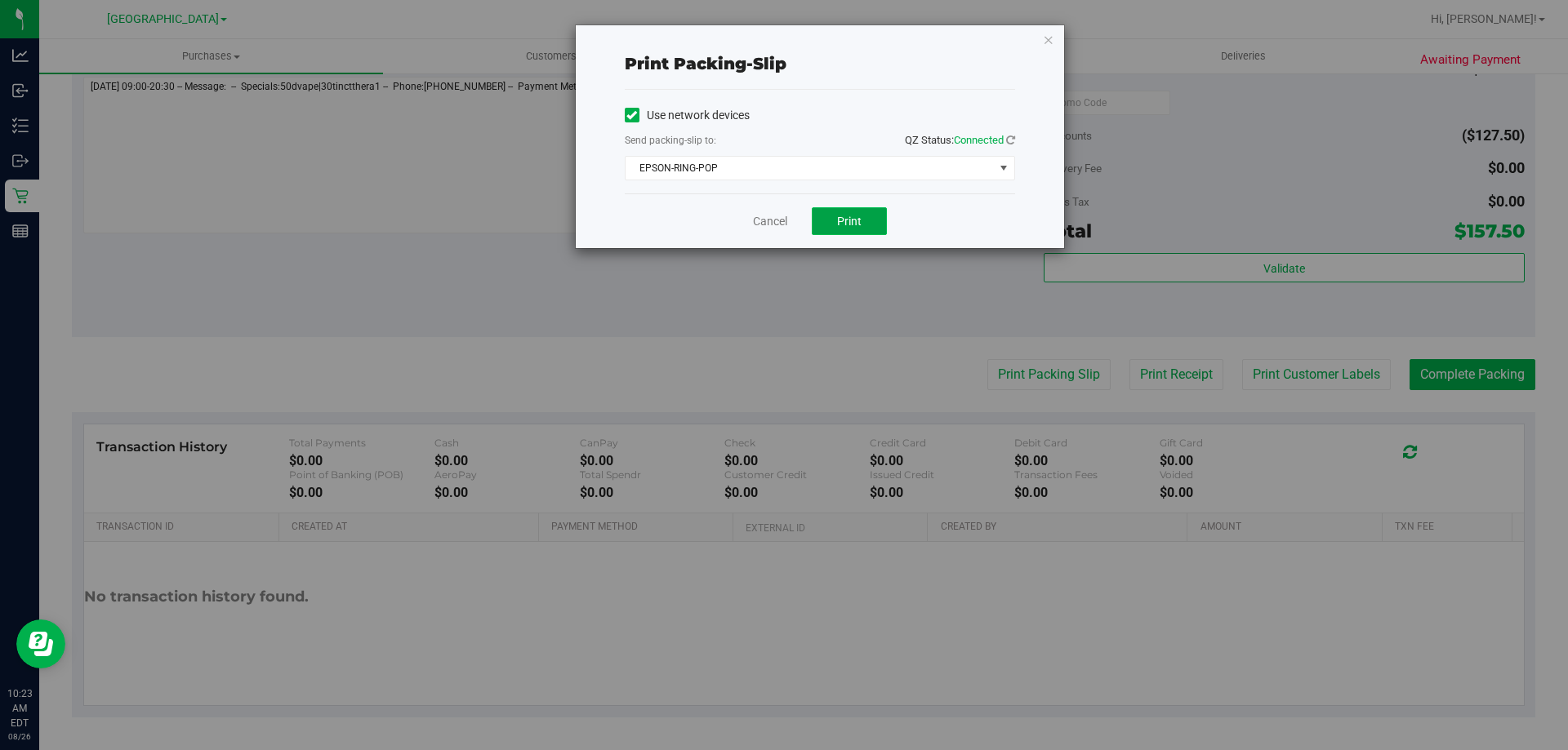
click at [832, 220] on button "Print" at bounding box center [849, 221] width 75 height 28
click at [753, 226] on link "Cancel" at bounding box center [769, 221] width 34 height 17
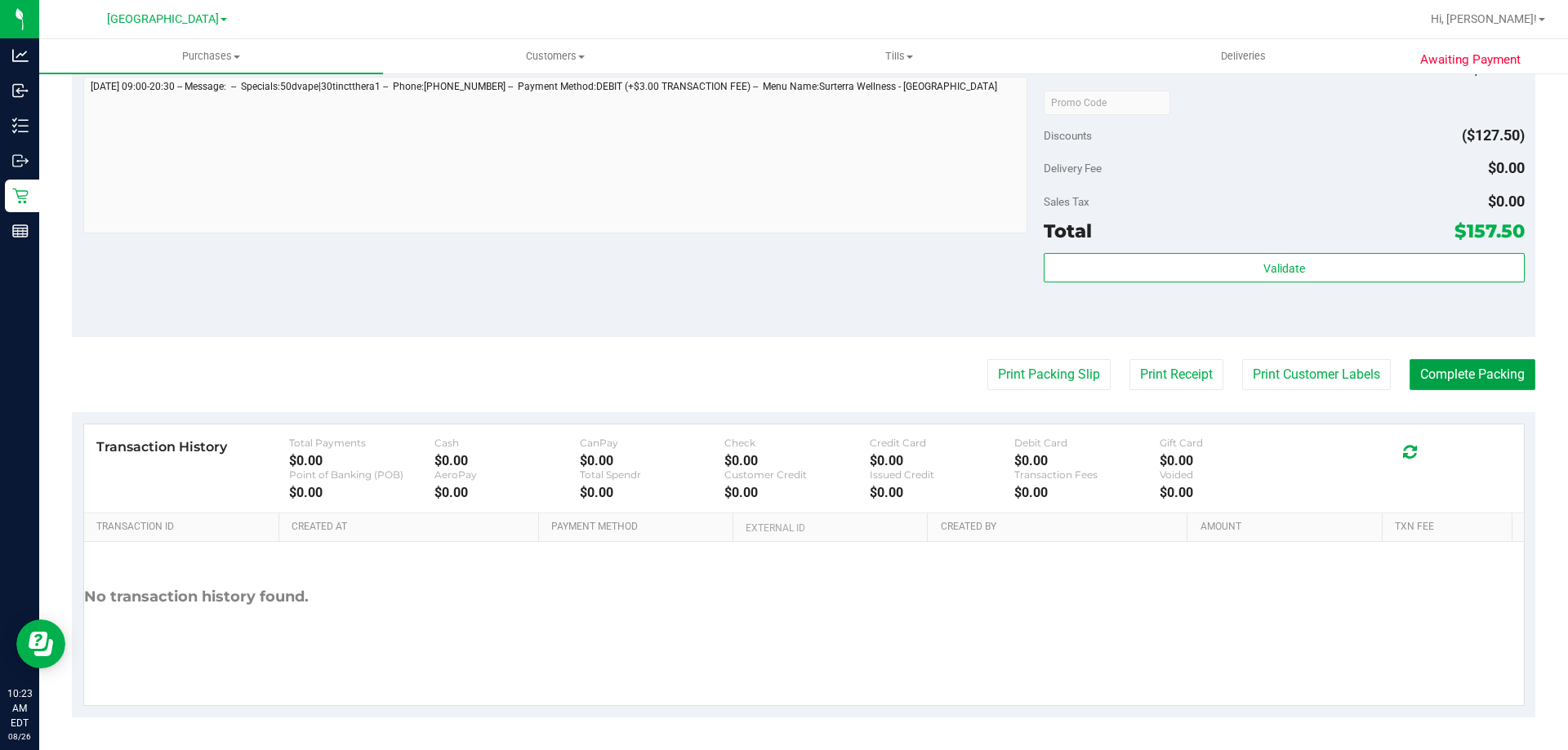
click at [1467, 388] on button "Complete Packing" at bounding box center [1472, 375] width 126 height 31
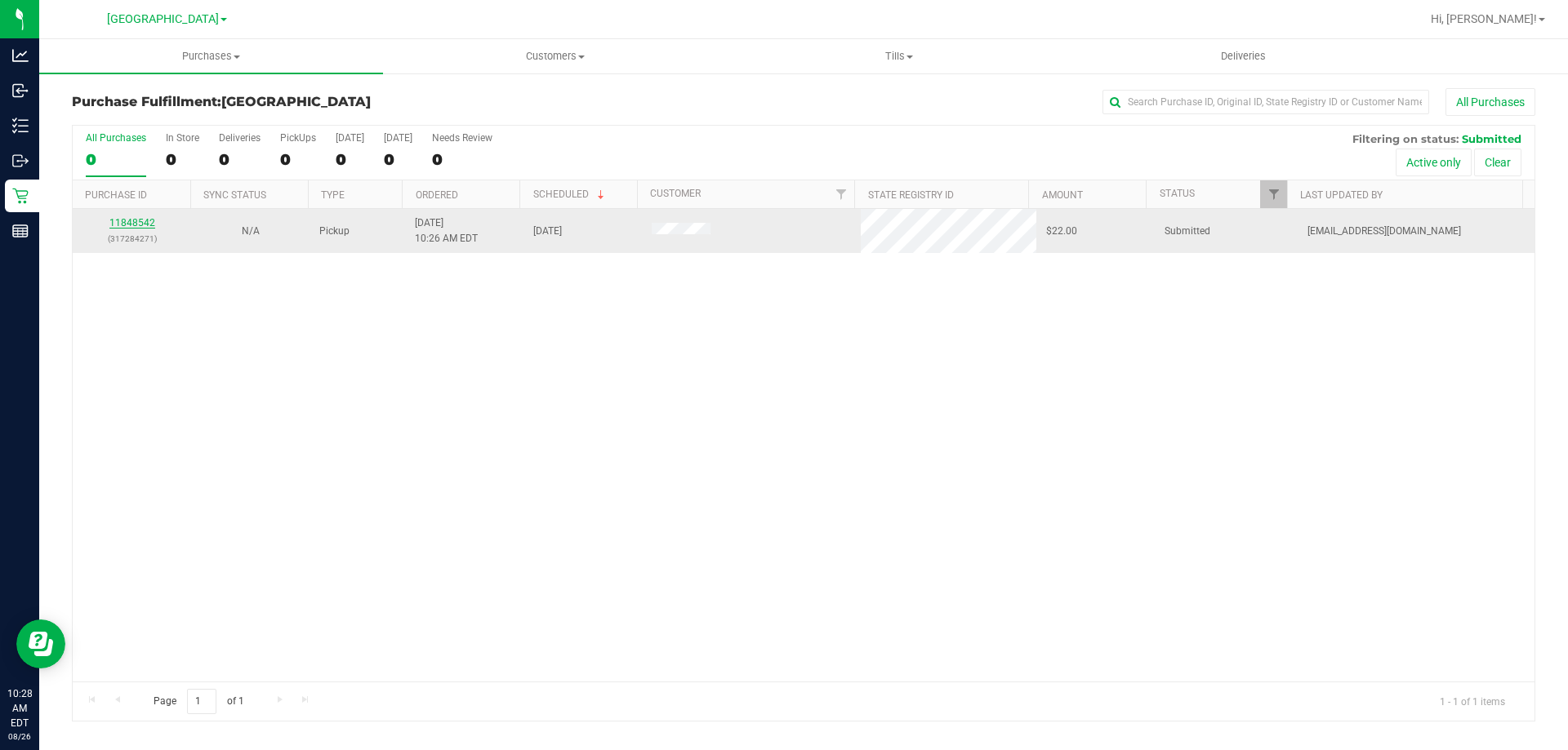
click at [146, 224] on link "11848542" at bounding box center [132, 223] width 46 height 11
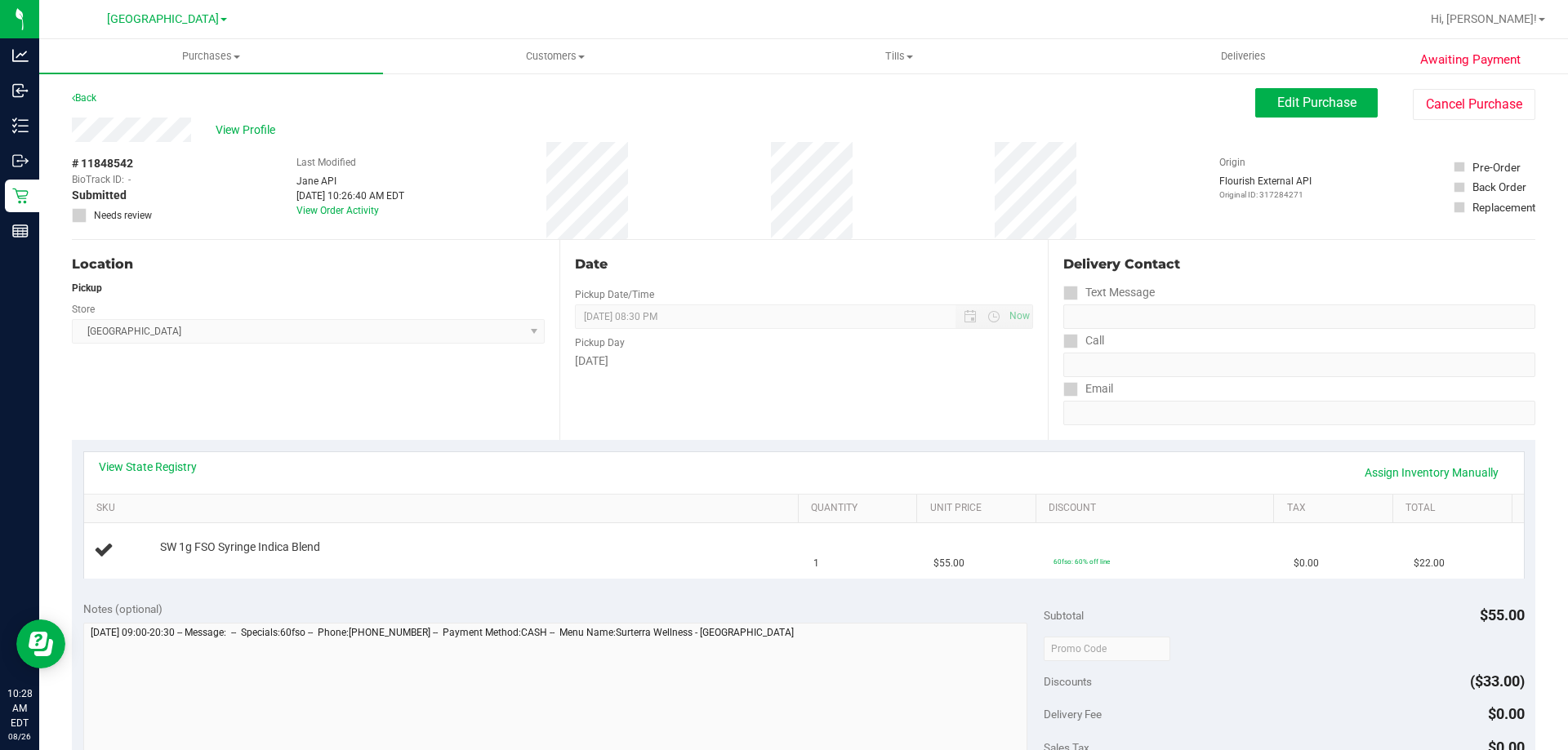
click at [737, 476] on div "View State Registry Assign Inventory Manually" at bounding box center [804, 473] width 1410 height 28
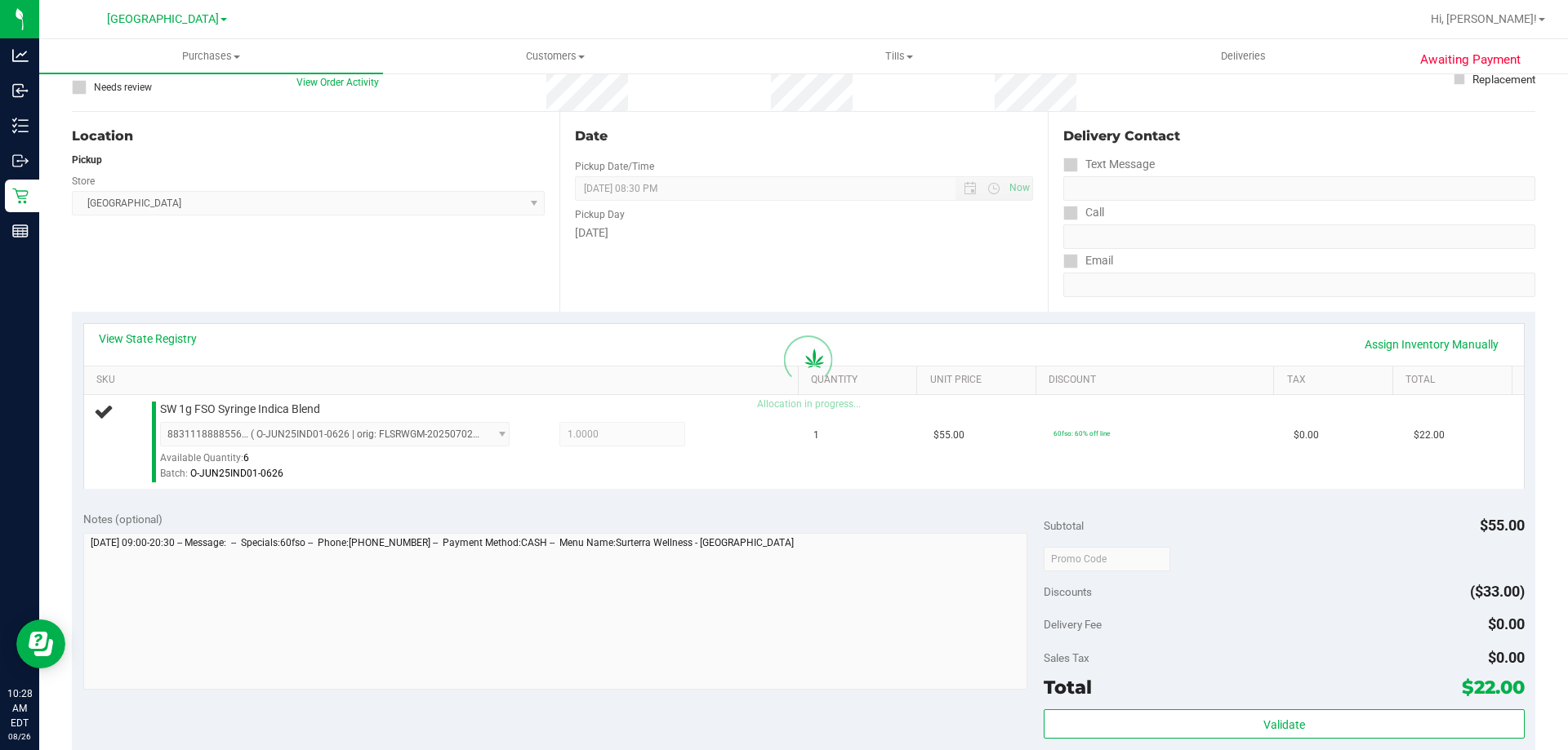
scroll to position [327, 0]
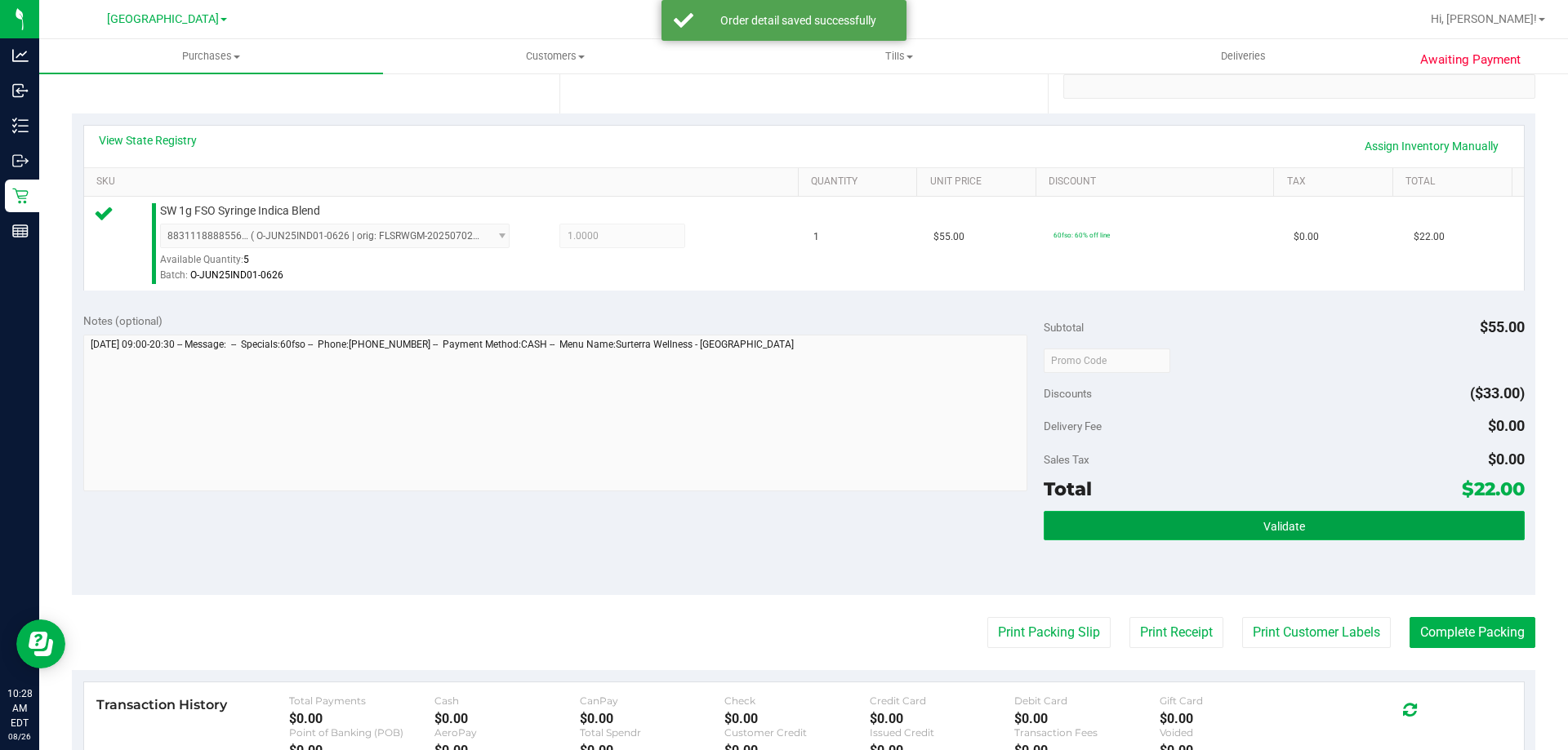
click at [1325, 521] on button "Validate" at bounding box center [1283, 526] width 480 height 29
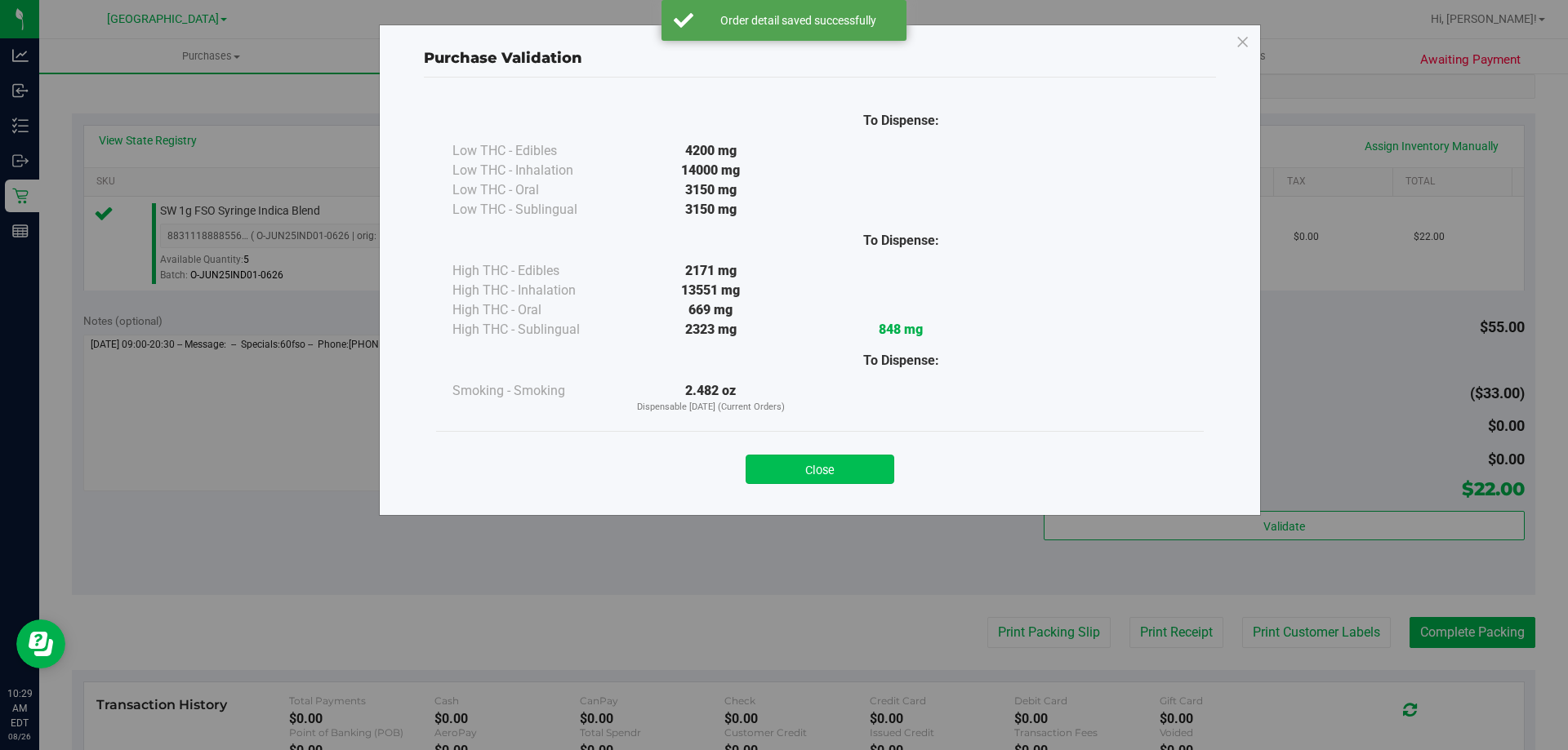
click at [847, 469] on button "Close" at bounding box center [820, 469] width 149 height 29
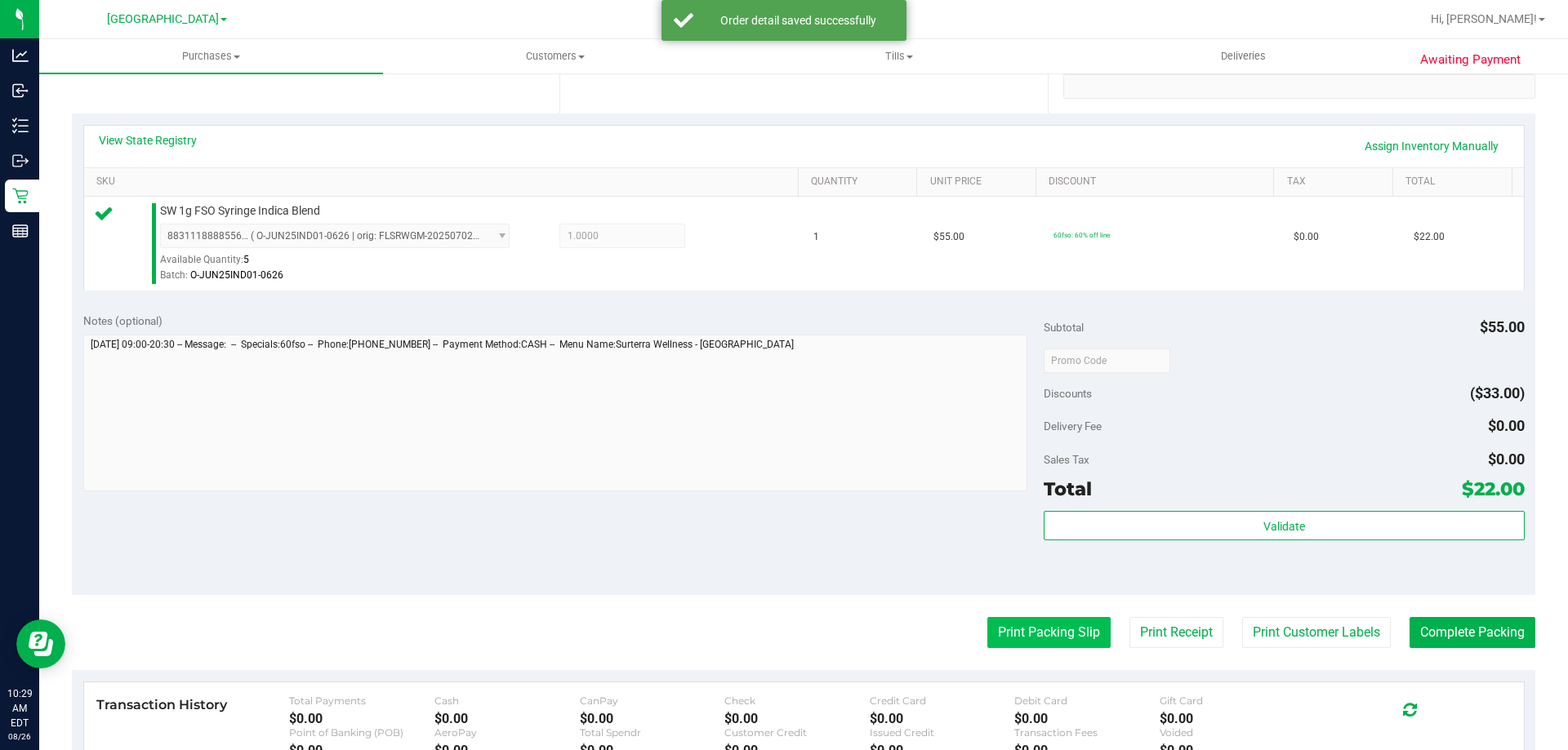
click at [1070, 644] on button "Print Packing Slip" at bounding box center [1048, 632] width 123 height 31
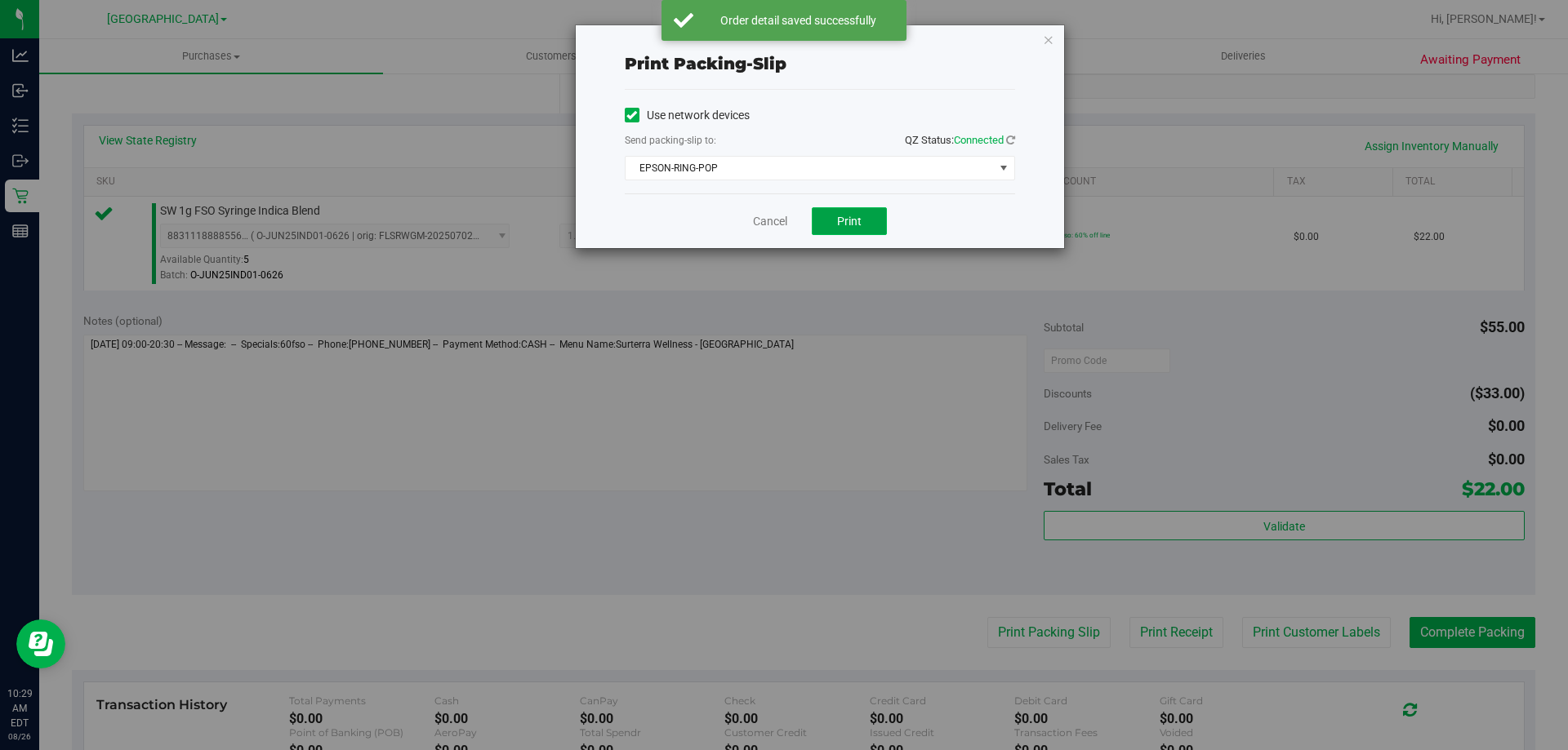
click at [845, 213] on button "Print" at bounding box center [849, 221] width 75 height 28
click at [780, 222] on link "Cancel" at bounding box center [769, 221] width 34 height 17
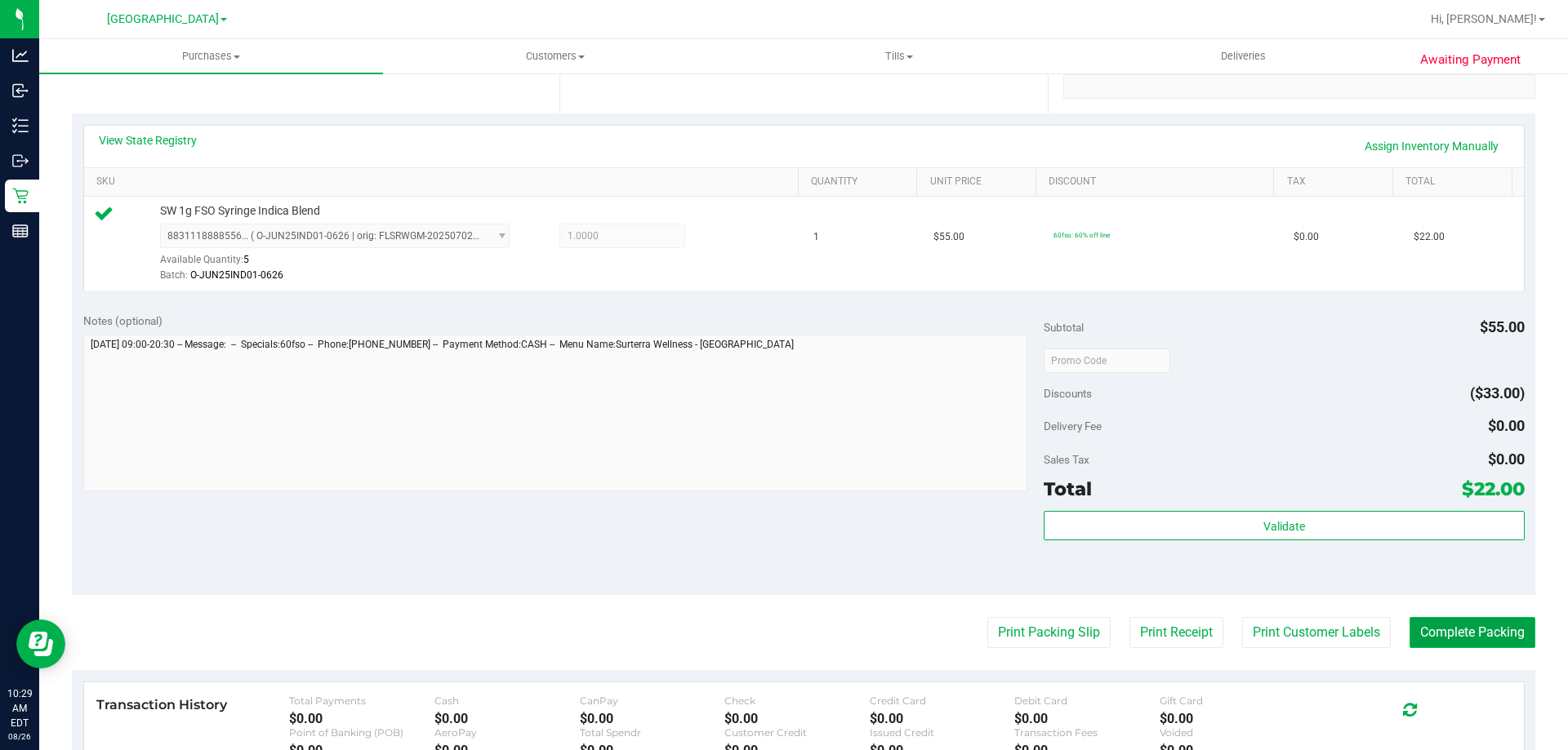
click at [1499, 629] on button "Complete Packing" at bounding box center [1472, 632] width 126 height 31
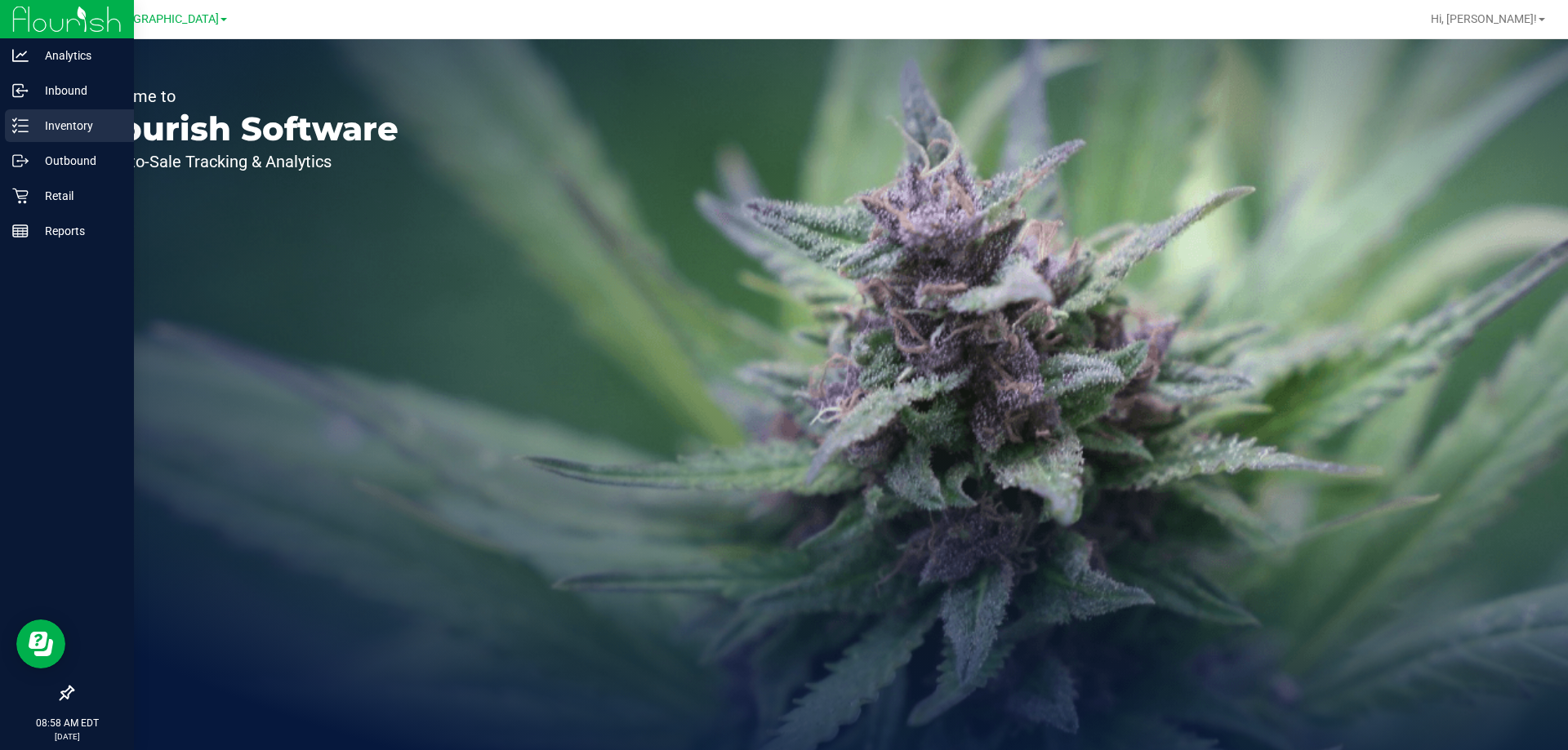
click at [26, 125] on icon at bounding box center [20, 126] width 17 height 17
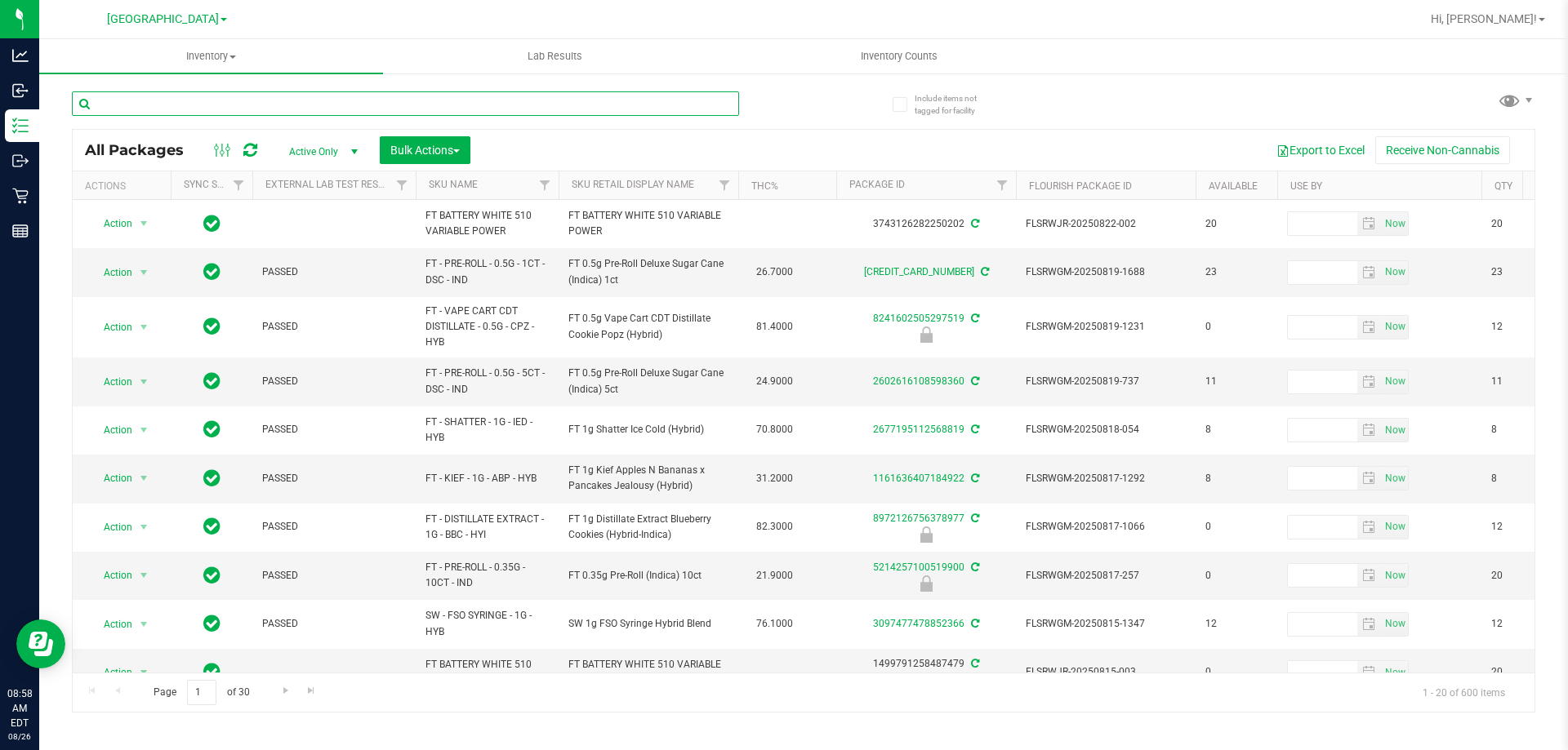
click at [364, 104] on input "text" at bounding box center [405, 104] width 667 height 25
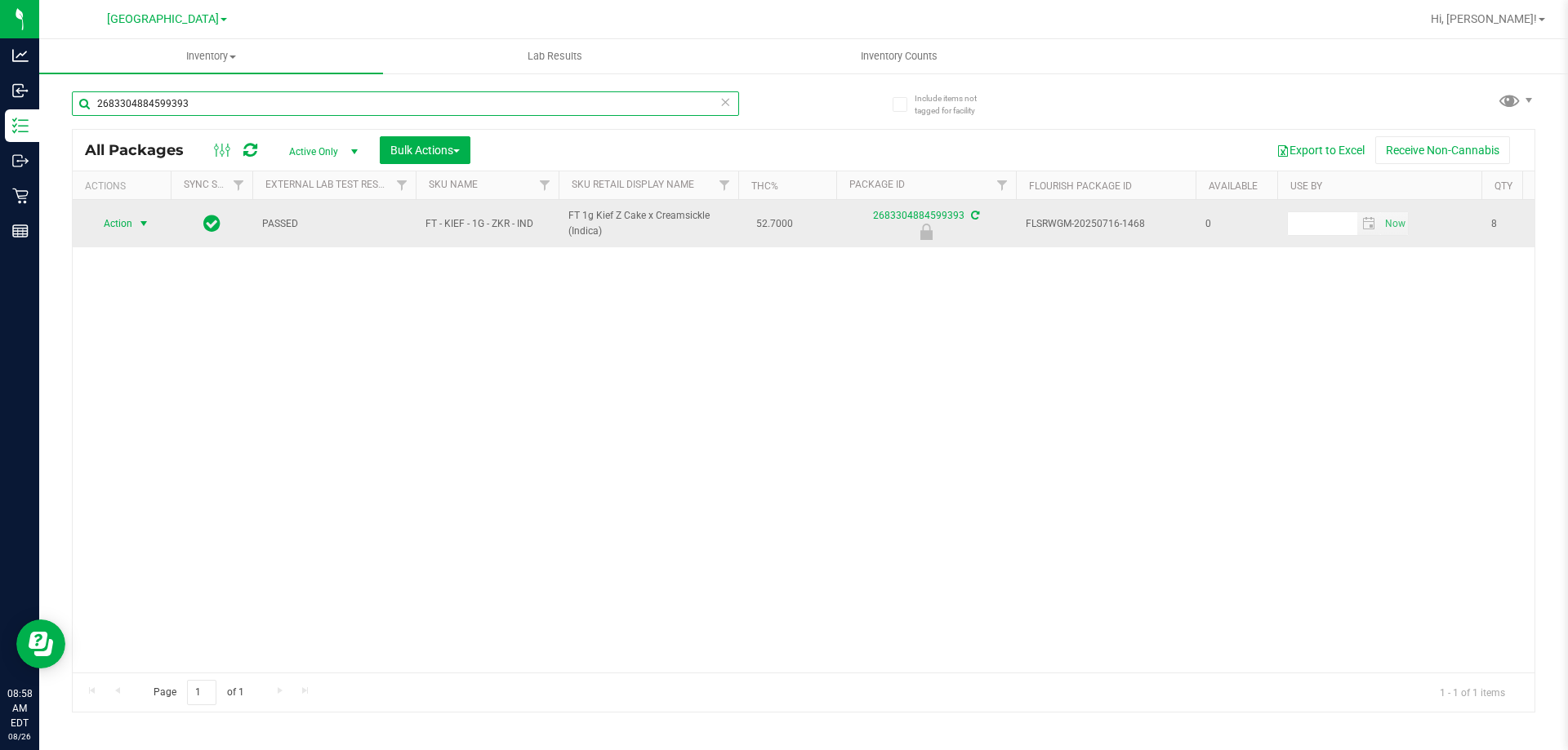
type input "2683304884599393"
click at [140, 222] on span "select" at bounding box center [143, 224] width 13 height 13
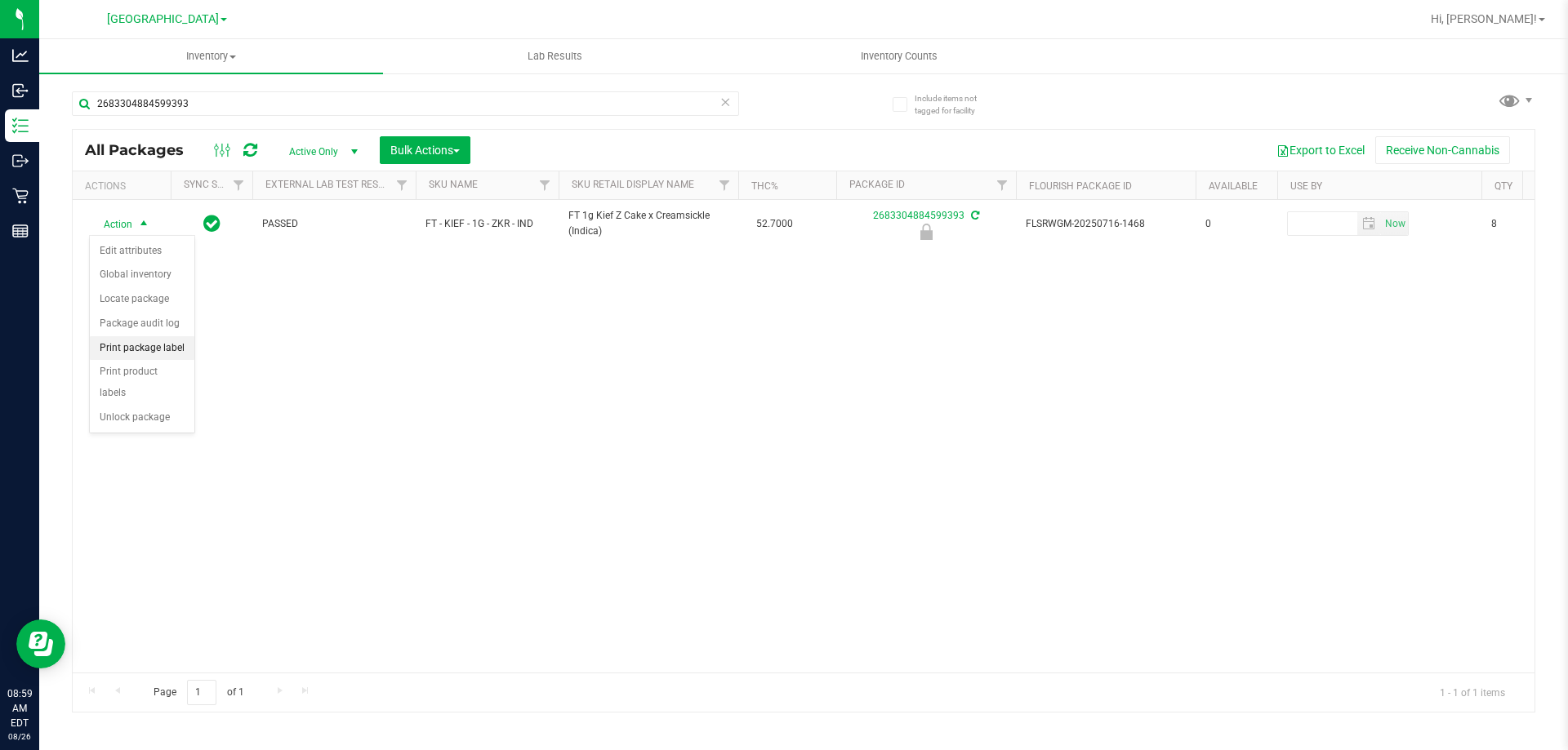
click at [164, 341] on li "Print package label" at bounding box center [142, 348] width 105 height 25
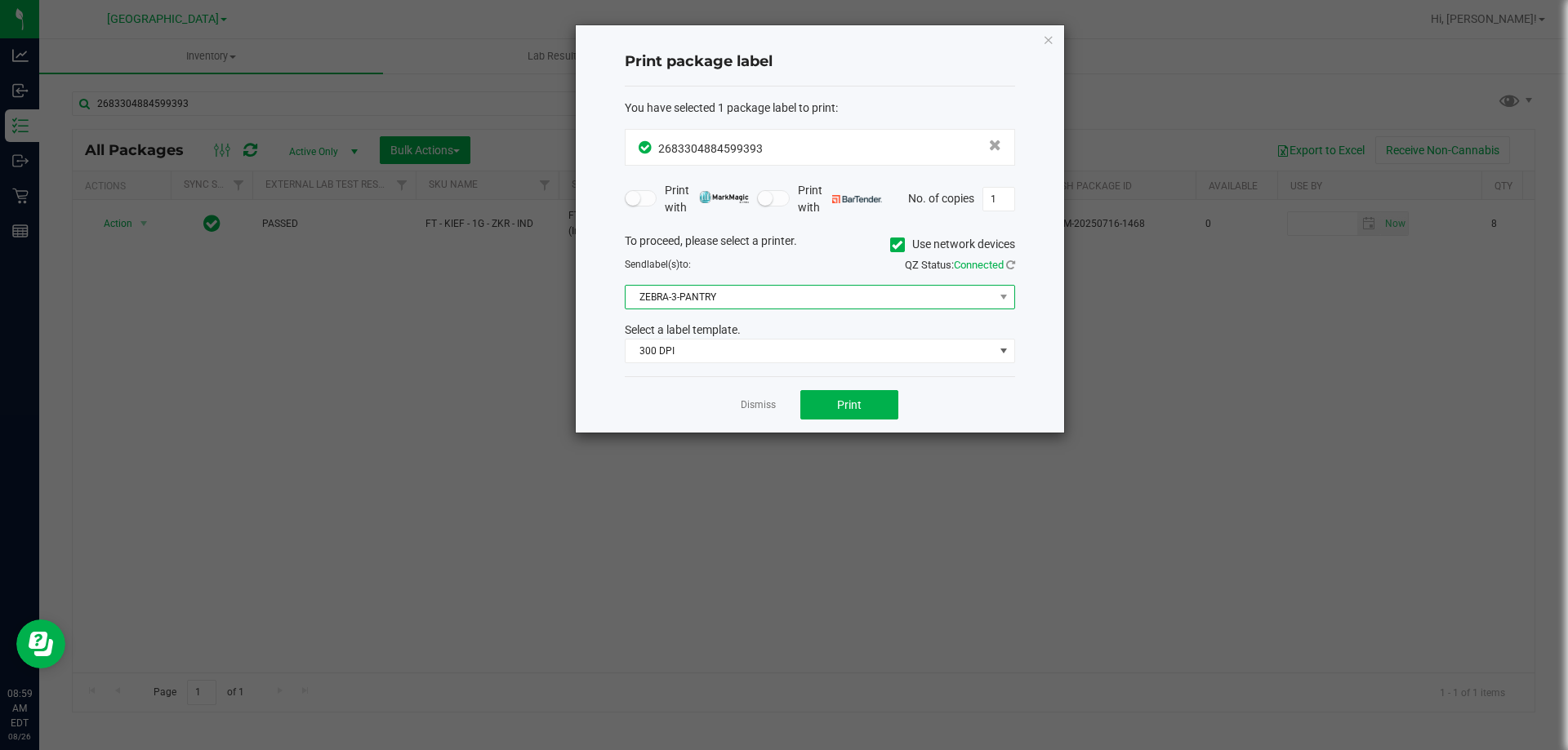
click at [771, 308] on span "ZEBRA-3-PANTRY" at bounding box center [809, 297] width 368 height 23
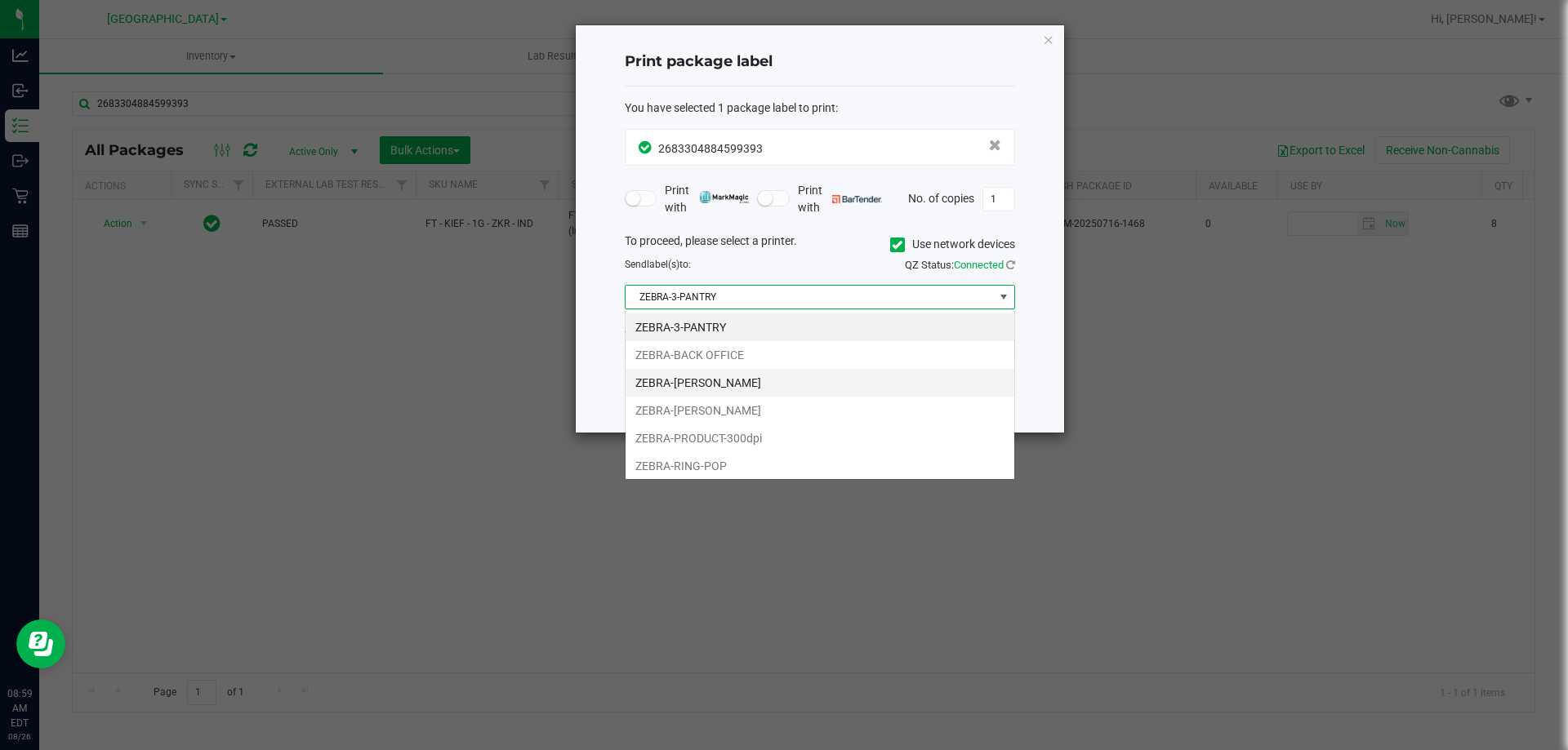
scroll to position [25, 390]
click at [723, 457] on li "ZEBRA-RING-POP" at bounding box center [819, 466] width 388 height 28
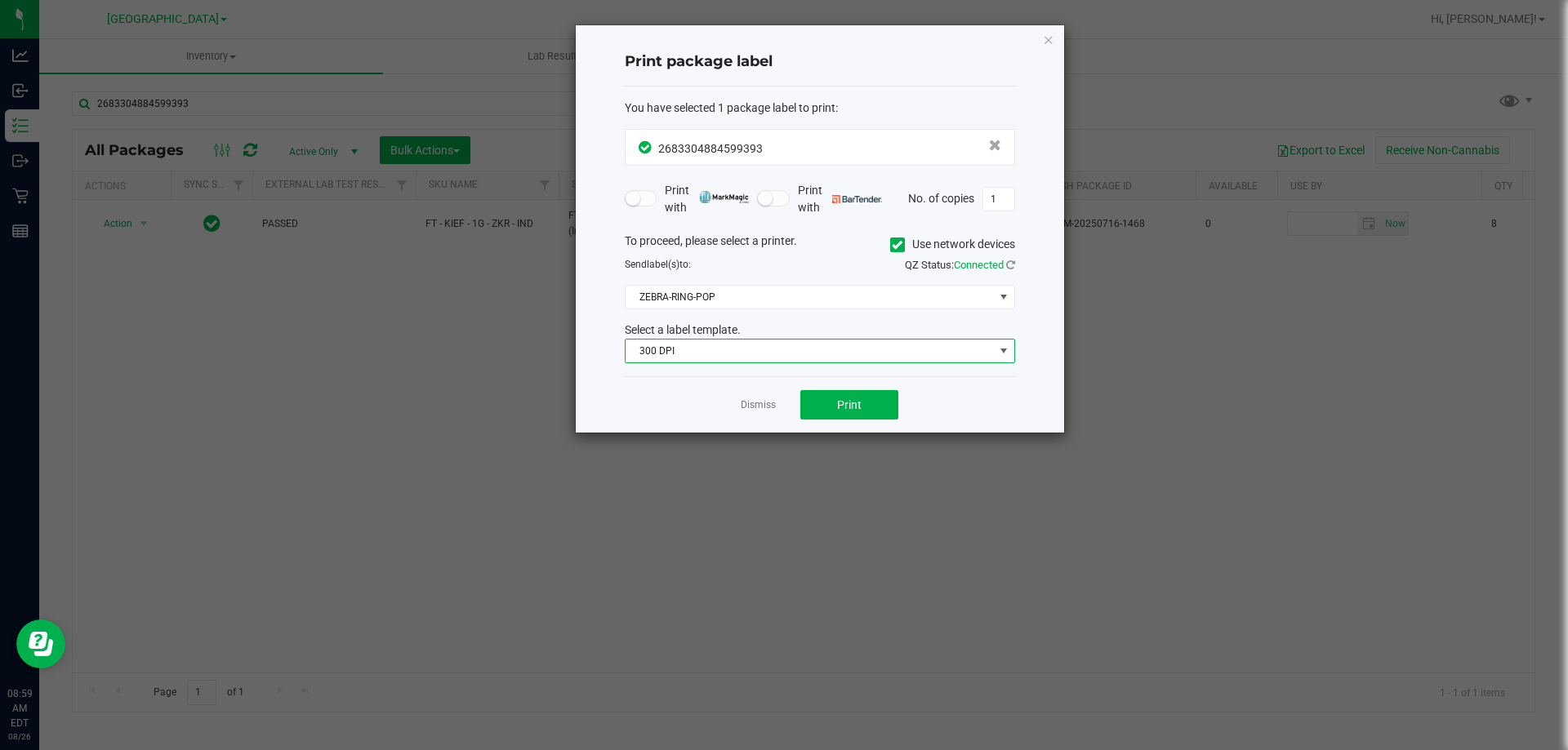
click at [735, 357] on span "300 DPI" at bounding box center [809, 351] width 368 height 23
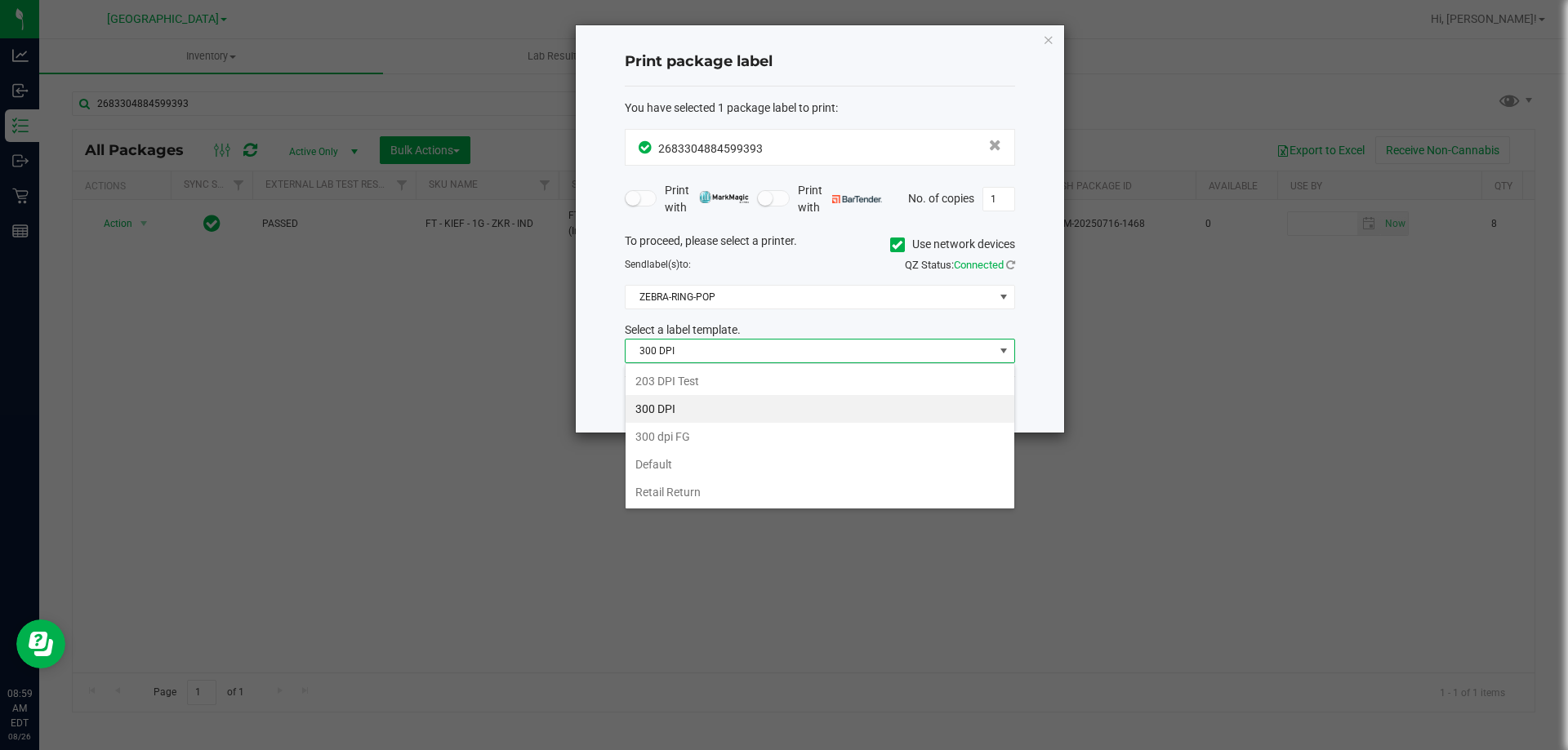
click at [709, 386] on li "203 DPI Test" at bounding box center [819, 381] width 388 height 28
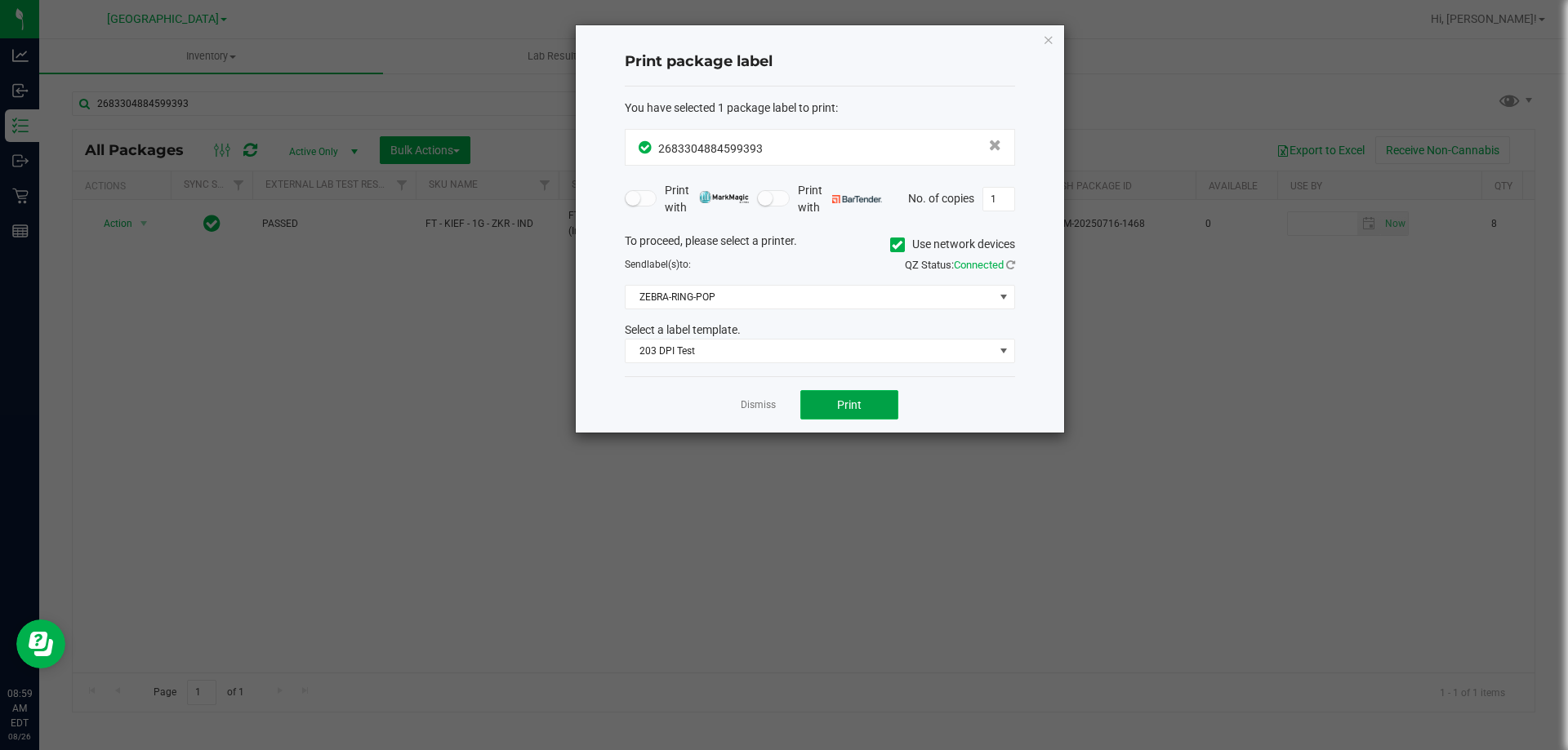
click at [883, 405] on button "Print" at bounding box center [849, 405] width 98 height 29
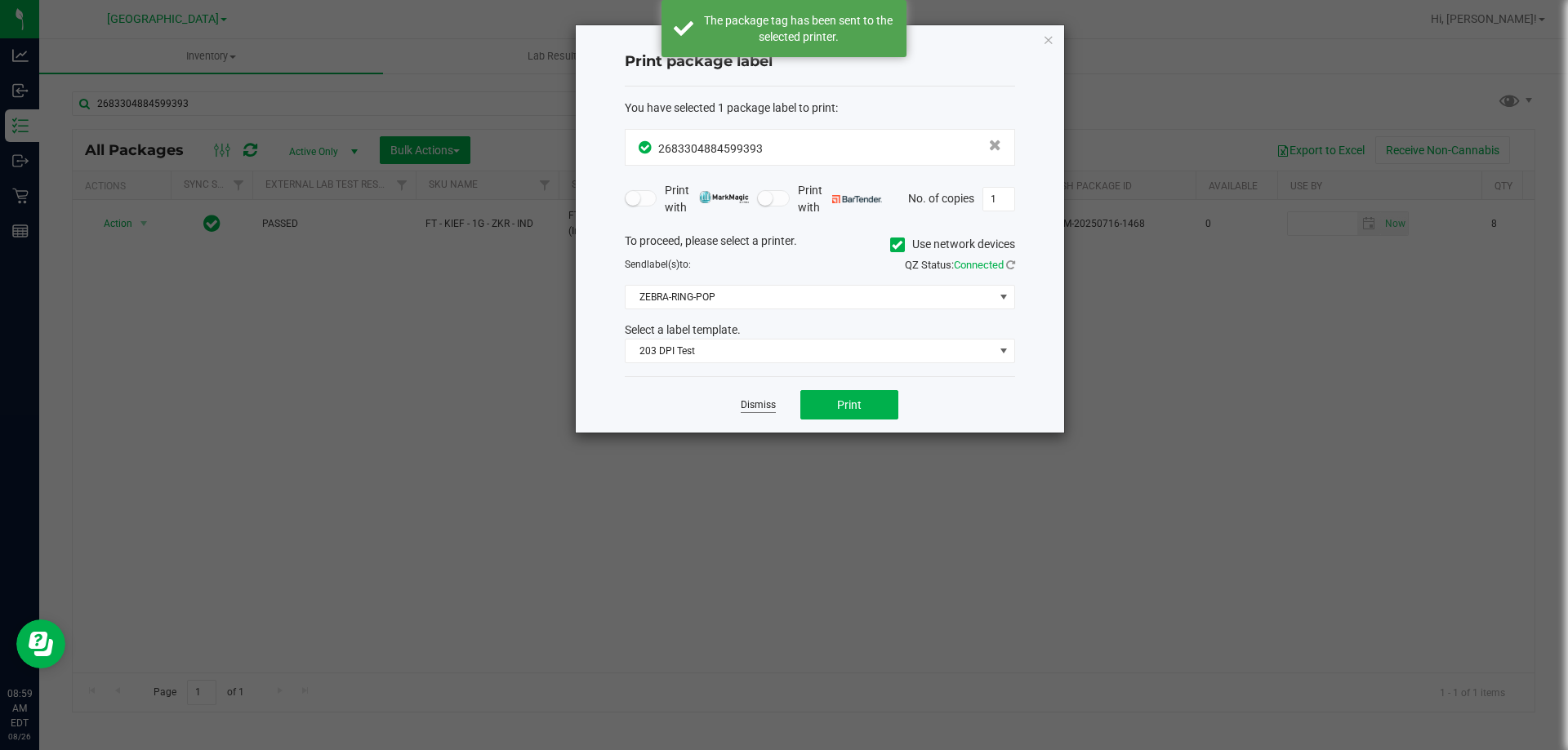
click at [758, 403] on link "Dismiss" at bounding box center [758, 405] width 35 height 14
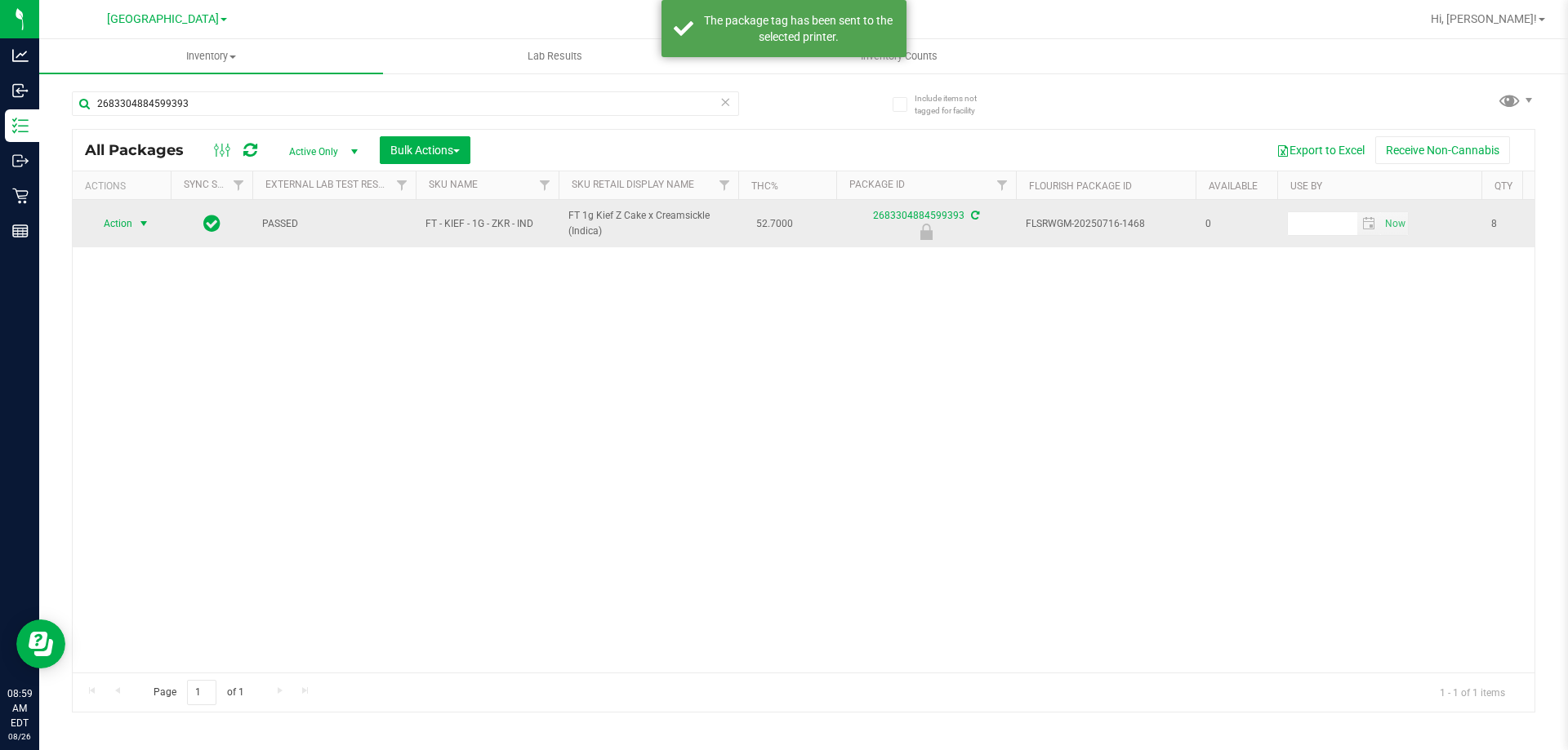
click at [134, 222] on span "select" at bounding box center [144, 223] width 20 height 23
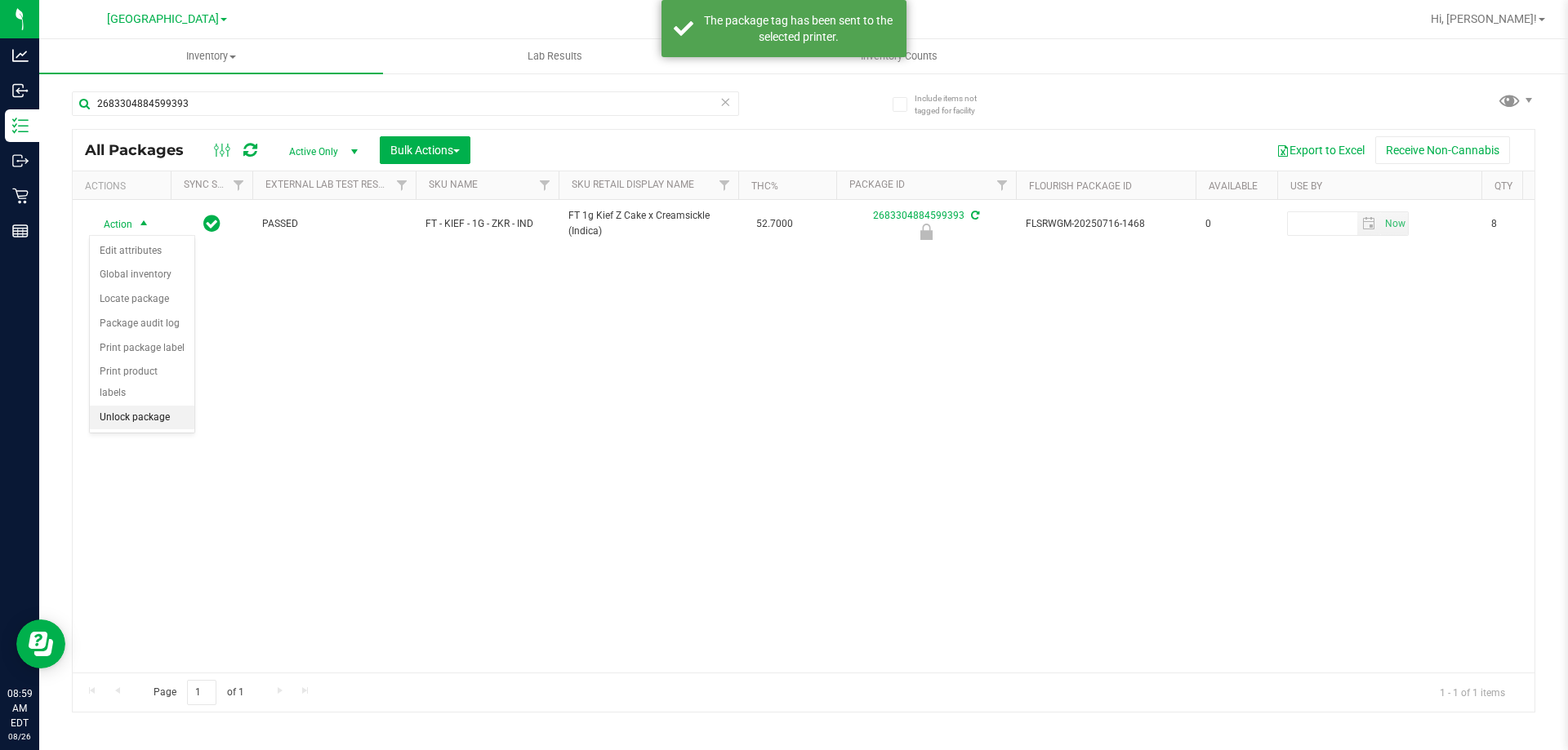
click at [145, 406] on li "Unlock package" at bounding box center [142, 418] width 105 height 25
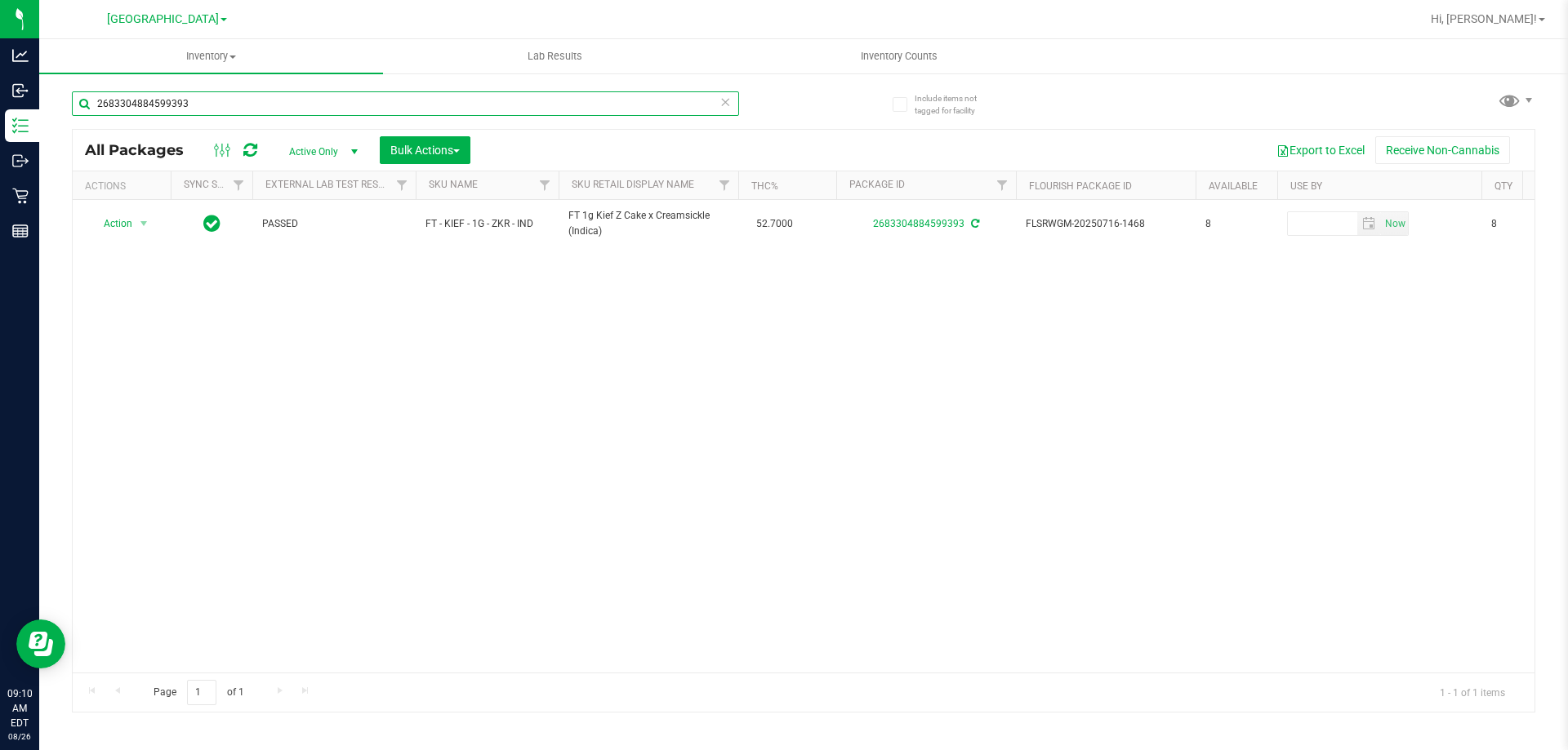
click at [295, 109] on input "2683304884599393" at bounding box center [405, 104] width 667 height 25
type input "4089680411523779"
click at [474, 397] on div "Action Action Edit attributes Global inventory Locate package Package audit log…" at bounding box center [803, 436] width 1462 height 473
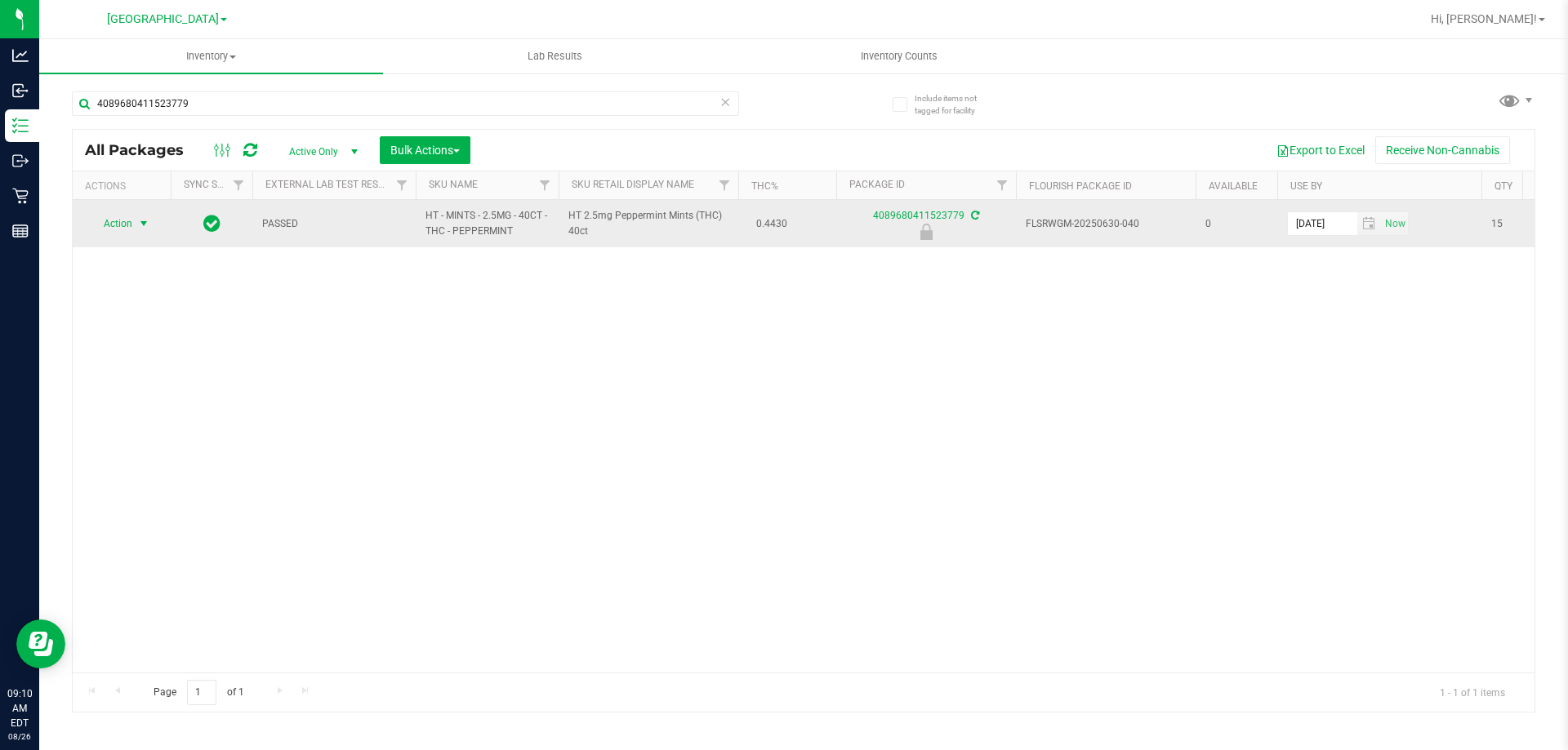
click at [139, 219] on span "select" at bounding box center [143, 224] width 13 height 13
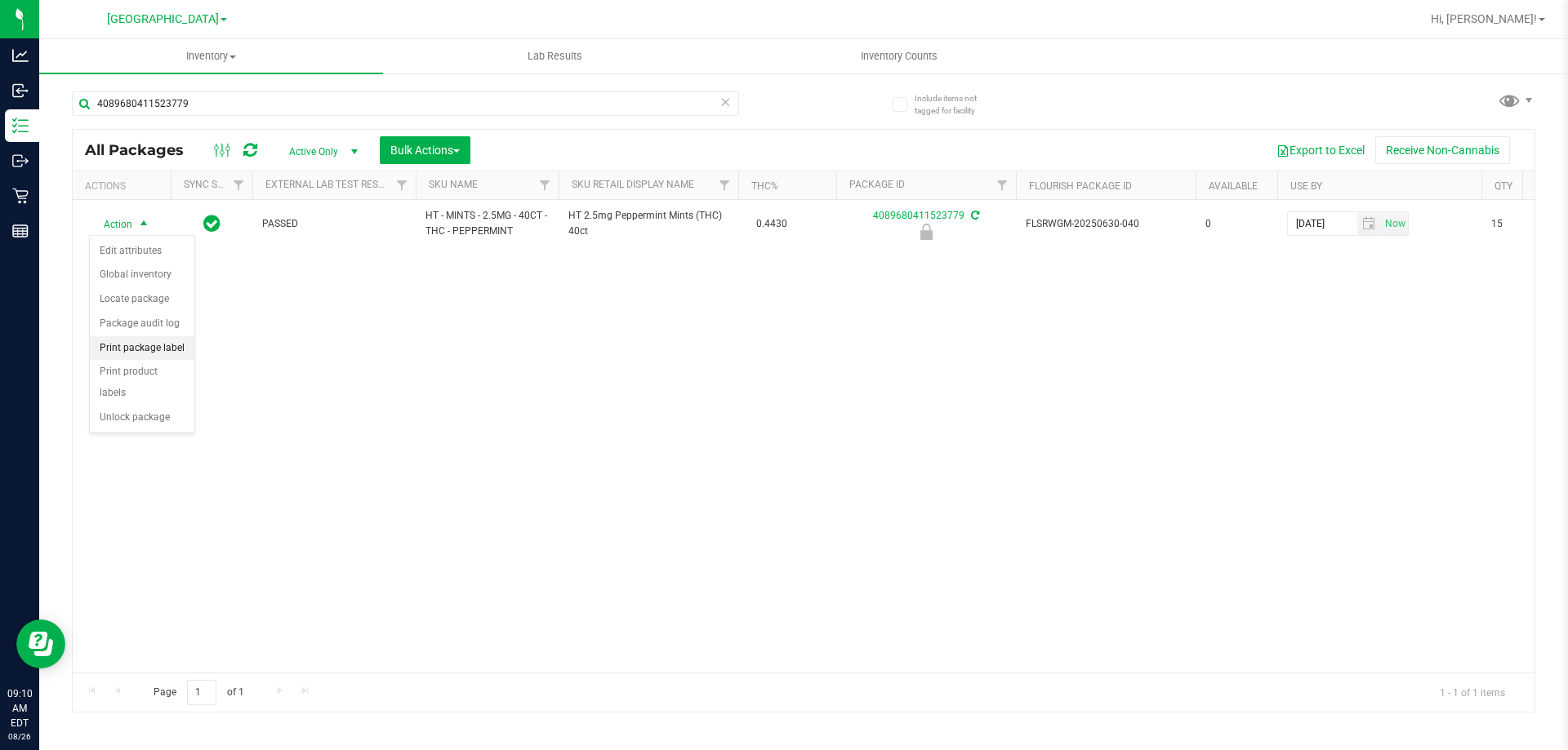
click at [162, 347] on li "Print package label" at bounding box center [142, 348] width 105 height 25
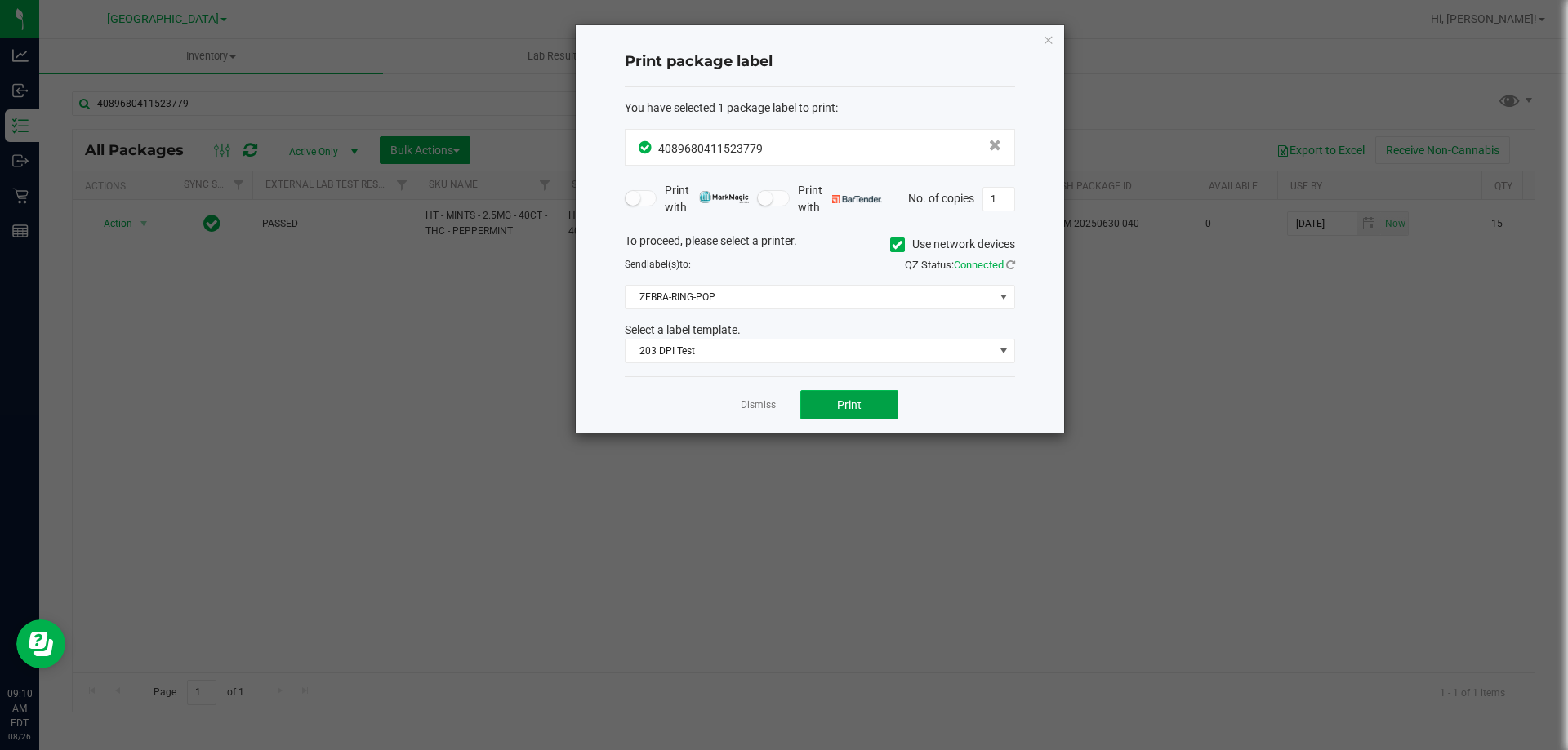
click at [834, 403] on button "Print" at bounding box center [849, 405] width 98 height 29
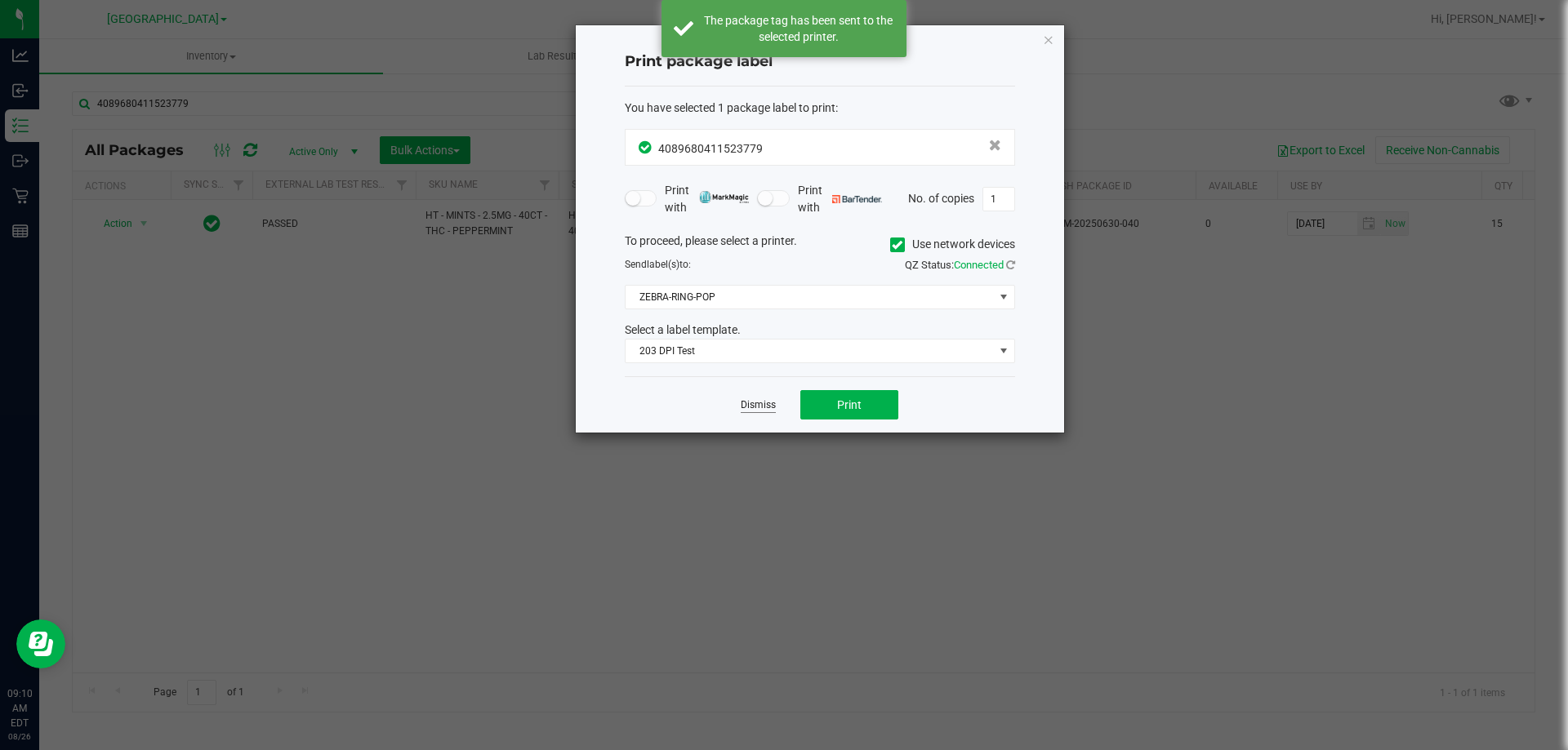
click at [766, 403] on link "Dismiss" at bounding box center [758, 405] width 35 height 14
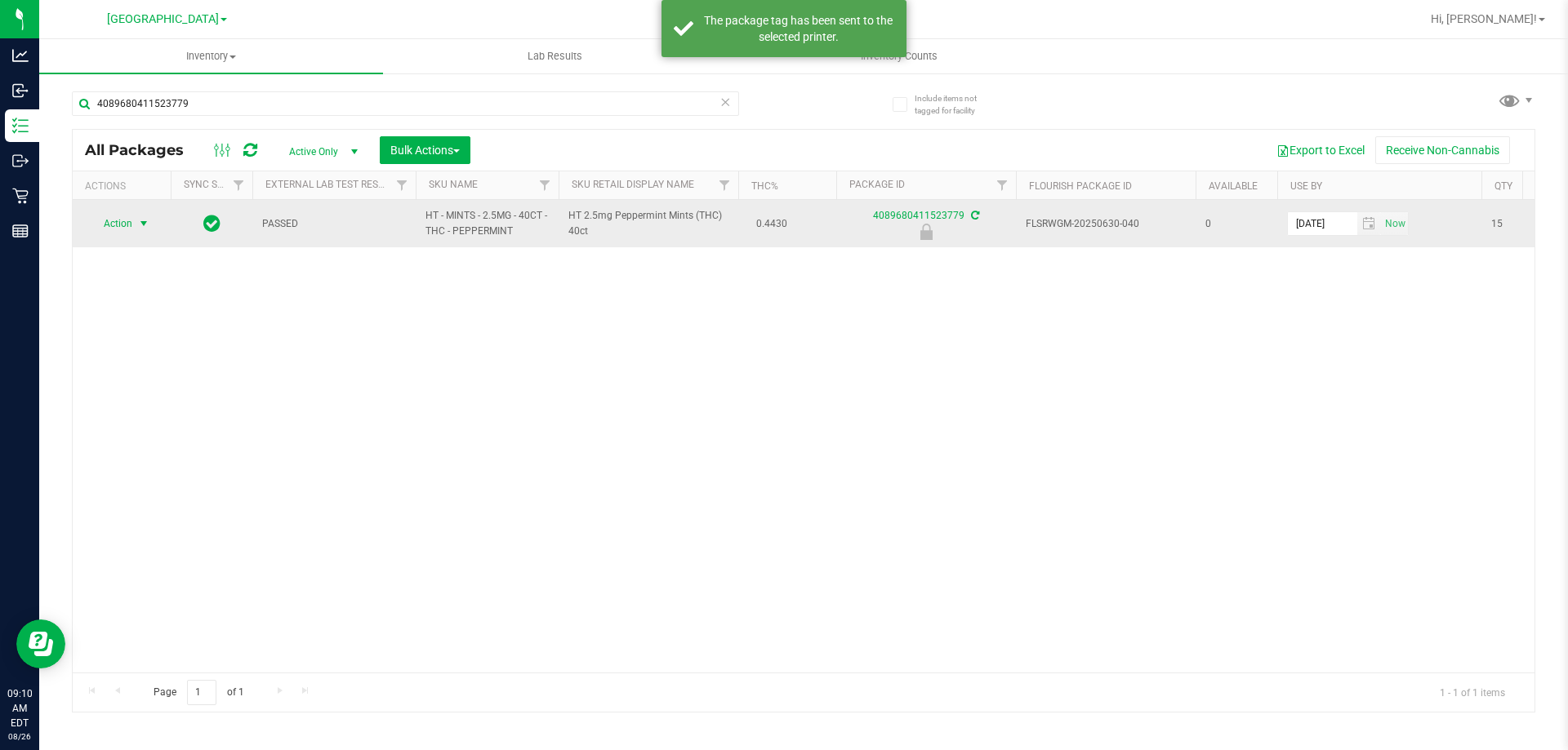
click at [122, 218] on span "Action" at bounding box center [111, 223] width 44 height 23
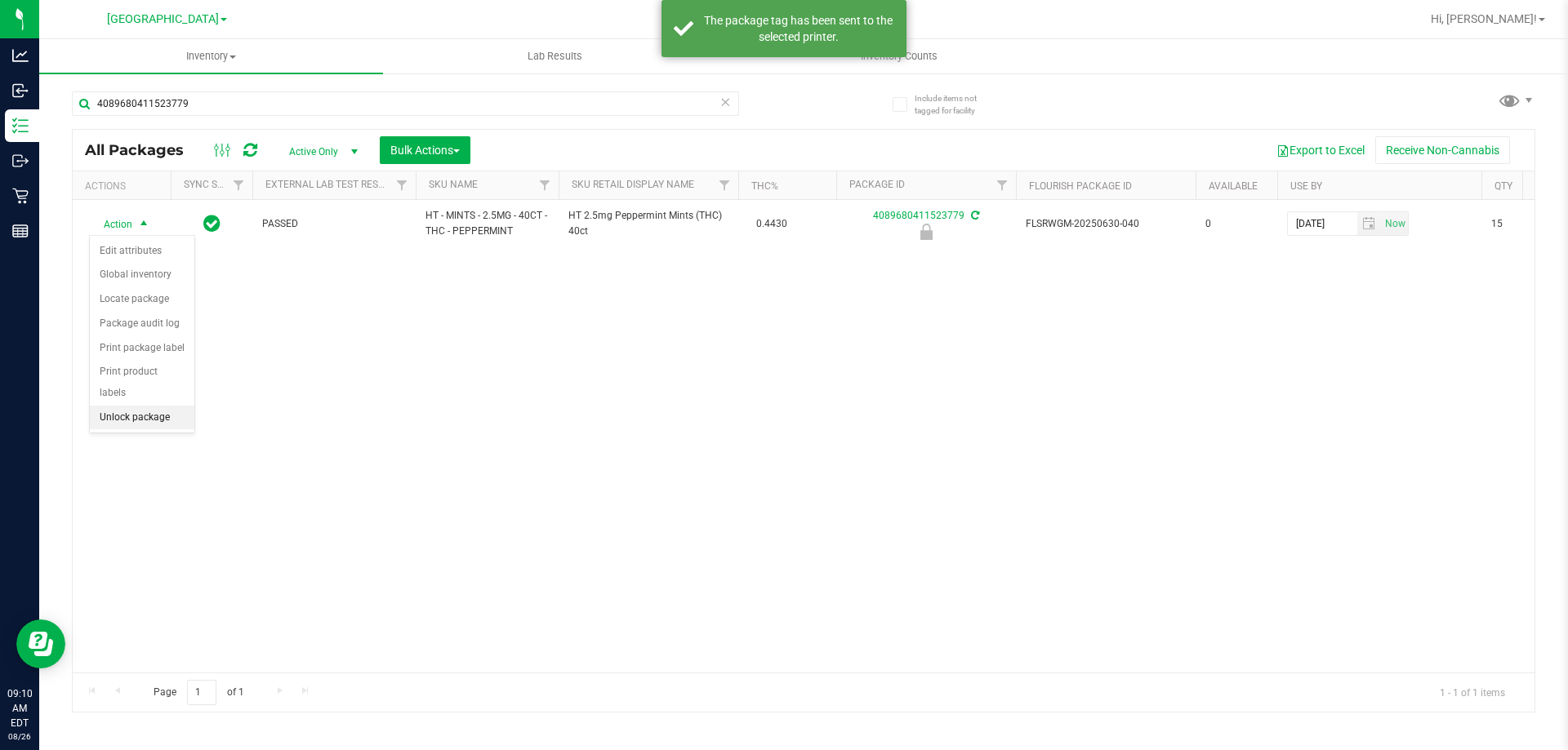
click at [165, 406] on li "Unlock package" at bounding box center [142, 418] width 105 height 25
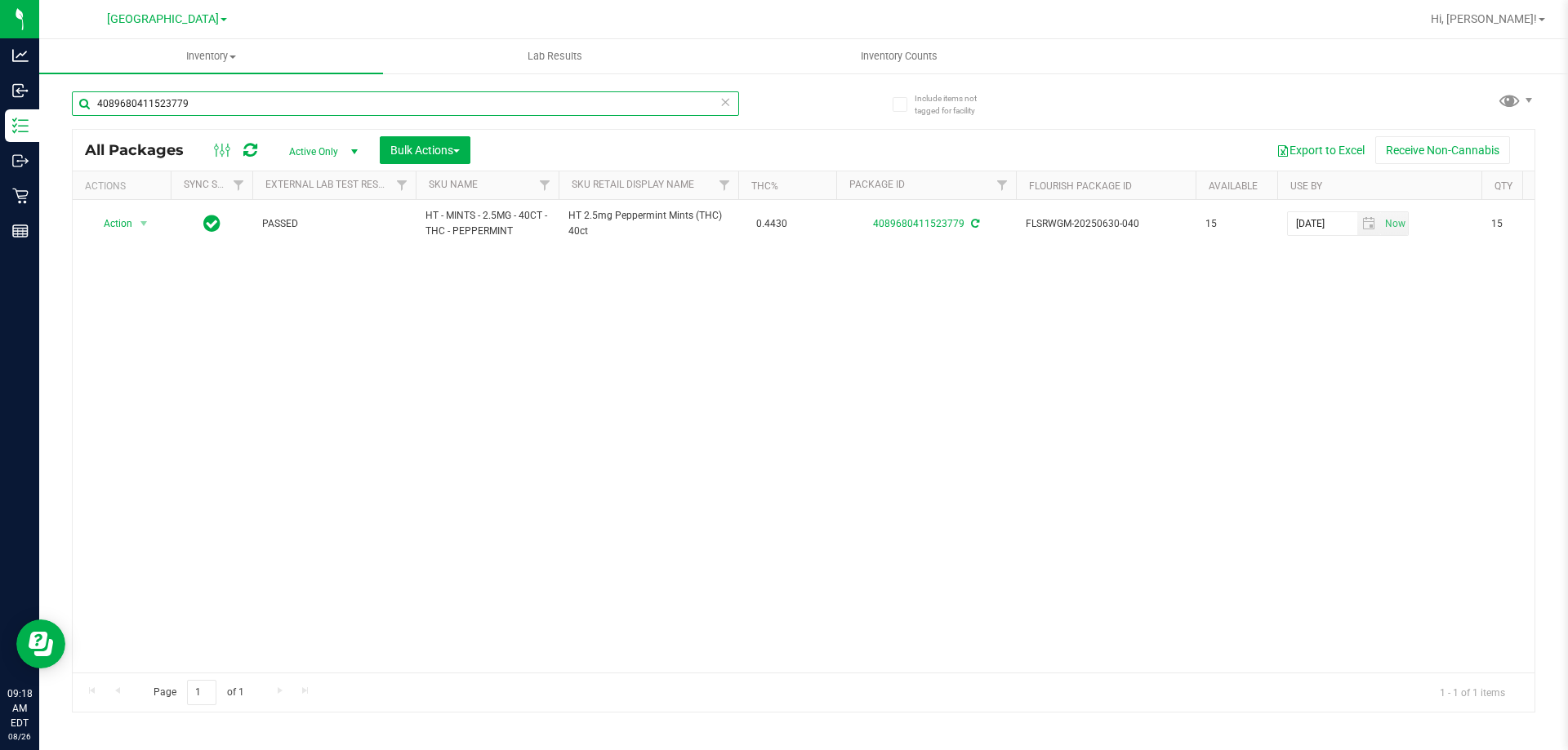
click at [283, 100] on input "4089680411523779" at bounding box center [405, 104] width 667 height 25
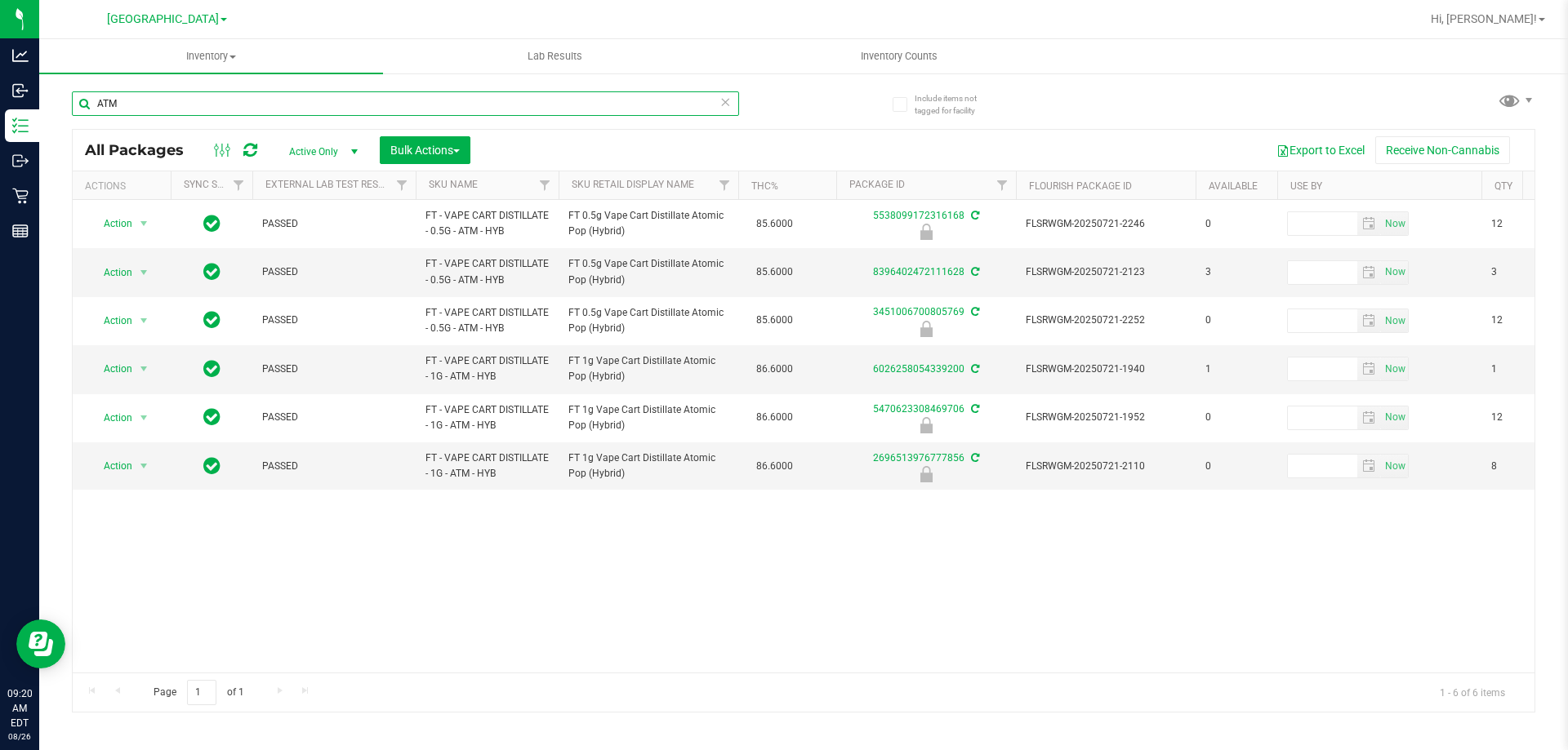
click at [375, 107] on input "ATM" at bounding box center [405, 104] width 667 height 25
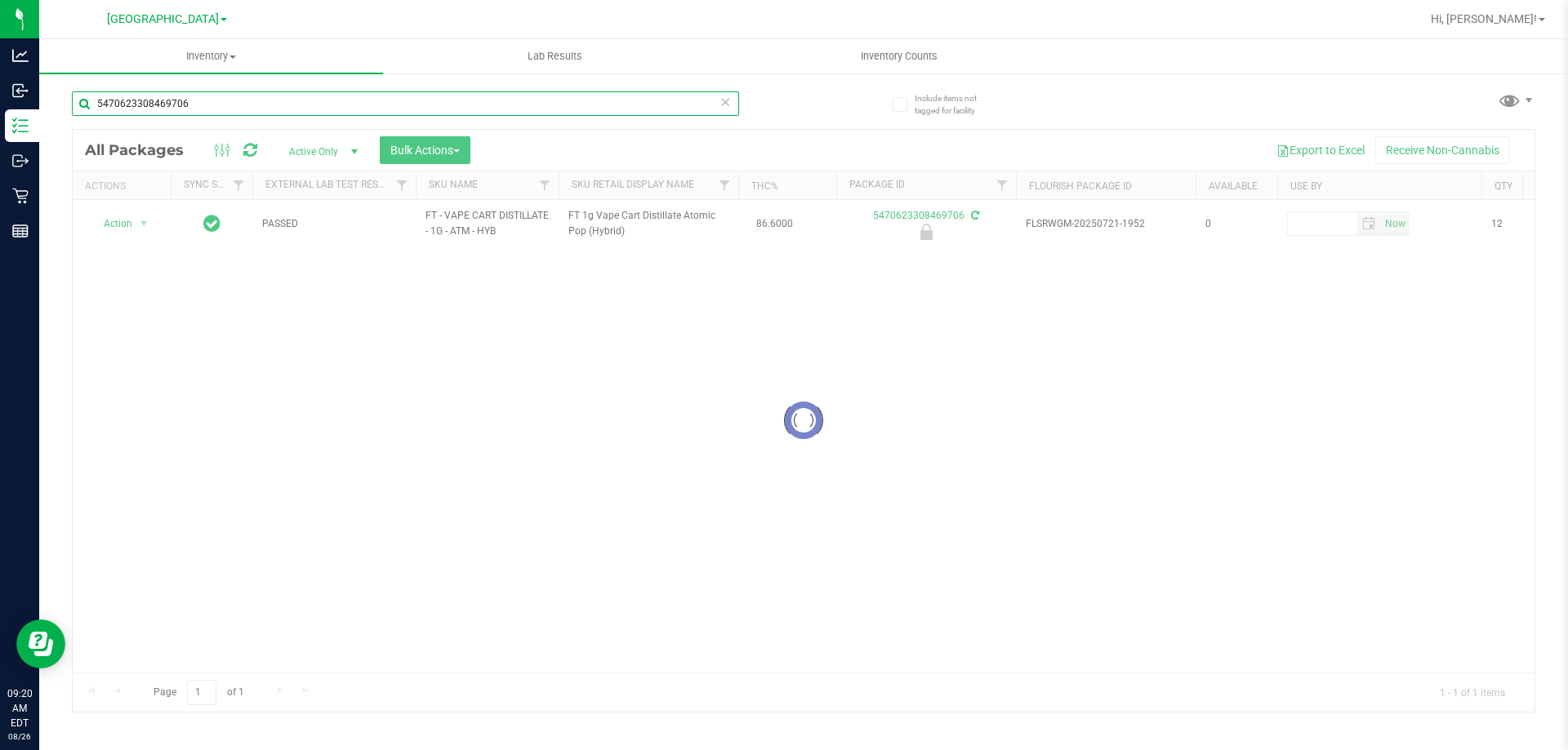
type input "5470623308469706"
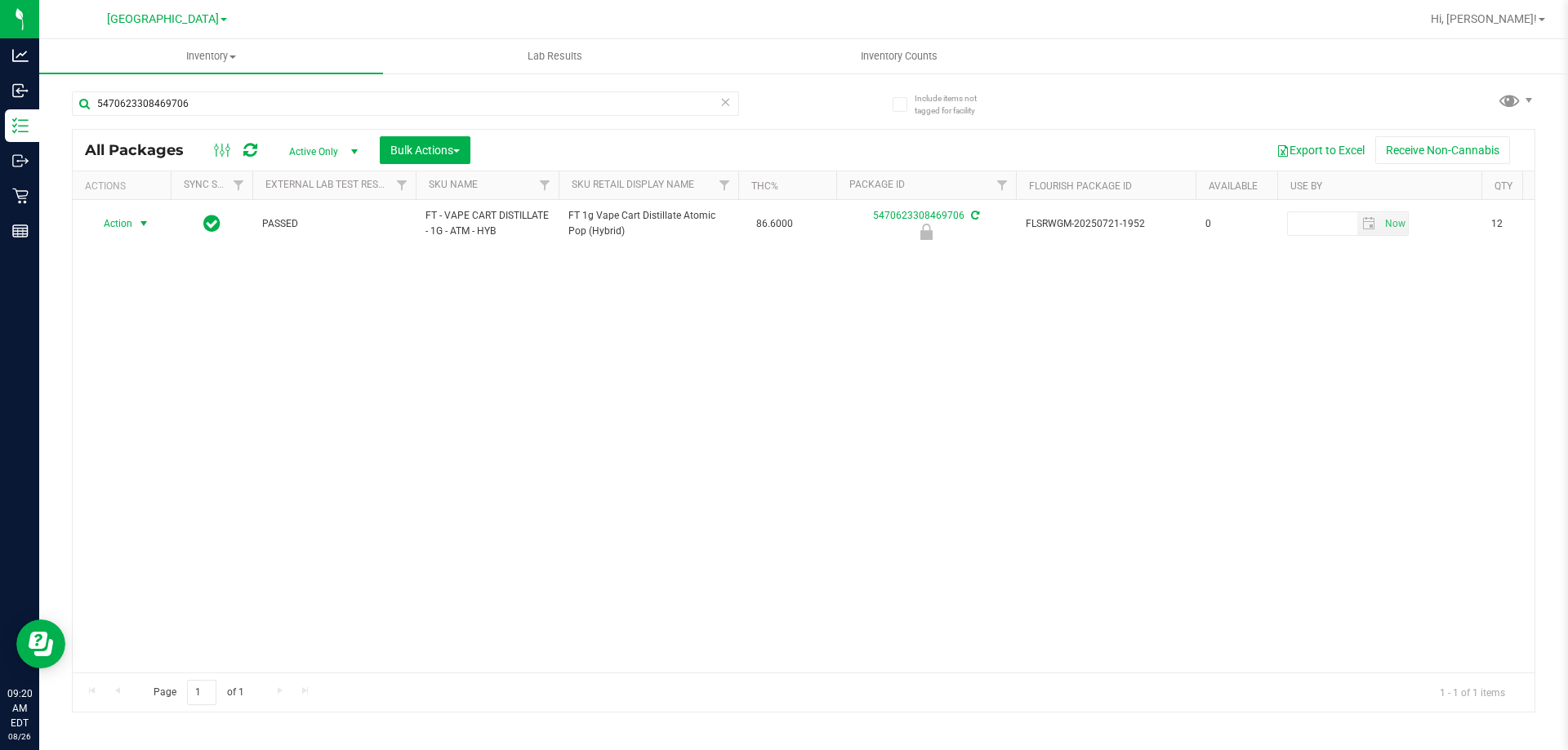
click at [105, 226] on div "Action Action Edit attributes Global inventory Locate package Package audit log…" at bounding box center [121, 223] width 78 height 23
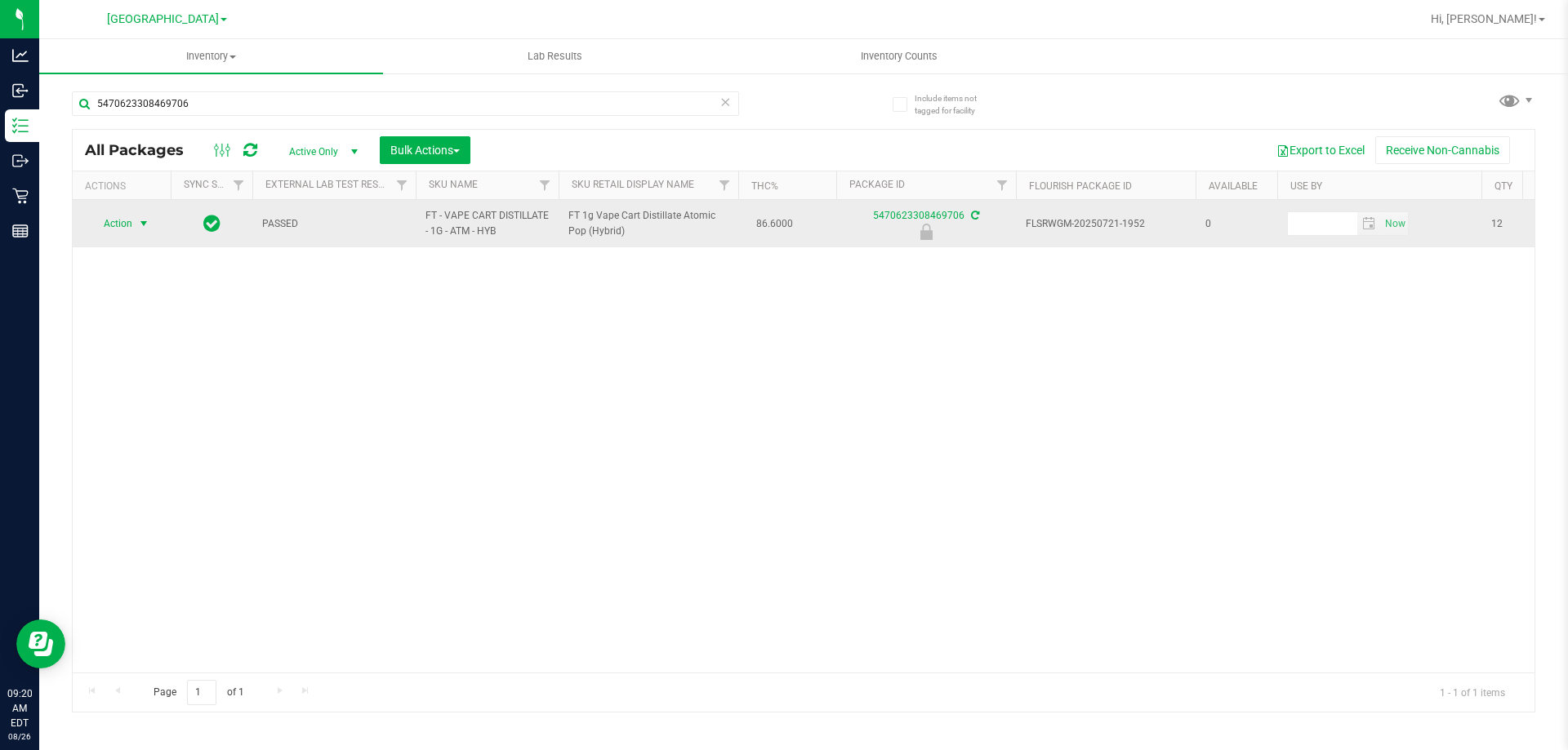
click at [128, 226] on span "Action" at bounding box center [111, 223] width 44 height 23
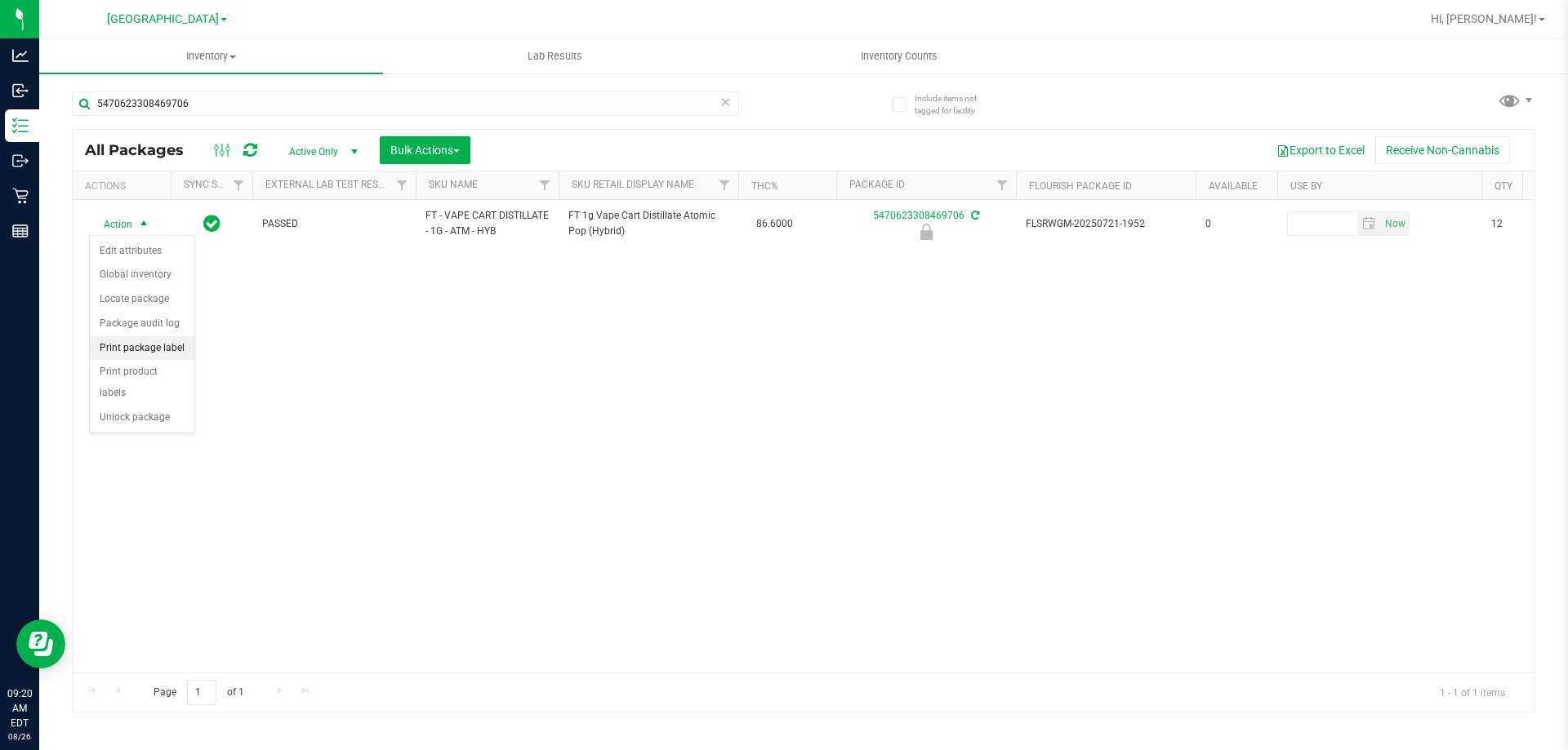
click at [140, 351] on li "Print package label" at bounding box center [142, 348] width 105 height 25
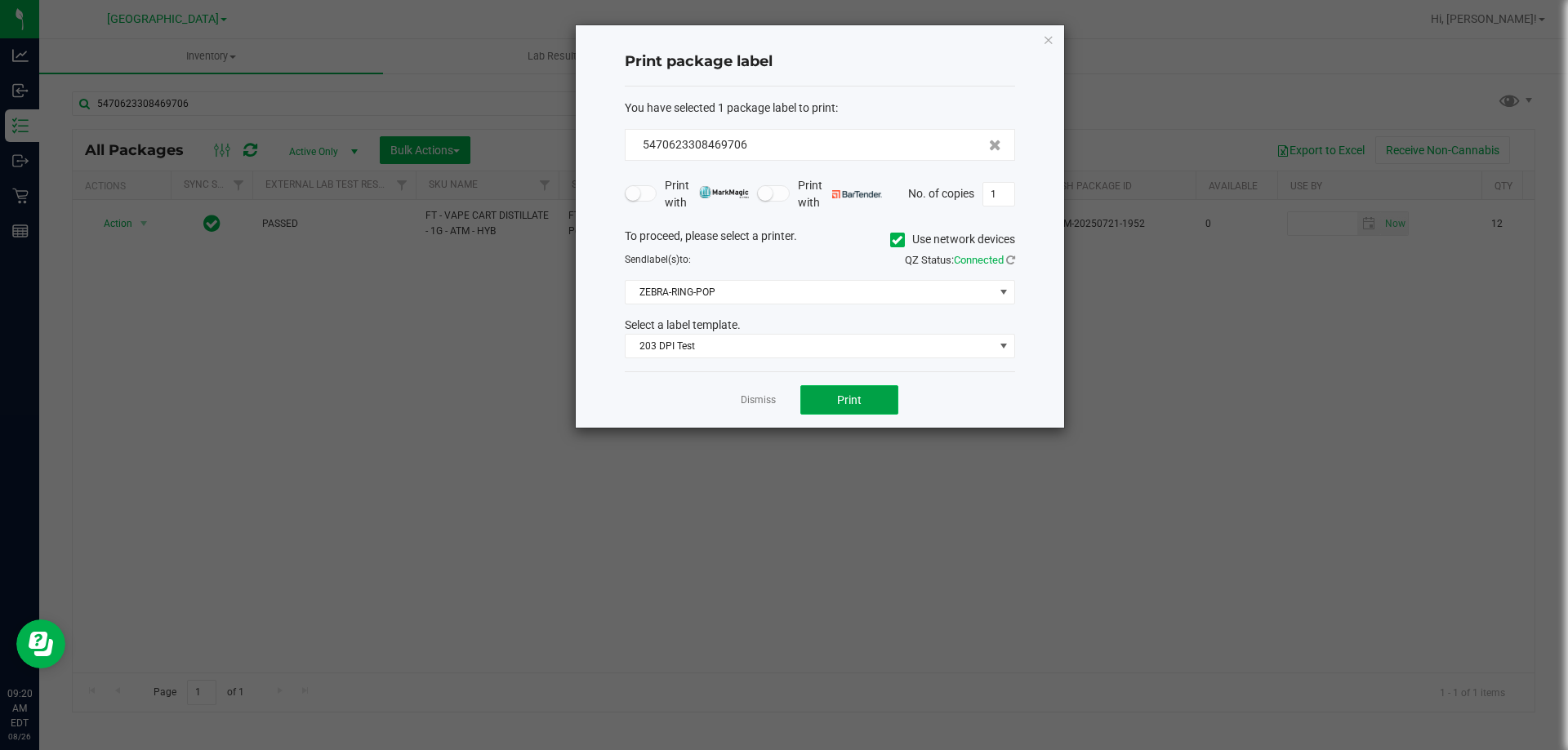
click at [861, 400] on button "Print" at bounding box center [849, 400] width 98 height 29
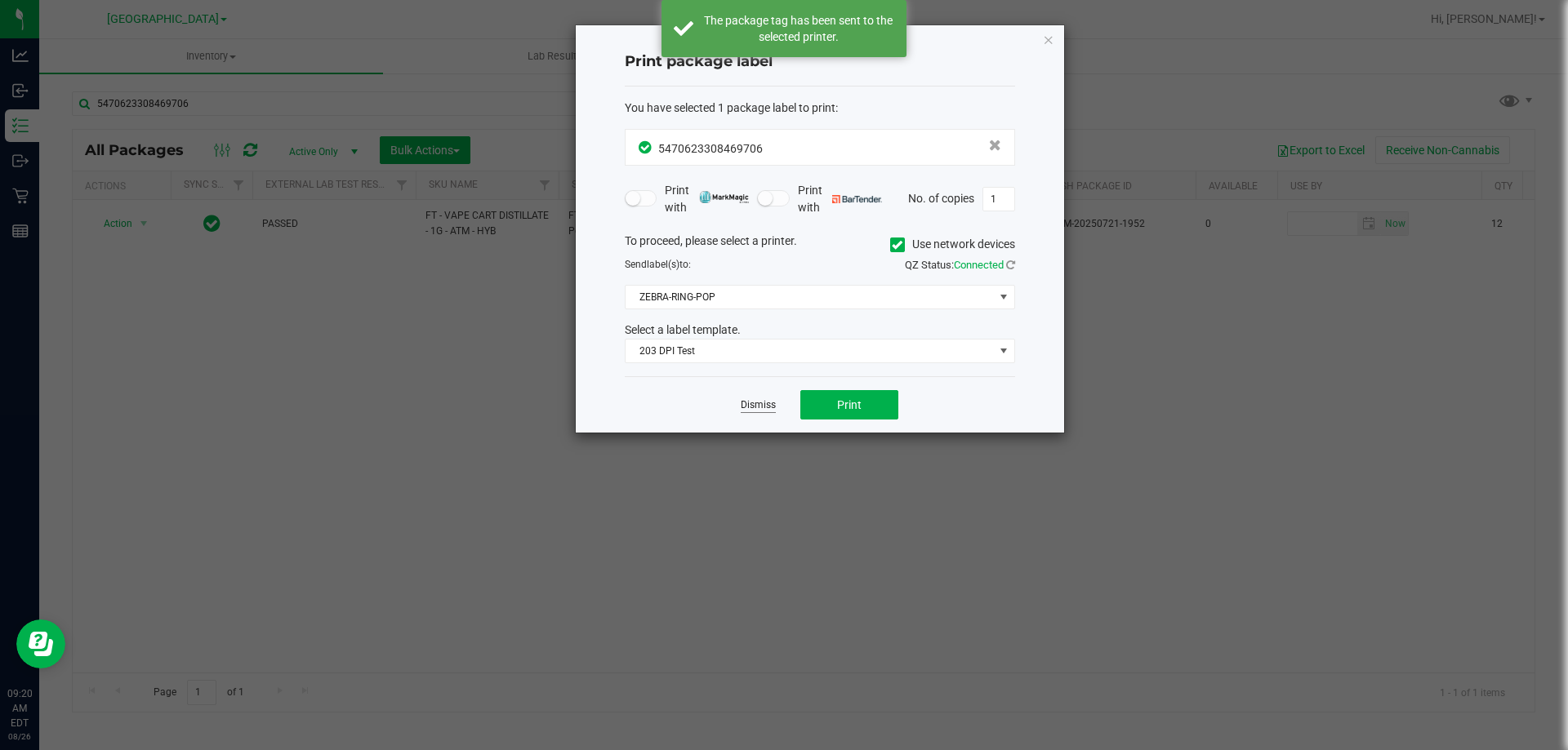
click at [758, 409] on link "Dismiss" at bounding box center [758, 405] width 35 height 14
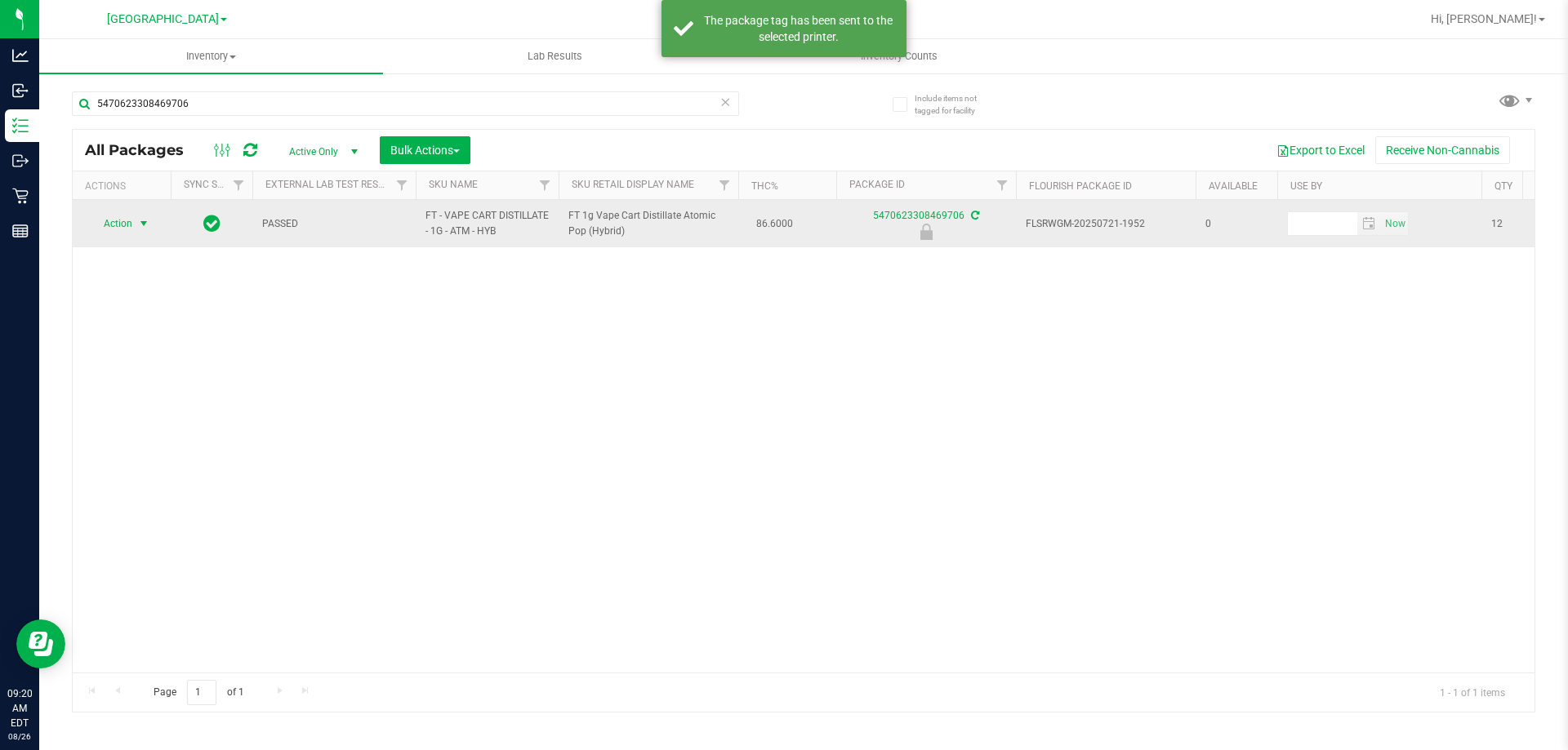
click at [94, 218] on span "Action" at bounding box center [111, 223] width 44 height 23
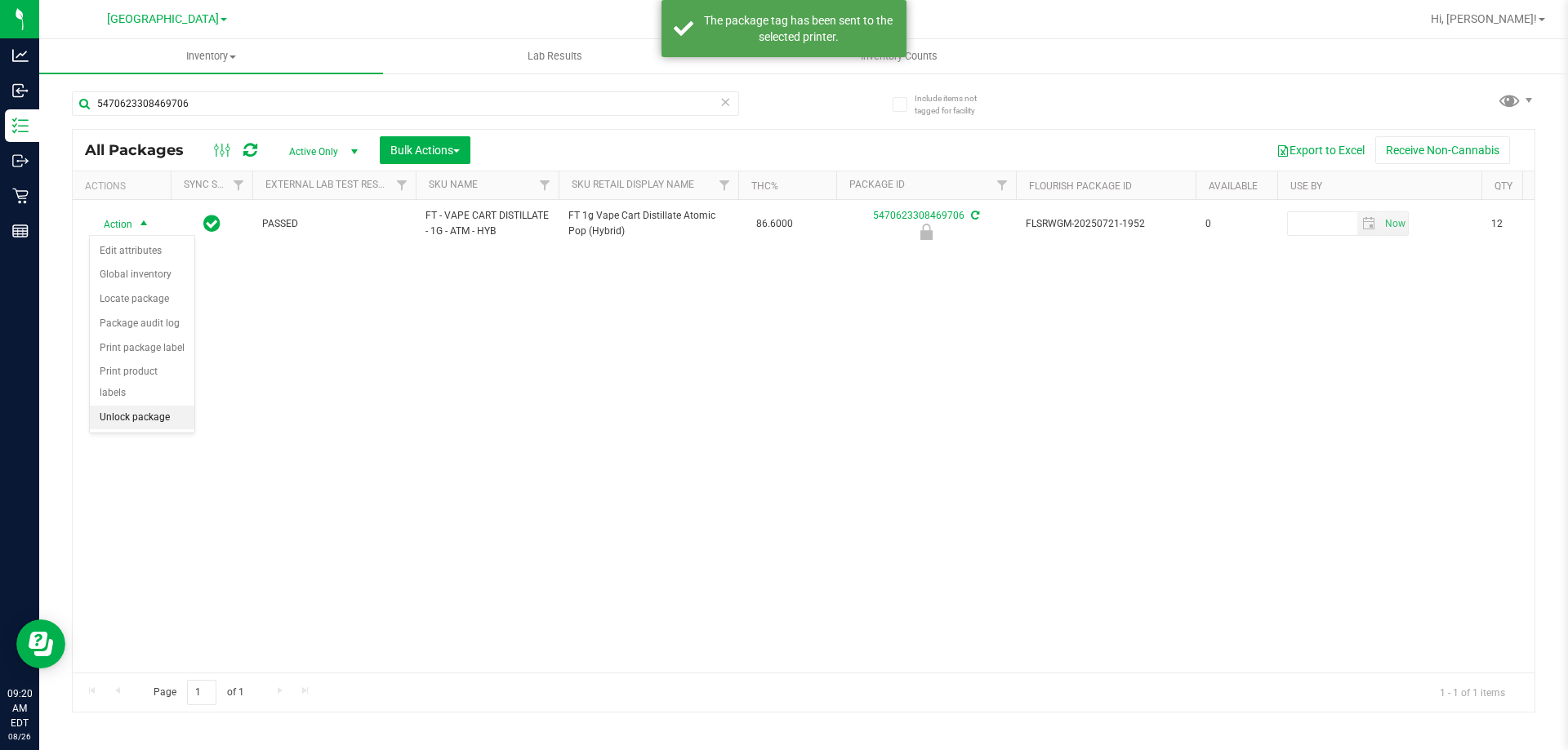
click at [139, 406] on li "Unlock package" at bounding box center [142, 418] width 105 height 25
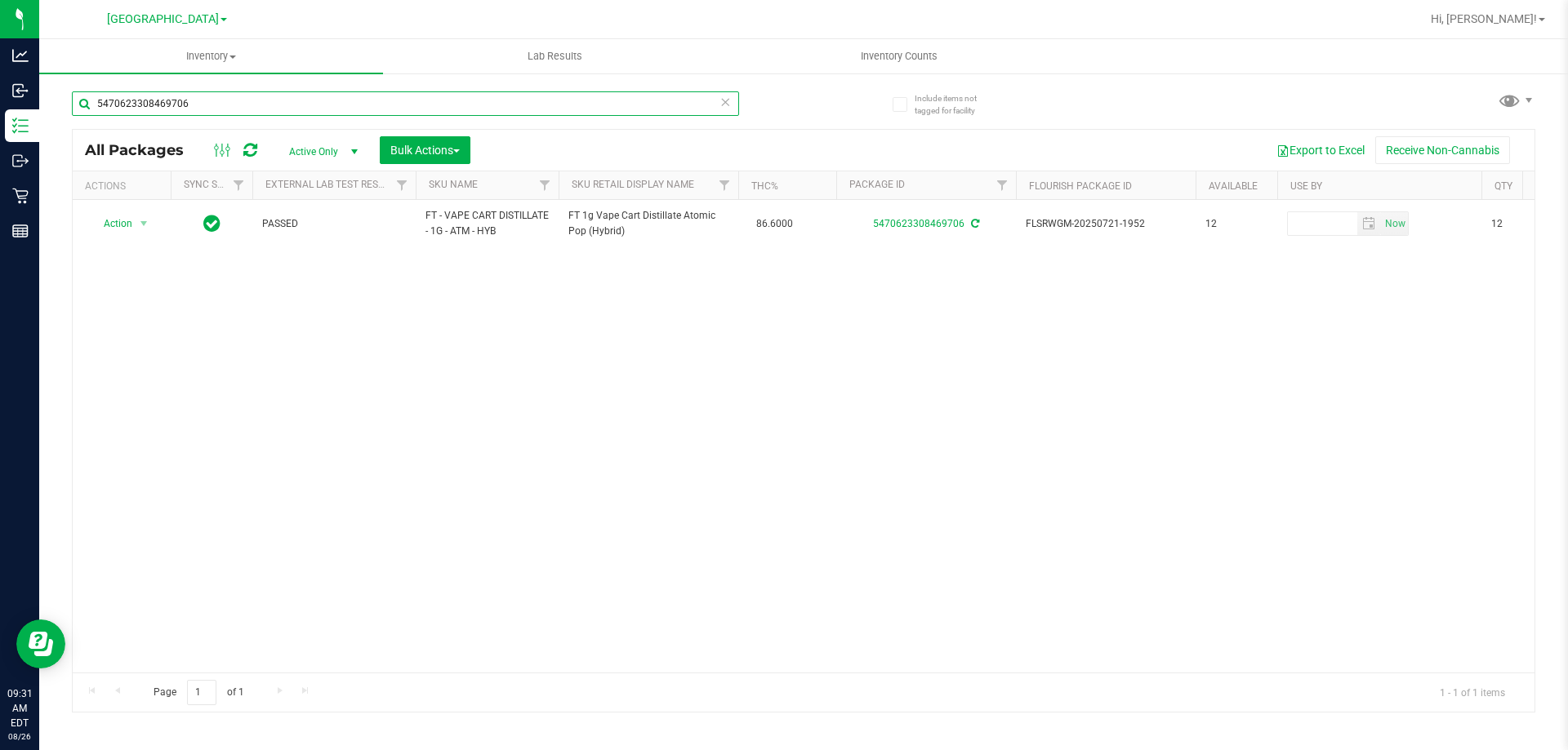
click at [336, 99] on input "5470623308469706" at bounding box center [405, 104] width 667 height 25
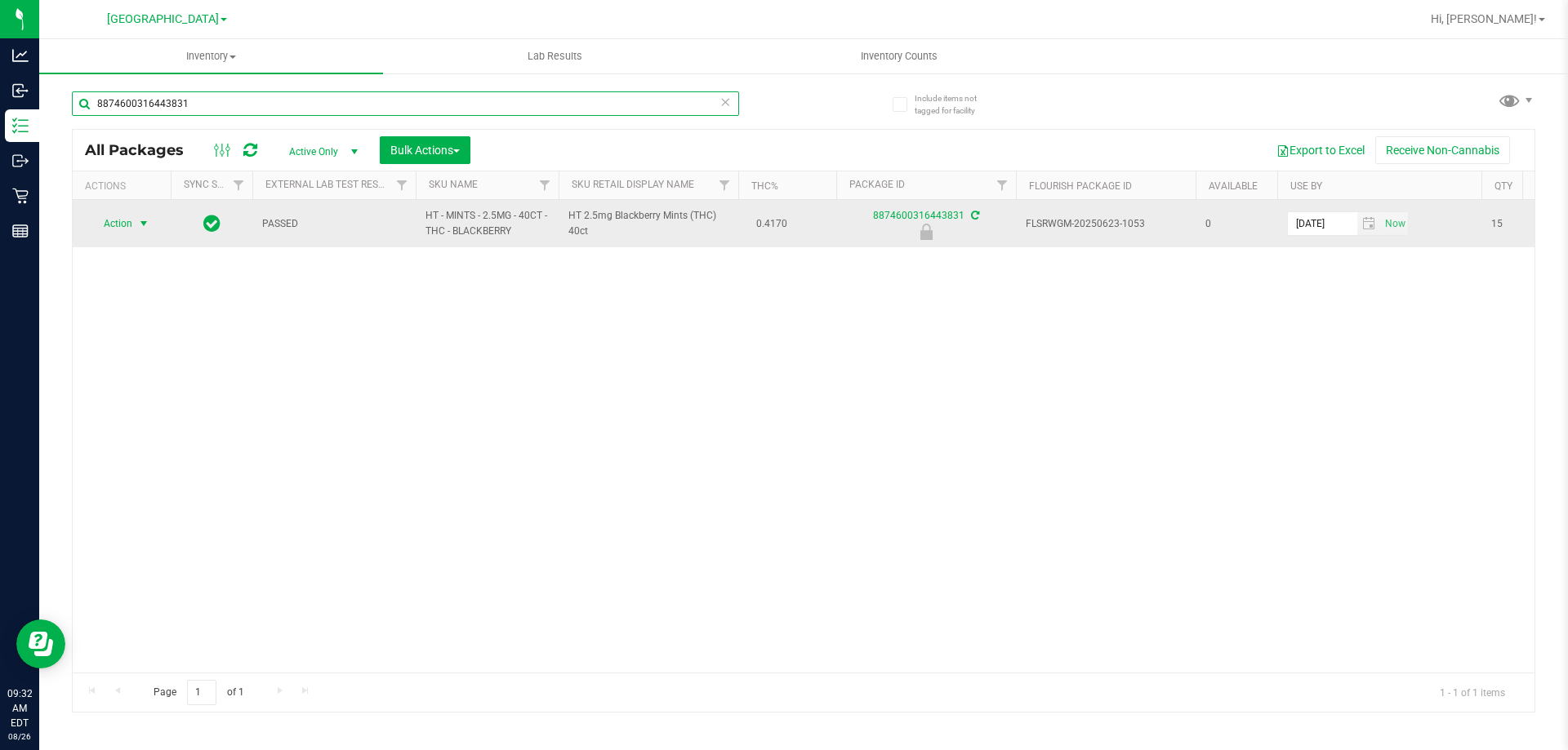
type input "8874600316443831"
click at [128, 218] on span "Action" at bounding box center [111, 223] width 44 height 23
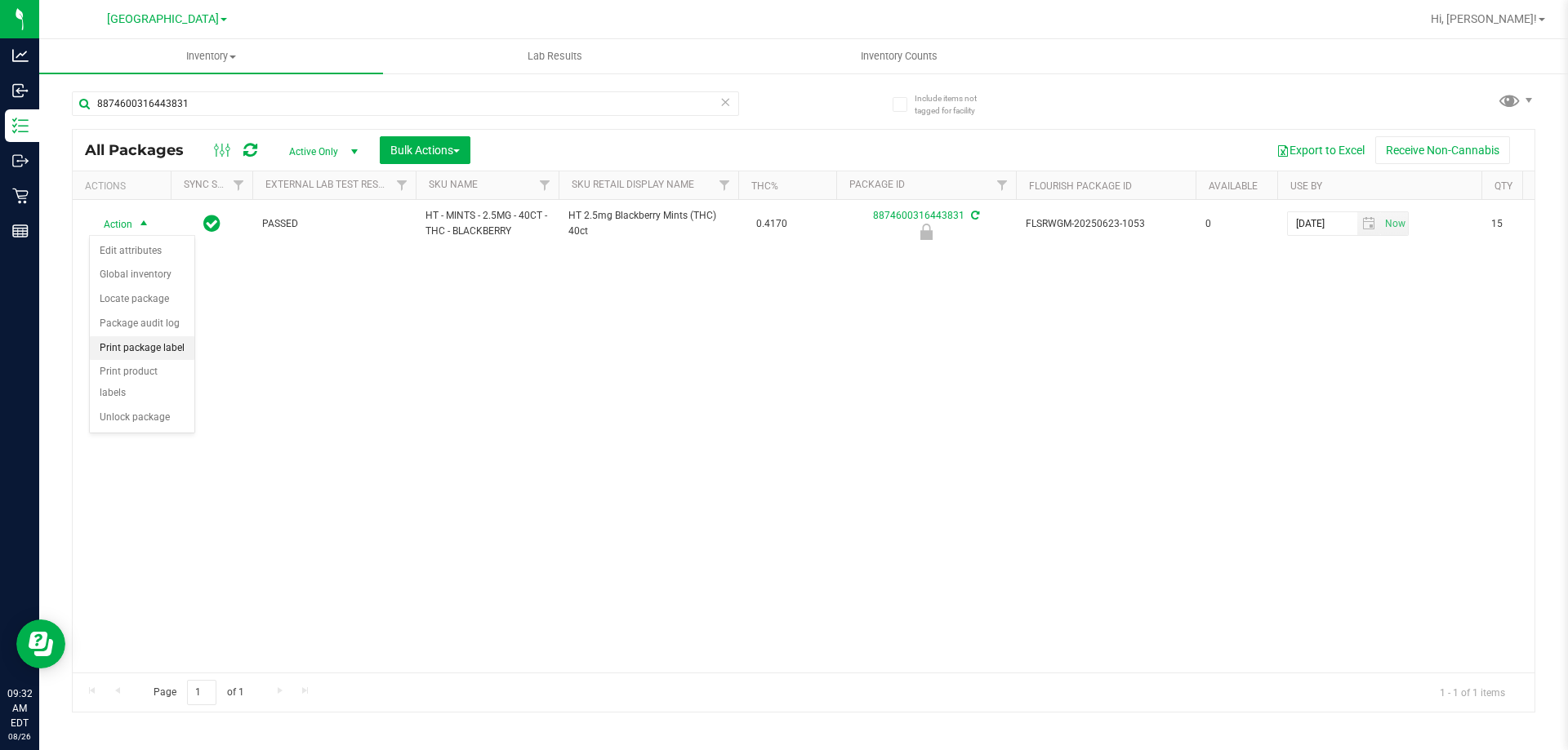
click at [169, 347] on li "Print package label" at bounding box center [142, 348] width 105 height 25
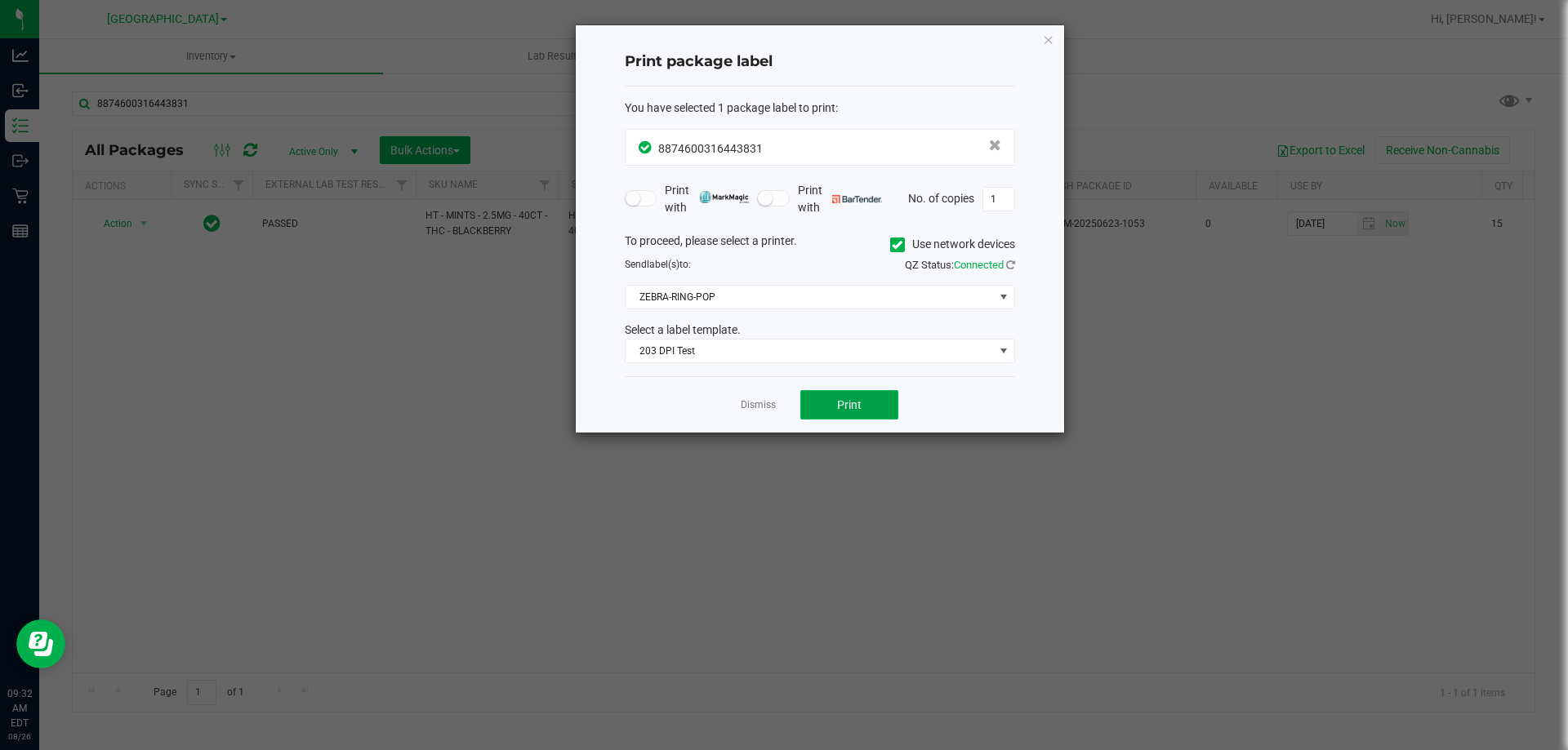
click at [843, 396] on button "Print" at bounding box center [849, 405] width 98 height 29
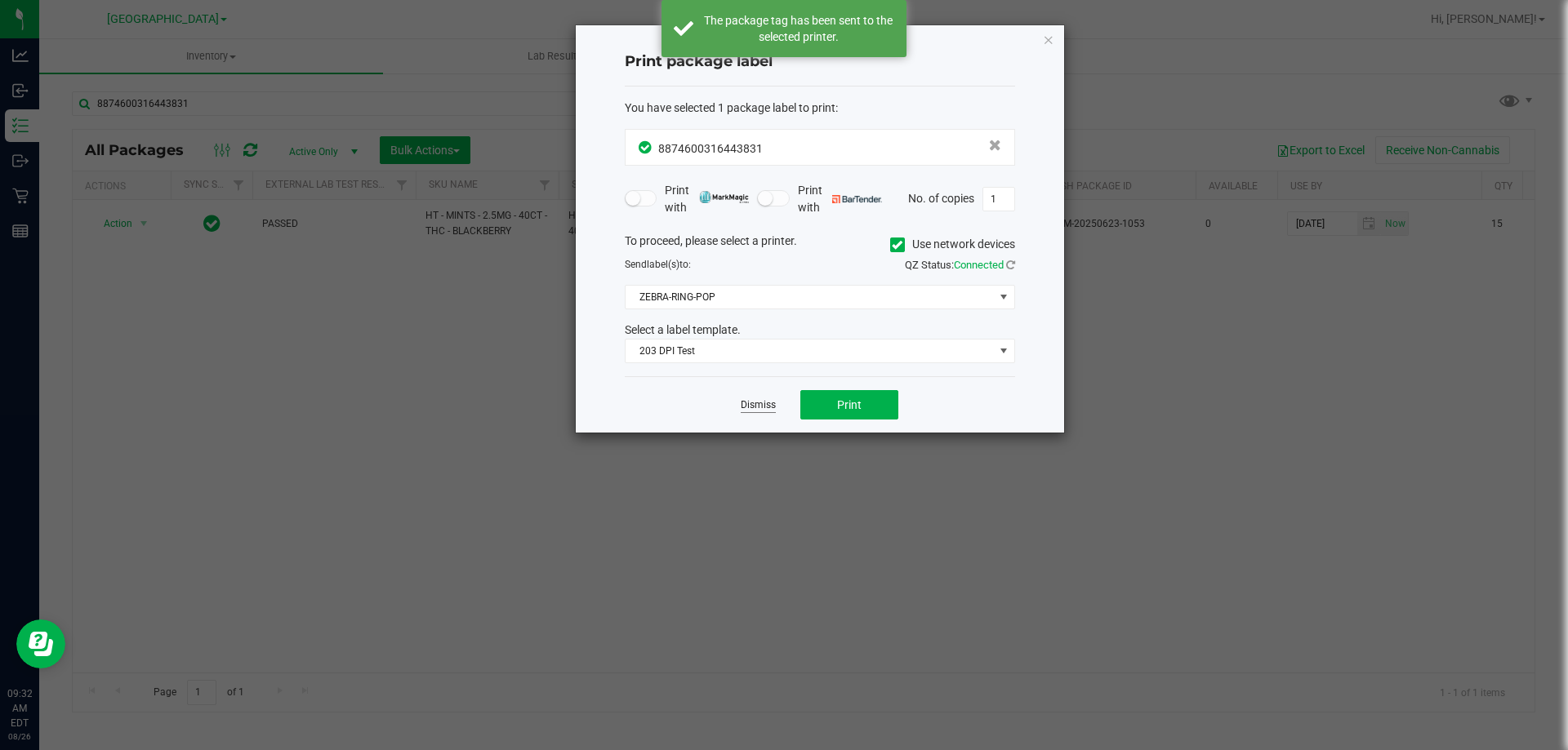
click at [759, 405] on link "Dismiss" at bounding box center [758, 405] width 35 height 14
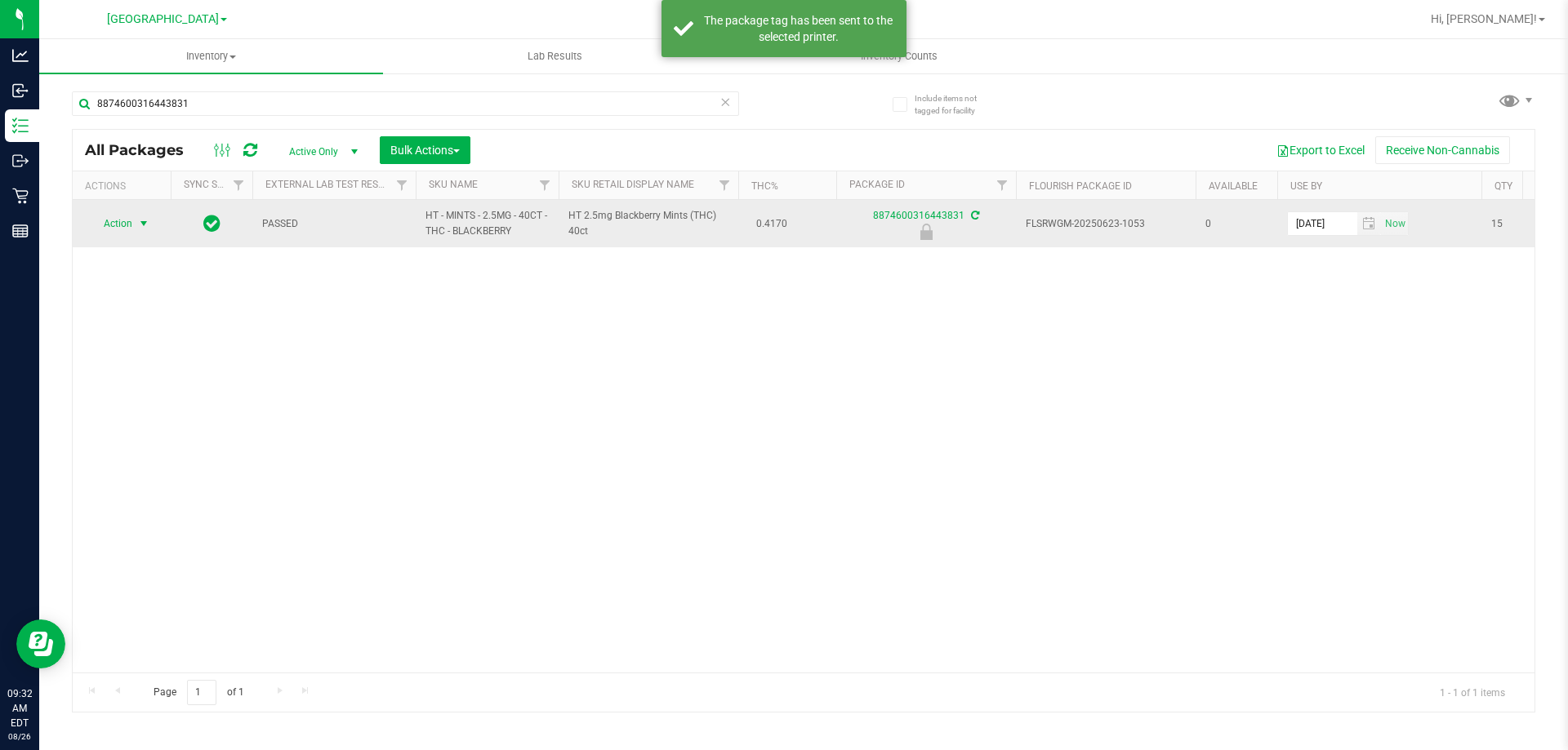
click at [122, 221] on span "Action" at bounding box center [111, 223] width 44 height 23
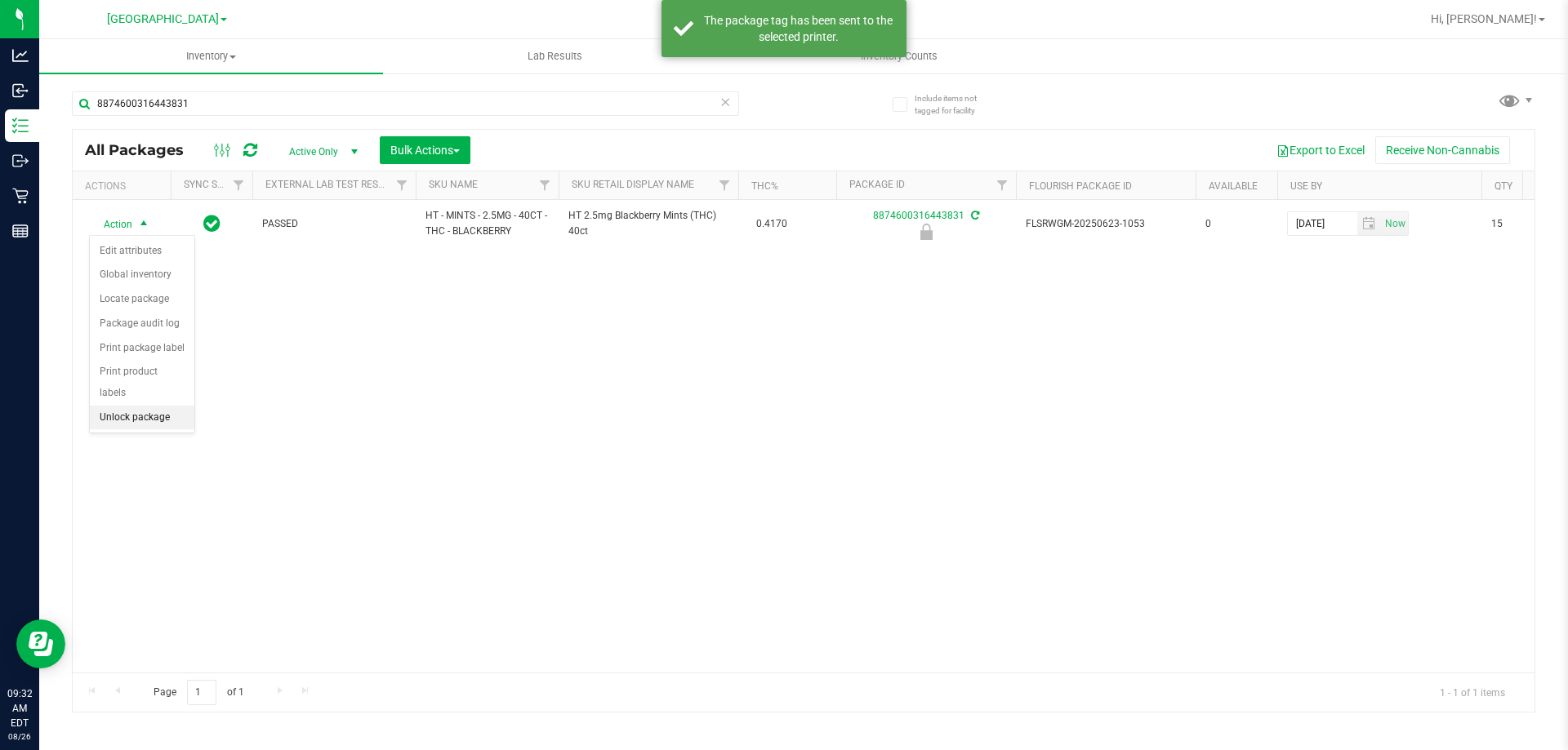
click at [127, 406] on li "Unlock package" at bounding box center [142, 418] width 105 height 25
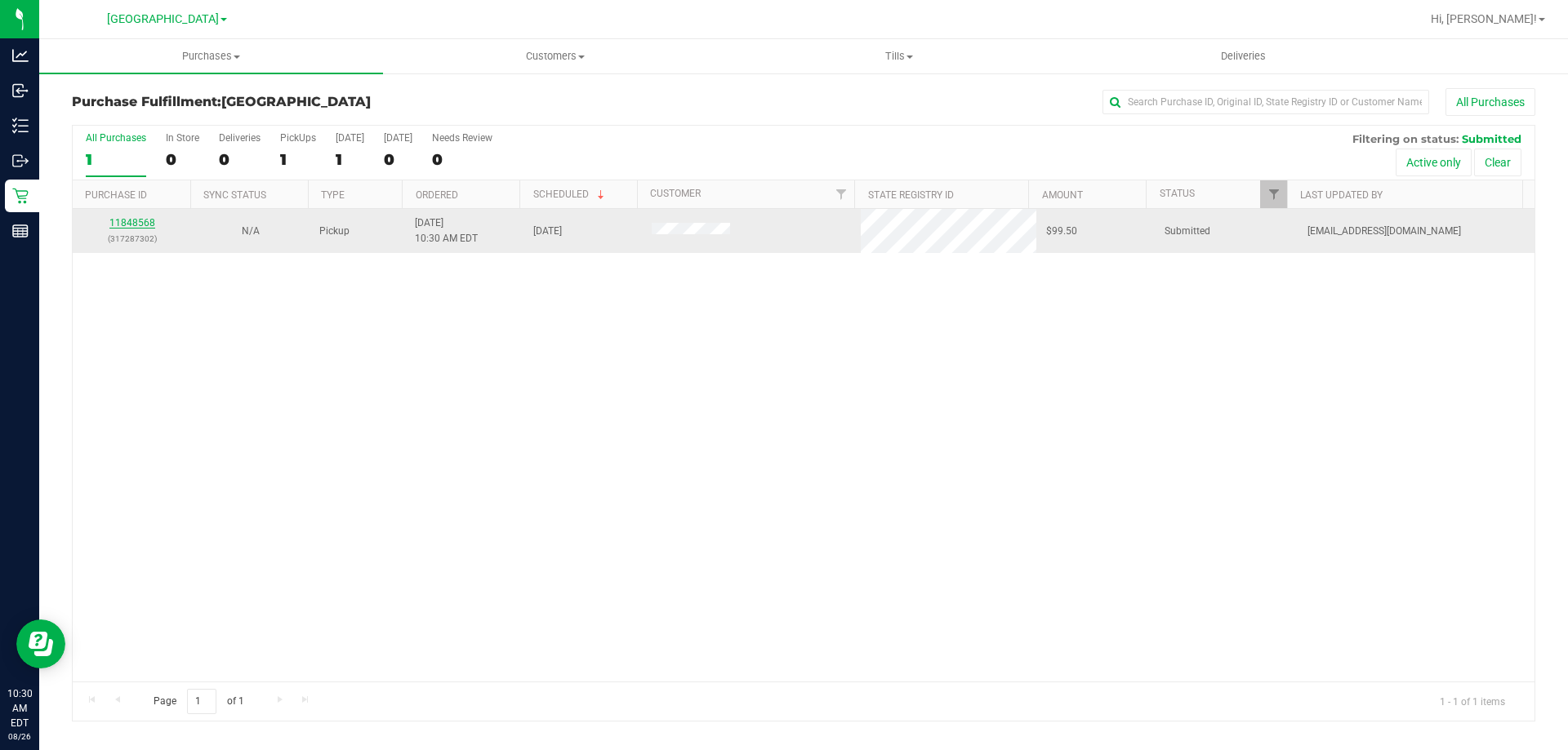
click at [126, 226] on link "11848568" at bounding box center [132, 223] width 46 height 11
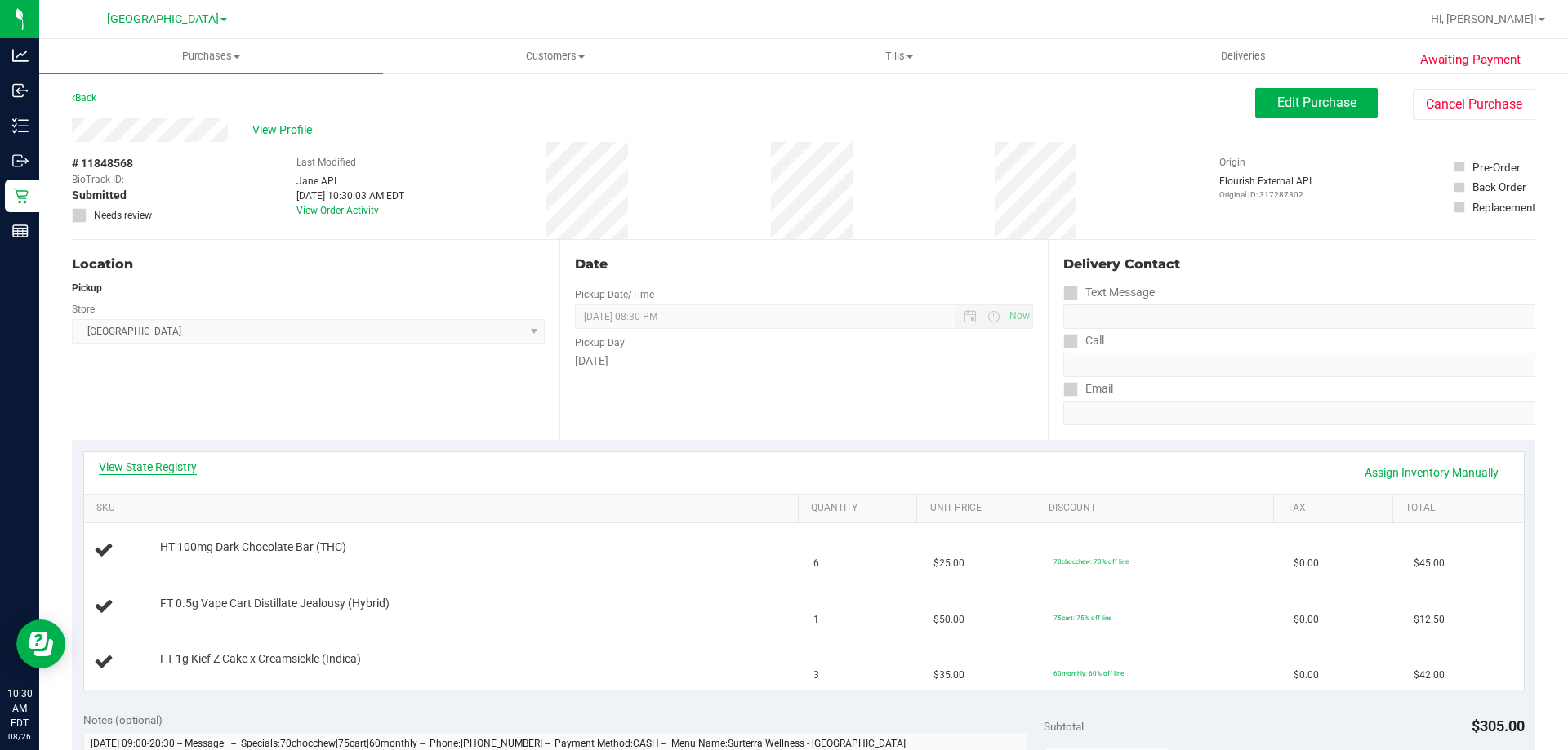
click at [175, 465] on link "View State Registry" at bounding box center [148, 467] width 98 height 17
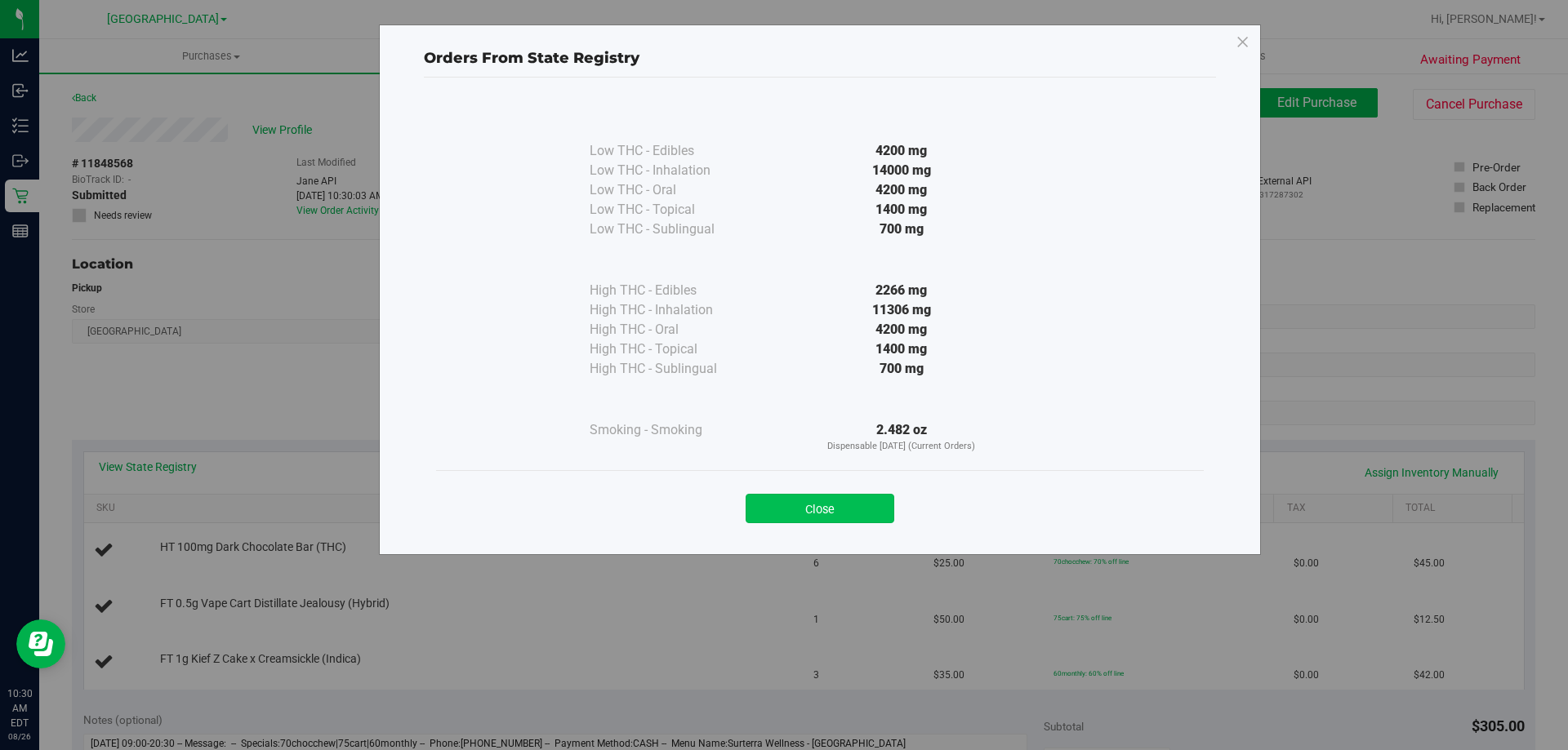
click at [834, 520] on button "Close" at bounding box center [820, 509] width 149 height 29
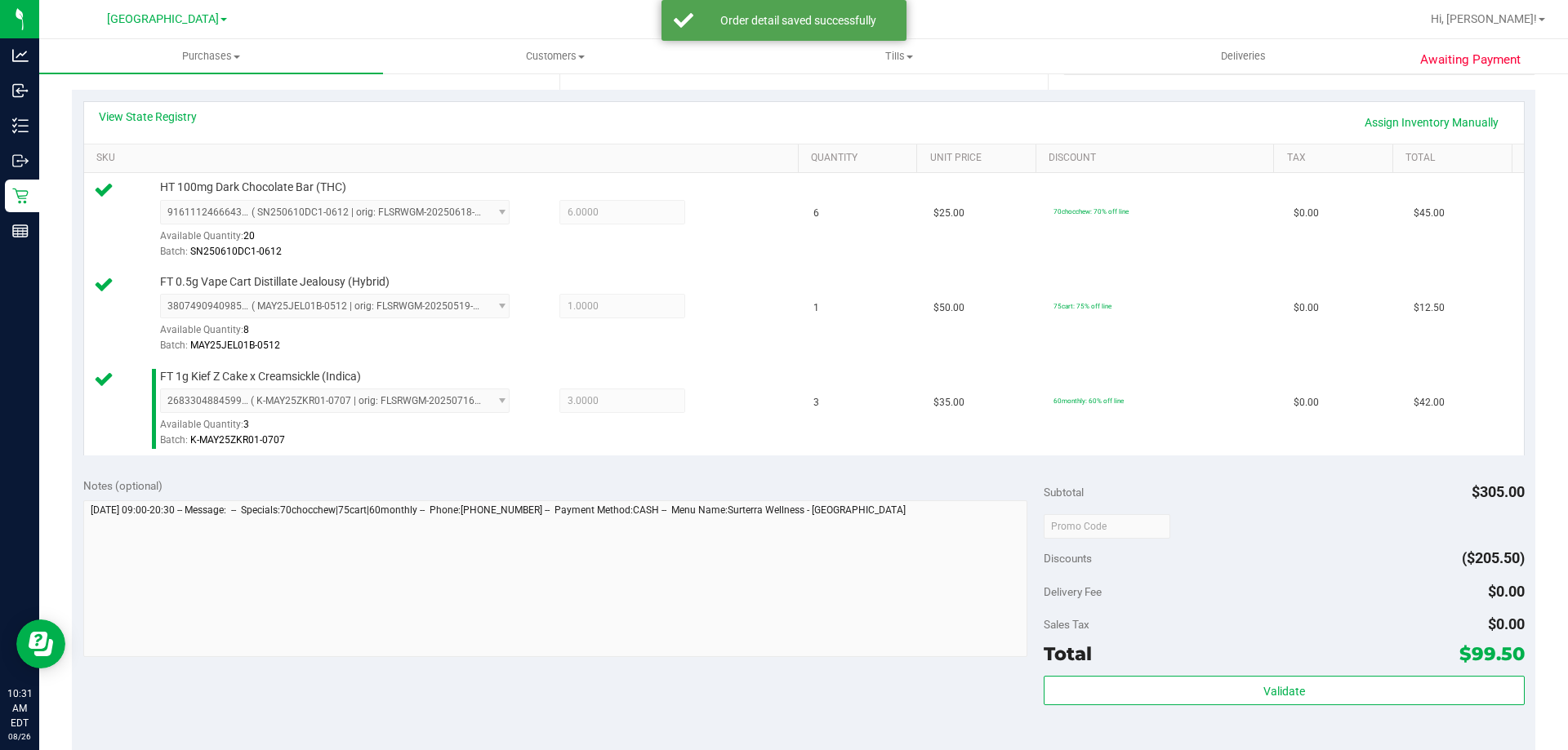
scroll to position [572, 0]
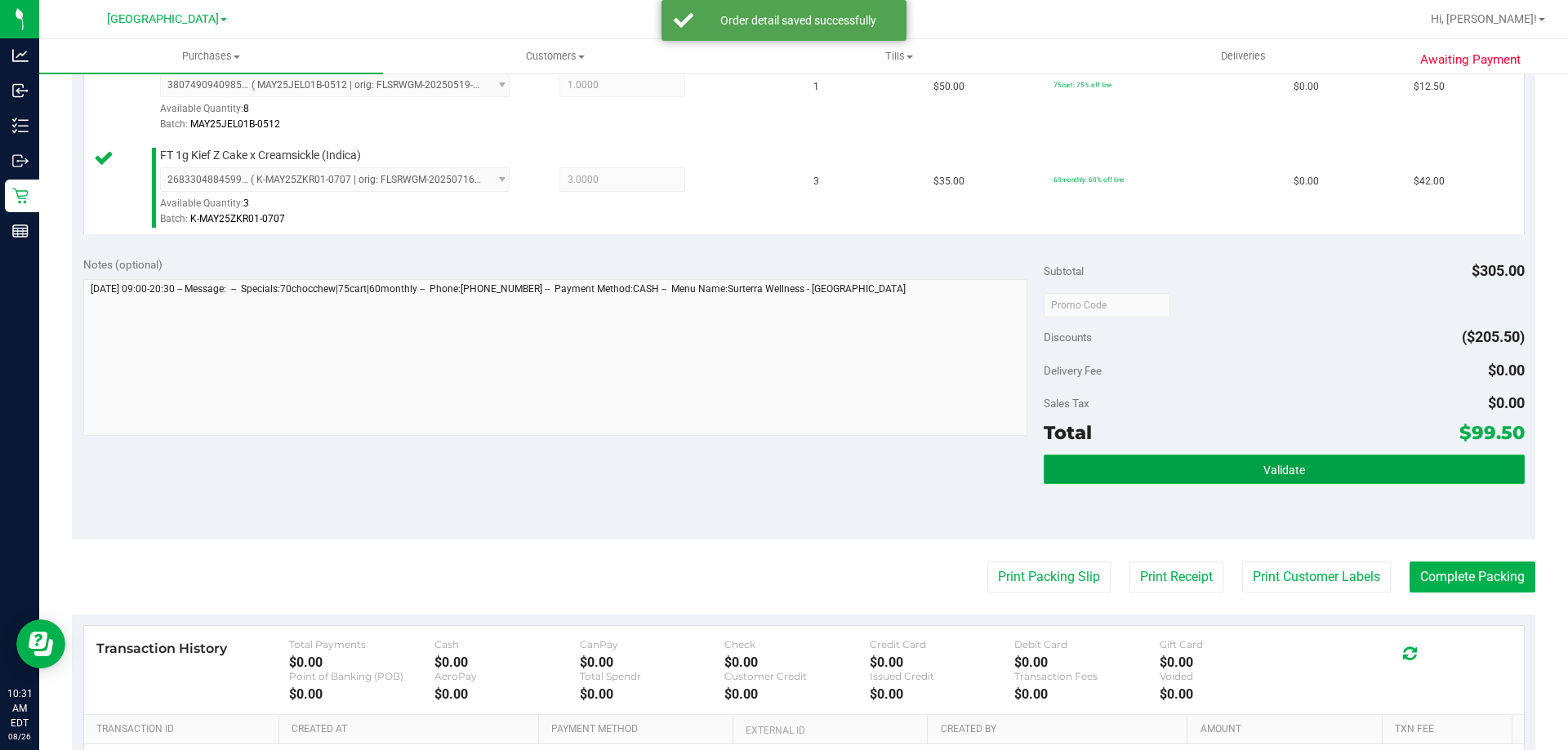
click at [1340, 479] on button "Validate" at bounding box center [1283, 469] width 480 height 29
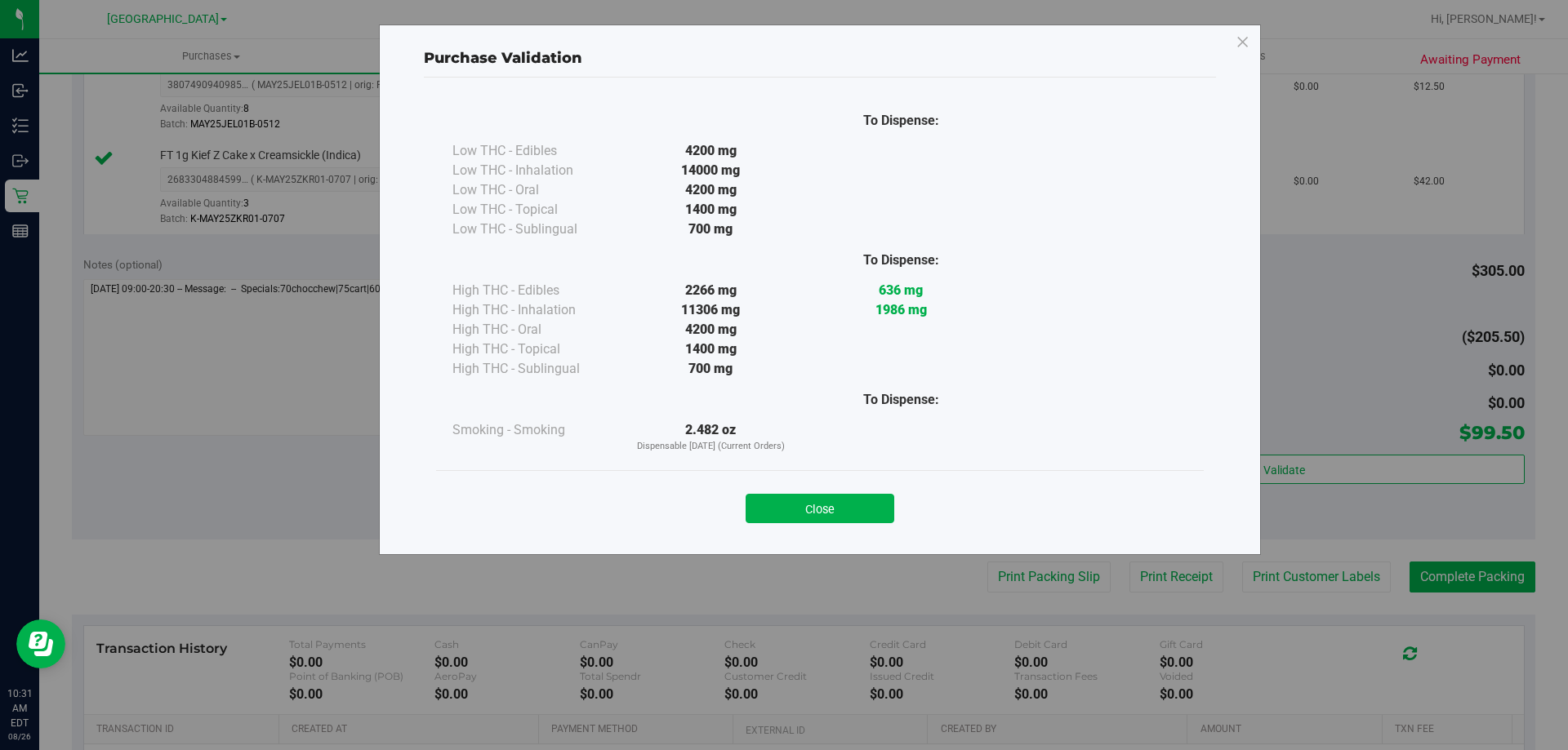
click at [815, 500] on button "Close" at bounding box center [820, 509] width 149 height 29
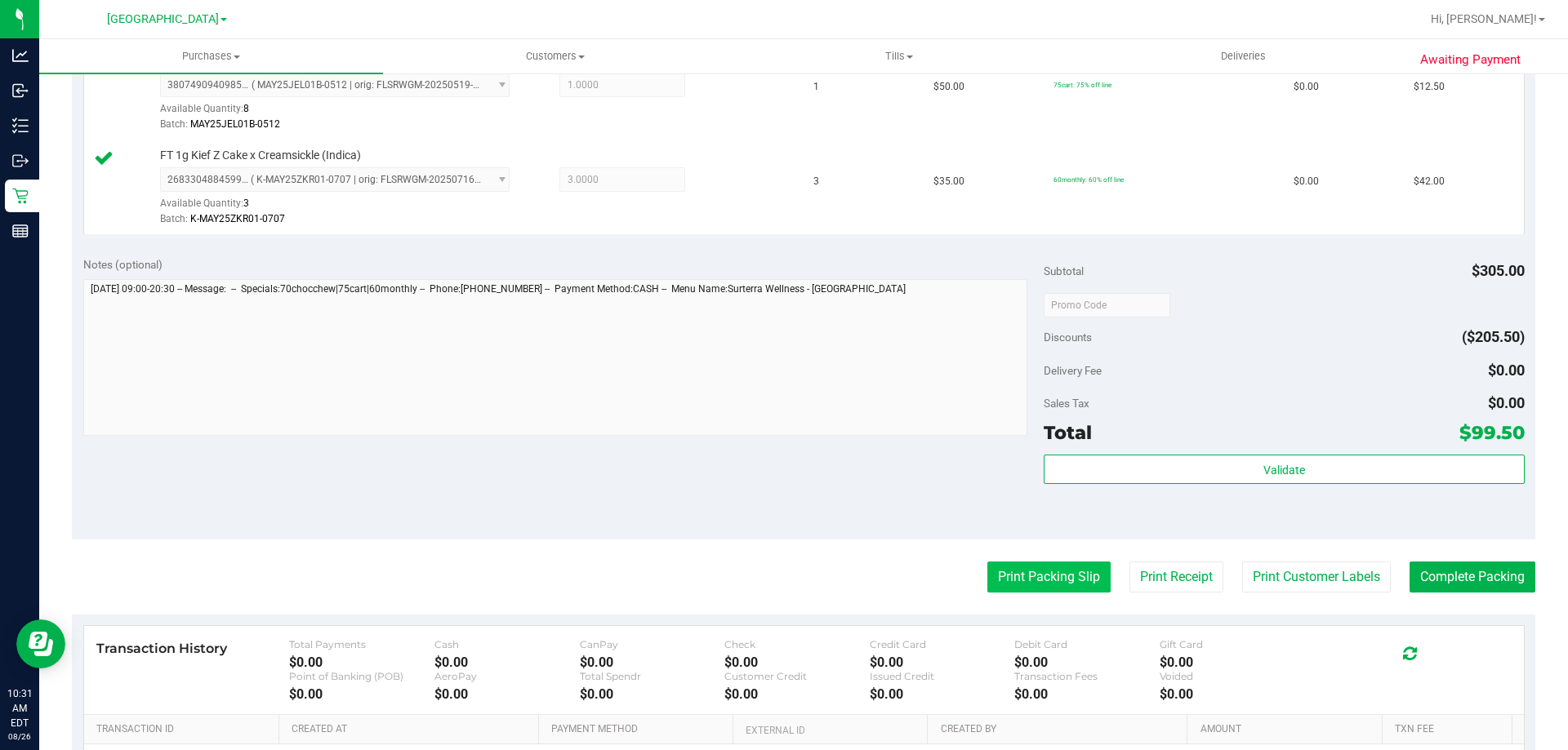
click at [1044, 573] on button "Print Packing Slip" at bounding box center [1048, 577] width 123 height 31
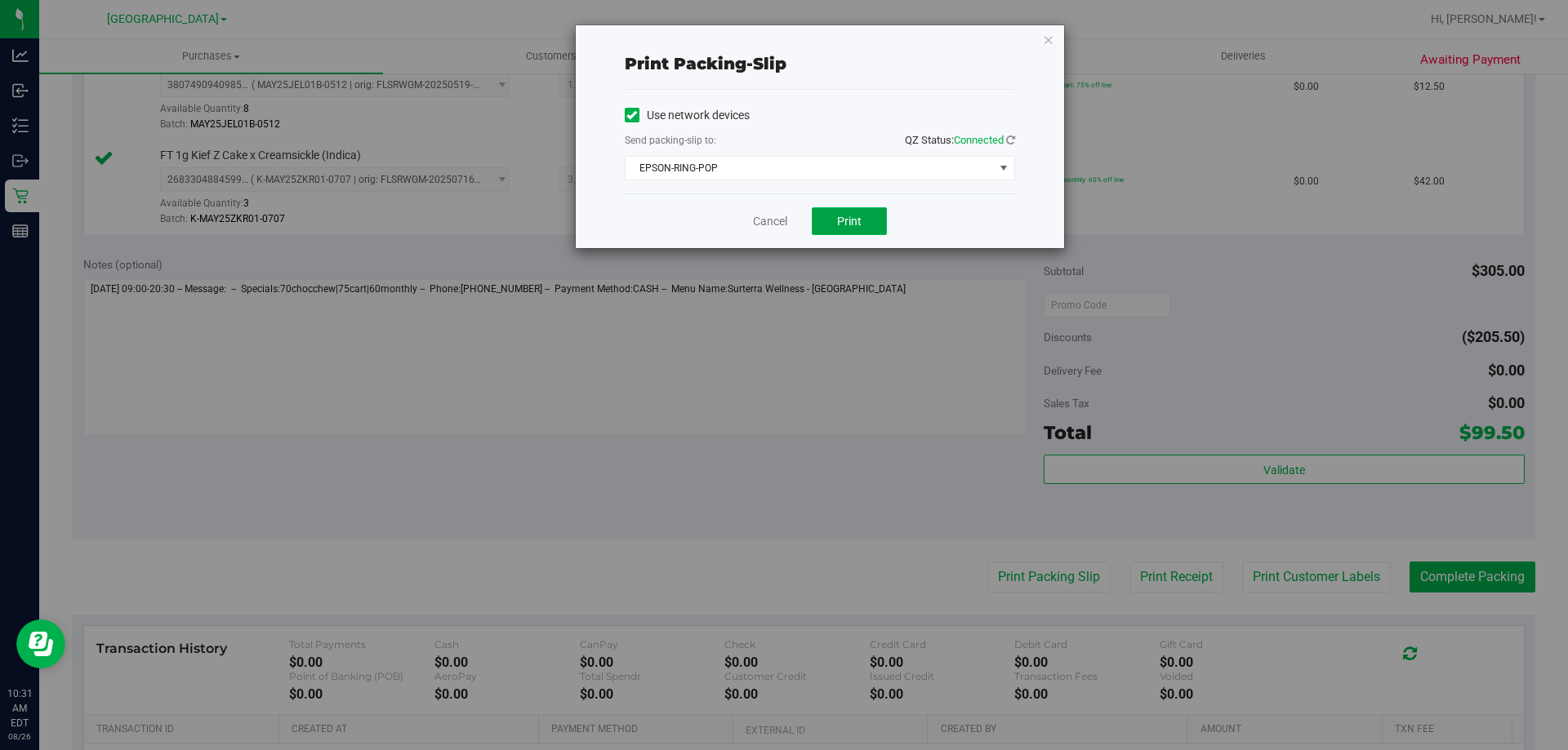
click at [840, 212] on button "Print" at bounding box center [849, 221] width 75 height 28
click at [765, 222] on link "Cancel" at bounding box center [769, 221] width 34 height 17
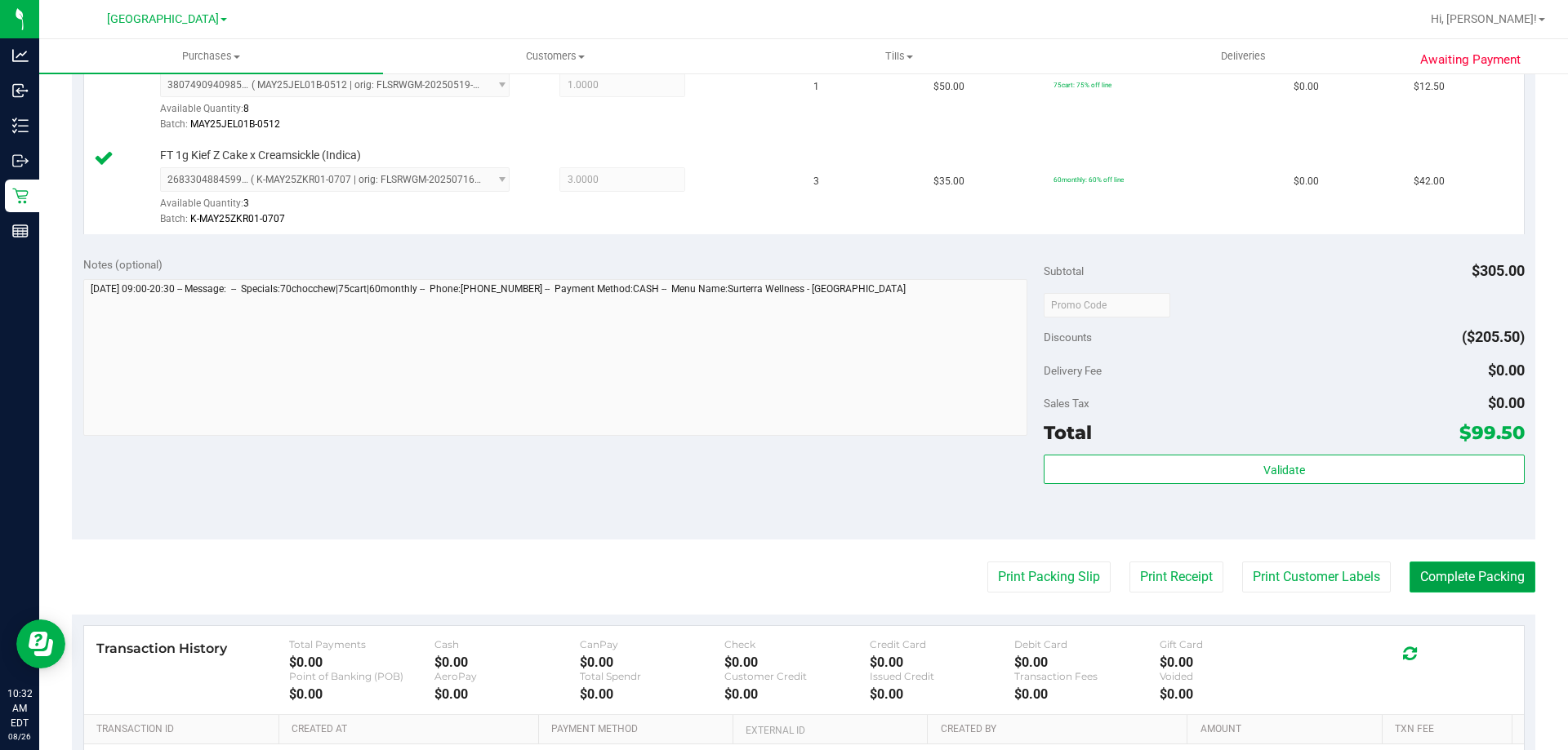
click at [1449, 565] on button "Complete Packing" at bounding box center [1472, 577] width 126 height 31
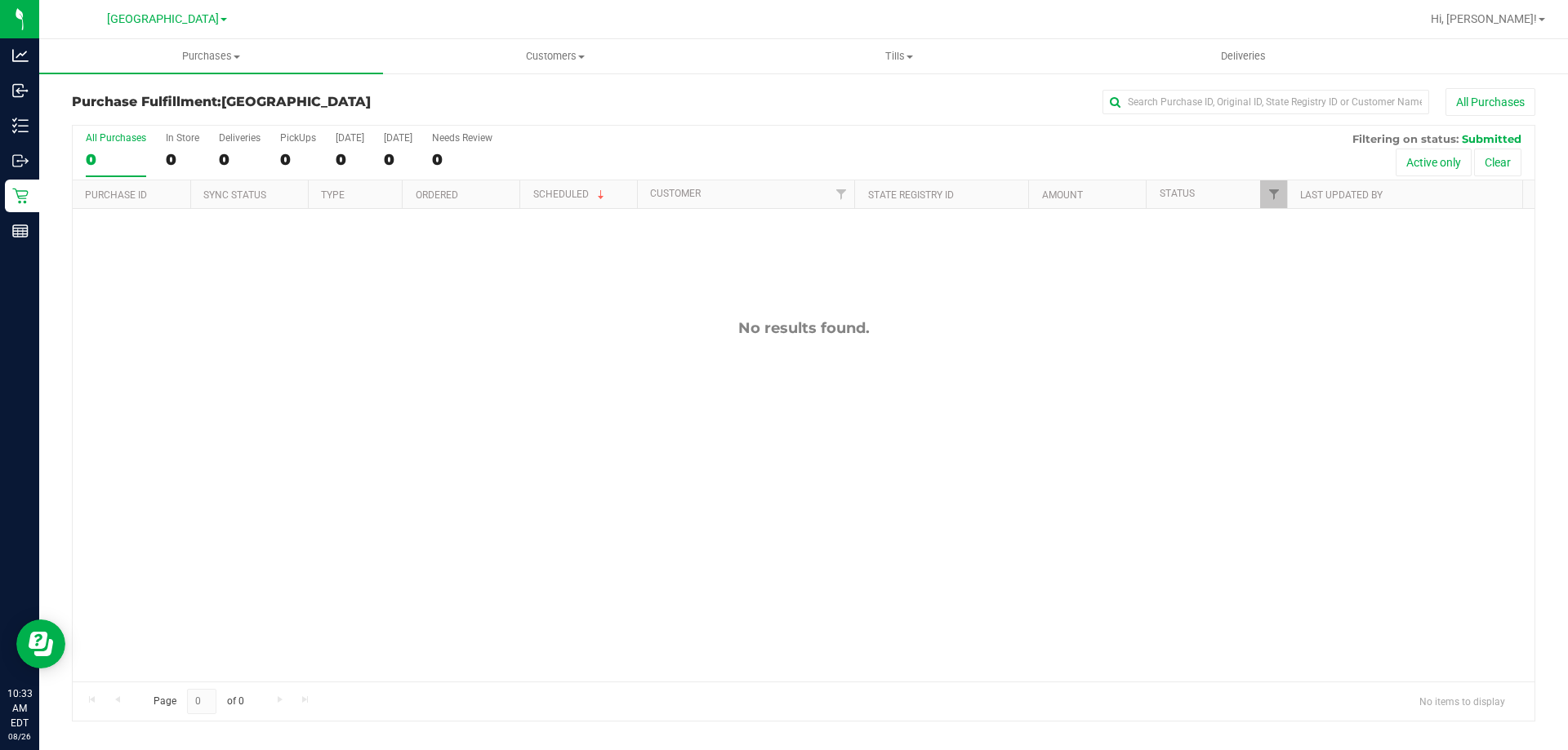
click at [563, 109] on div "All Purchases" at bounding box center [1047, 102] width 976 height 28
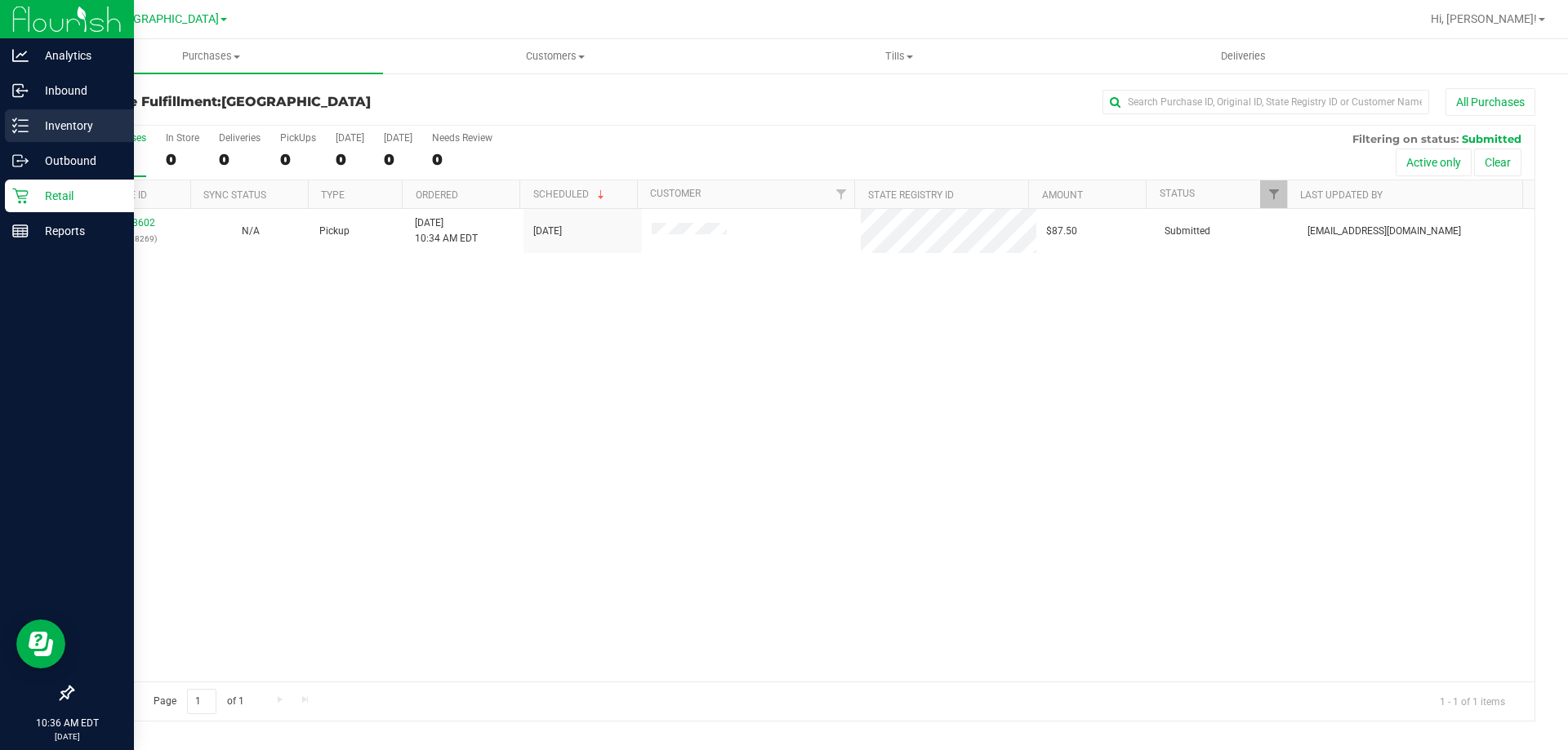
click at [28, 138] on div "Inventory" at bounding box center [69, 126] width 129 height 33
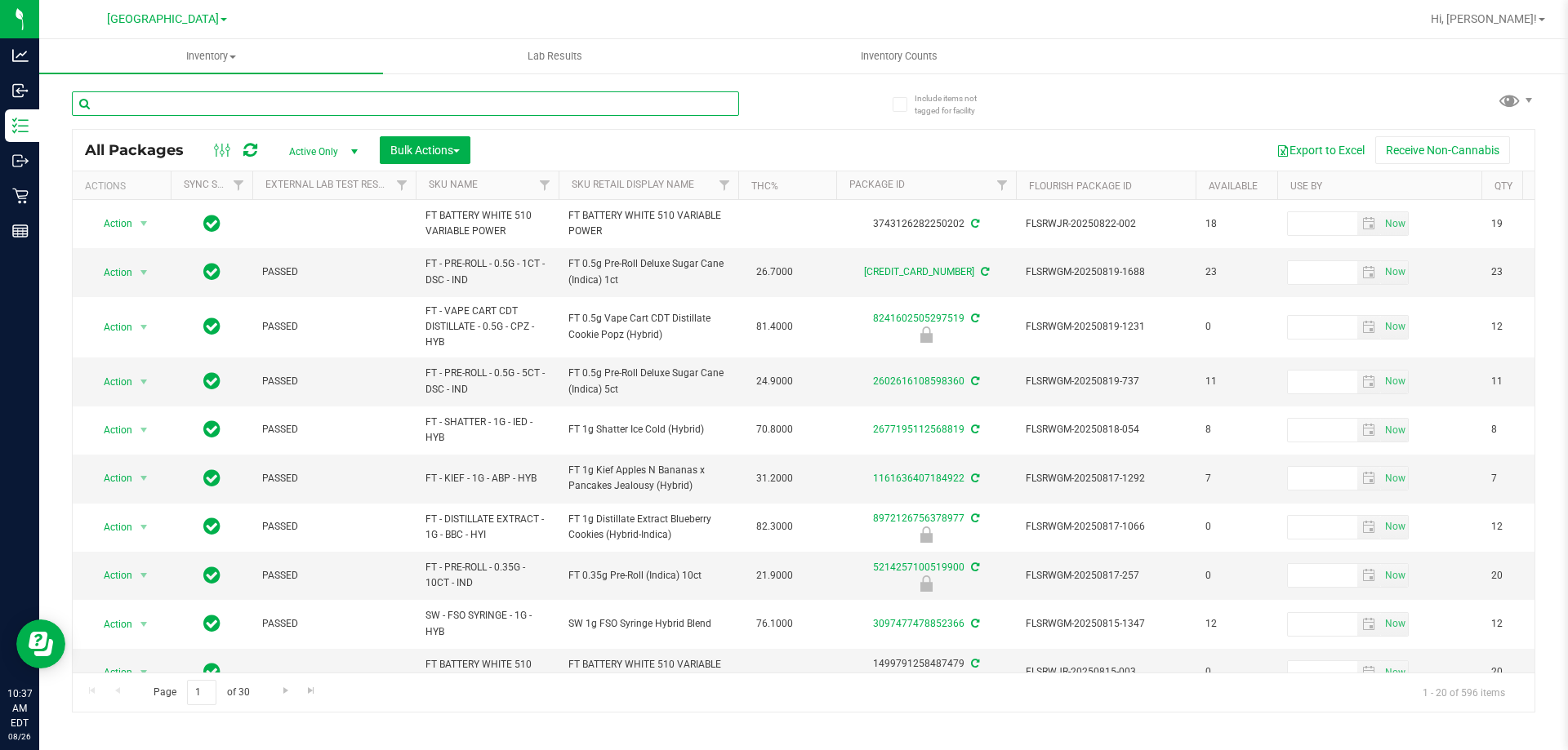
click at [333, 92] on input "text" at bounding box center [405, 104] width 667 height 25
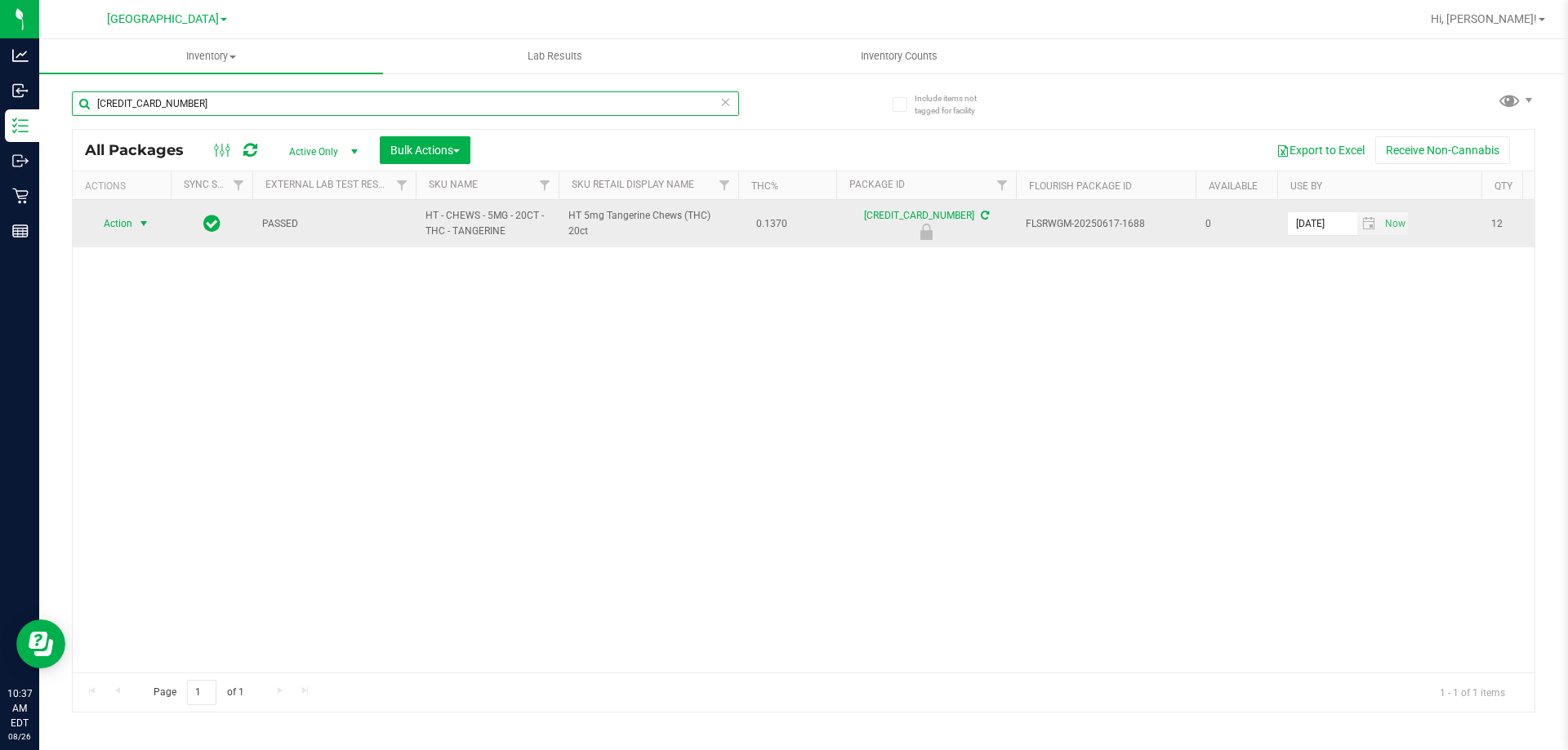
type input "[CREDIT_CARD_NUMBER]"
click at [131, 232] on span "Action" at bounding box center [111, 223] width 44 height 23
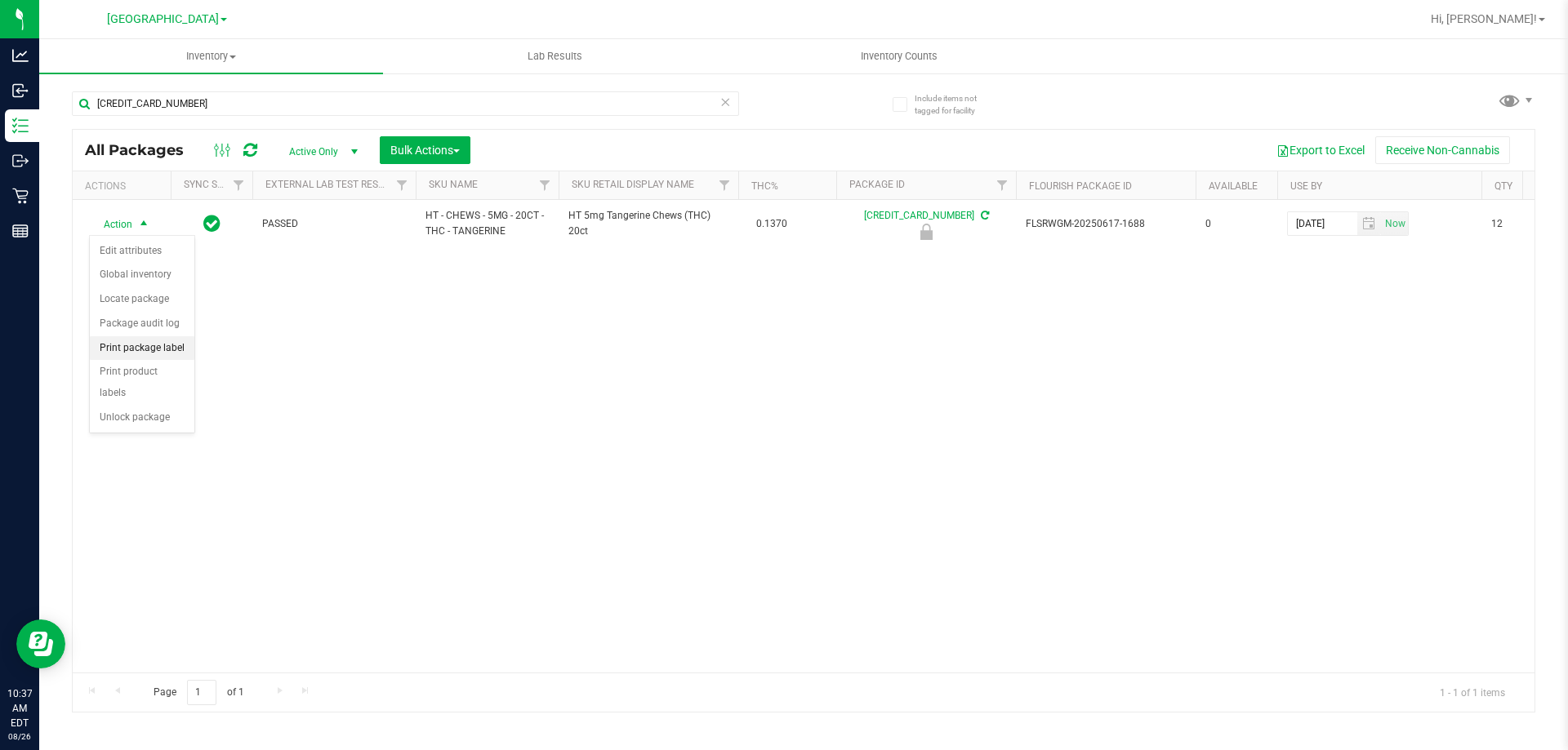
click at [159, 349] on li "Print package label" at bounding box center [142, 348] width 105 height 25
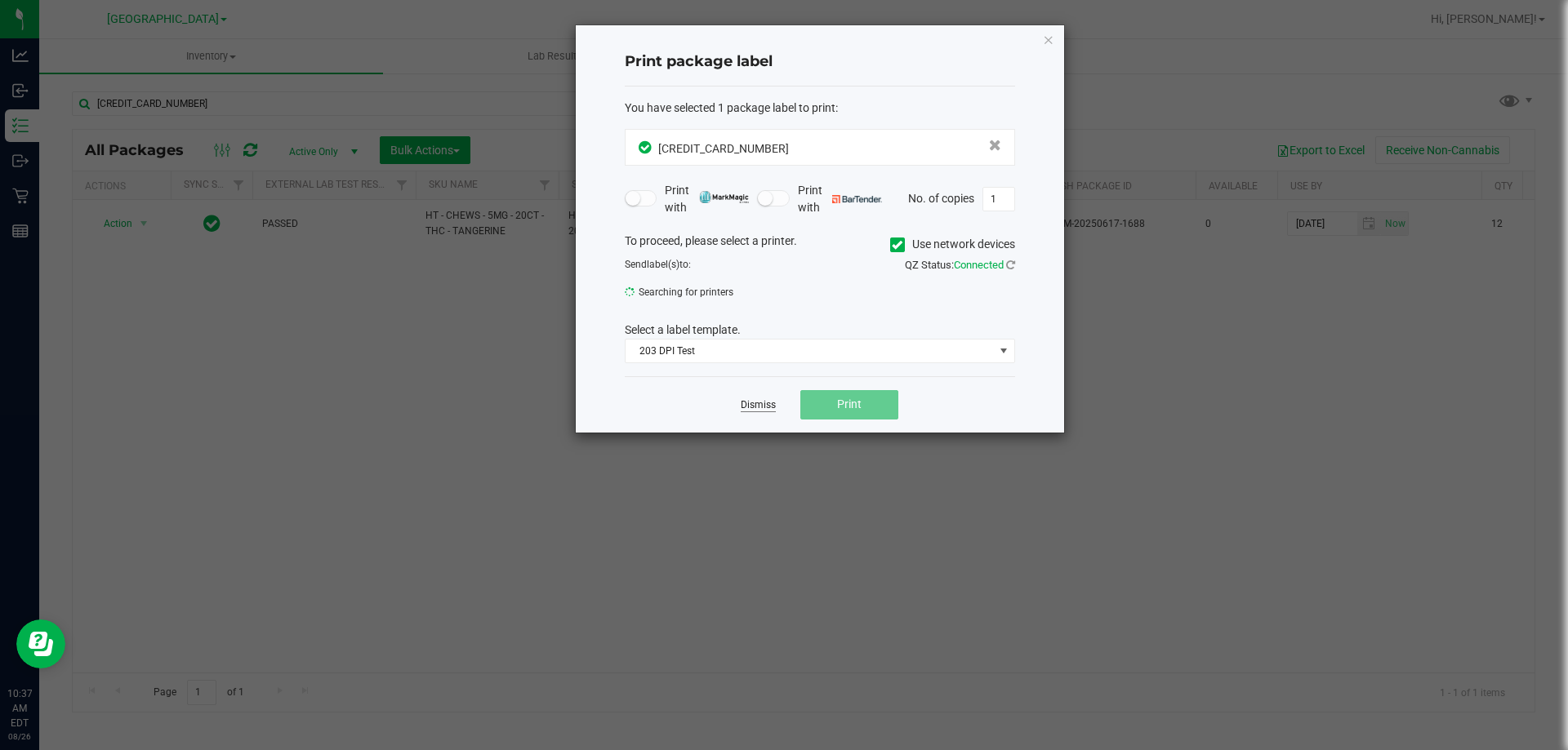
click at [760, 407] on link "Dismiss" at bounding box center [758, 405] width 35 height 14
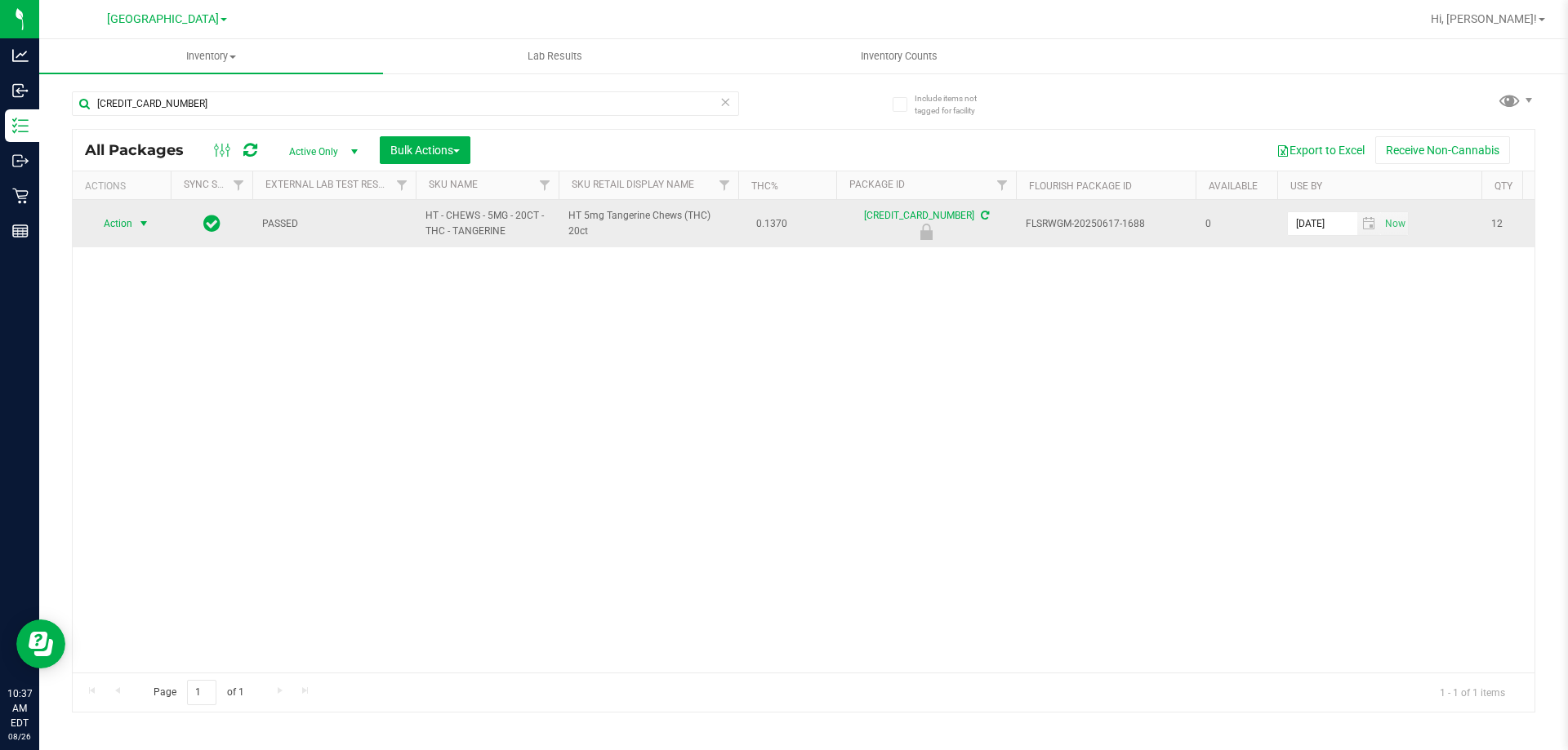
click at [135, 218] on span "select" at bounding box center [144, 223] width 20 height 23
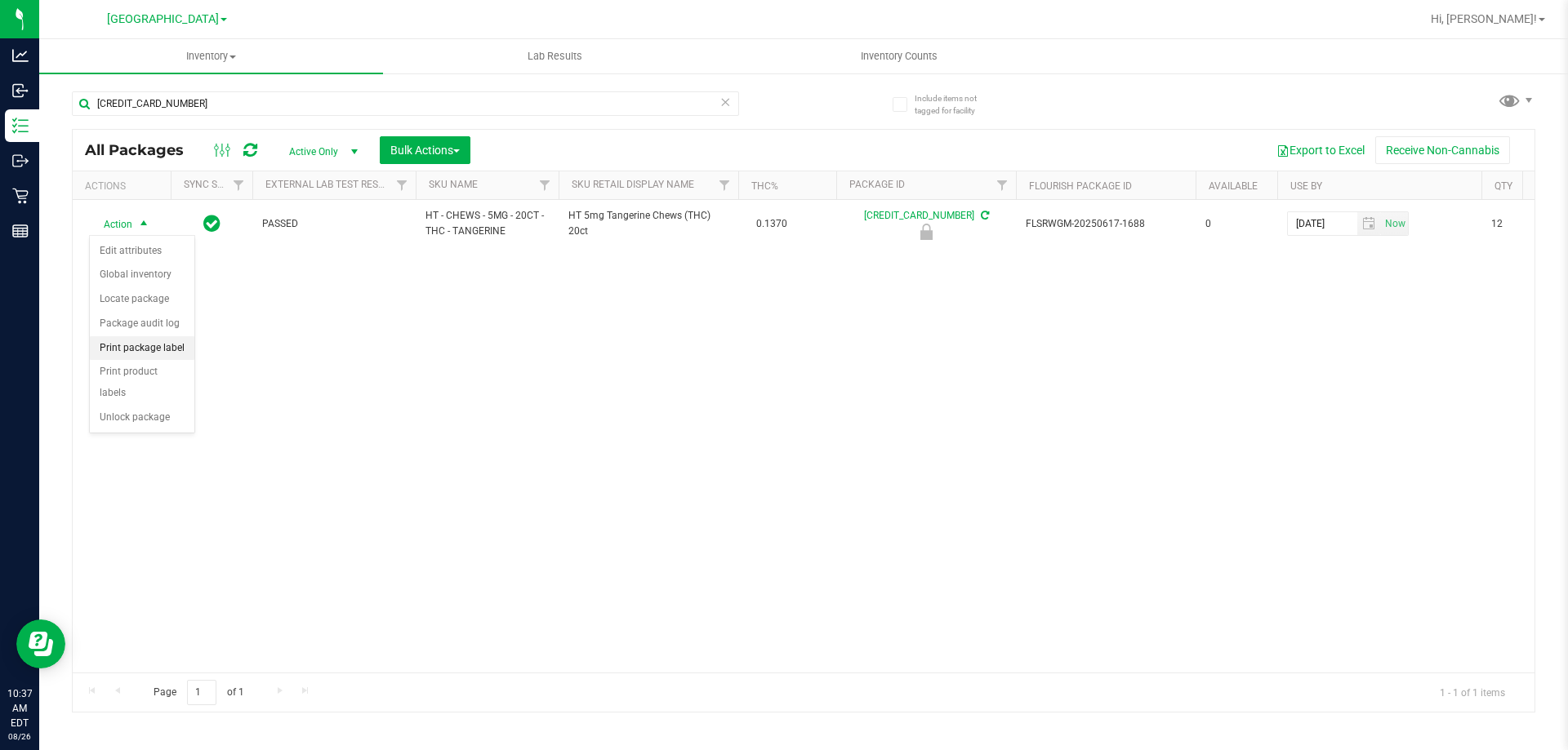
click at [161, 336] on li "Print package label" at bounding box center [142, 348] width 105 height 25
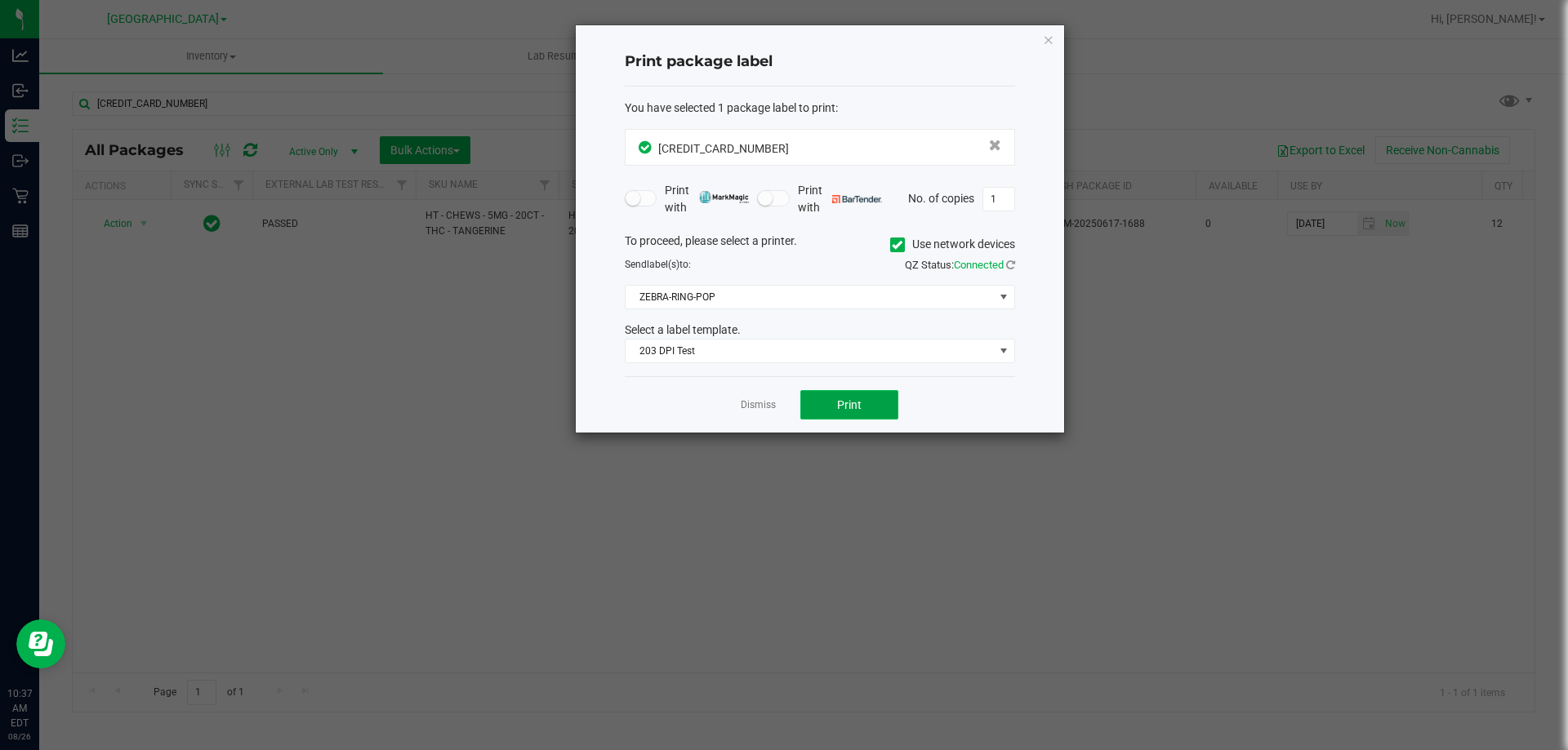
click at [855, 399] on span "Print" at bounding box center [849, 405] width 25 height 13
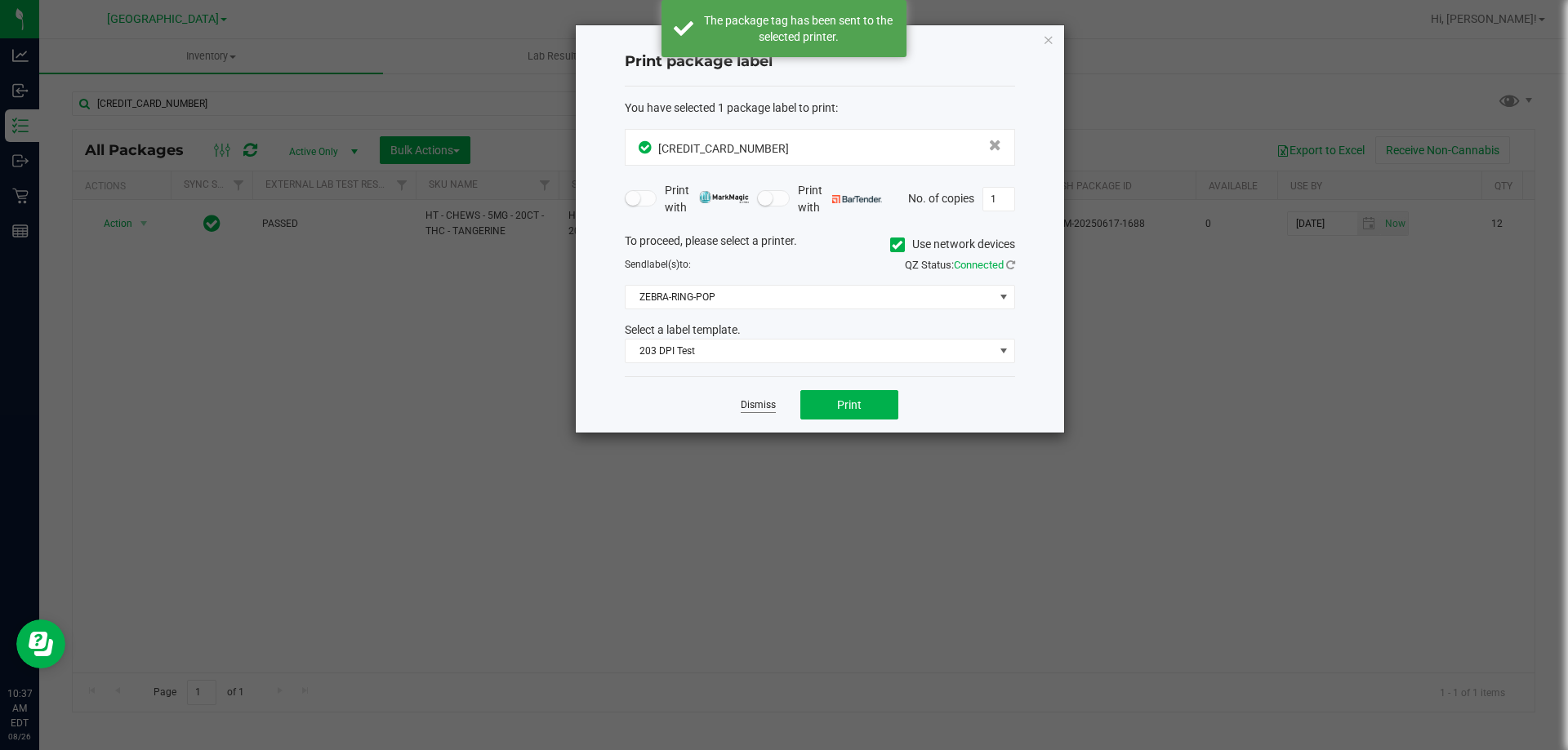
click at [767, 404] on link "Dismiss" at bounding box center [758, 405] width 35 height 14
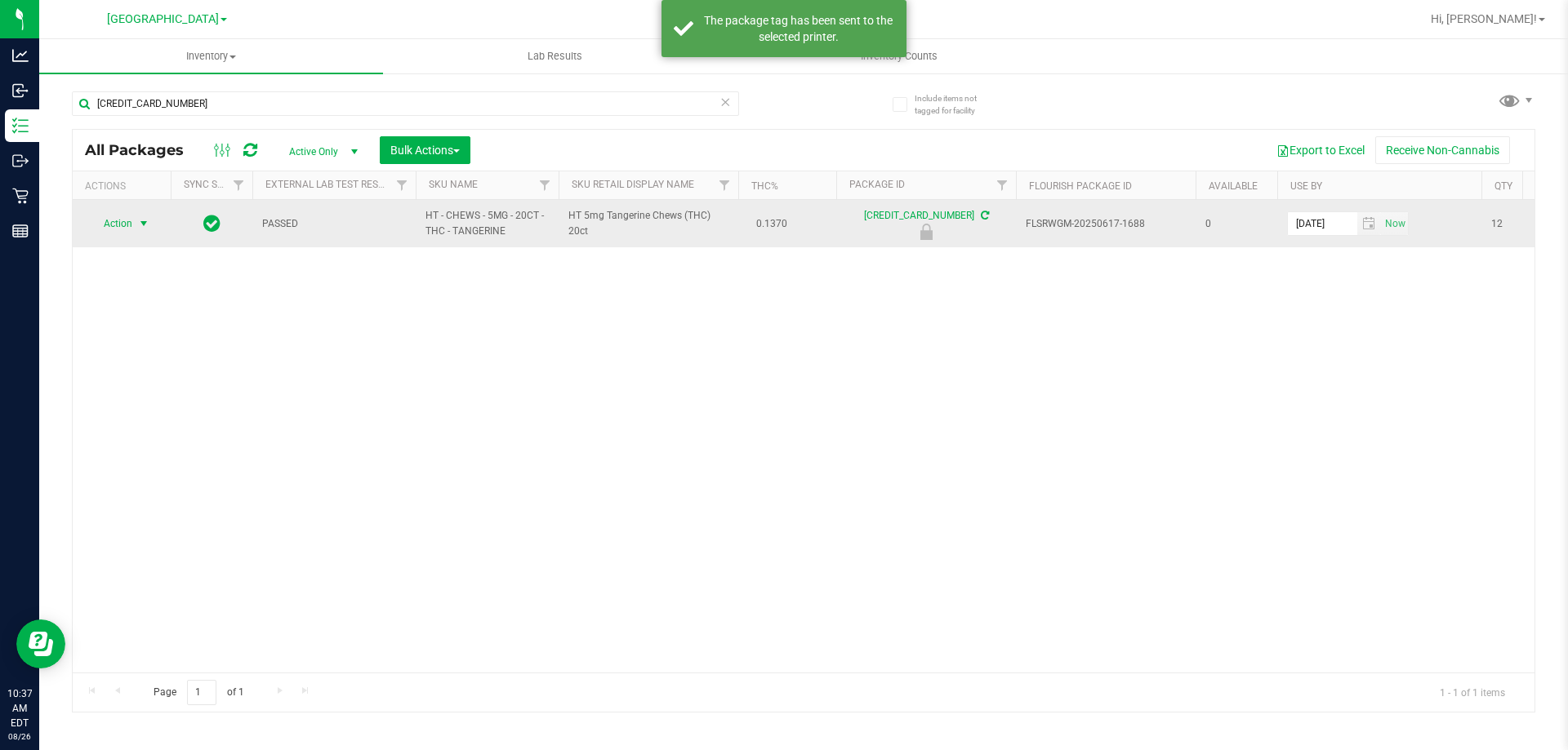
click at [124, 220] on span "Action" at bounding box center [111, 223] width 44 height 23
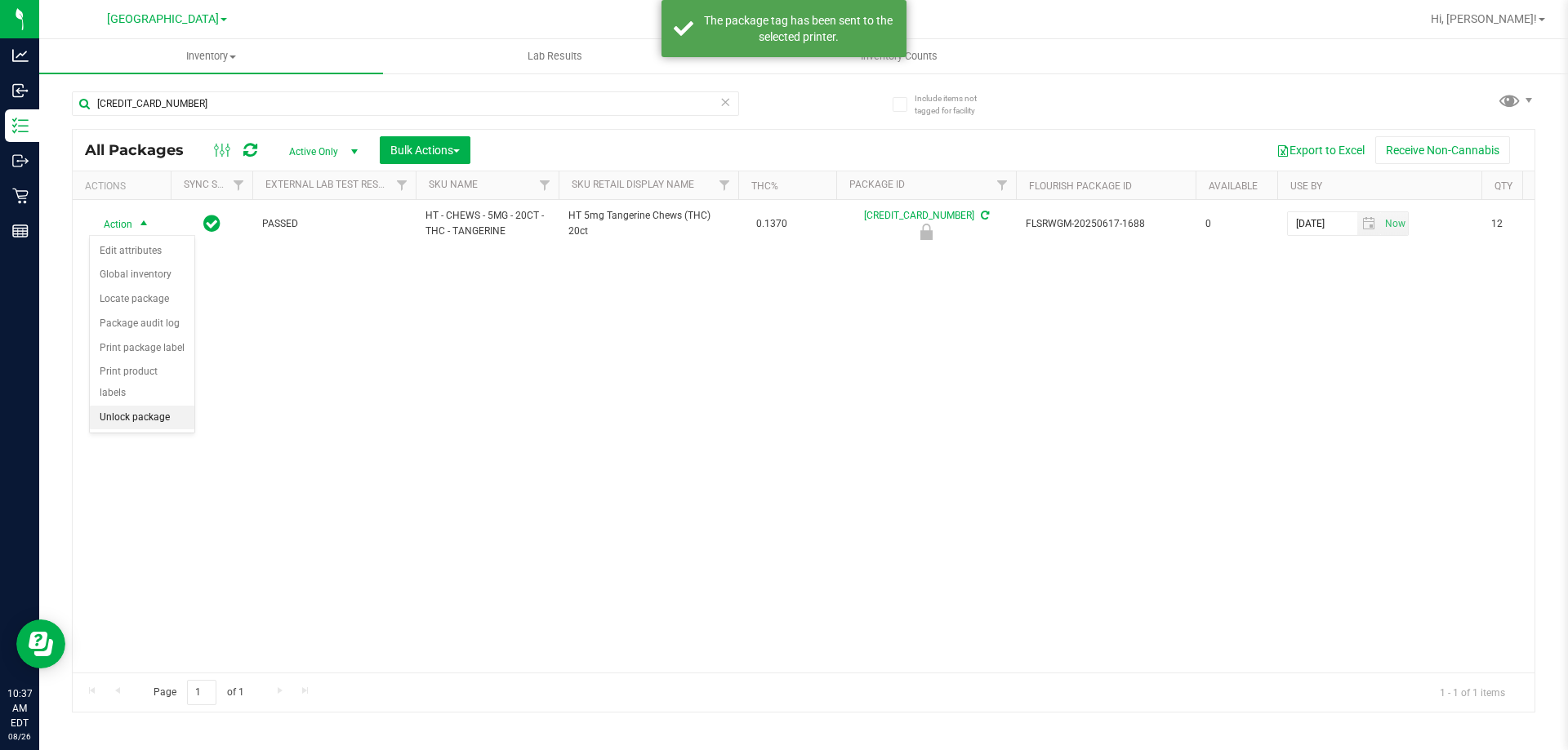
click at [144, 406] on li "Unlock package" at bounding box center [142, 418] width 105 height 25
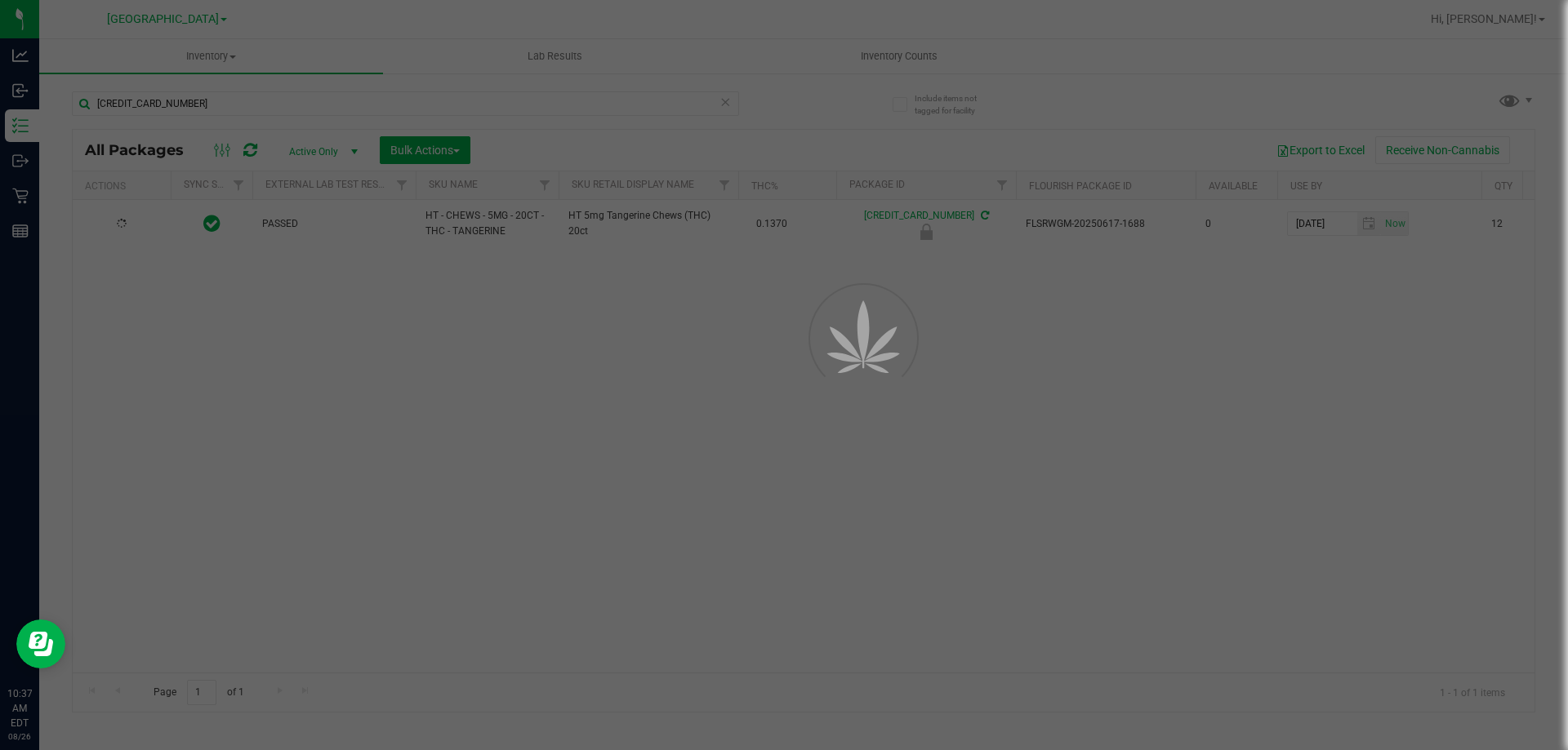
click at [706, 415] on div at bounding box center [784, 375] width 1568 height 750
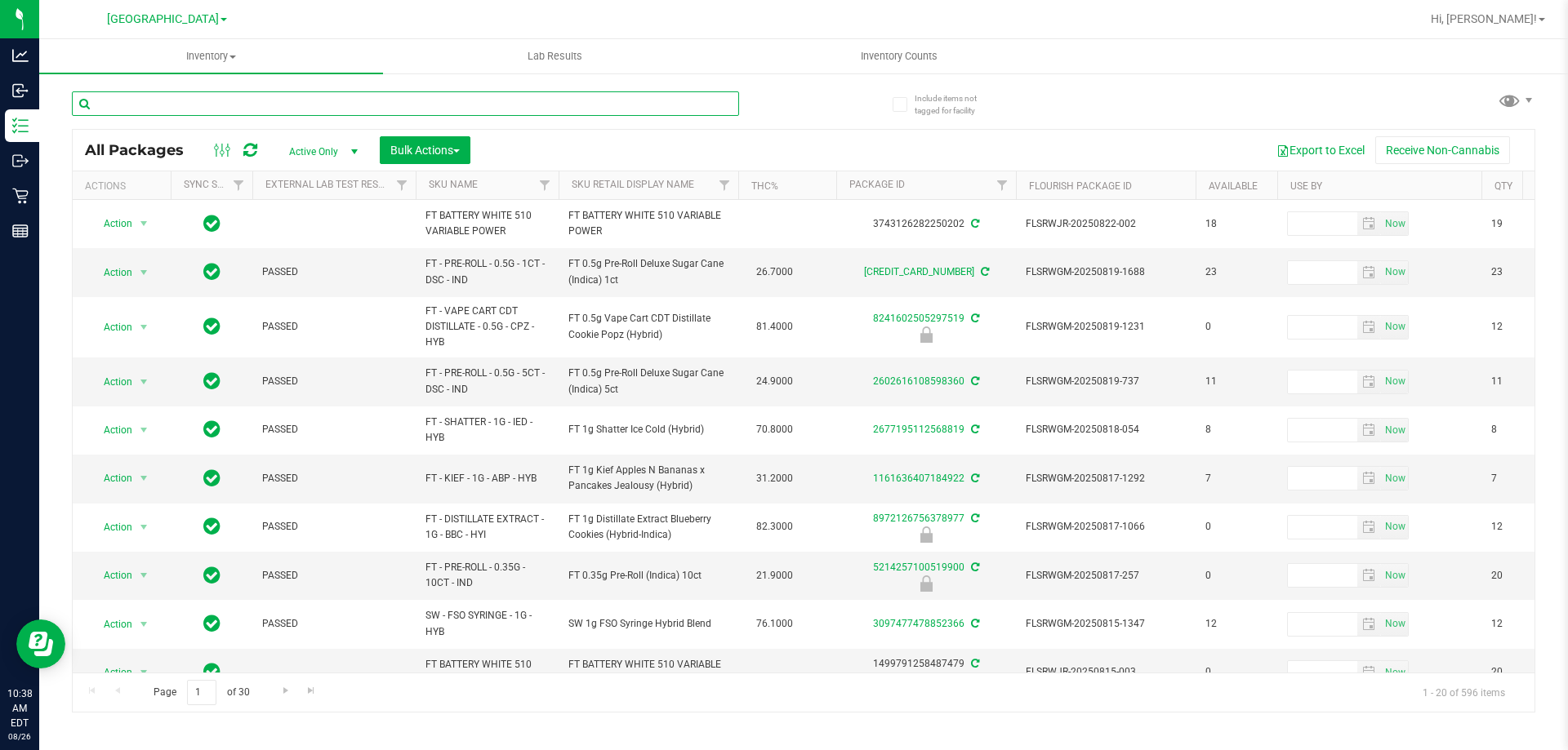
click at [447, 115] on input "text" at bounding box center [405, 104] width 667 height 25
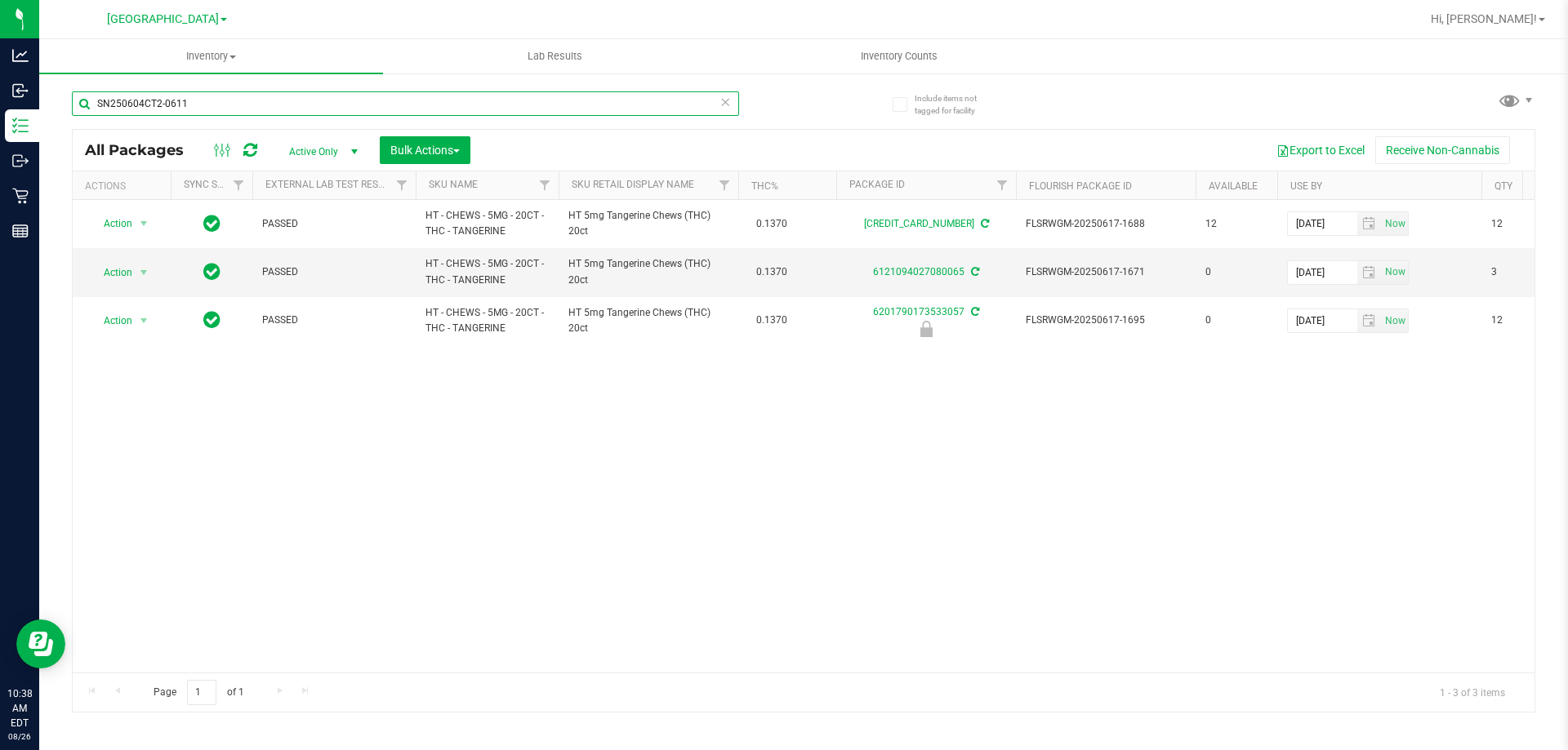
type input "SN250604CT2-0611"
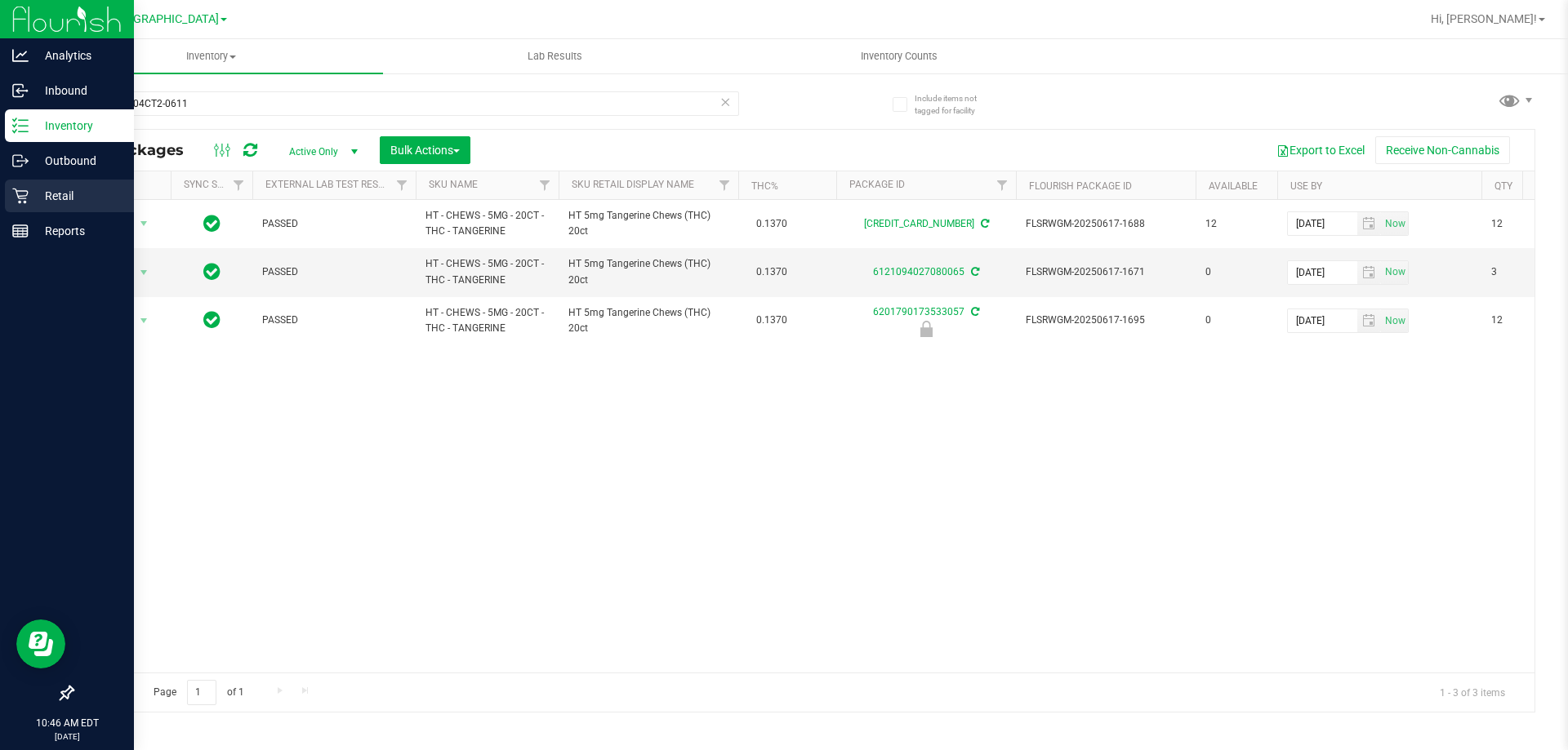
click at [62, 183] on div "Retail" at bounding box center [69, 196] width 129 height 33
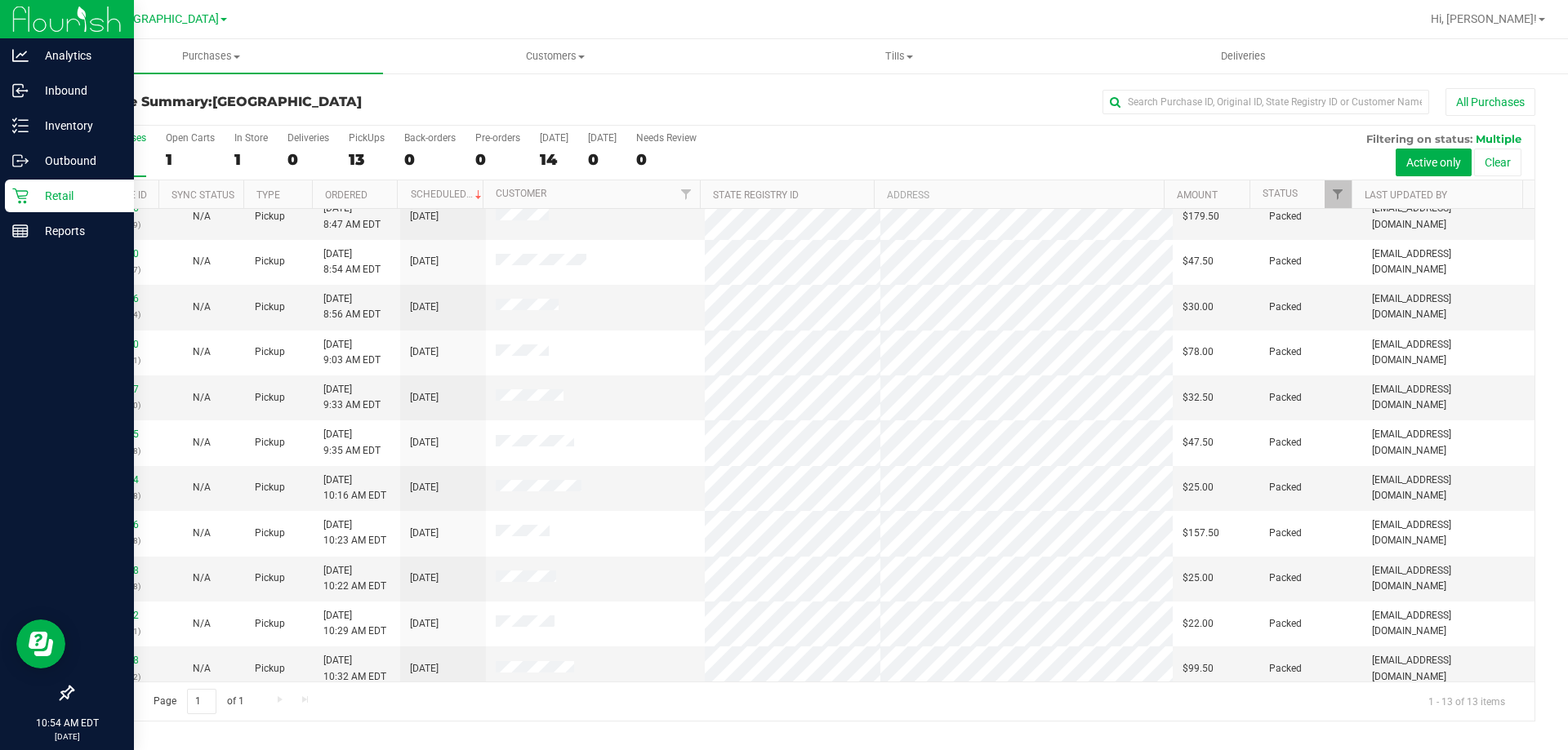
scroll to position [115, 0]
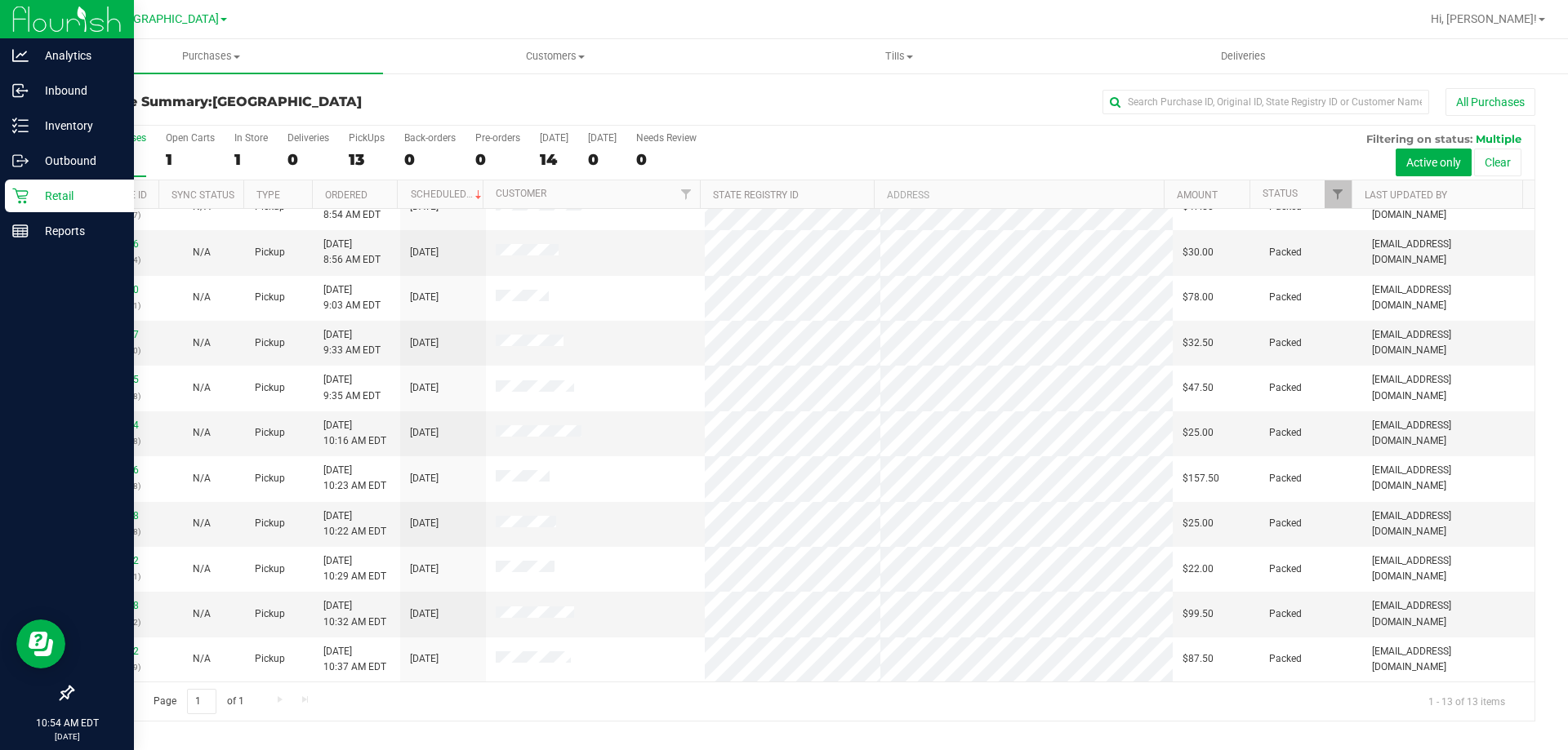
click at [827, 110] on div "All Purchases" at bounding box center [1047, 102] width 976 height 28
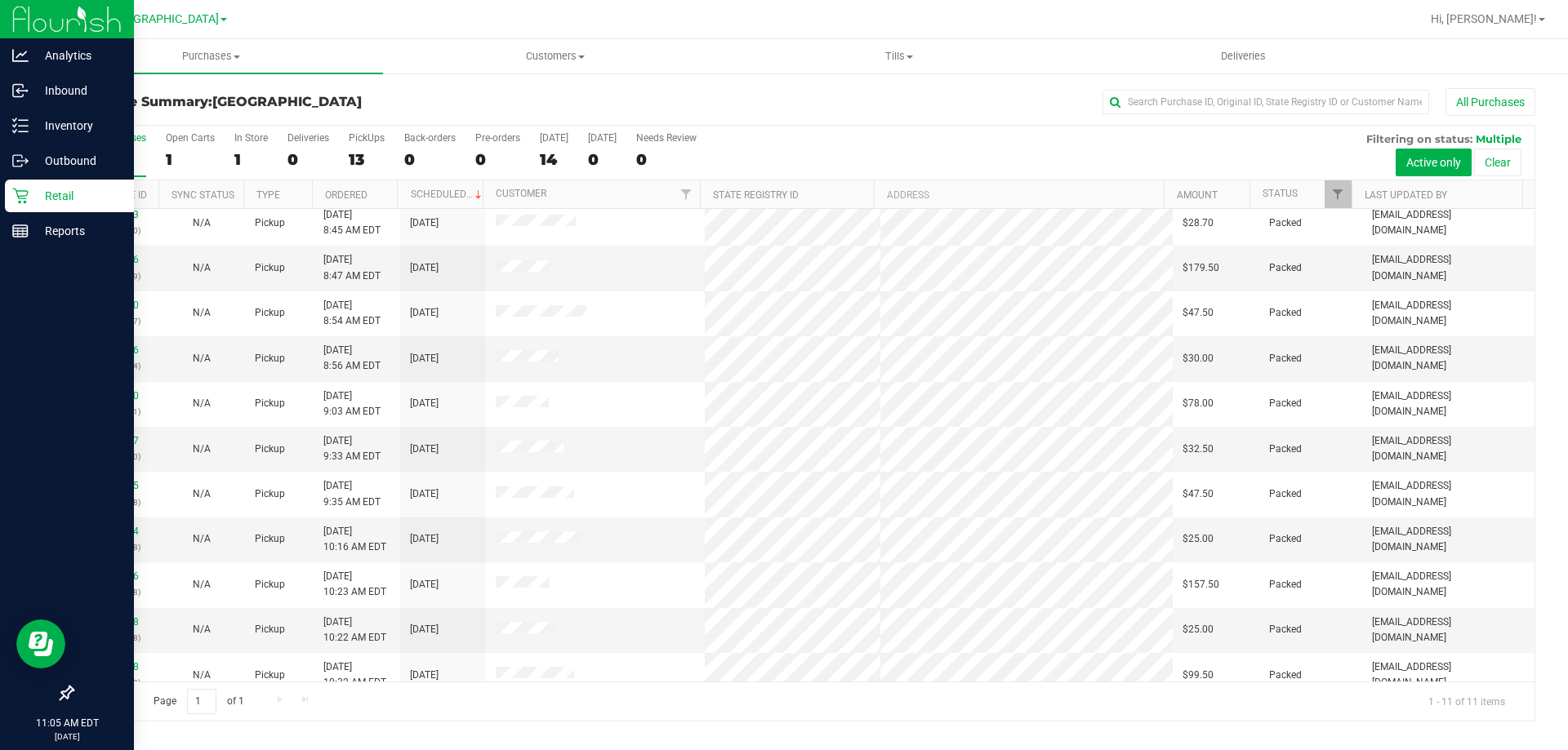
scroll to position [0, 0]
